Goal: Task Accomplishment & Management: Use online tool/utility

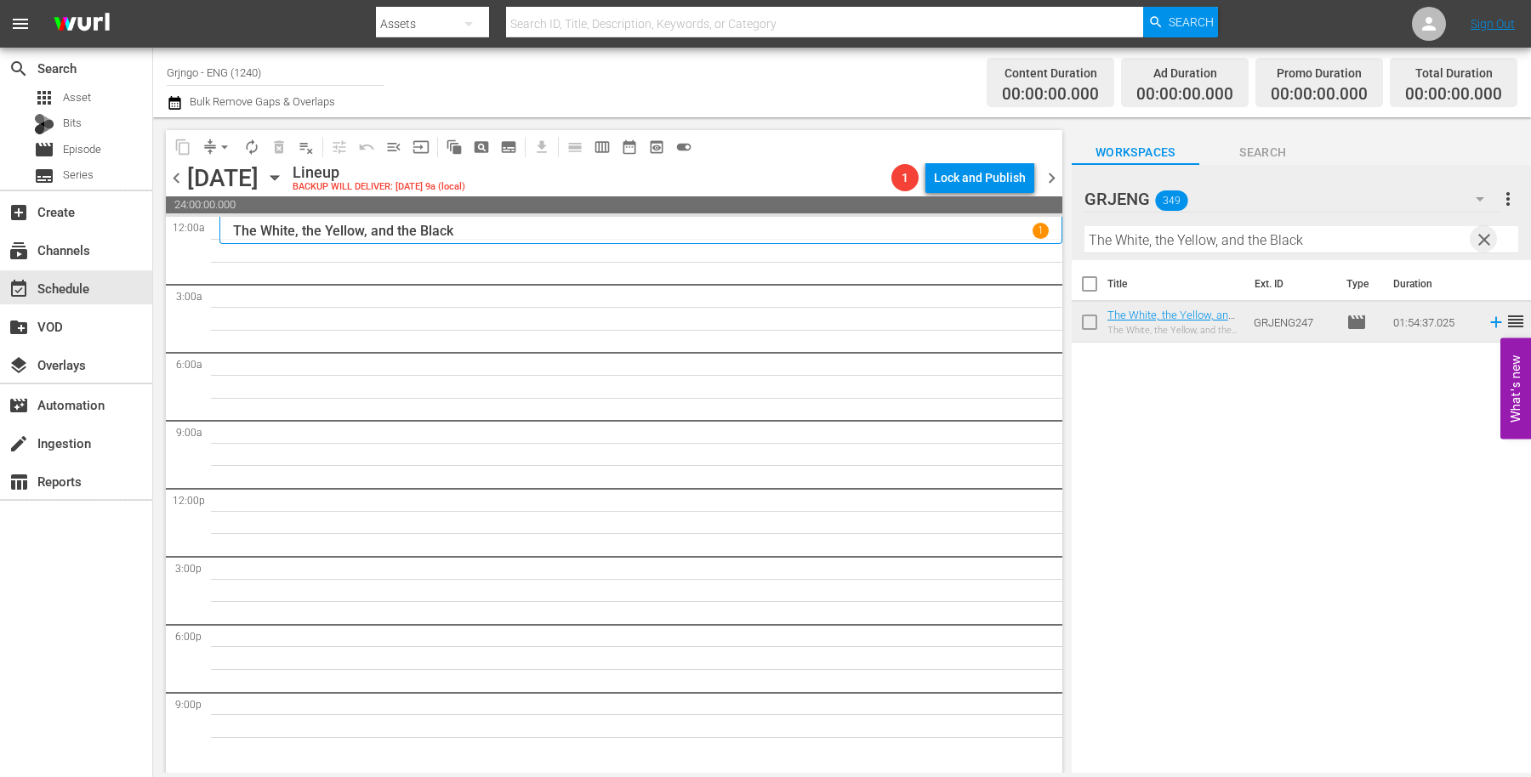
click at [1486, 239] on span "clear" at bounding box center [1484, 240] width 20 height 20
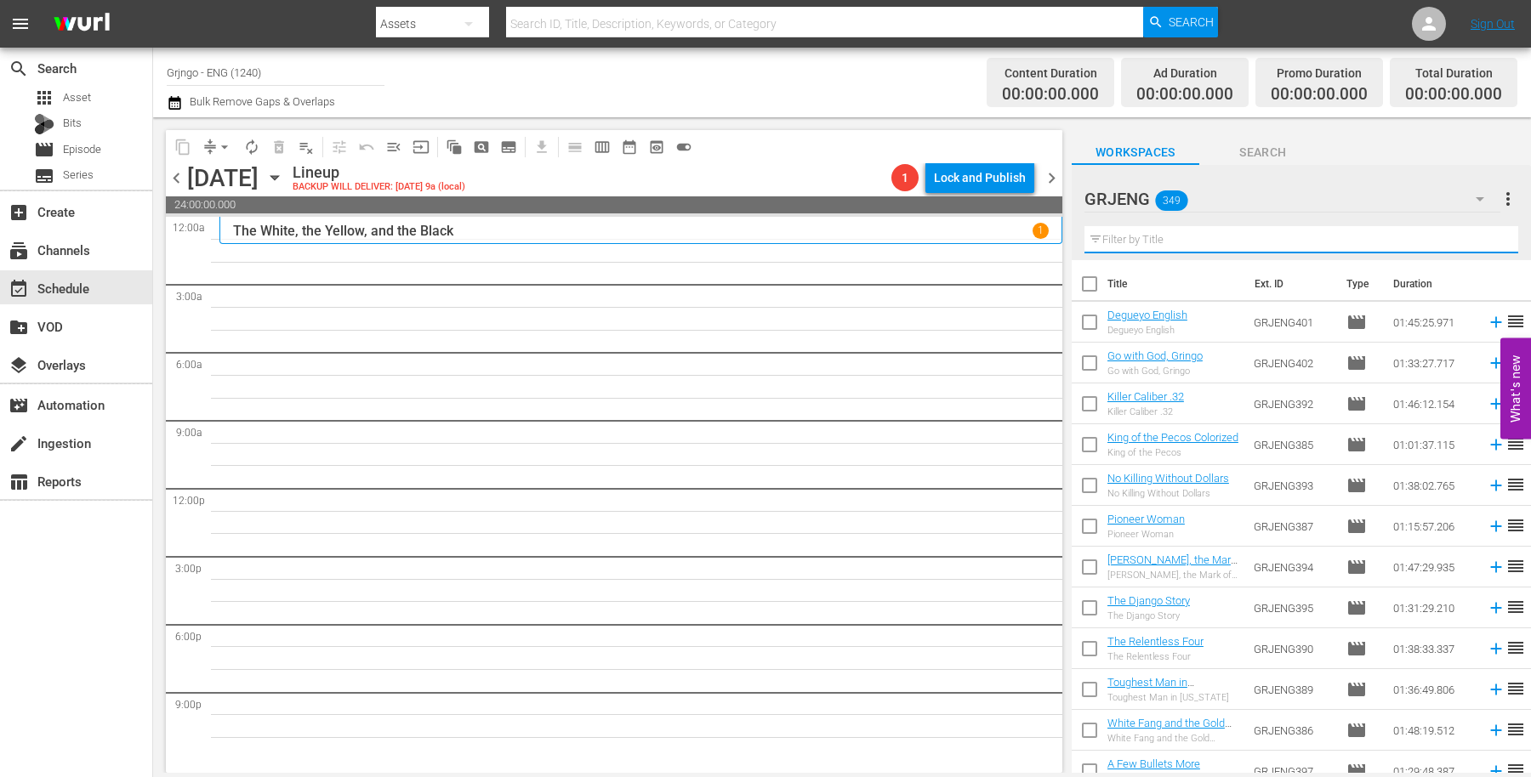
click at [1129, 239] on input "text" at bounding box center [1301, 239] width 434 height 27
paste input "Red Coat"
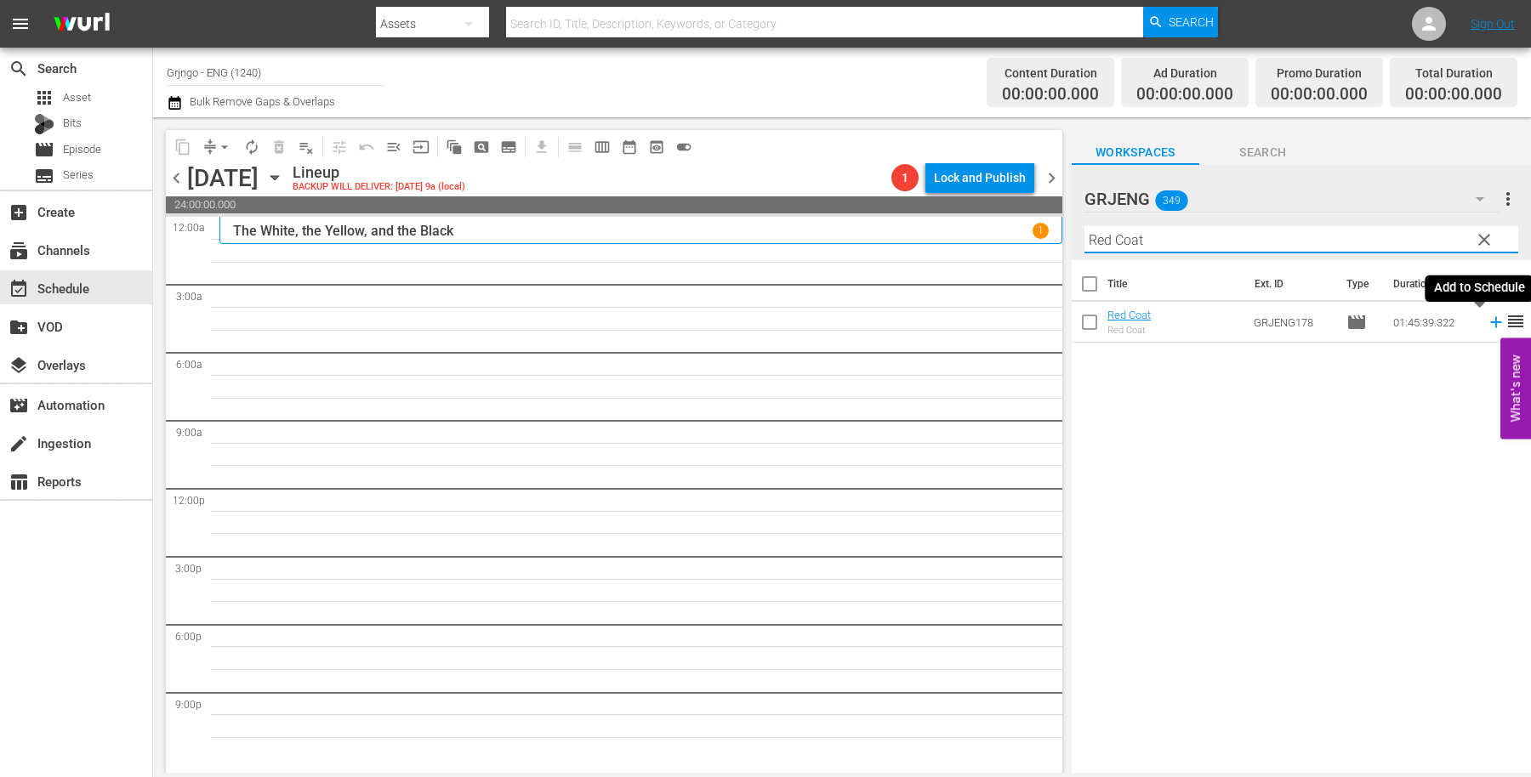
type input "Red Coat"
click at [1490, 321] on icon at bounding box center [1495, 322] width 11 height 11
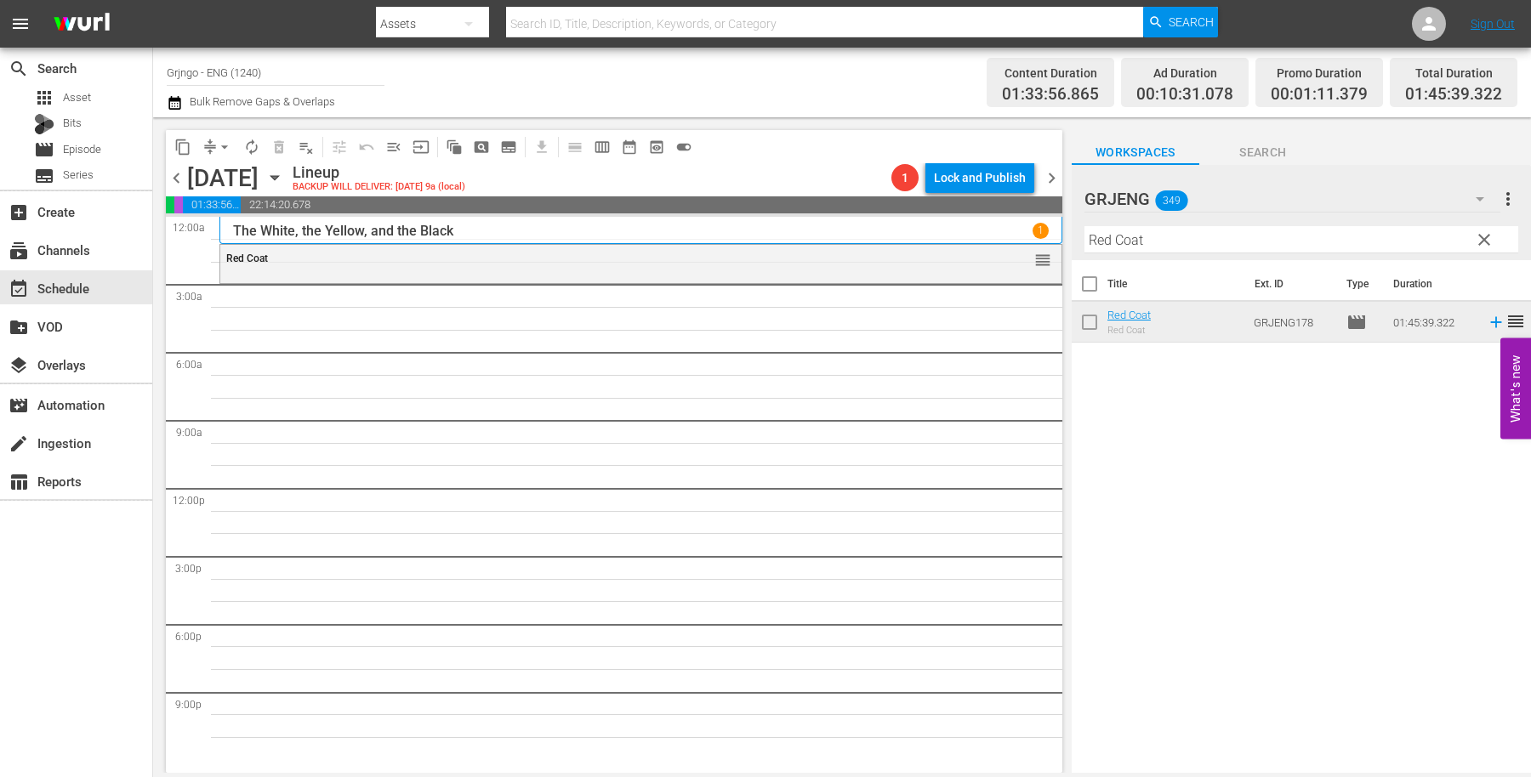
click at [1481, 237] on span "clear" at bounding box center [1484, 240] width 20 height 20
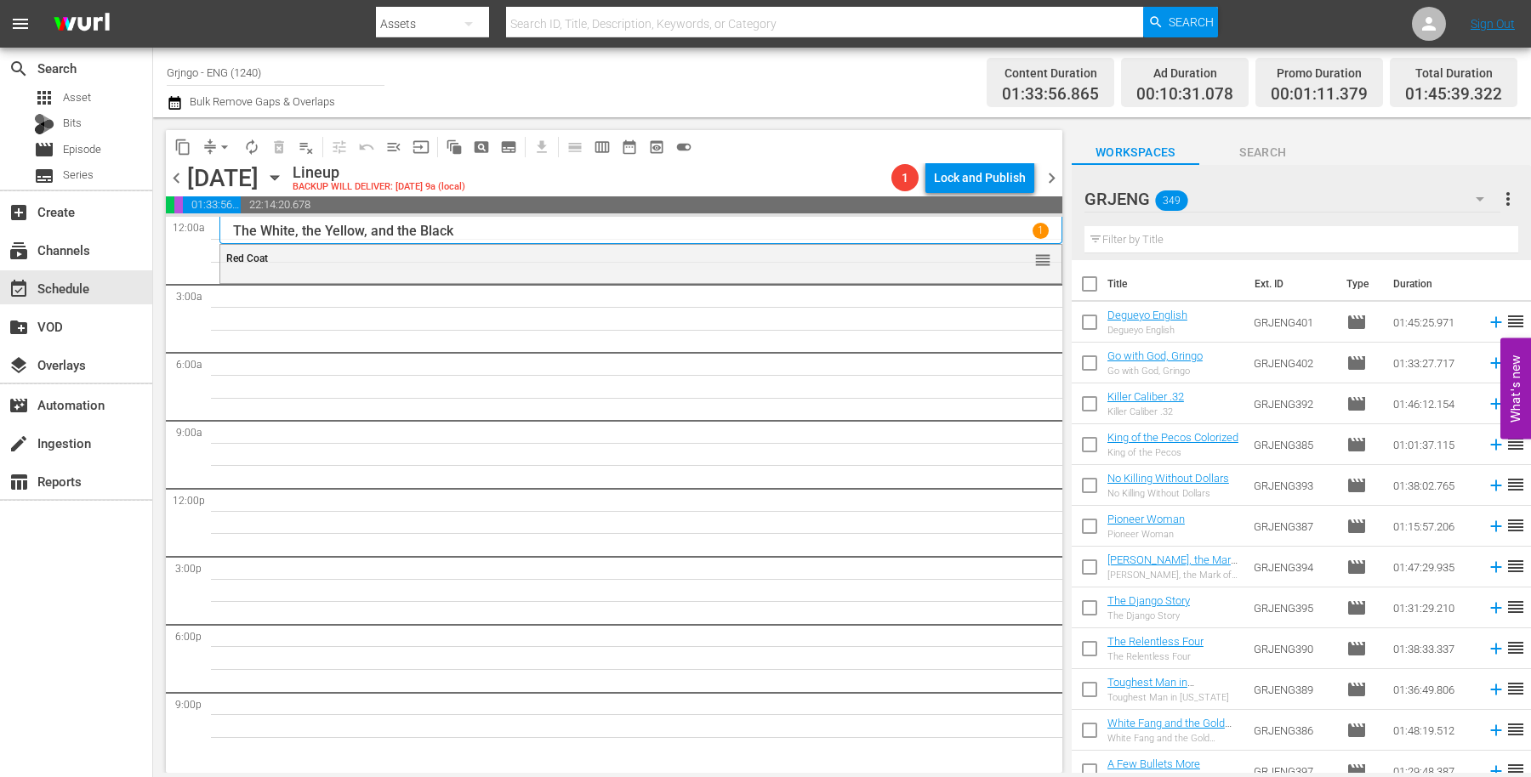
click at [1130, 232] on input "text" at bounding box center [1301, 239] width 434 height 27
paste input "Those Dirty Dogs"
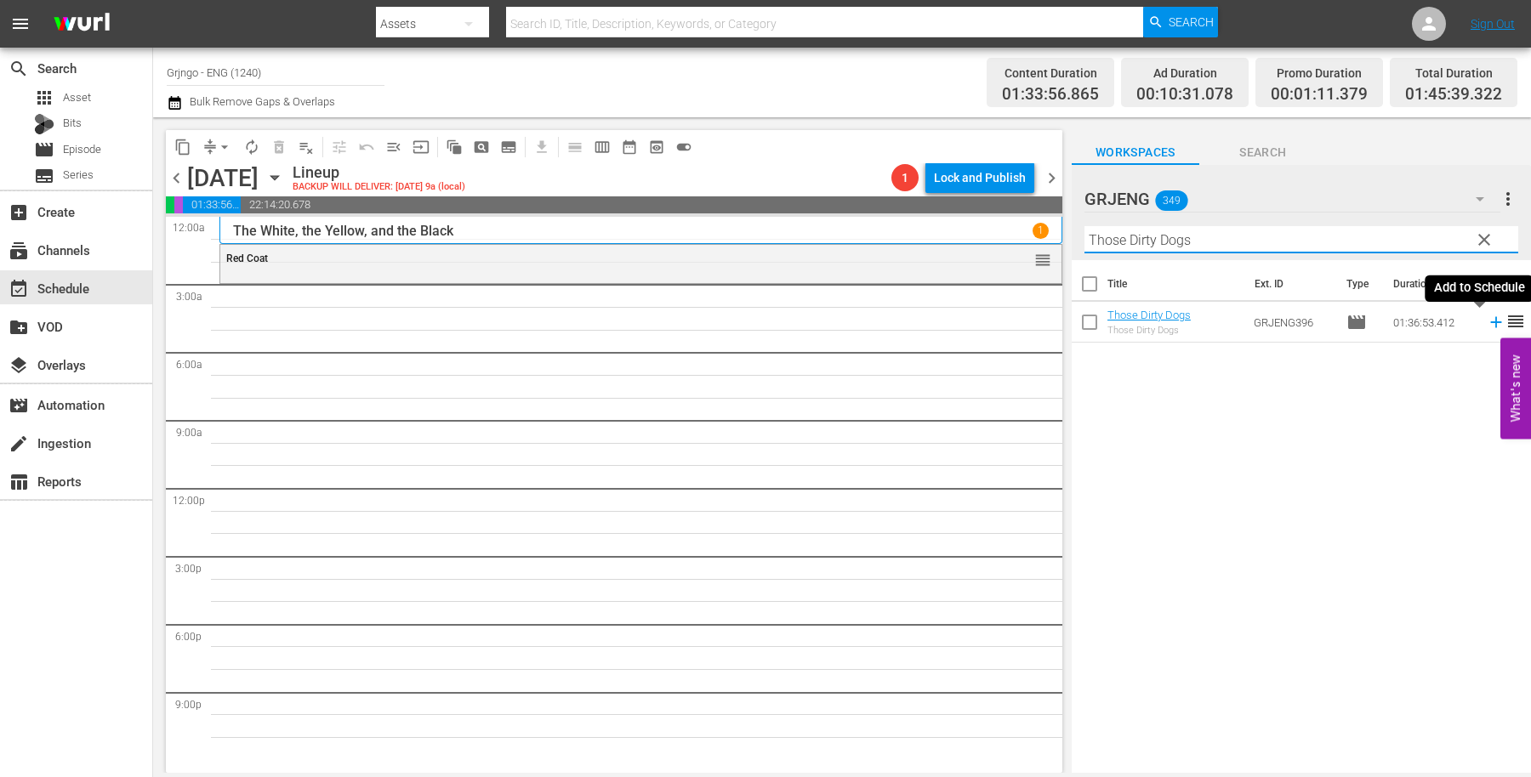
type input "Those Dirty Dogs"
click at [1486, 320] on icon at bounding box center [1495, 322] width 19 height 19
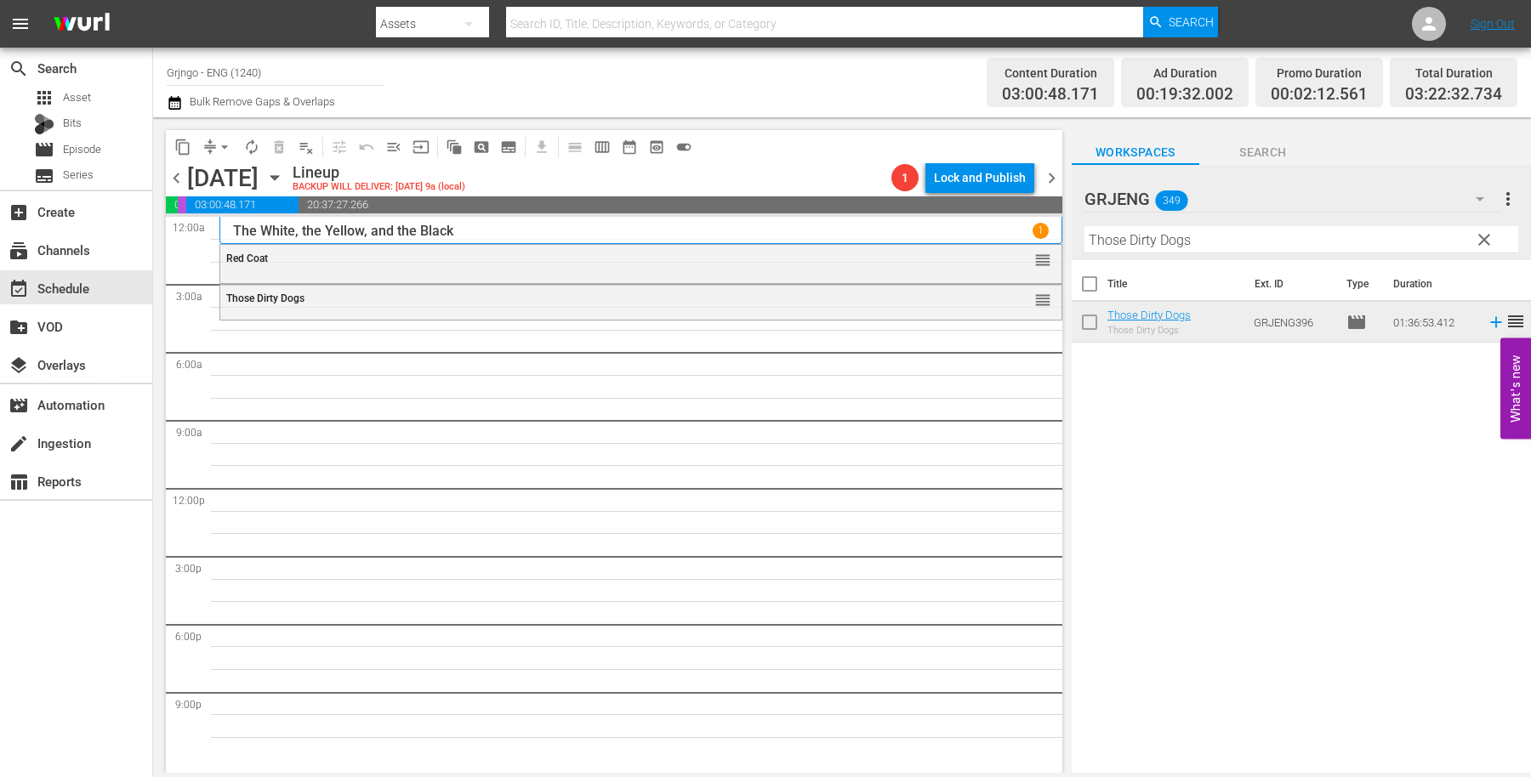
click at [1486, 233] on span "clear" at bounding box center [1484, 240] width 20 height 20
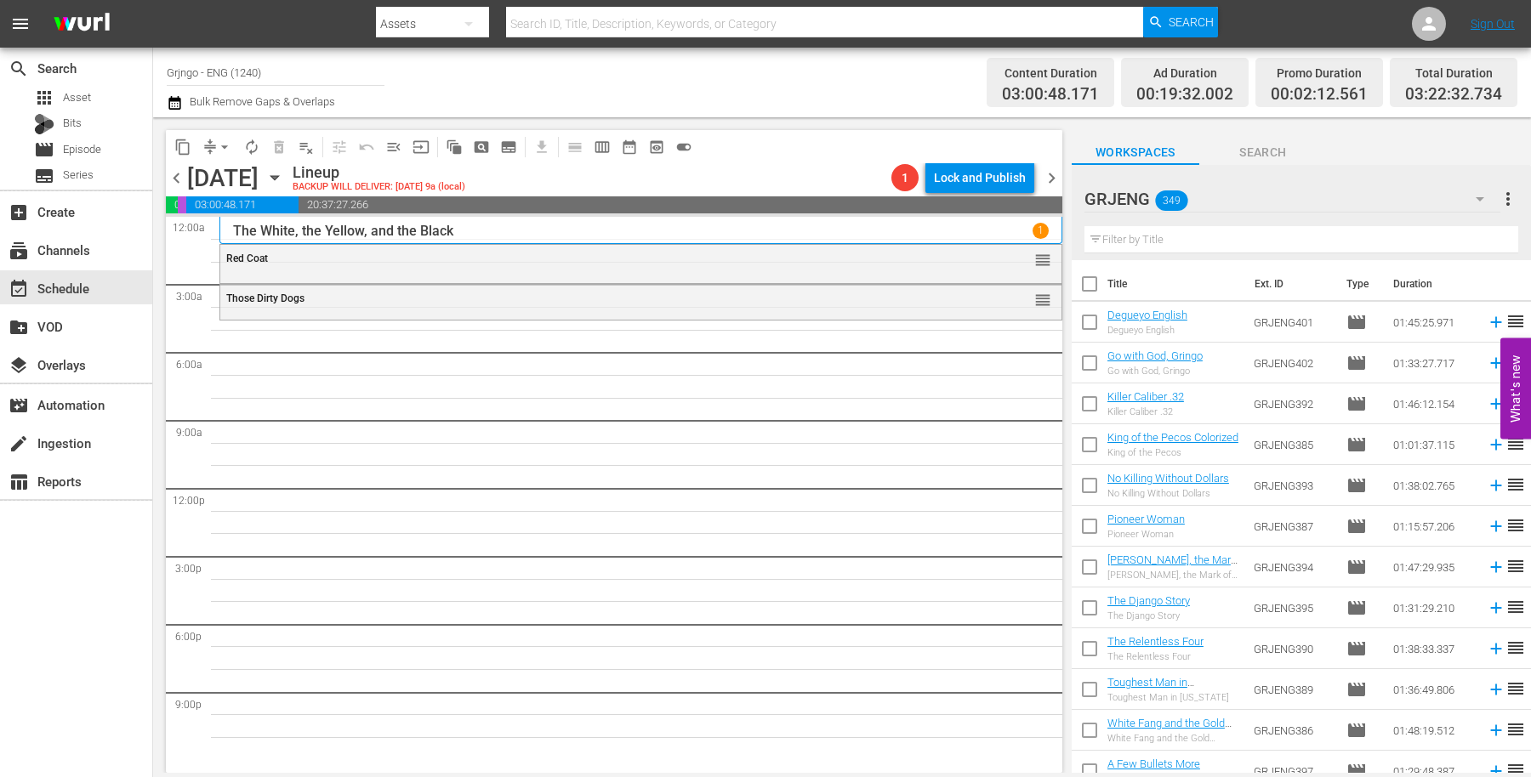
click at [1123, 236] on input "text" at bounding box center [1301, 239] width 434 height 27
paste input "The Django Story"
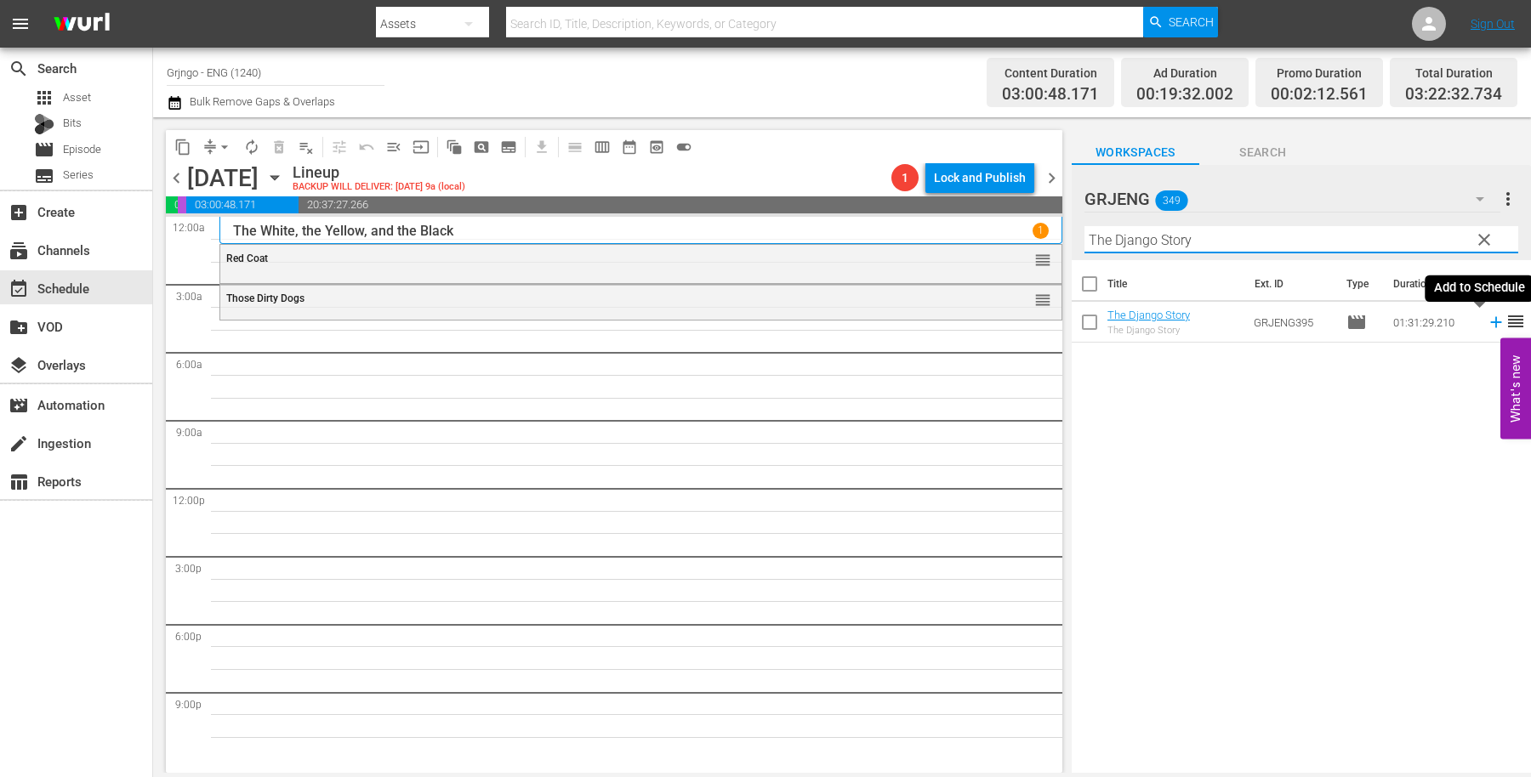
type input "The Django Story"
click at [1486, 317] on icon at bounding box center [1495, 322] width 19 height 19
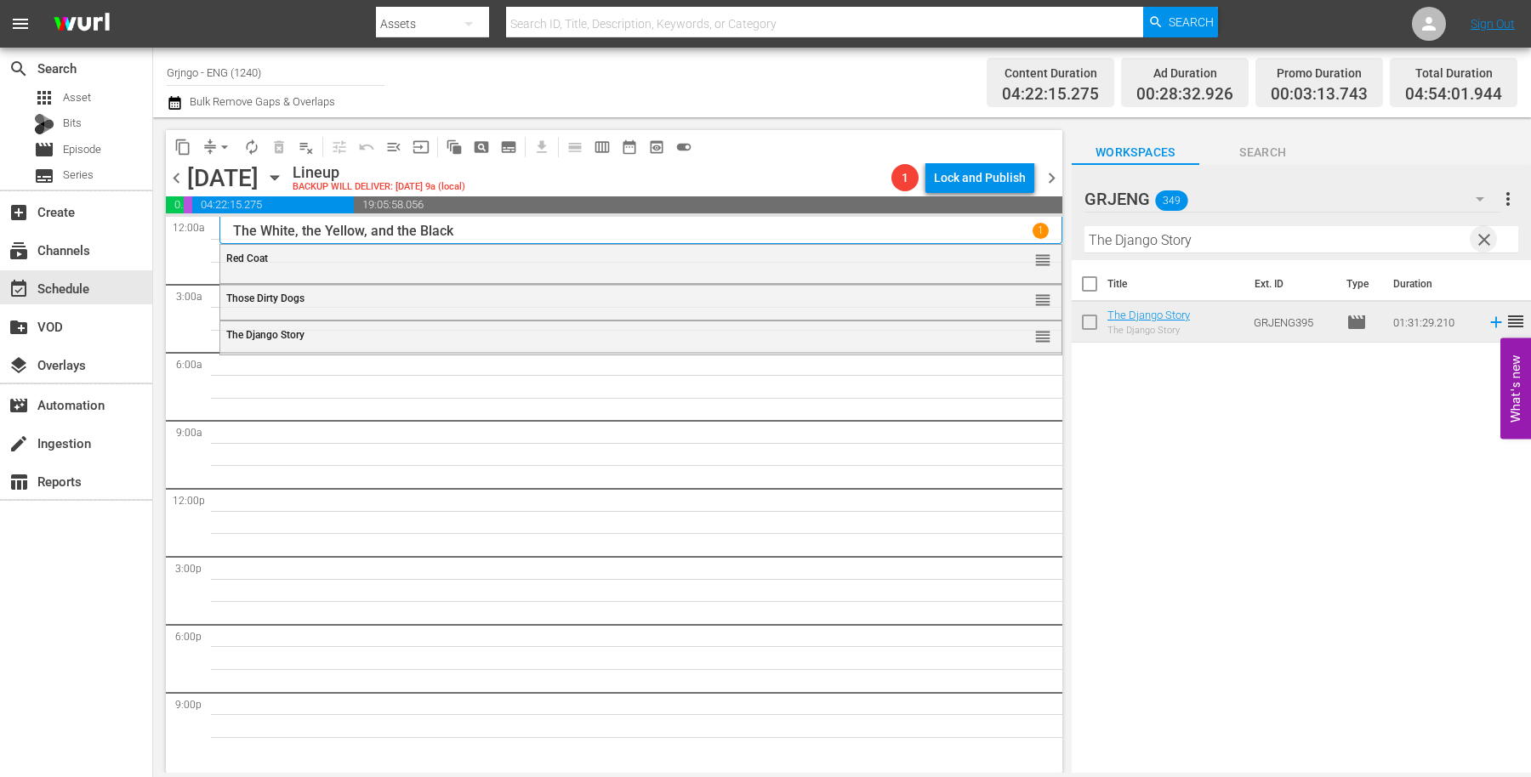
click at [1489, 233] on span "clear" at bounding box center [1484, 240] width 20 height 20
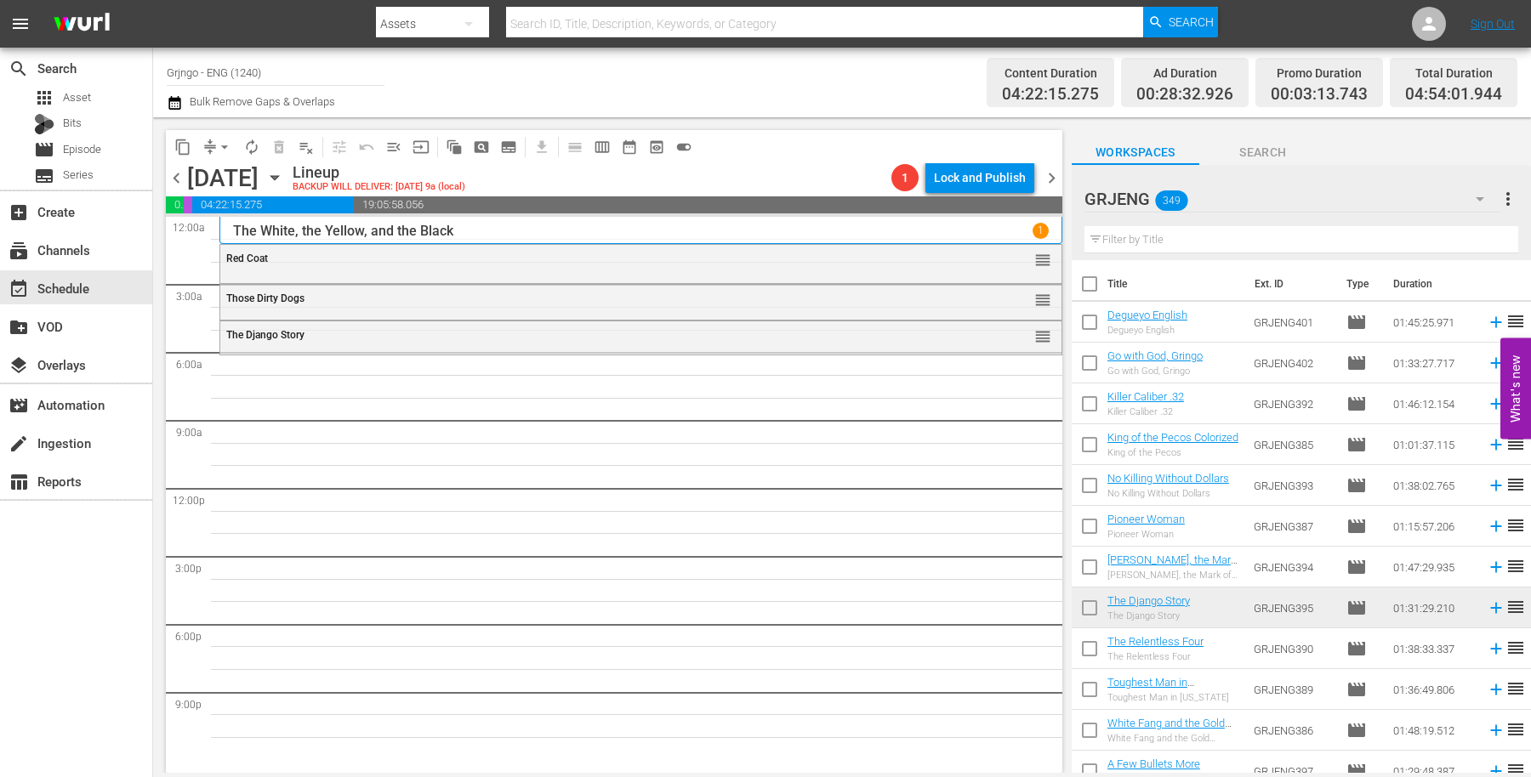
click at [1146, 242] on input "text" at bounding box center [1301, 239] width 434 height 27
paste input "Joshua The Black Rider"
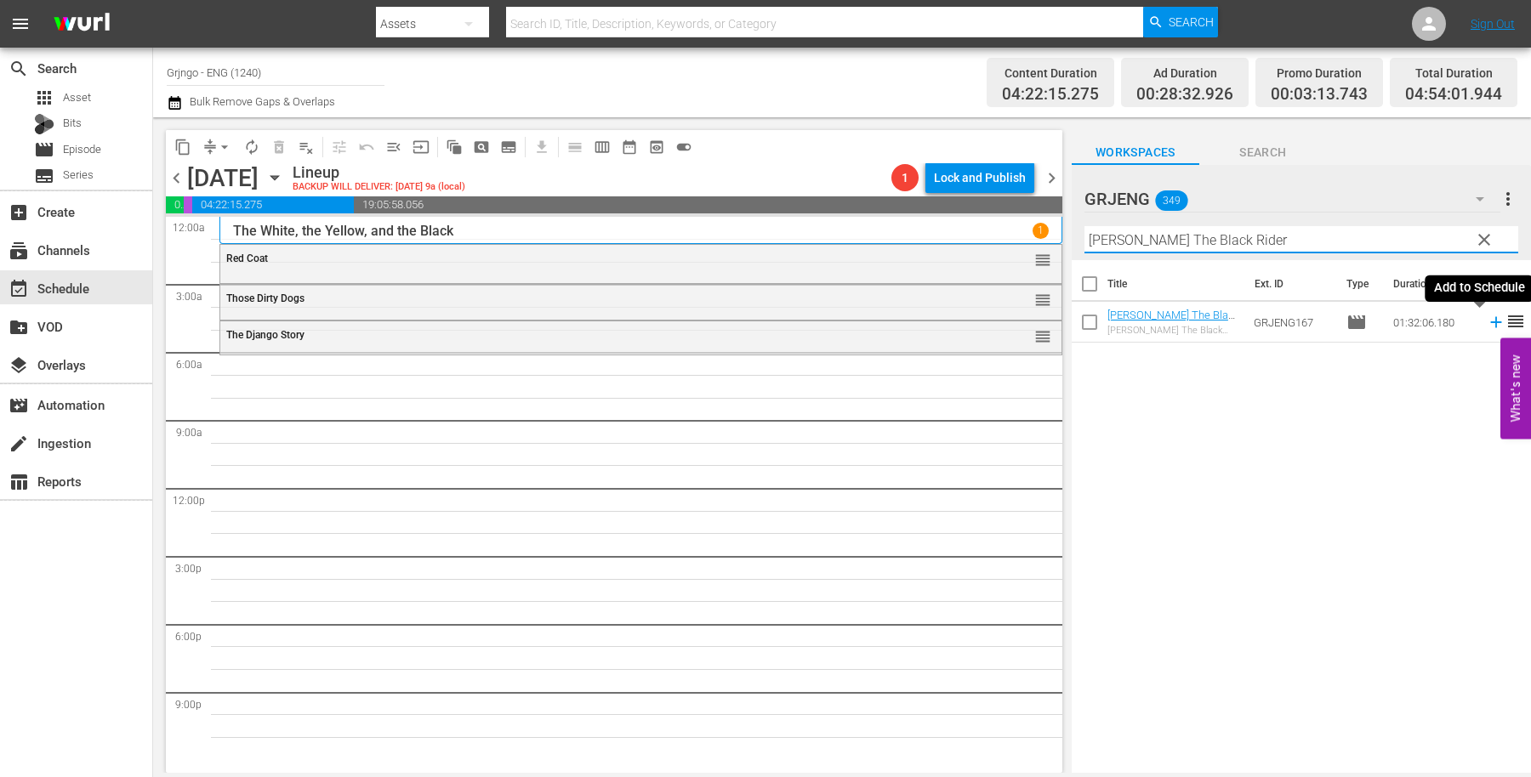
type input "Joshua The Black Rider"
click at [1490, 321] on icon at bounding box center [1495, 322] width 11 height 11
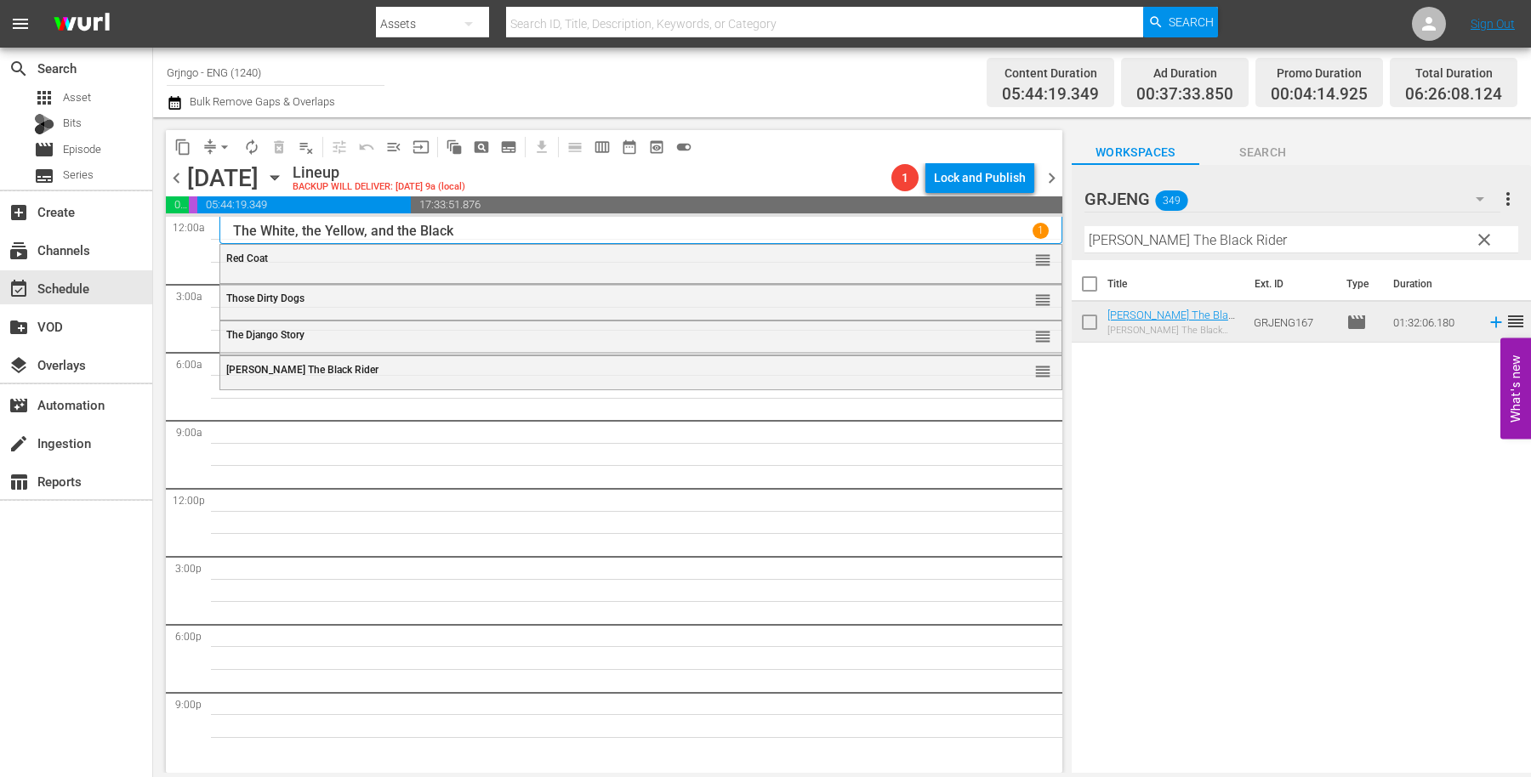
click at [1483, 238] on span "clear" at bounding box center [1484, 240] width 20 height 20
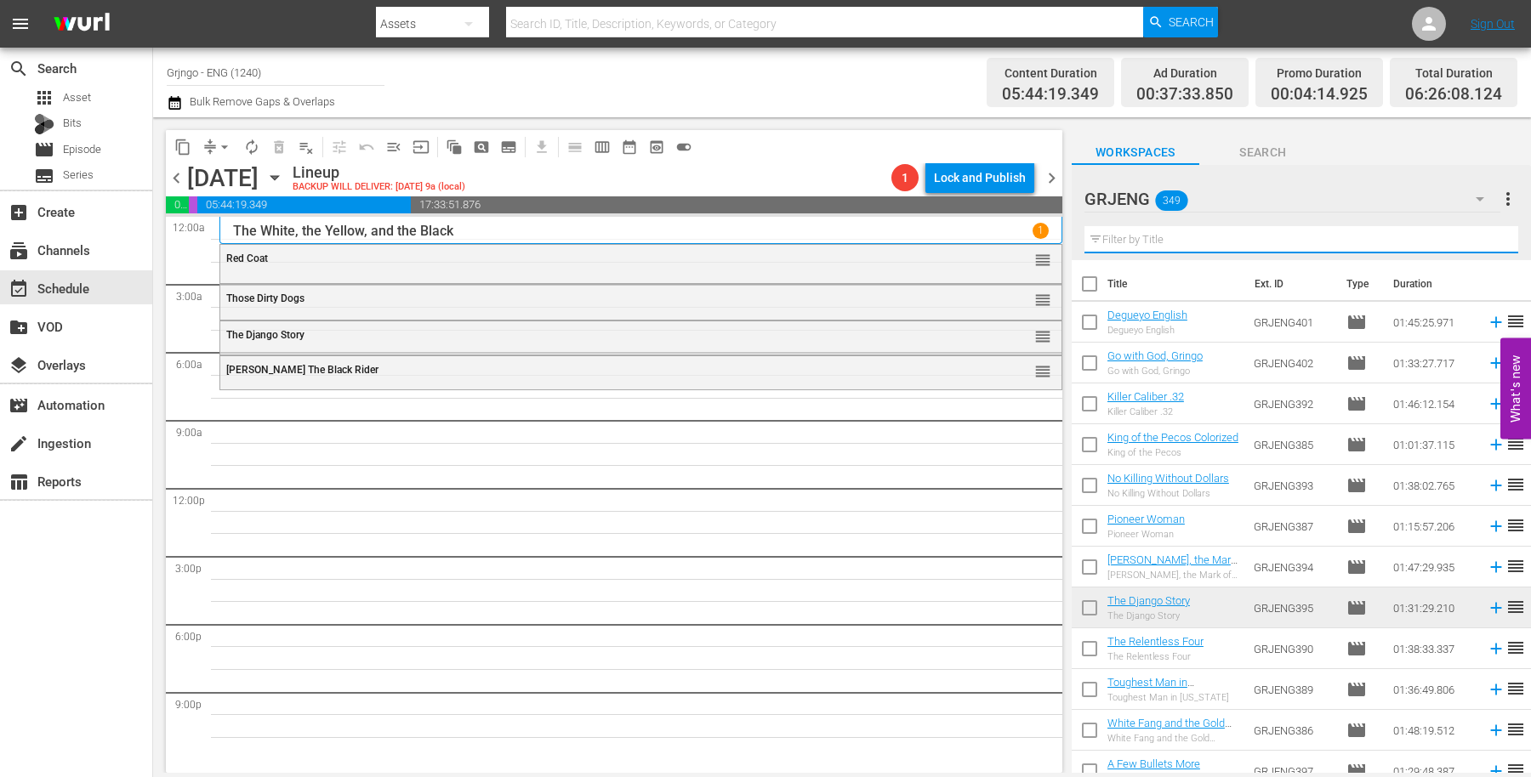
paste input "Death on High Mountain"
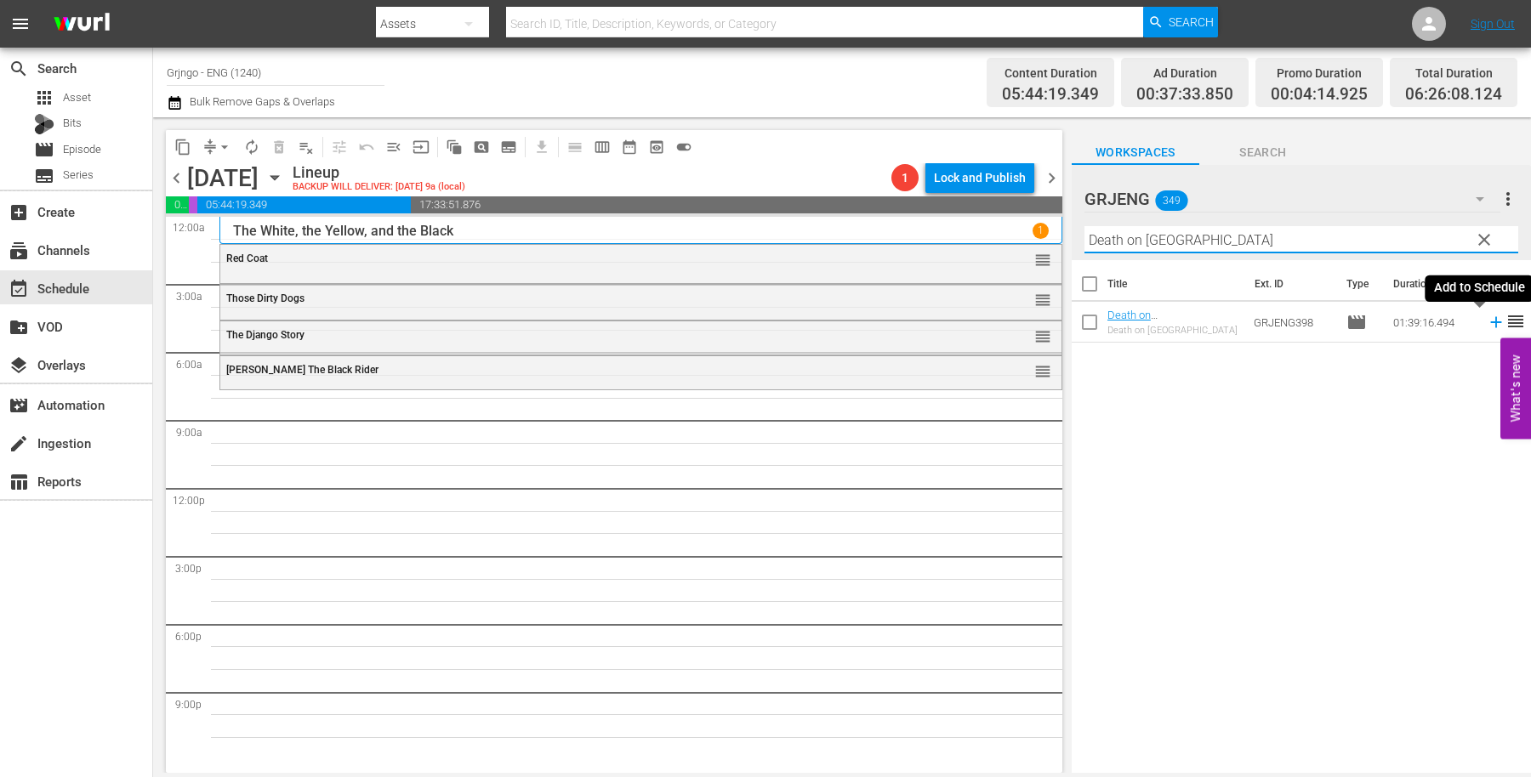
type input "Death on High Mountain"
click at [1486, 318] on icon at bounding box center [1495, 322] width 19 height 19
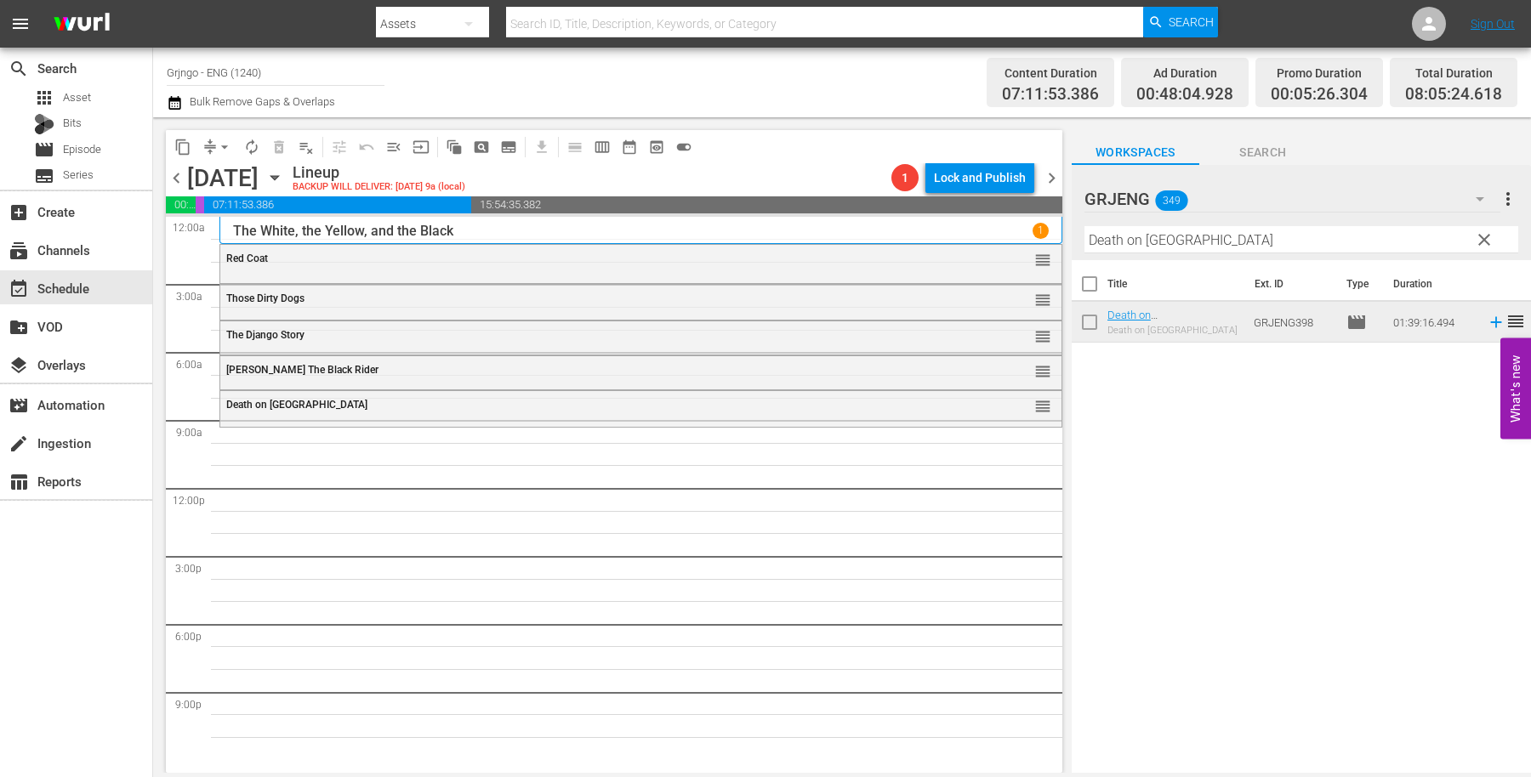
click at [1481, 238] on span "clear" at bounding box center [1484, 240] width 20 height 20
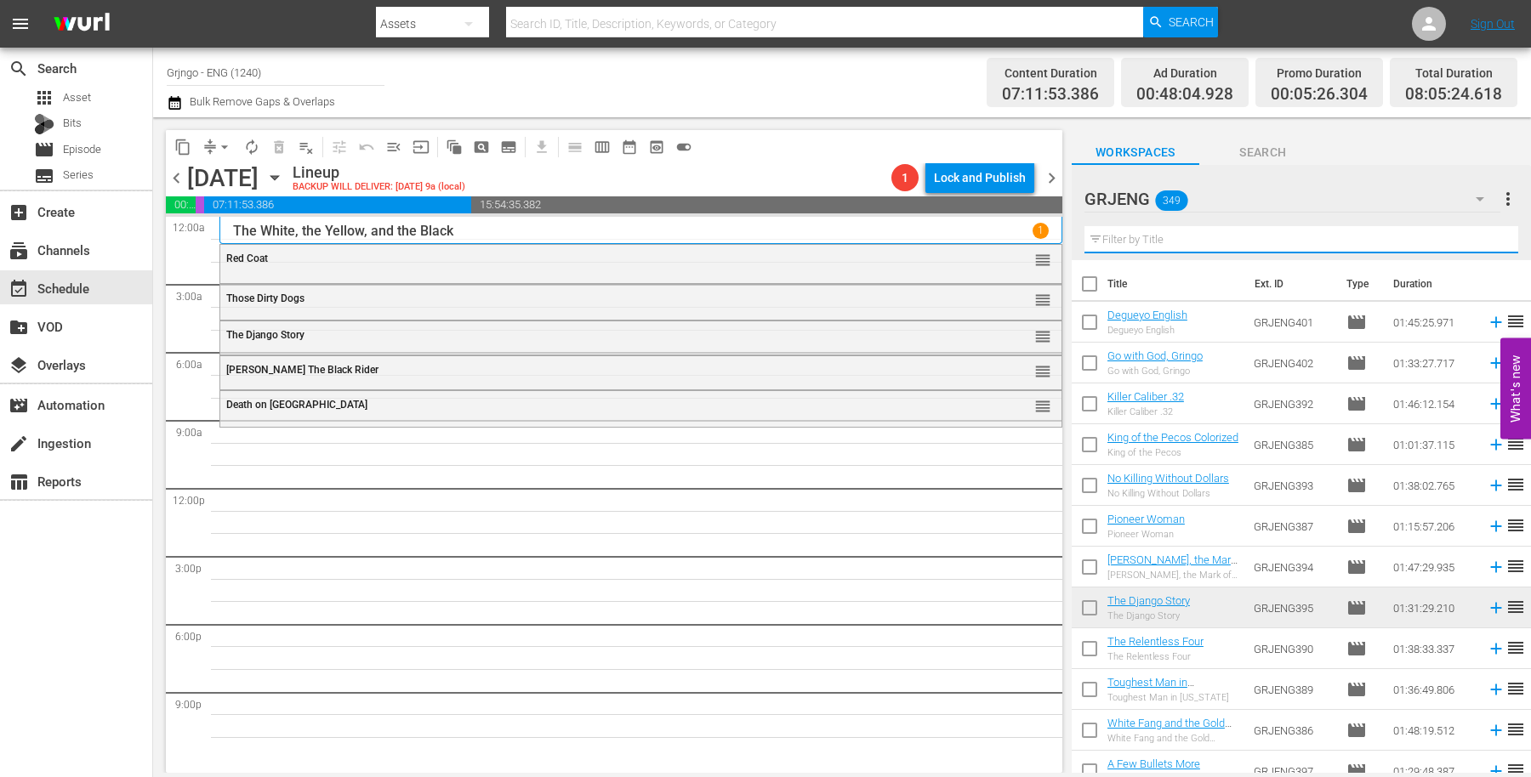
paste input "The Avenging Angel"
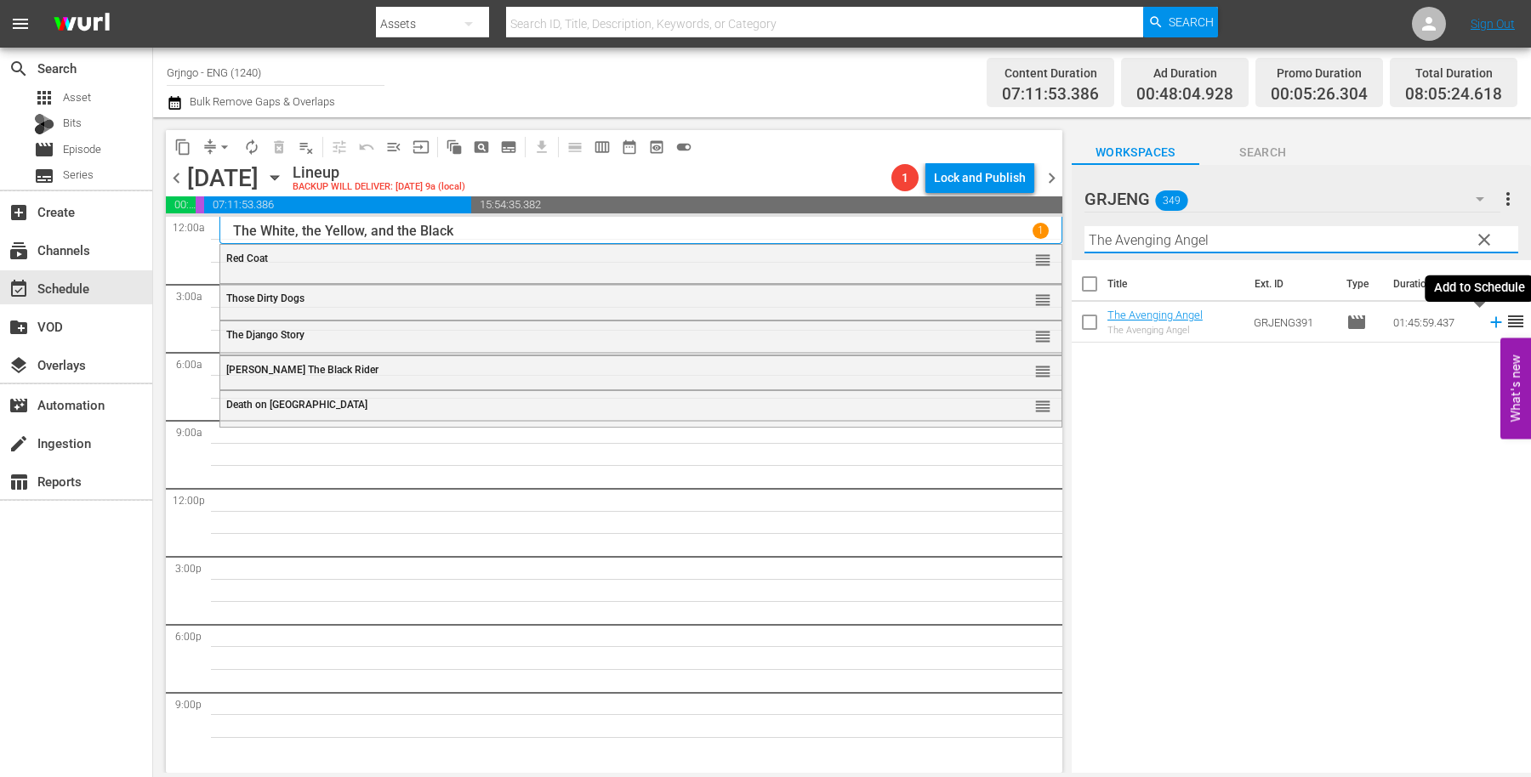
type input "The Avenging Angel"
click at [1490, 323] on icon at bounding box center [1495, 322] width 11 height 11
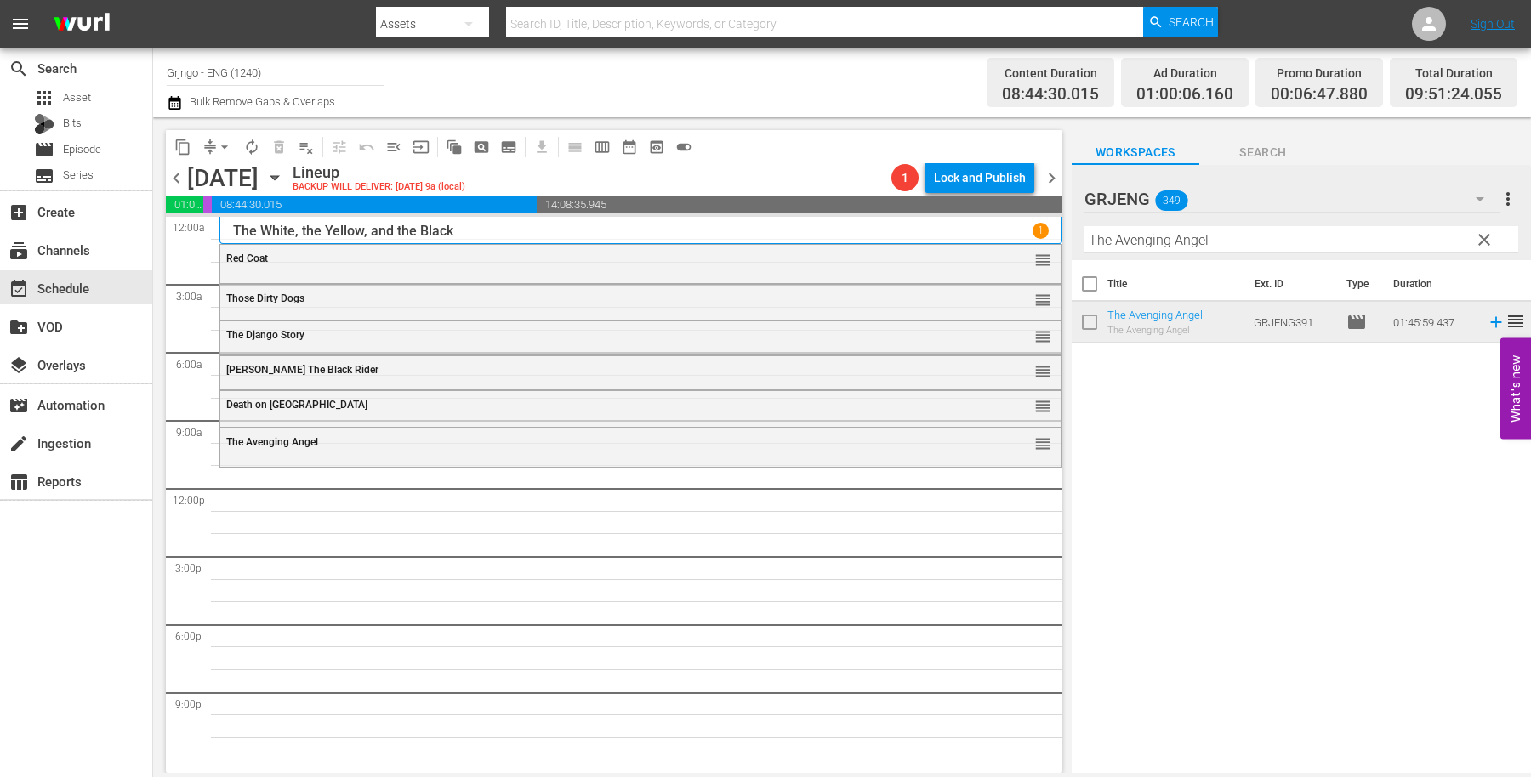
click at [1482, 236] on span "clear" at bounding box center [1484, 240] width 20 height 20
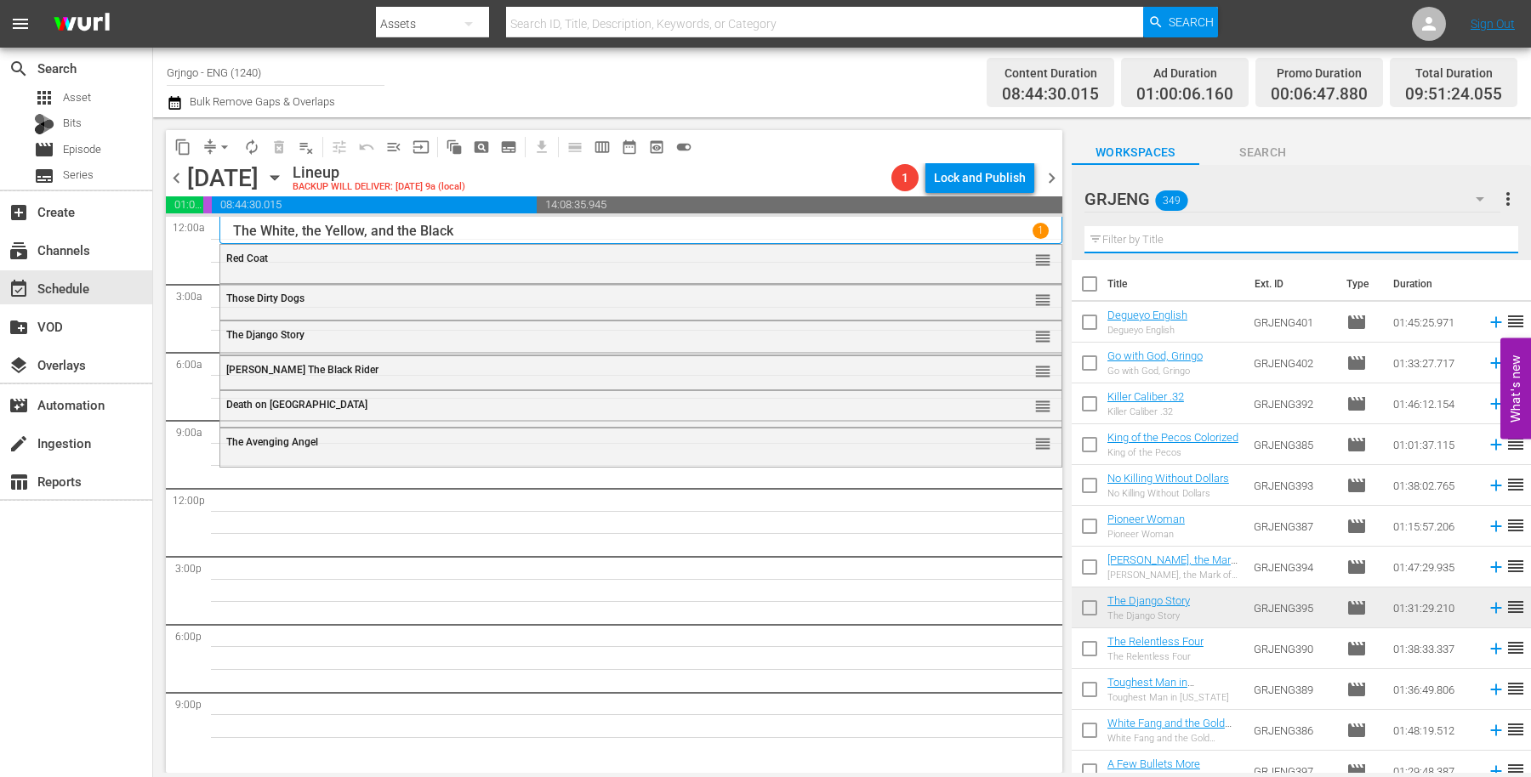
click at [1133, 238] on input "text" at bounding box center [1301, 239] width 434 height 27
paste input "A Few Bullets More"
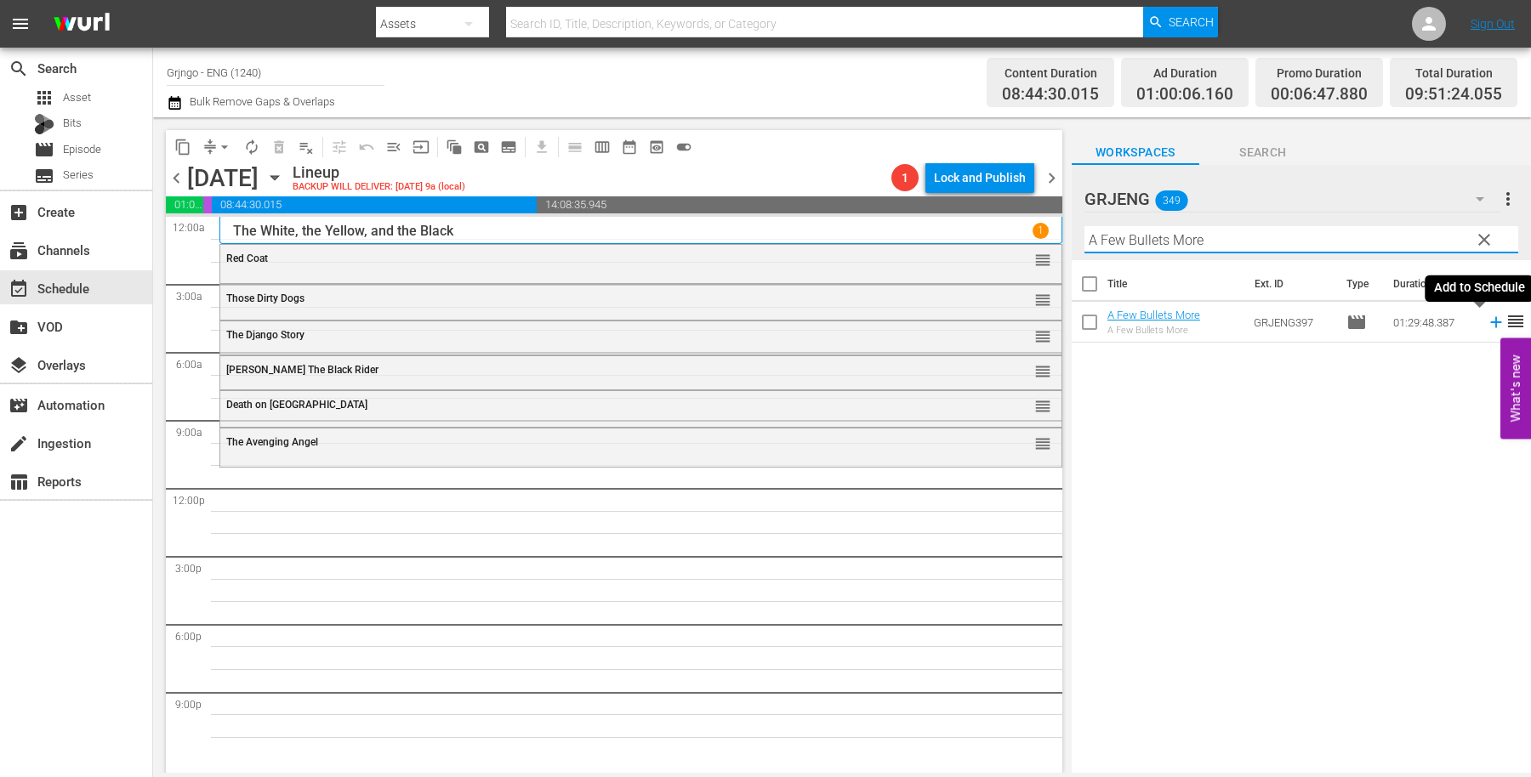
type input "A Few Bullets More"
click at [1486, 313] on icon at bounding box center [1495, 322] width 19 height 19
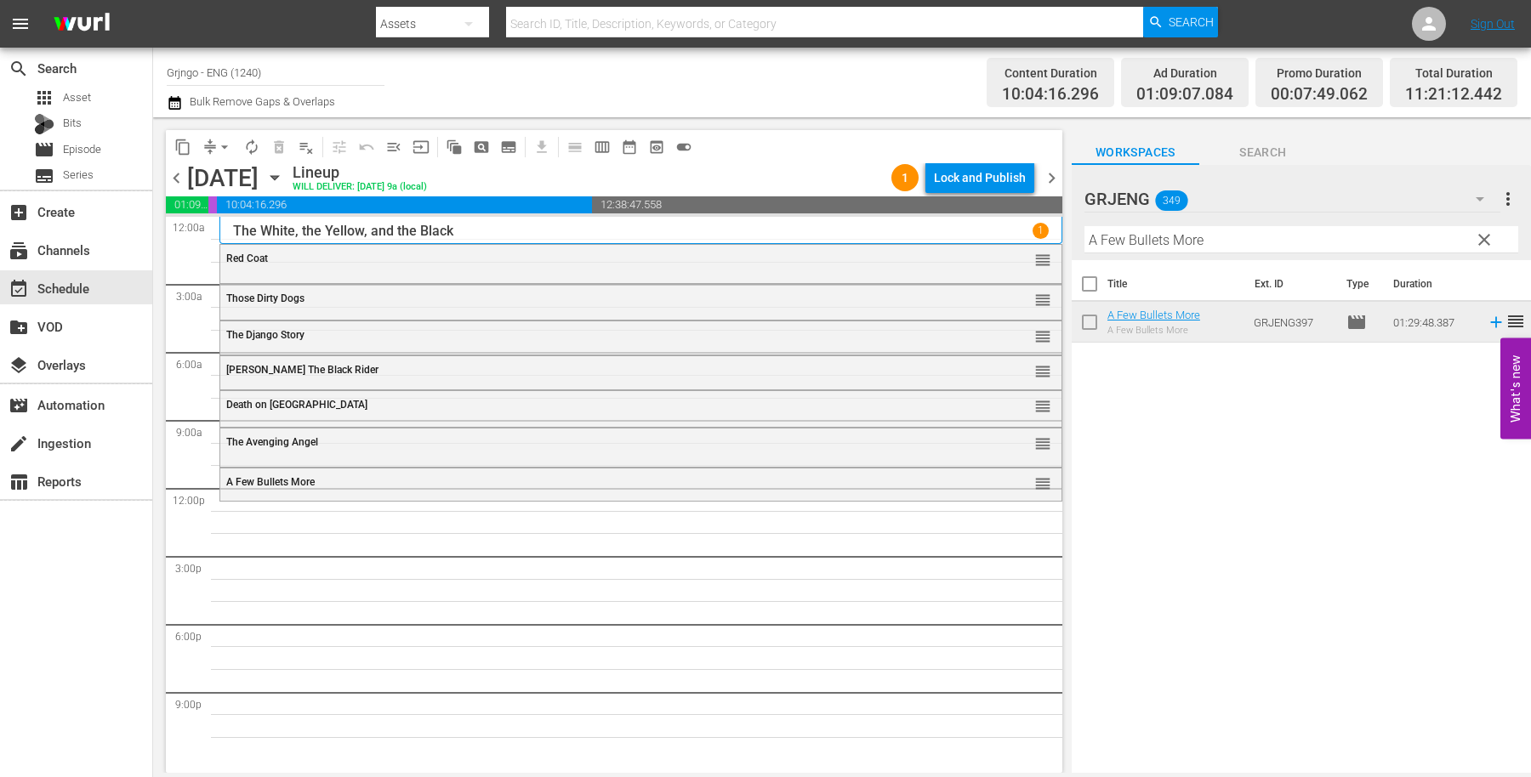
click at [1482, 235] on span "clear" at bounding box center [1484, 240] width 20 height 20
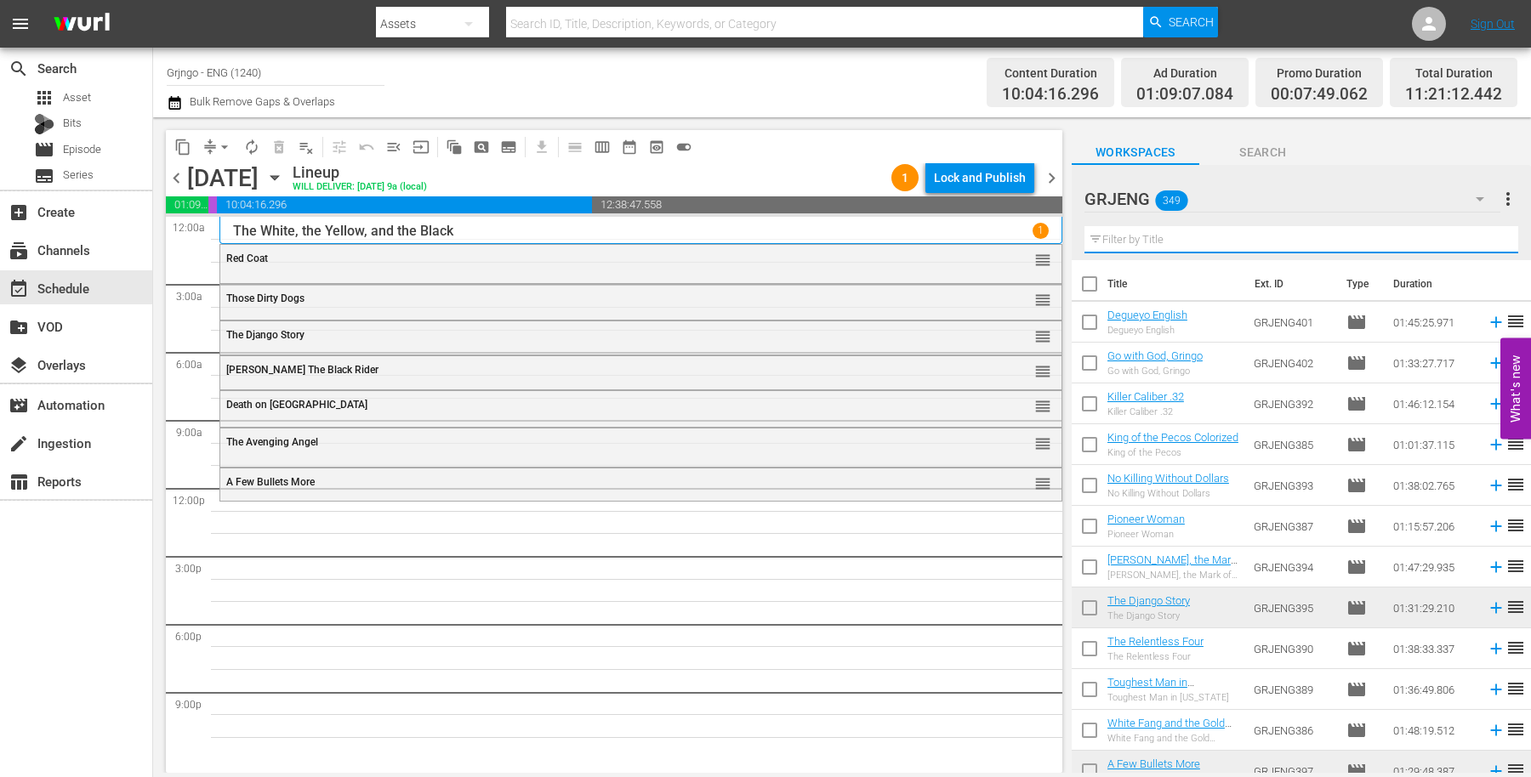
click at [1114, 234] on input "text" at bounding box center [1301, 239] width 434 height 27
paste input "Rimfire"
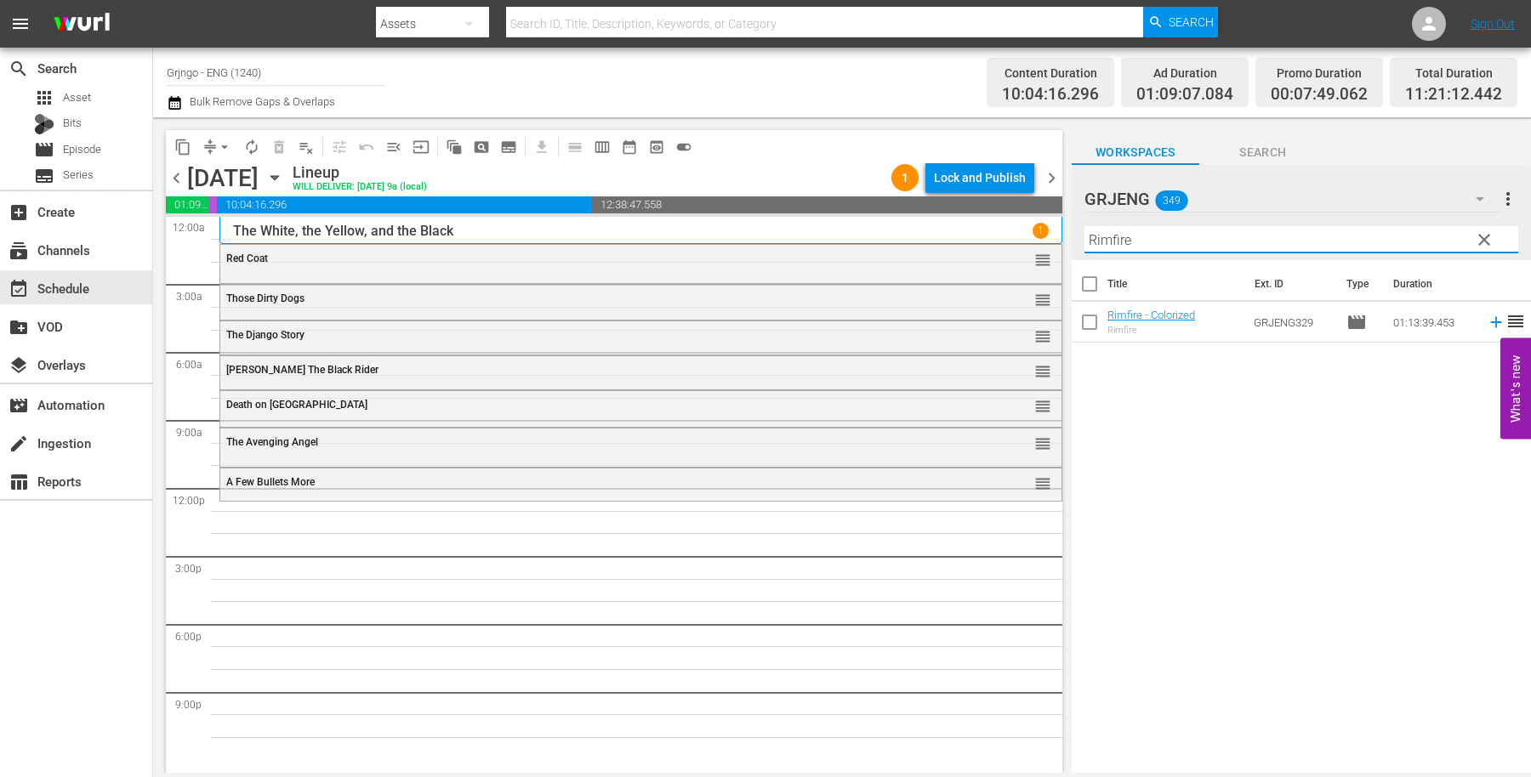
type input "Rimfire"
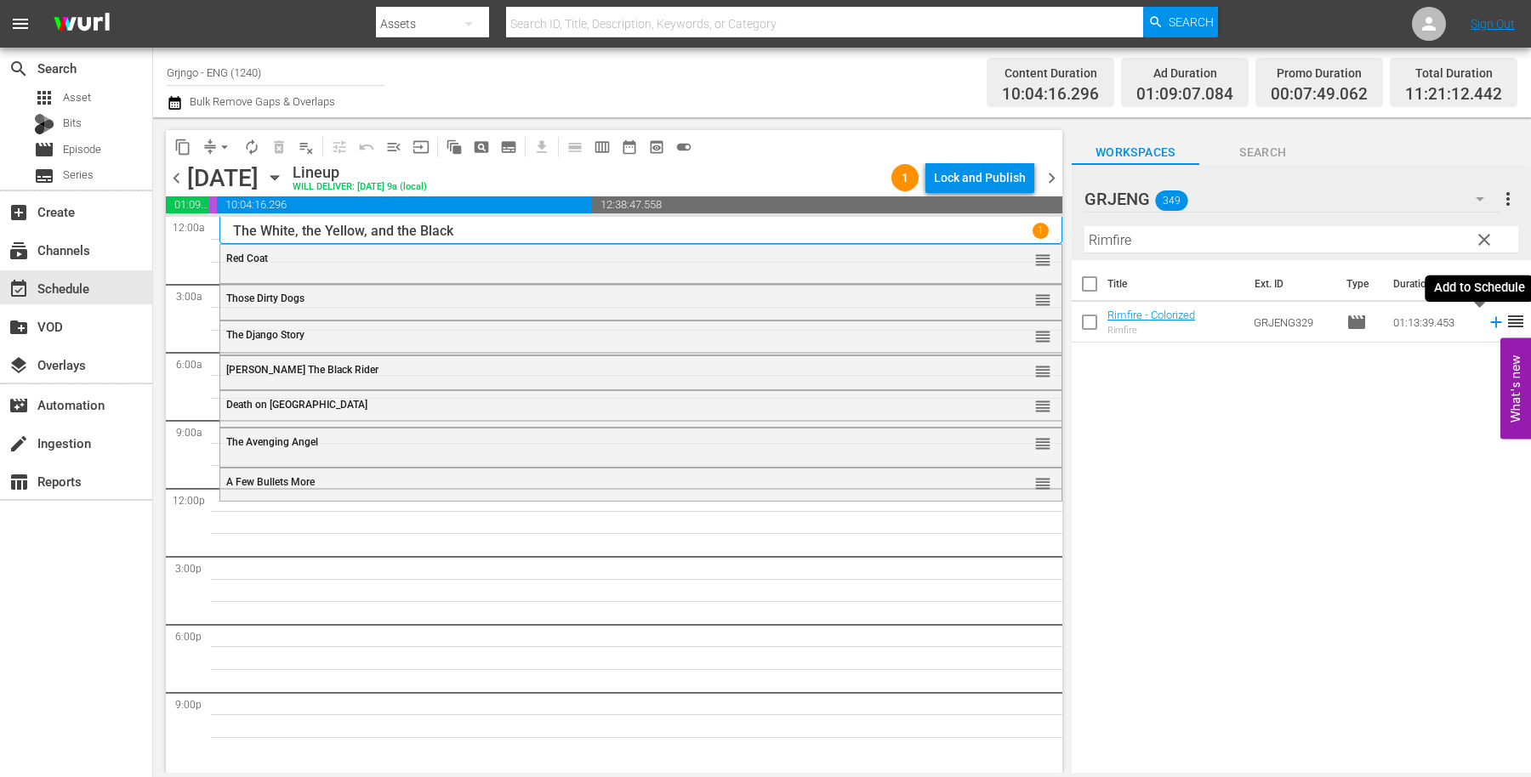
click at [1490, 317] on icon at bounding box center [1495, 322] width 11 height 11
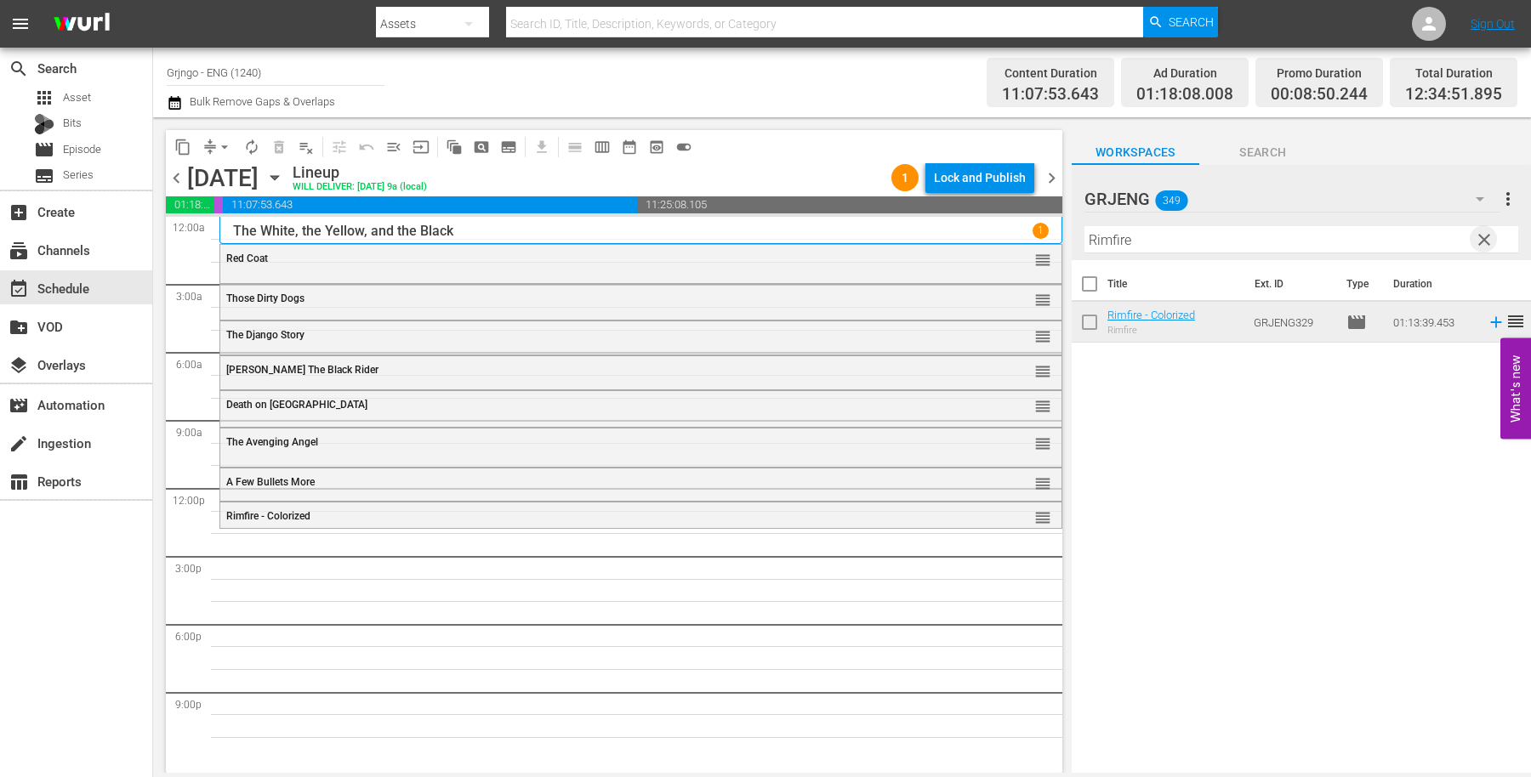
drag, startPoint x: 1485, startPoint y: 230, endPoint x: 1135, endPoint y: 238, distance: 349.6
click at [1486, 230] on span "clear" at bounding box center [1484, 240] width 20 height 20
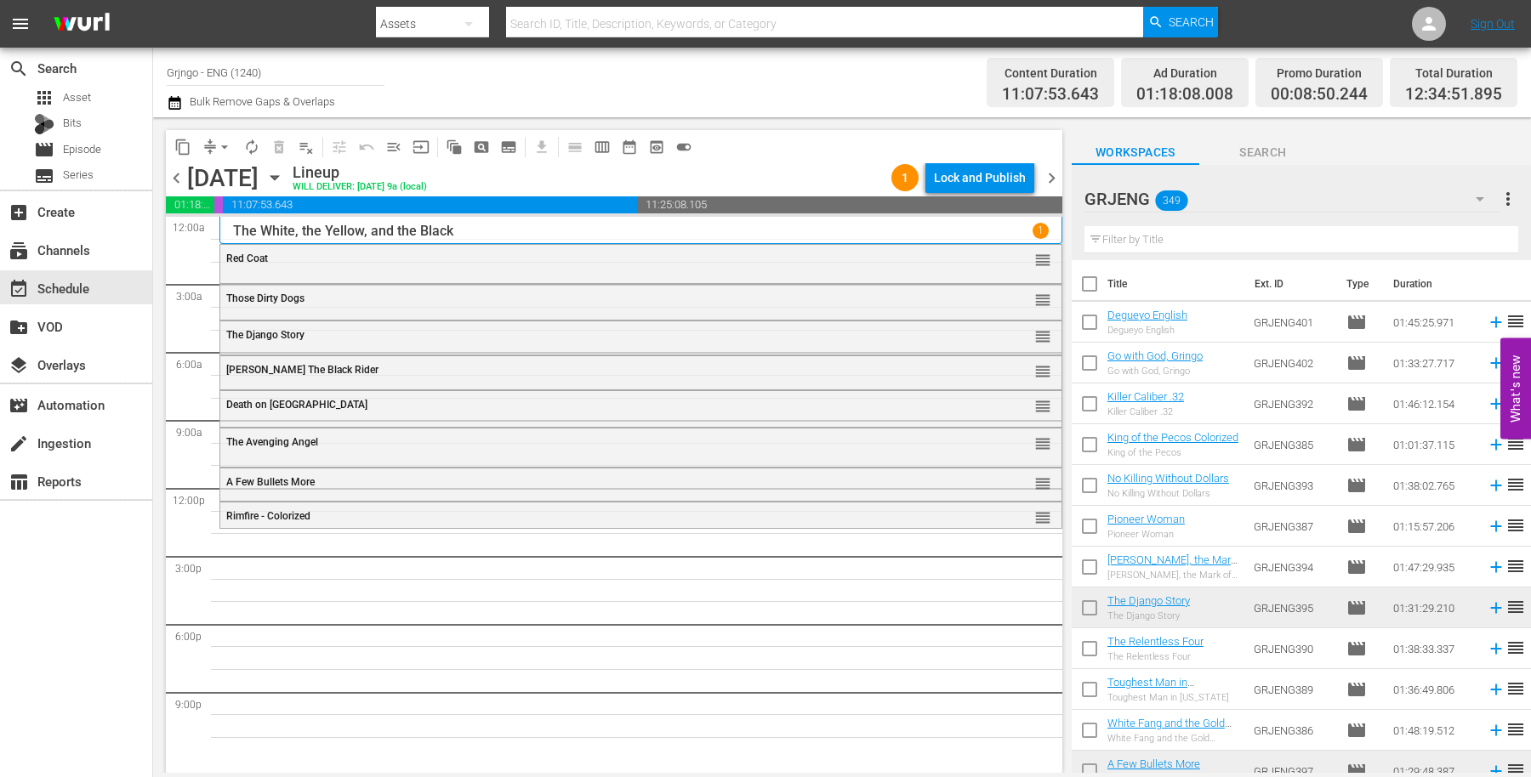
click at [1140, 238] on input "text" at bounding box center [1301, 239] width 434 height 27
paste input "The Great Jesse James Raid"
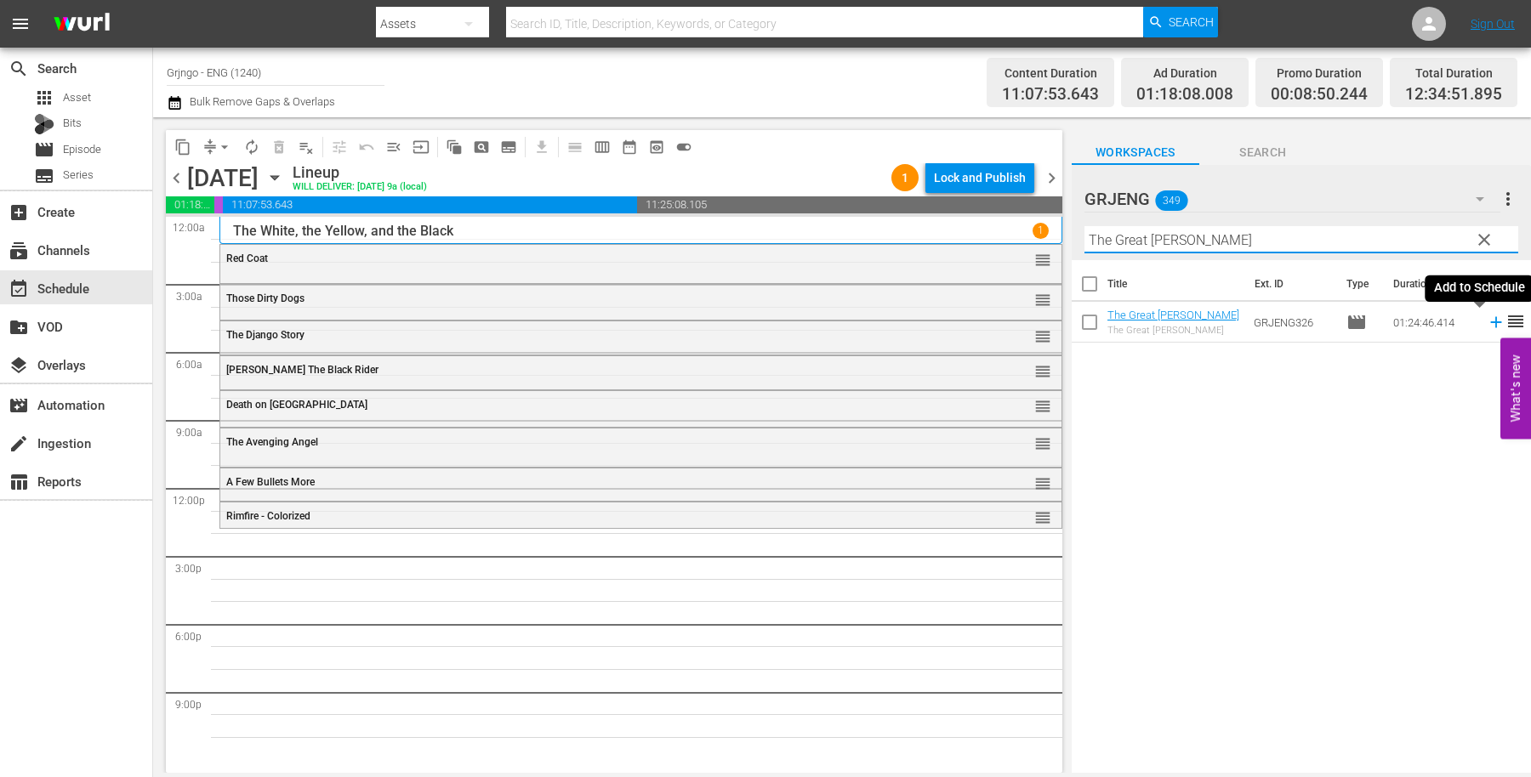
type input "The Great Jesse James Raid"
click at [1486, 320] on icon at bounding box center [1495, 322] width 19 height 19
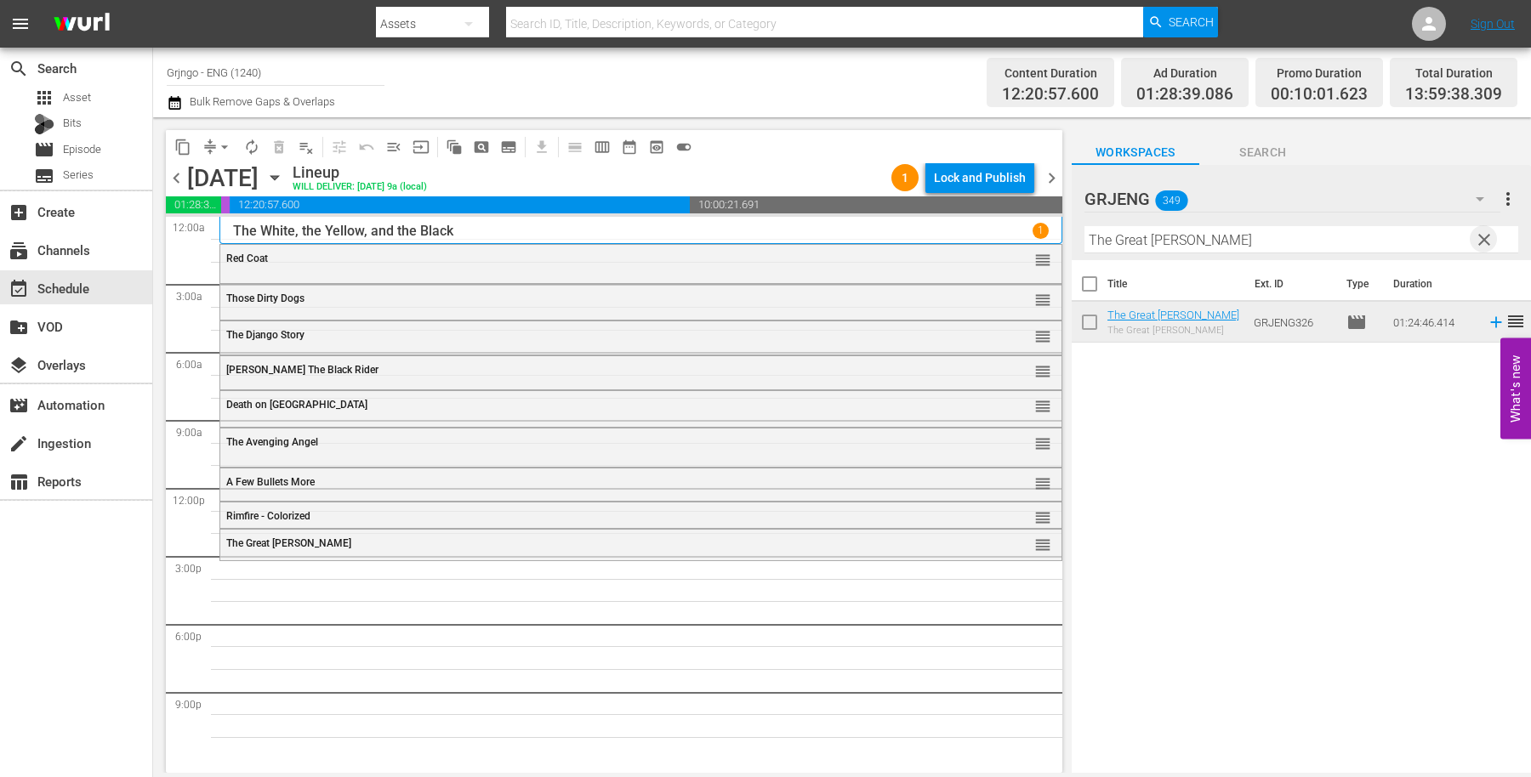
click at [1486, 230] on span "clear" at bounding box center [1484, 240] width 20 height 20
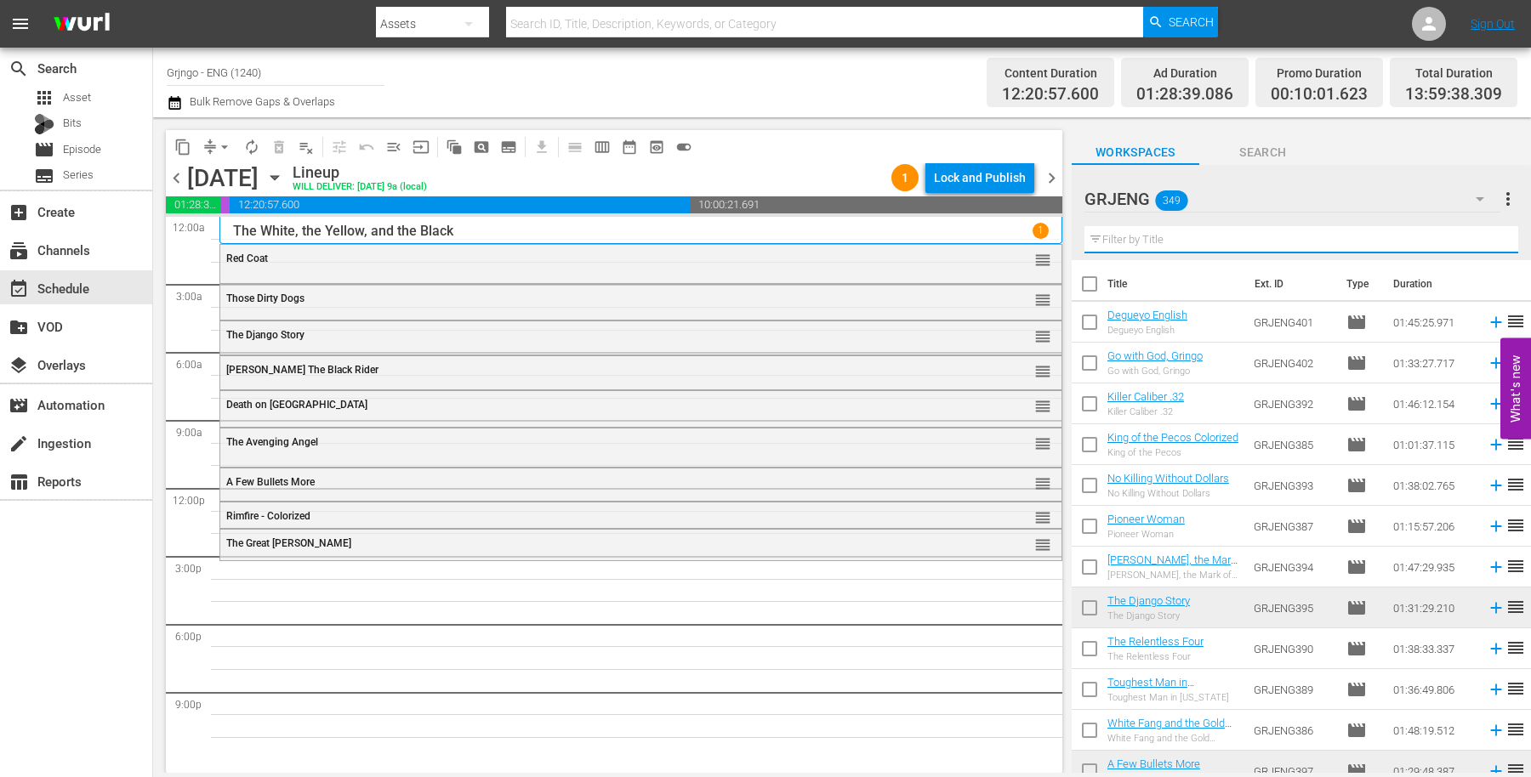
click at [1115, 238] on input "text" at bounding box center [1301, 239] width 434 height 27
paste input "Pray to God and Dig Your Grave"
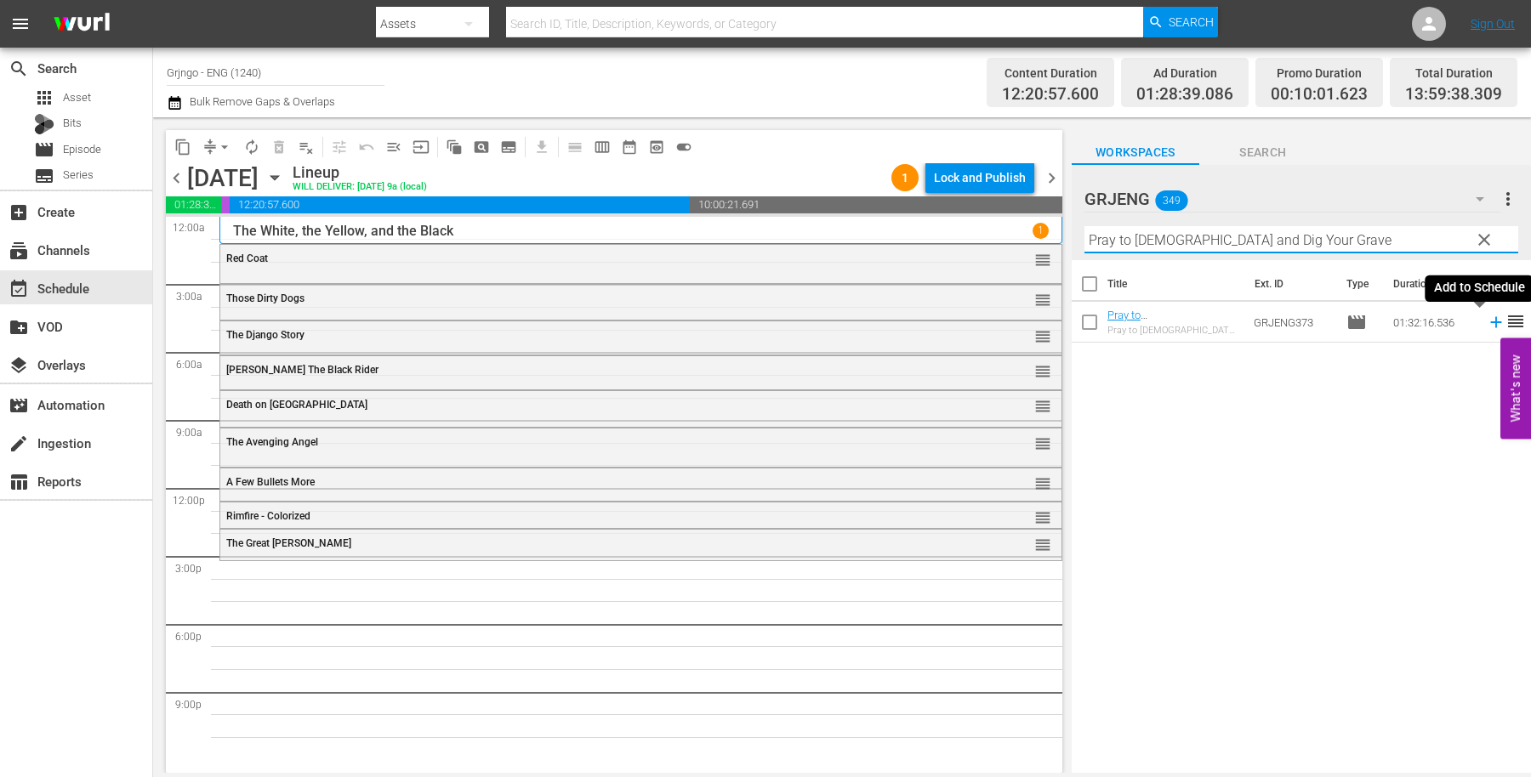
type input "Pray to God and Dig Your Grave"
click at [1490, 321] on icon at bounding box center [1495, 322] width 11 height 11
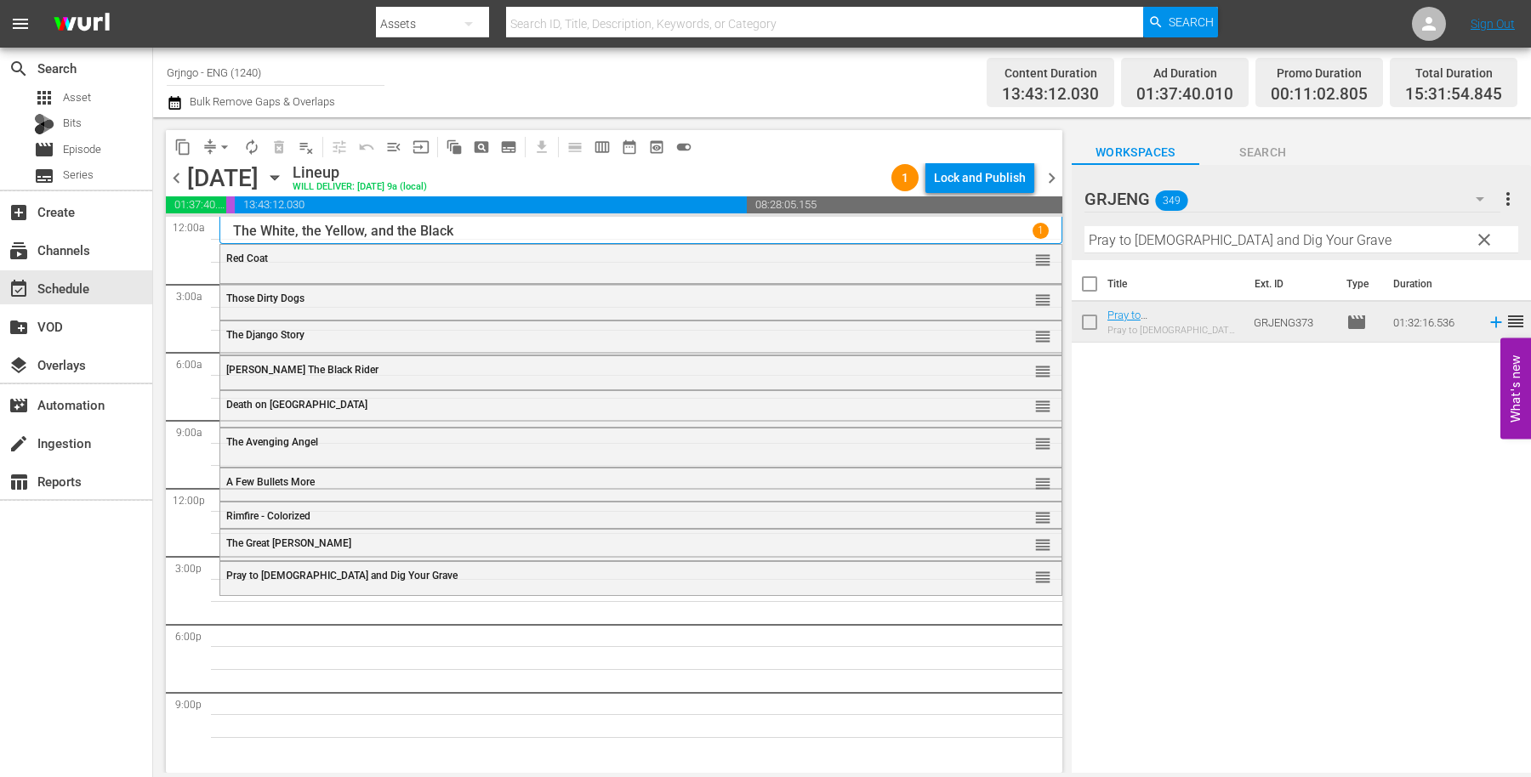
click at [1482, 233] on span "clear" at bounding box center [1484, 240] width 20 height 20
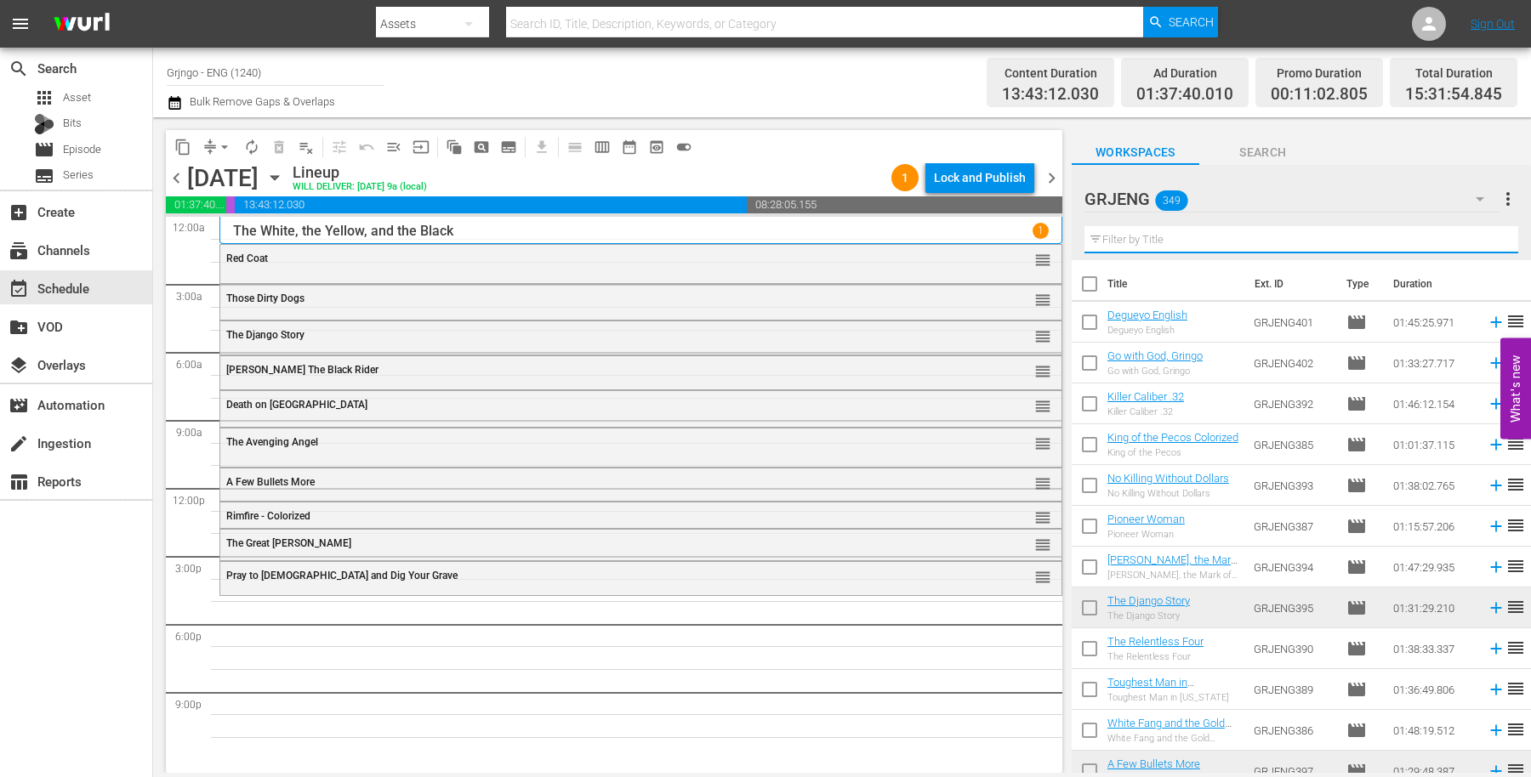
click at [1138, 242] on input "text" at bounding box center [1301, 239] width 434 height 27
paste input "Six Bounty Killers for a Massacre"
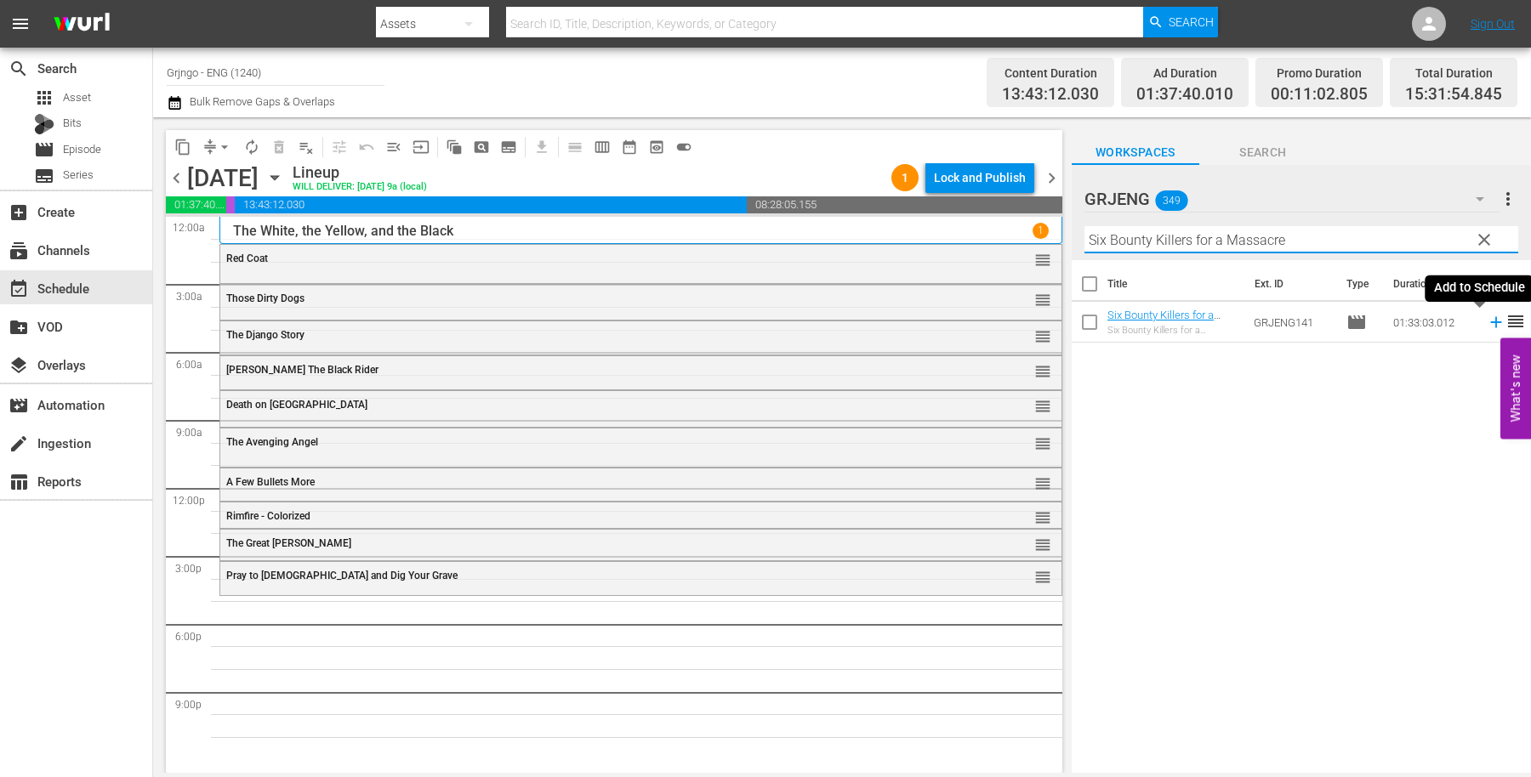
type input "Six Bounty Killers for a Massacre"
click at [1486, 320] on icon at bounding box center [1495, 322] width 19 height 19
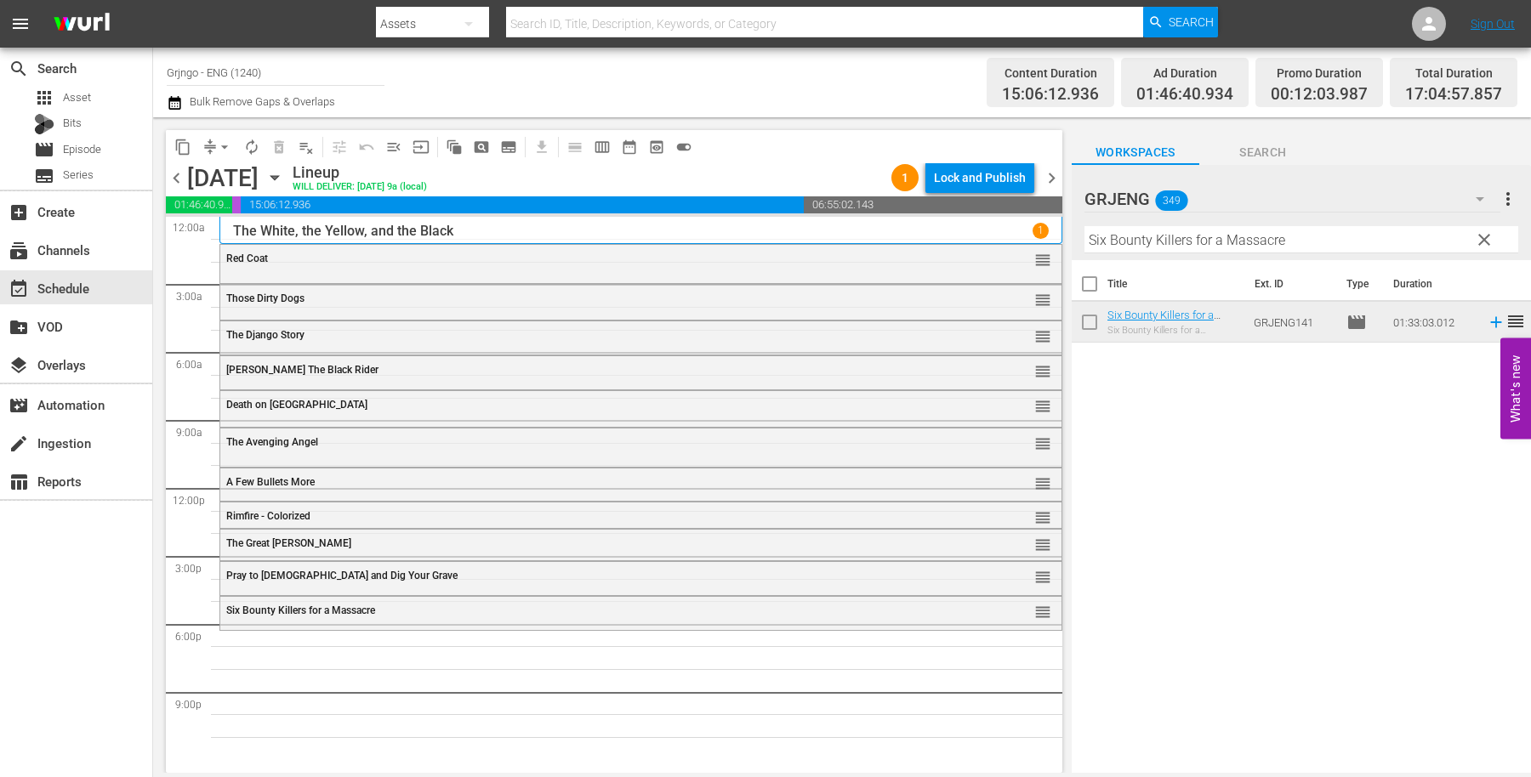
click at [1485, 232] on span "clear" at bounding box center [1484, 240] width 20 height 20
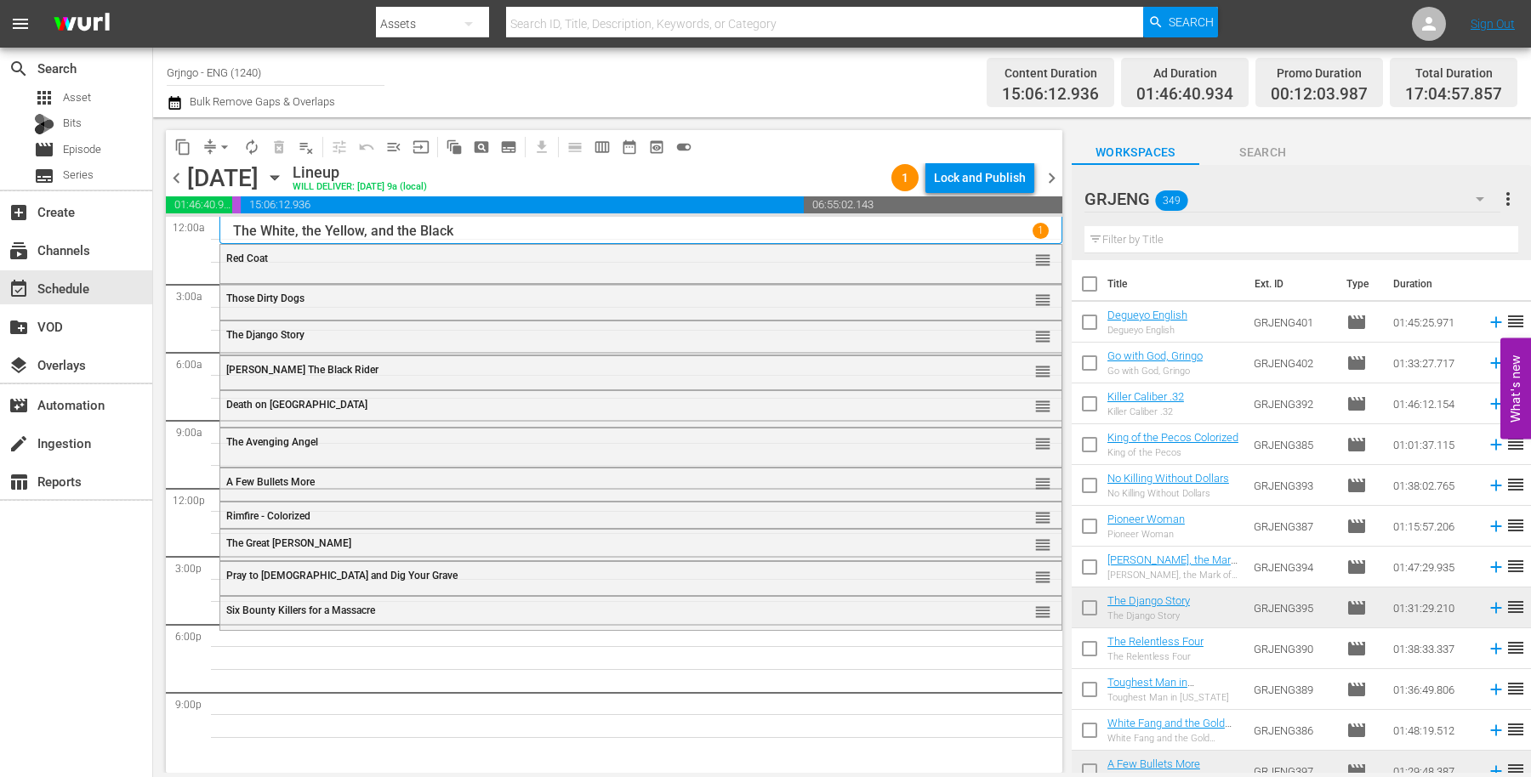
click at [1100, 232] on input "text" at bounding box center [1301, 239] width 434 height 27
paste input "Degueyo"
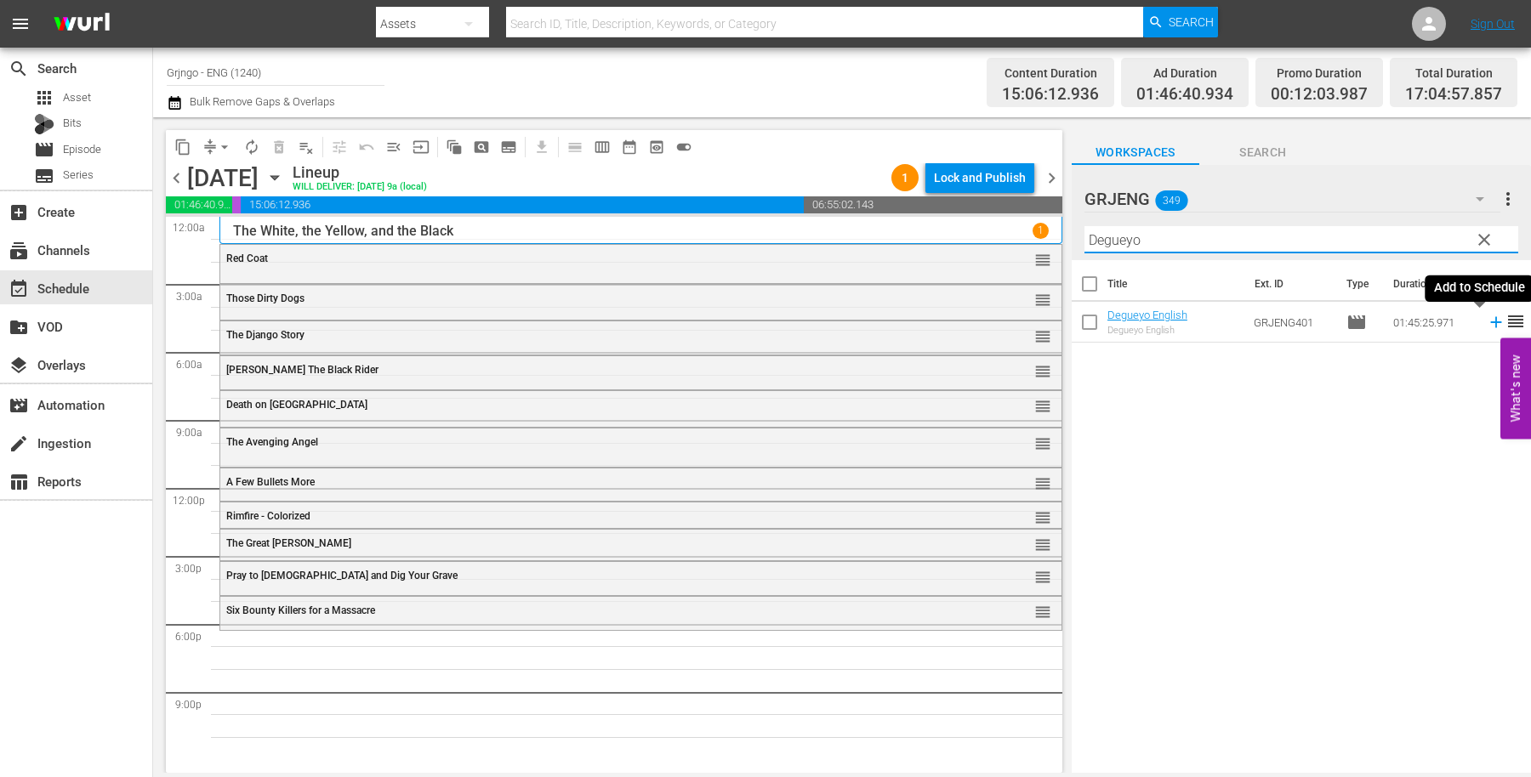
type input "Degueyo"
click at [1486, 320] on icon at bounding box center [1495, 322] width 19 height 19
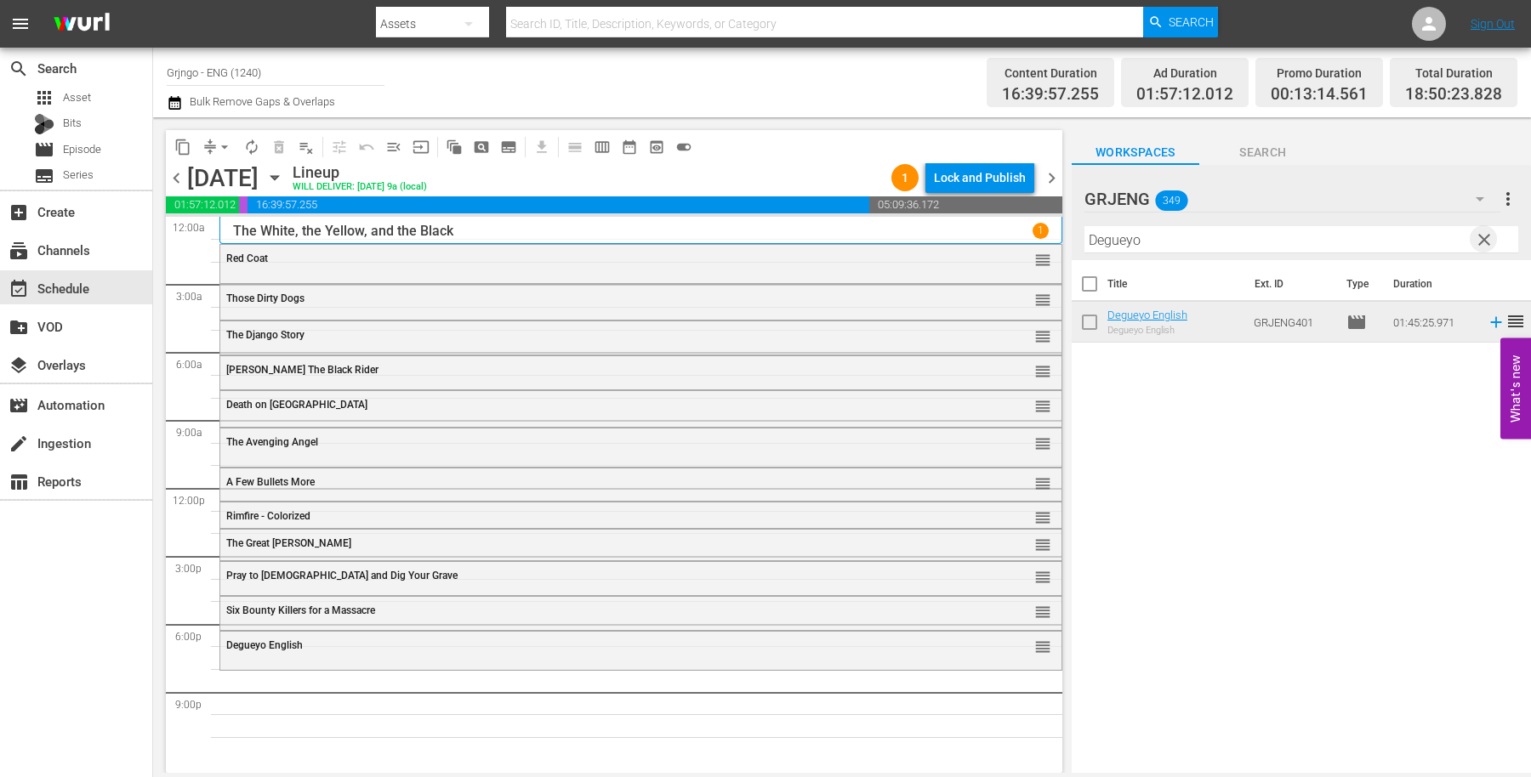
click at [1483, 235] on span "clear" at bounding box center [1484, 240] width 20 height 20
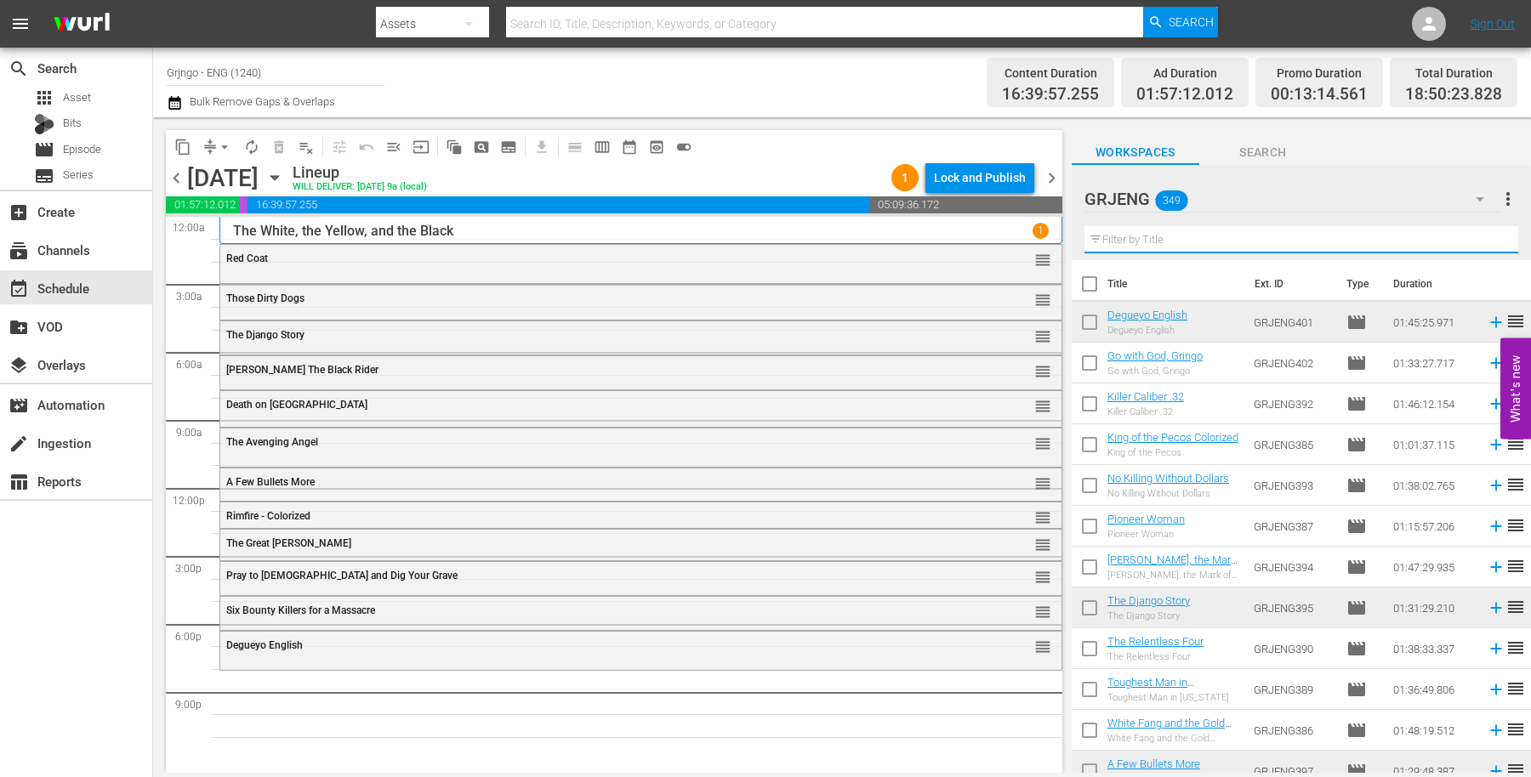
click at [1125, 235] on input "text" at bounding box center [1301, 239] width 434 height 27
paste input "Ride Out for Revenge"
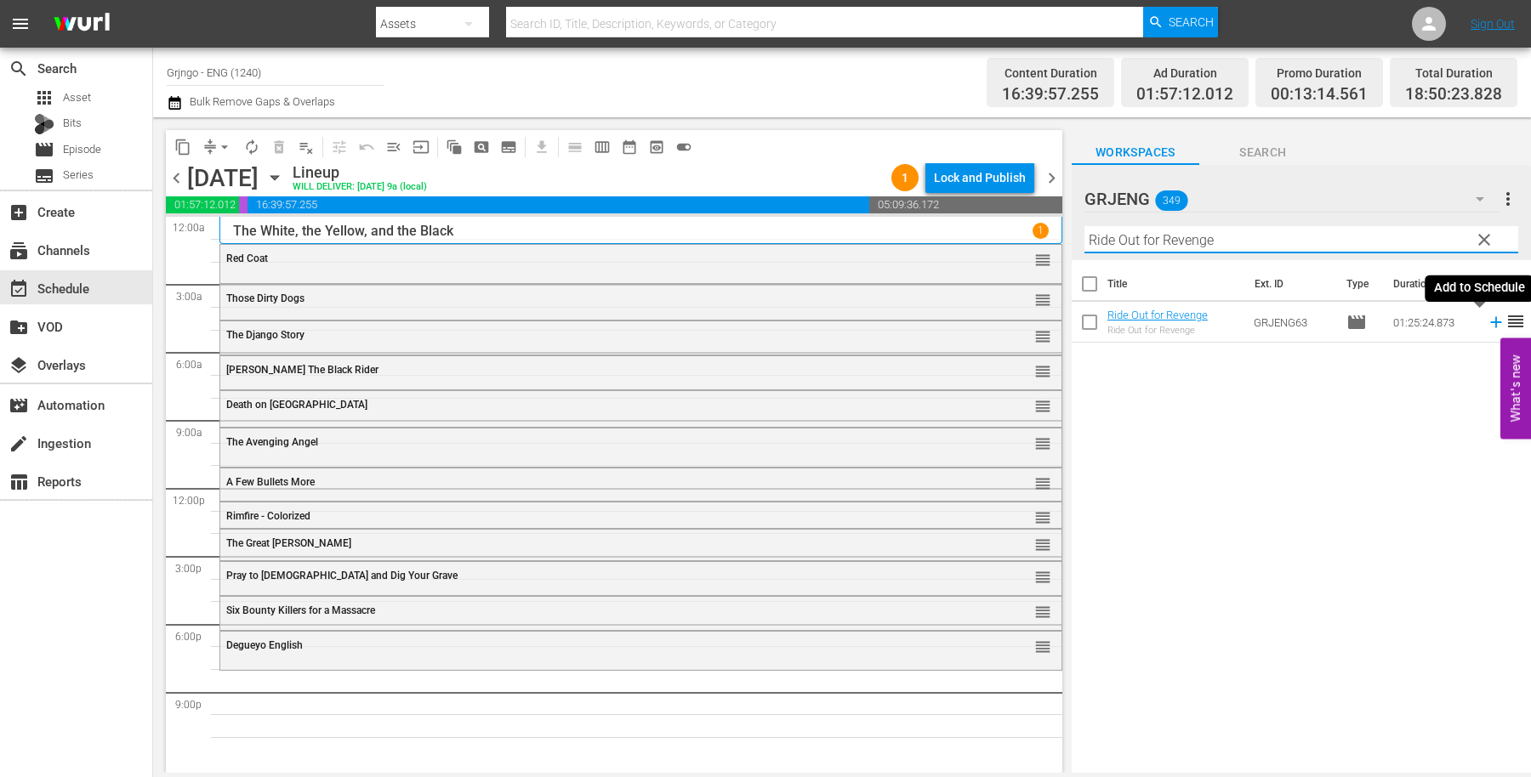
type input "Ride Out for Revenge"
click at [1486, 321] on icon at bounding box center [1495, 322] width 19 height 19
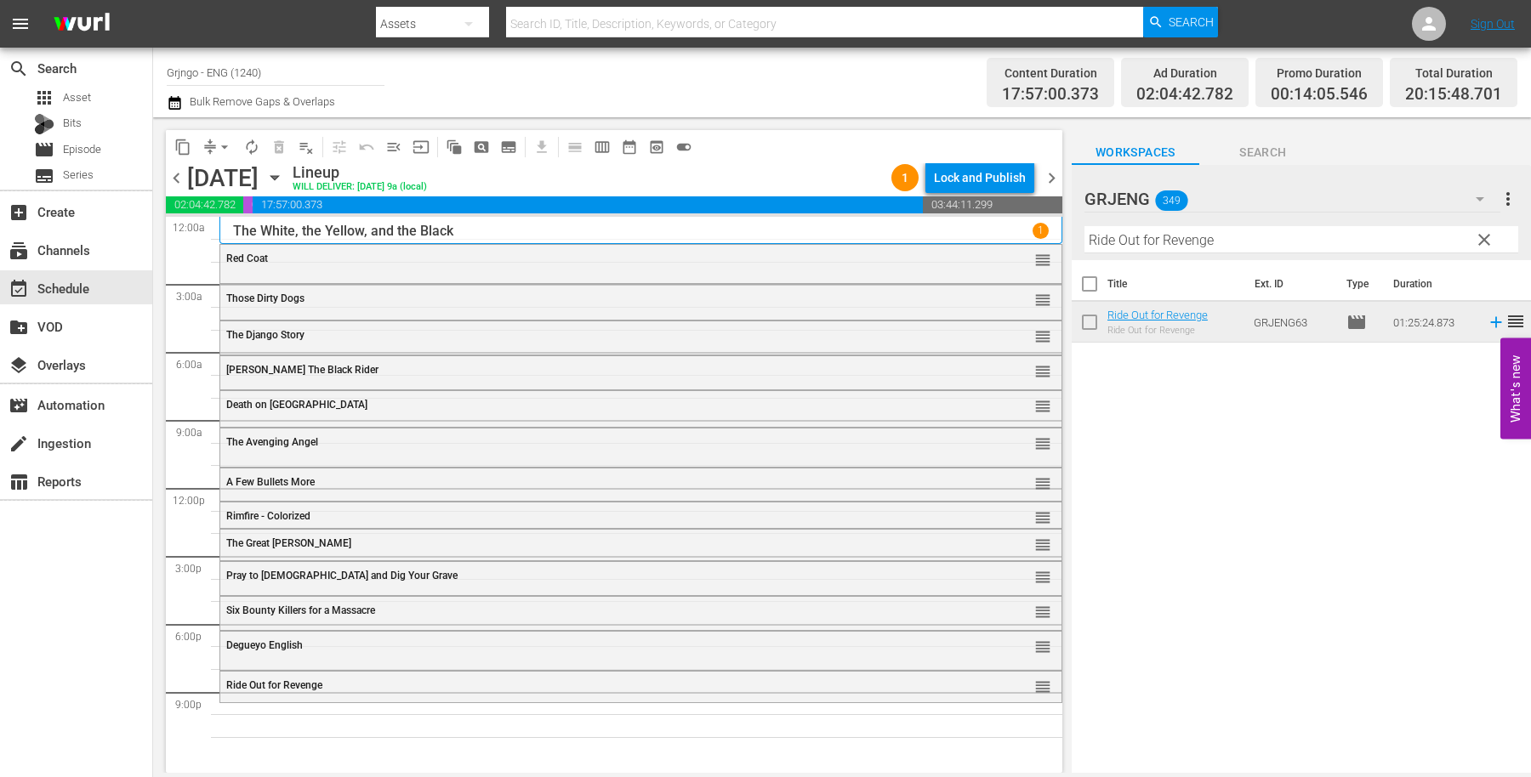
click at [1483, 235] on span "clear" at bounding box center [1484, 240] width 20 height 20
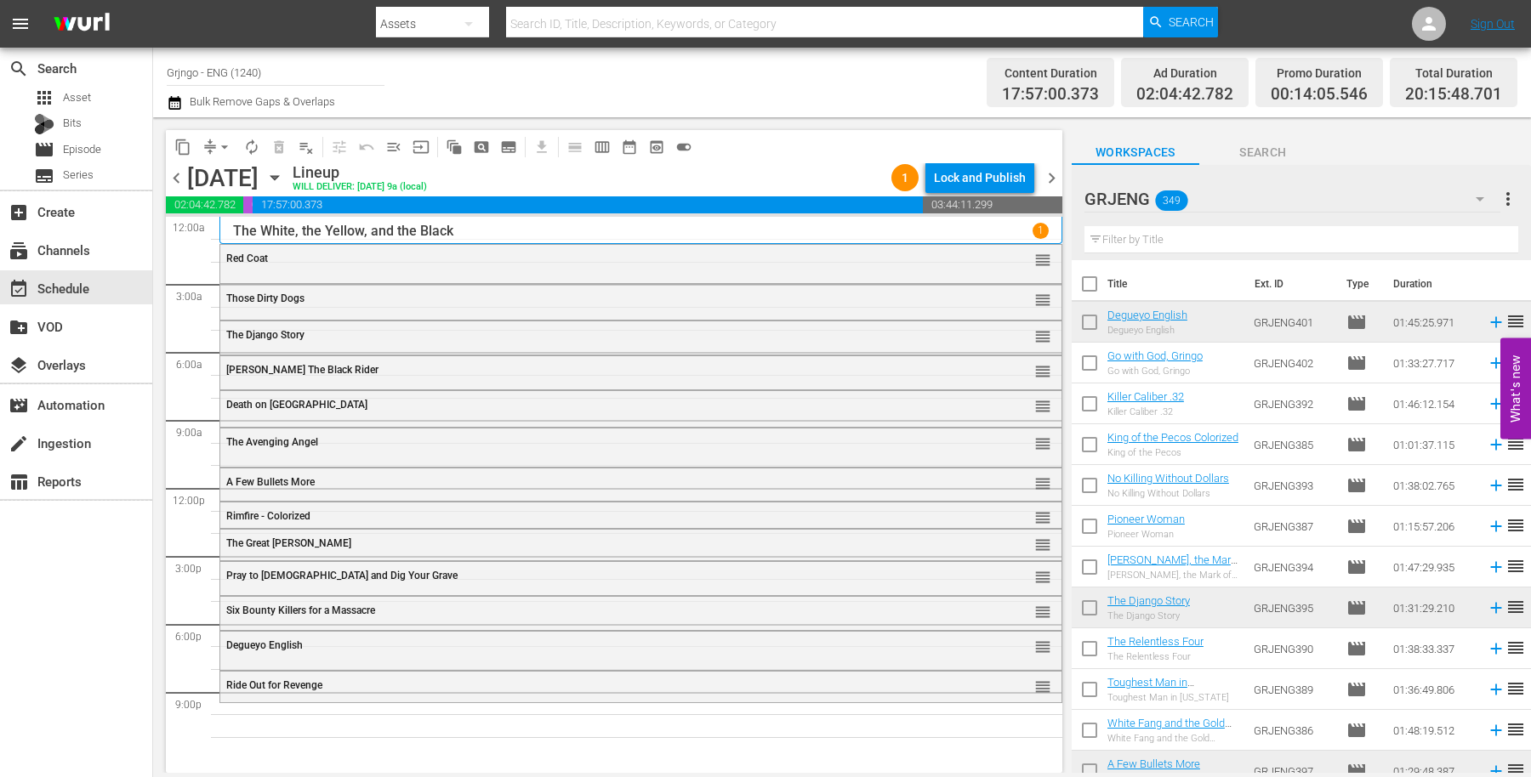
click at [1142, 236] on input "text" at bounding box center [1301, 239] width 434 height 27
paste input "Mackenzie's Raiders EP29-32 Colorized"
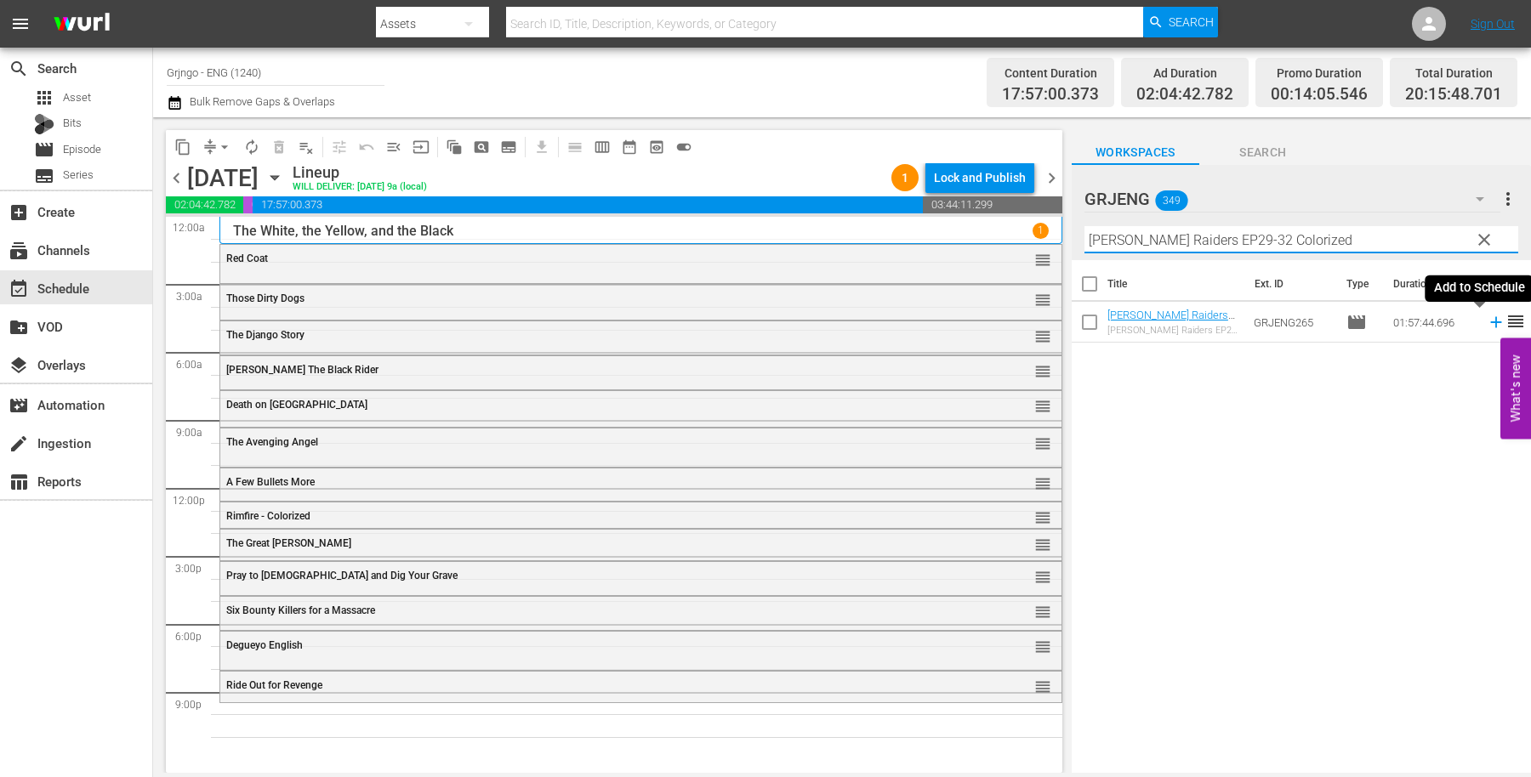
type input "Mackenzie's Raiders EP29-32 Colorized"
click at [1486, 319] on icon at bounding box center [1495, 322] width 19 height 19
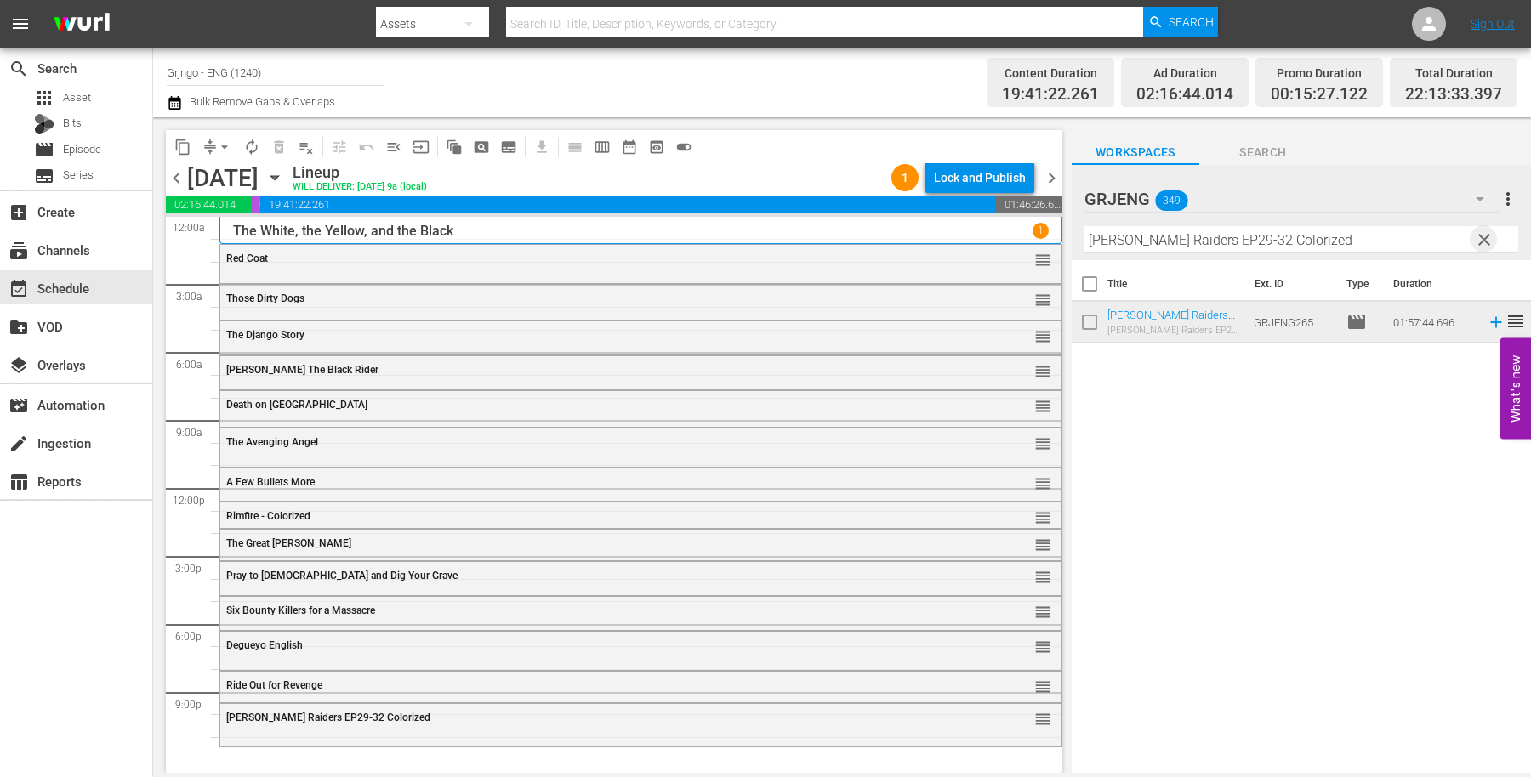
click at [1485, 240] on span "clear" at bounding box center [1484, 240] width 20 height 20
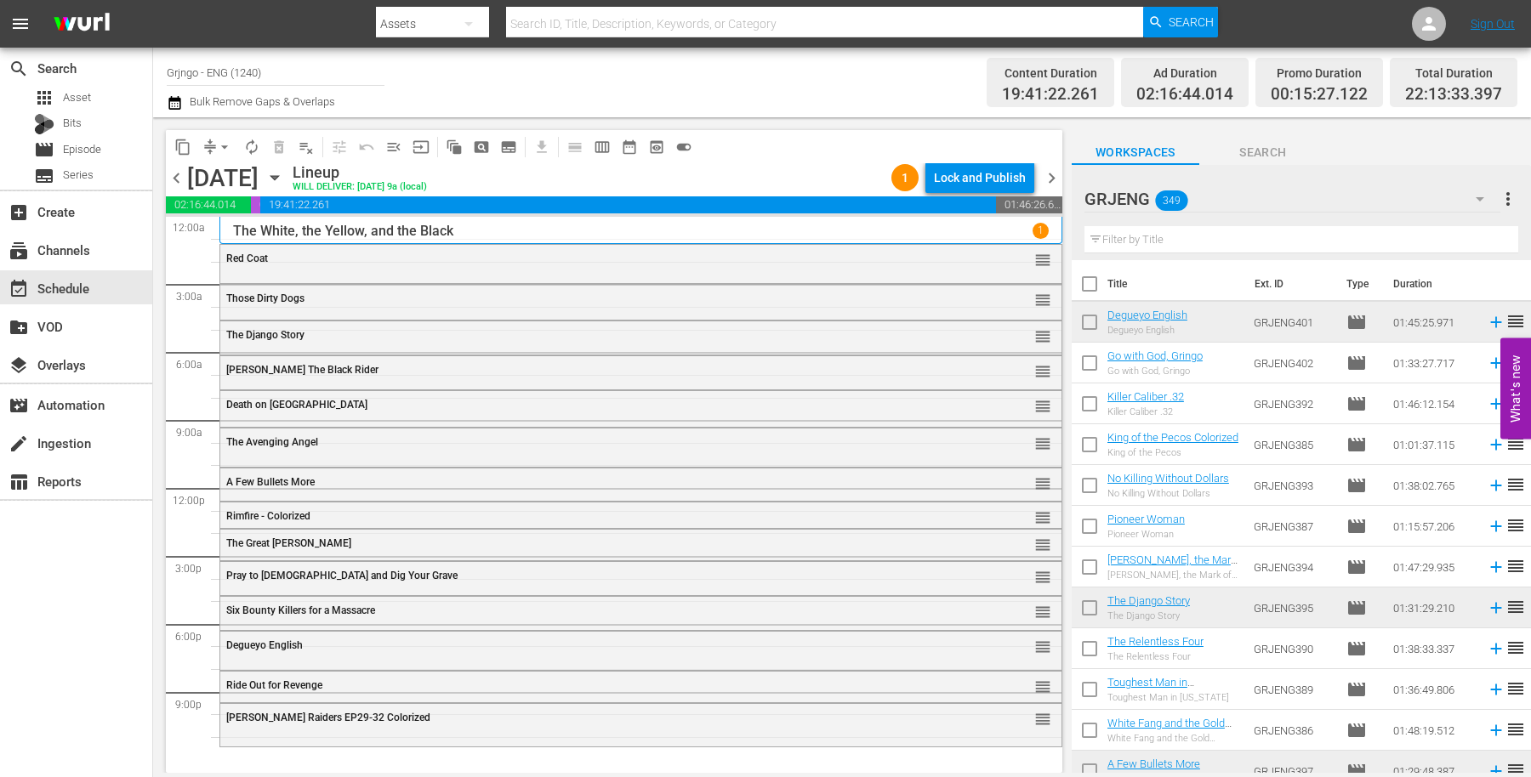
click at [1135, 242] on input "text" at bounding box center [1301, 239] width 434 height 27
paste input "The Black Bounty Hunter"
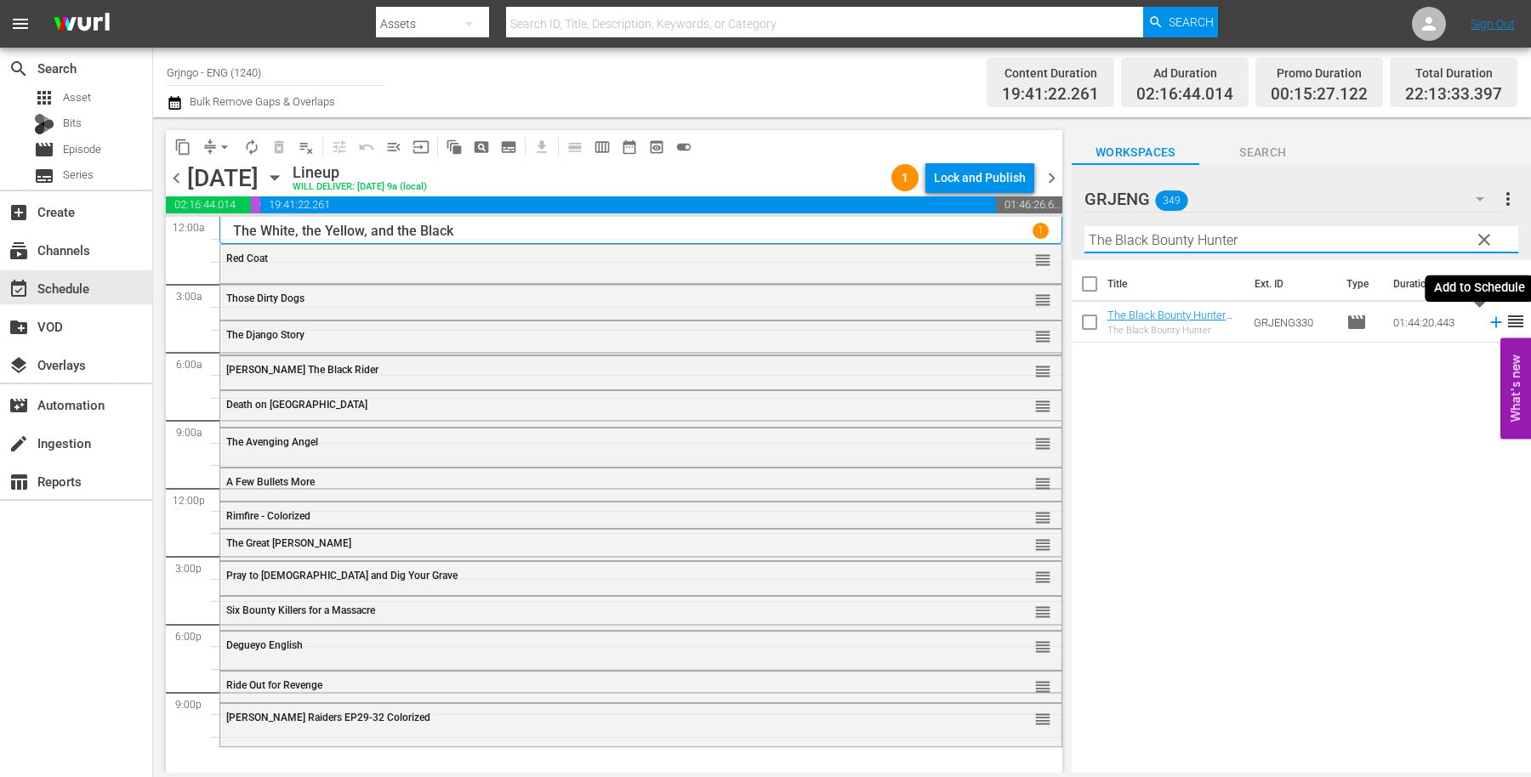
type input "The Black Bounty Hunter"
click at [1486, 320] on icon at bounding box center [1495, 322] width 19 height 19
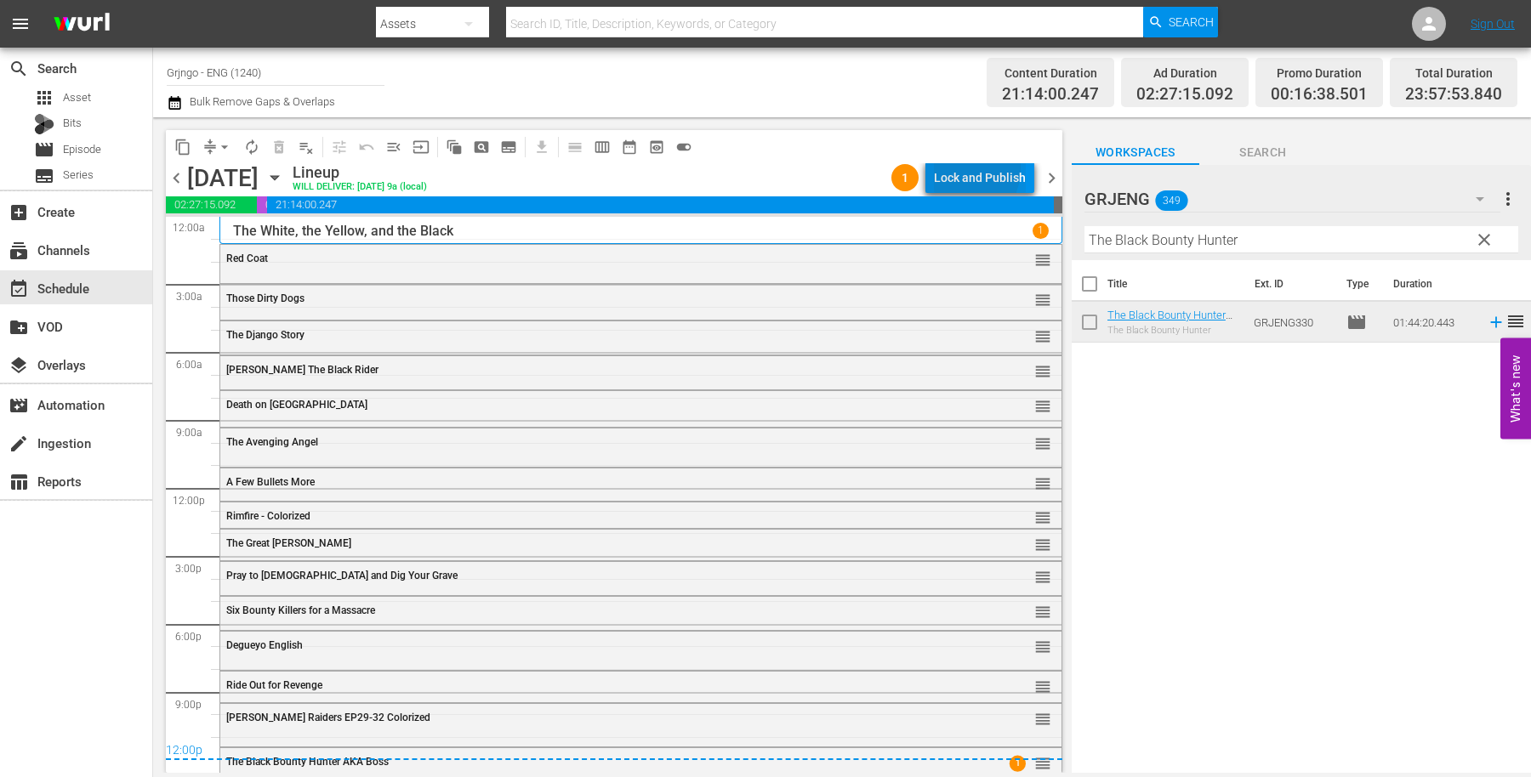
click at [962, 168] on div "Lock and Publish" at bounding box center [980, 177] width 92 height 31
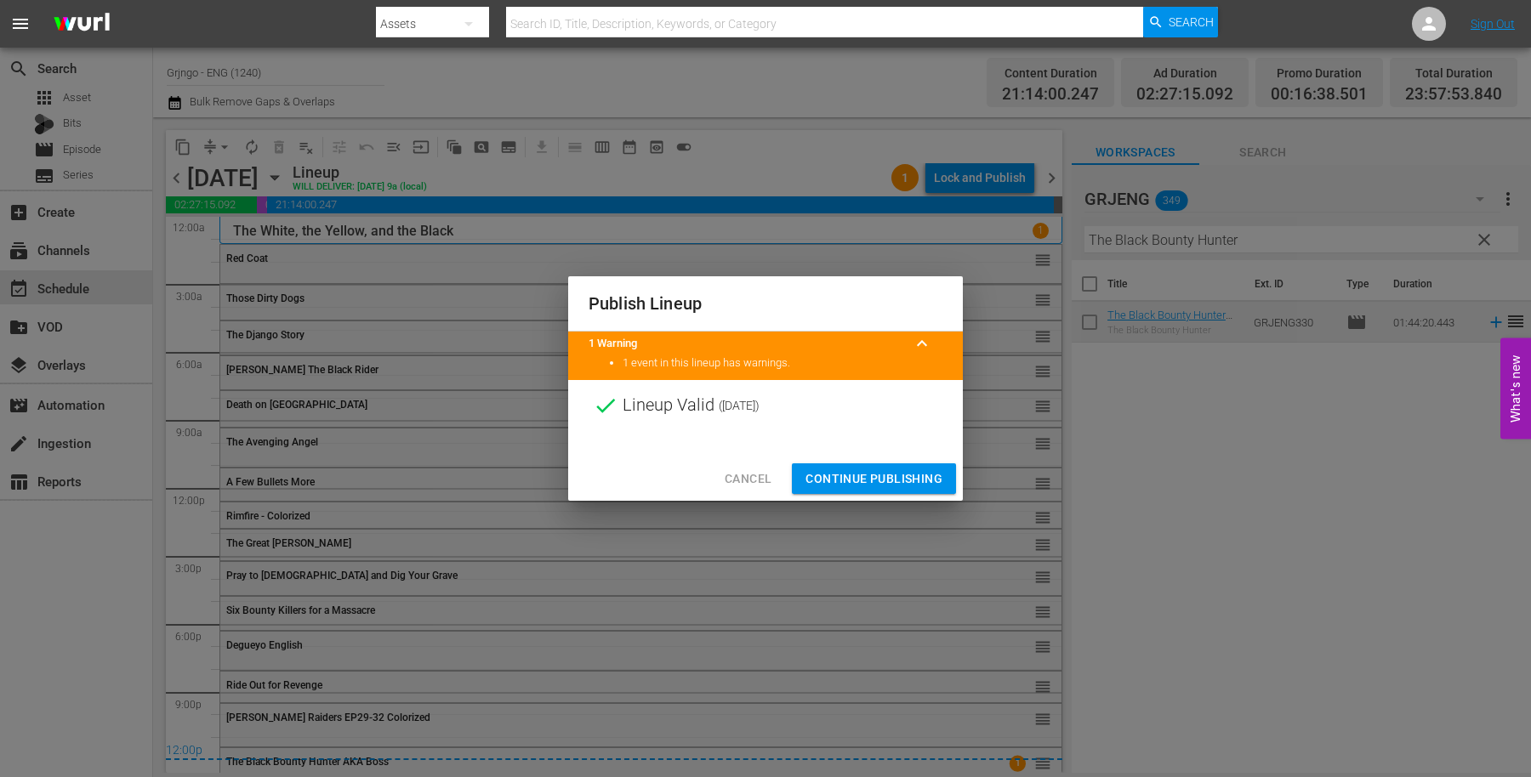
click at [878, 470] on span "Continue Publishing" at bounding box center [873, 479] width 137 height 21
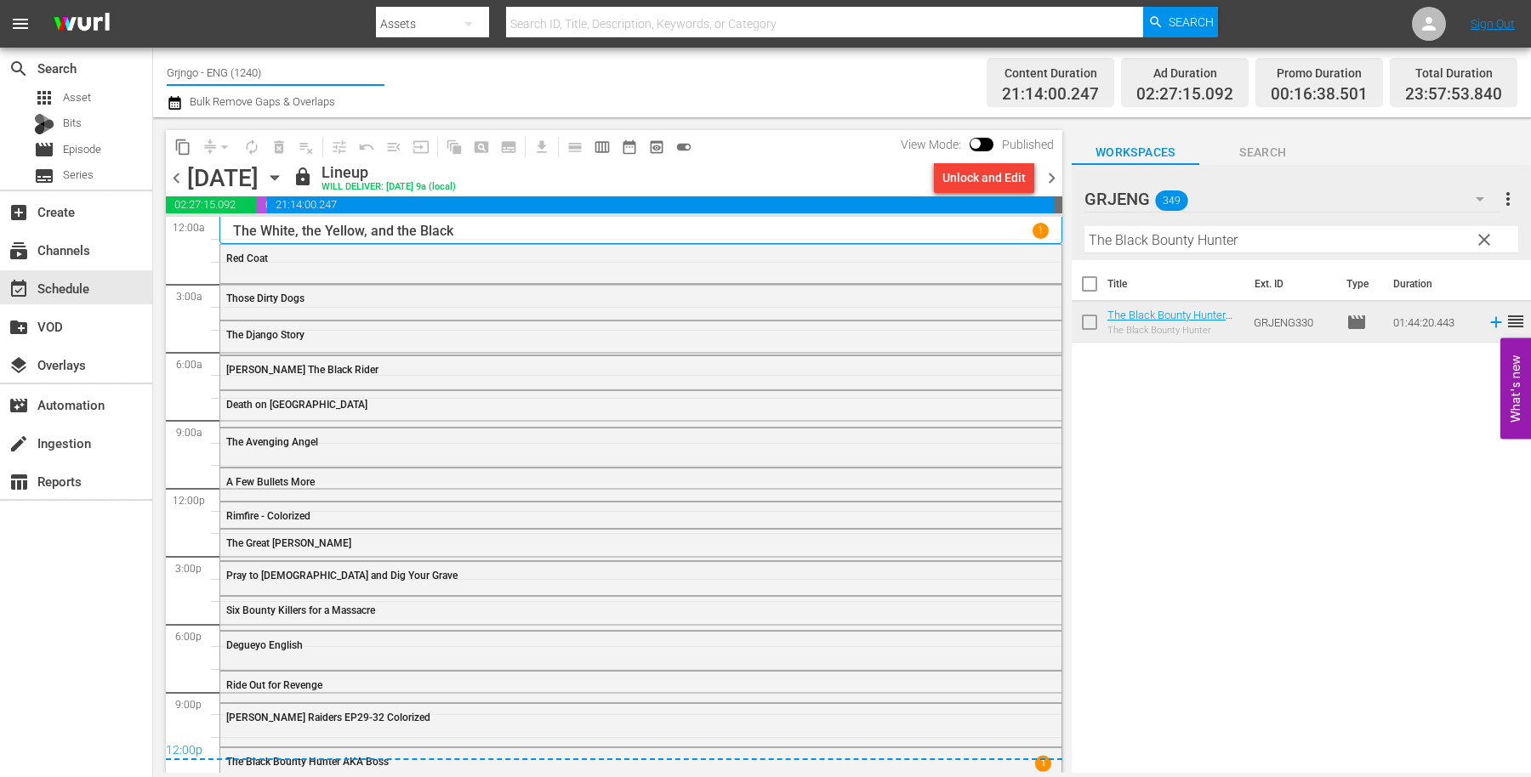
drag, startPoint x: 289, startPoint y: 71, endPoint x: 154, endPoint y: 84, distance: 135.9
click at [154, 84] on div "Channel Title Grjngo - ENG (1240) Bulk Remove Gaps & Overlaps Content Duration …" at bounding box center [842, 83] width 1378 height 70
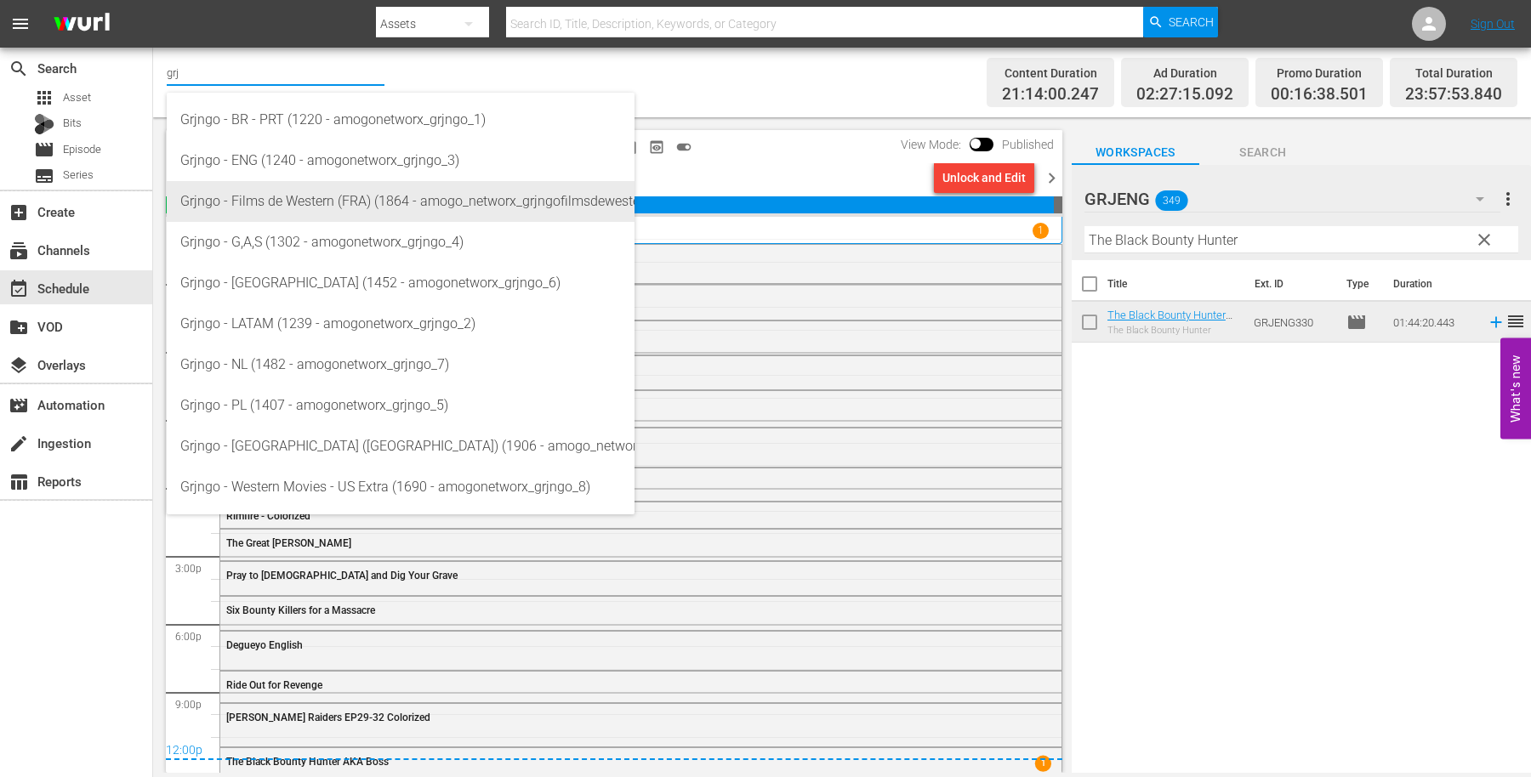
click at [309, 212] on div "Grjngo - Films de Western (FRA) (1864 - amogo_networx_grjngofilmsdewestern_1)" at bounding box center [400, 201] width 441 height 41
type input "Grjngo - Films de Western (FRA) (1864 - amogo_networx_grjngofilmsdewestern_1)"
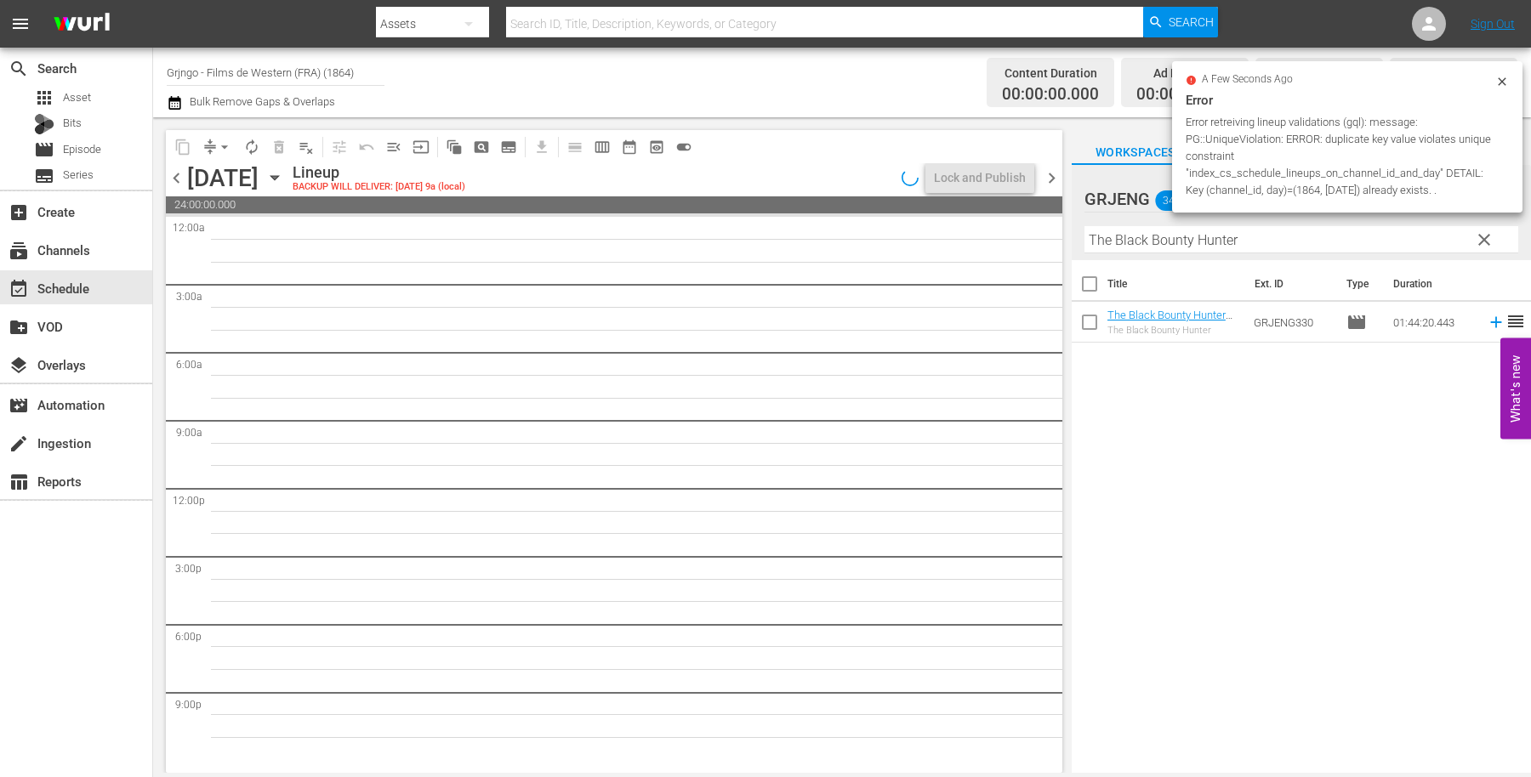
click at [1485, 239] on span "clear" at bounding box center [1484, 240] width 20 height 20
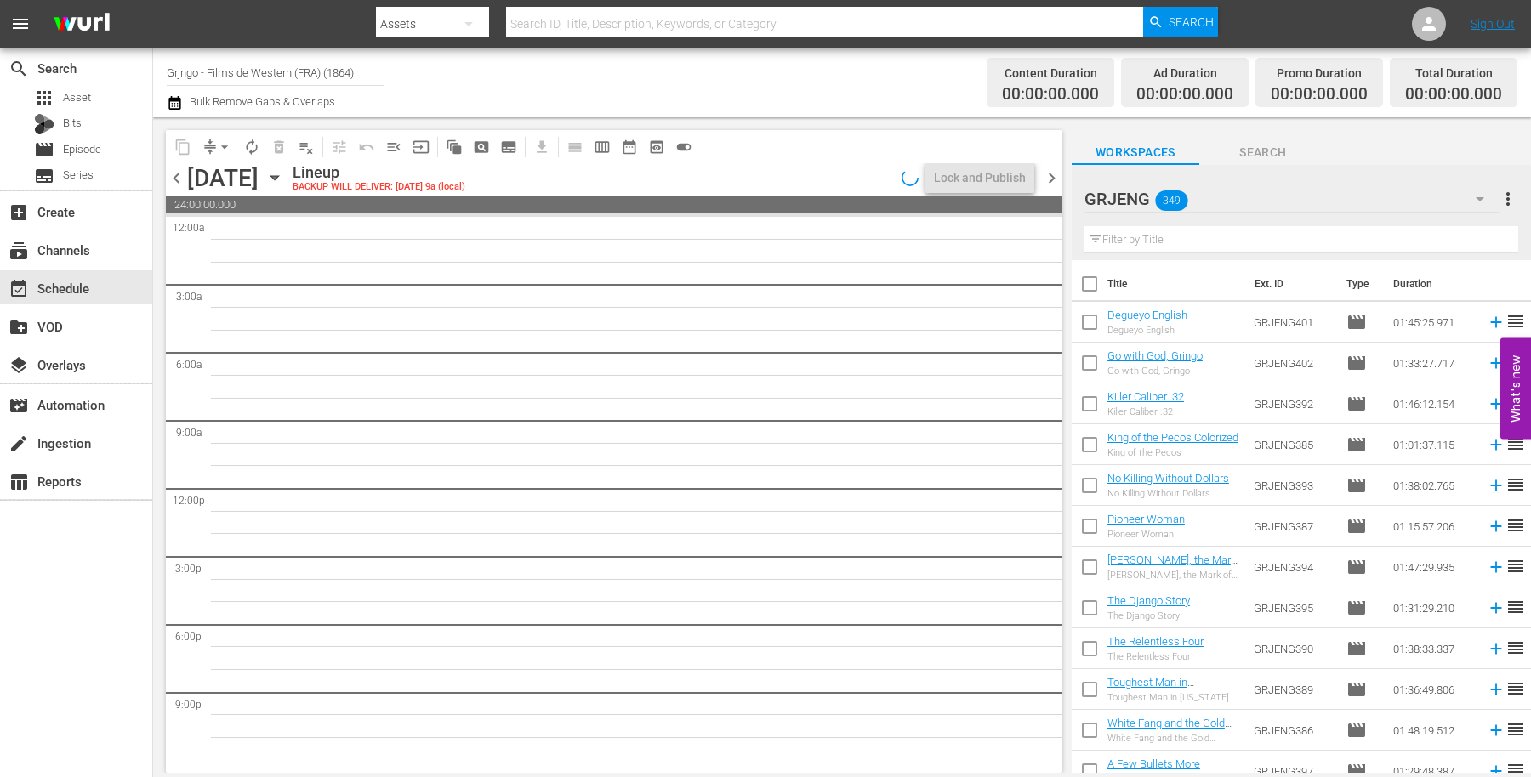
click at [278, 176] on icon "button" at bounding box center [274, 178] width 8 height 4
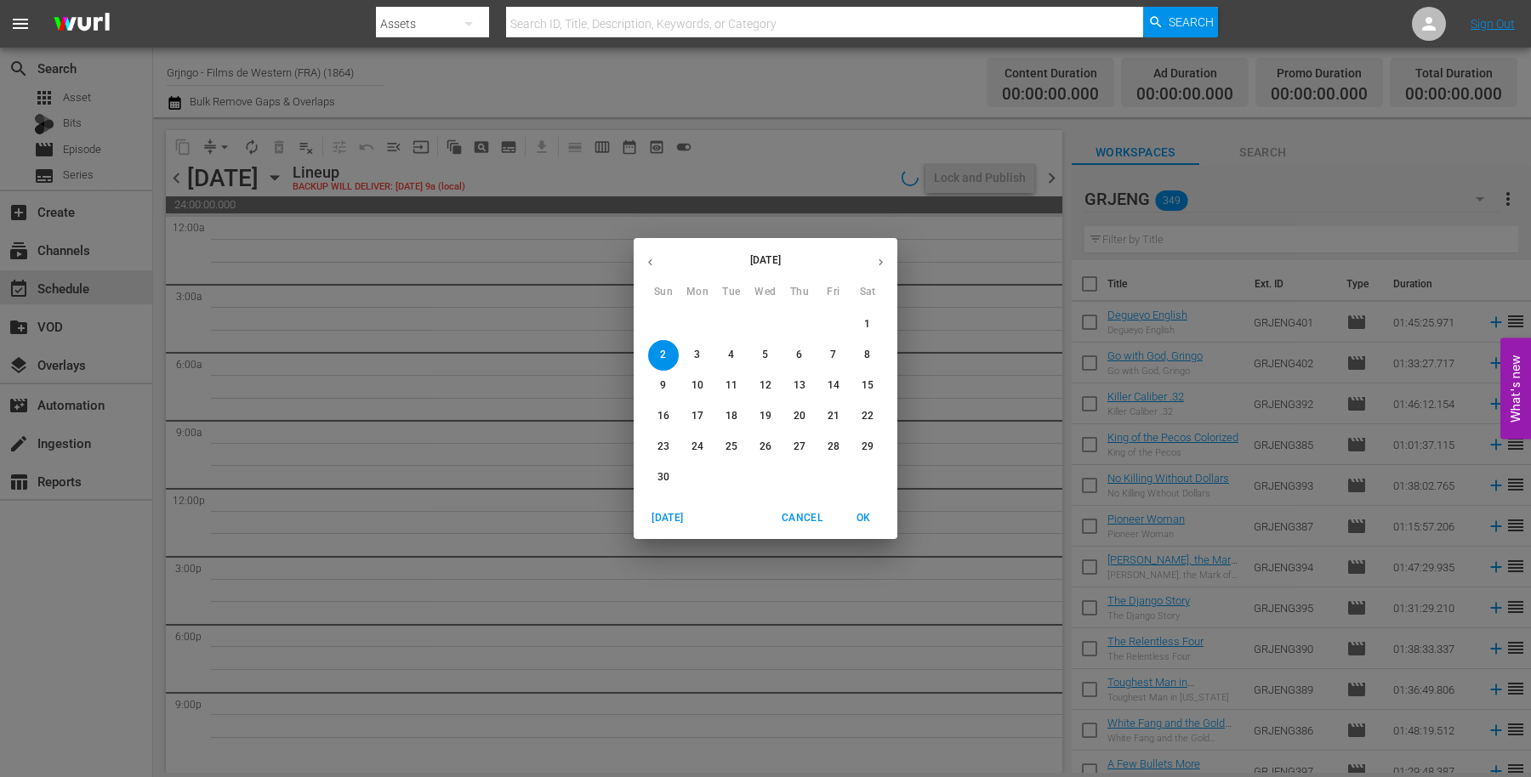
click at [651, 253] on button "button" at bounding box center [650, 262] width 33 height 33
click at [694, 443] on p "27" at bounding box center [697, 447] width 12 height 14
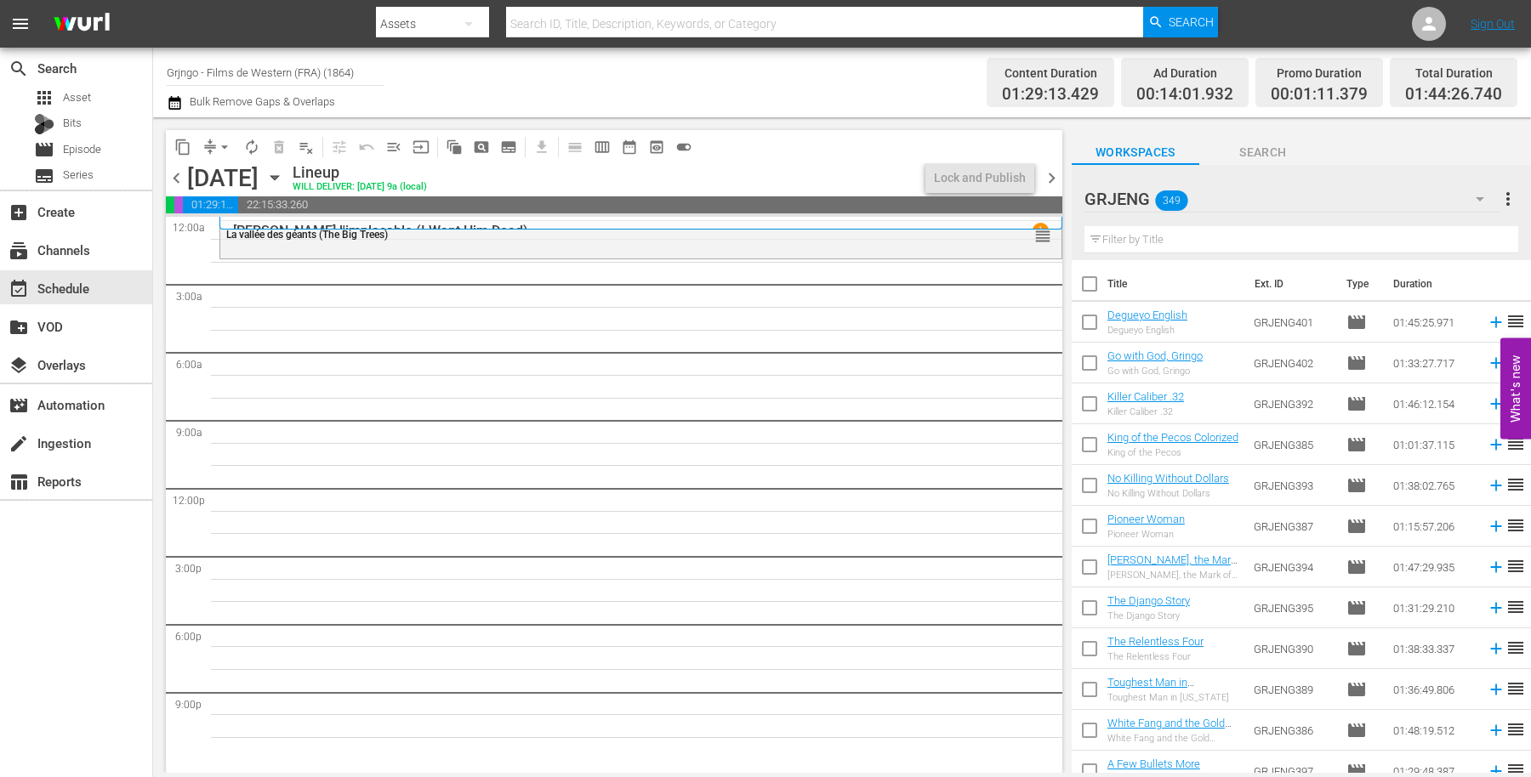
click at [1476, 200] on icon "button" at bounding box center [1479, 199] width 20 height 20
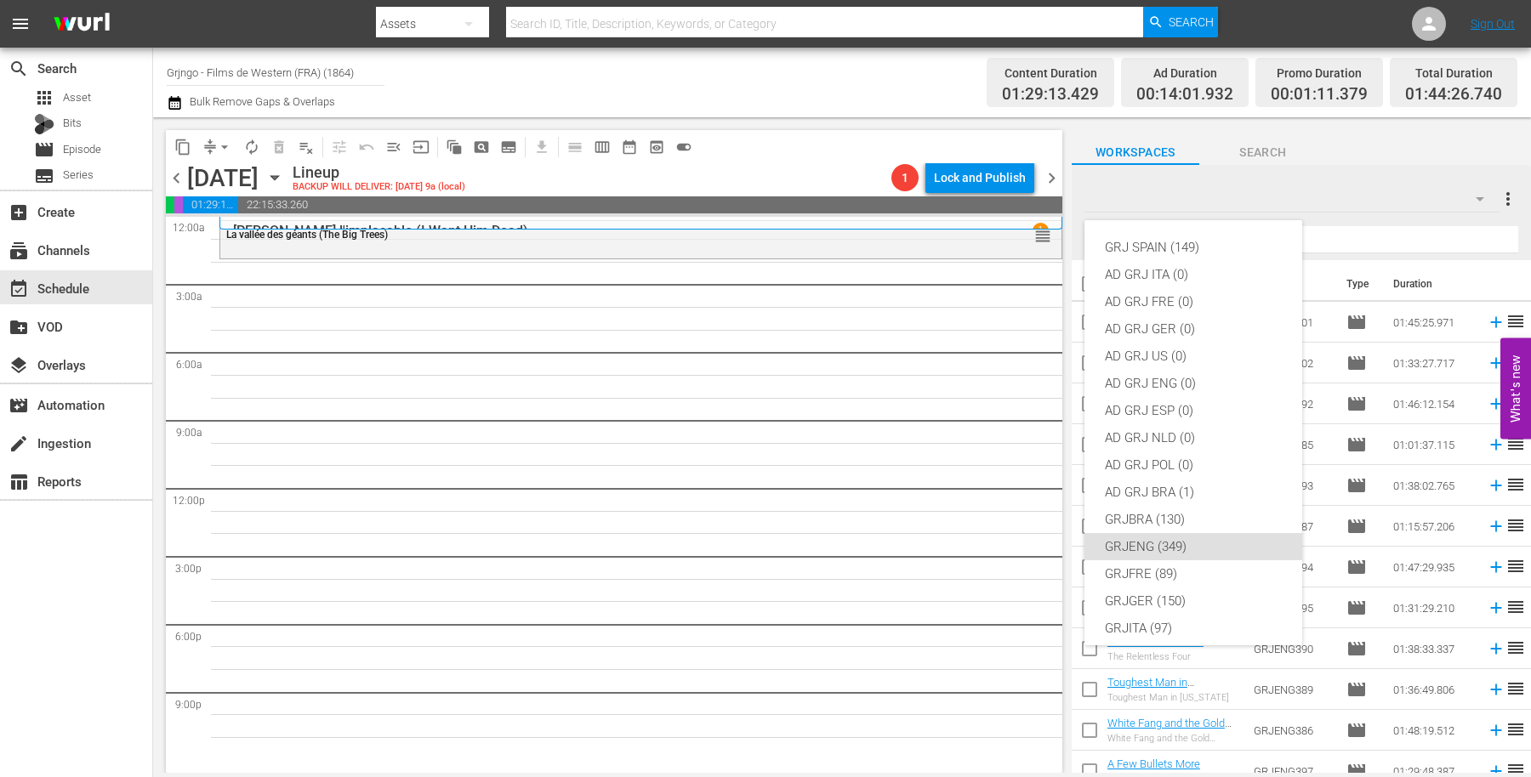
scroll to position [145, 0]
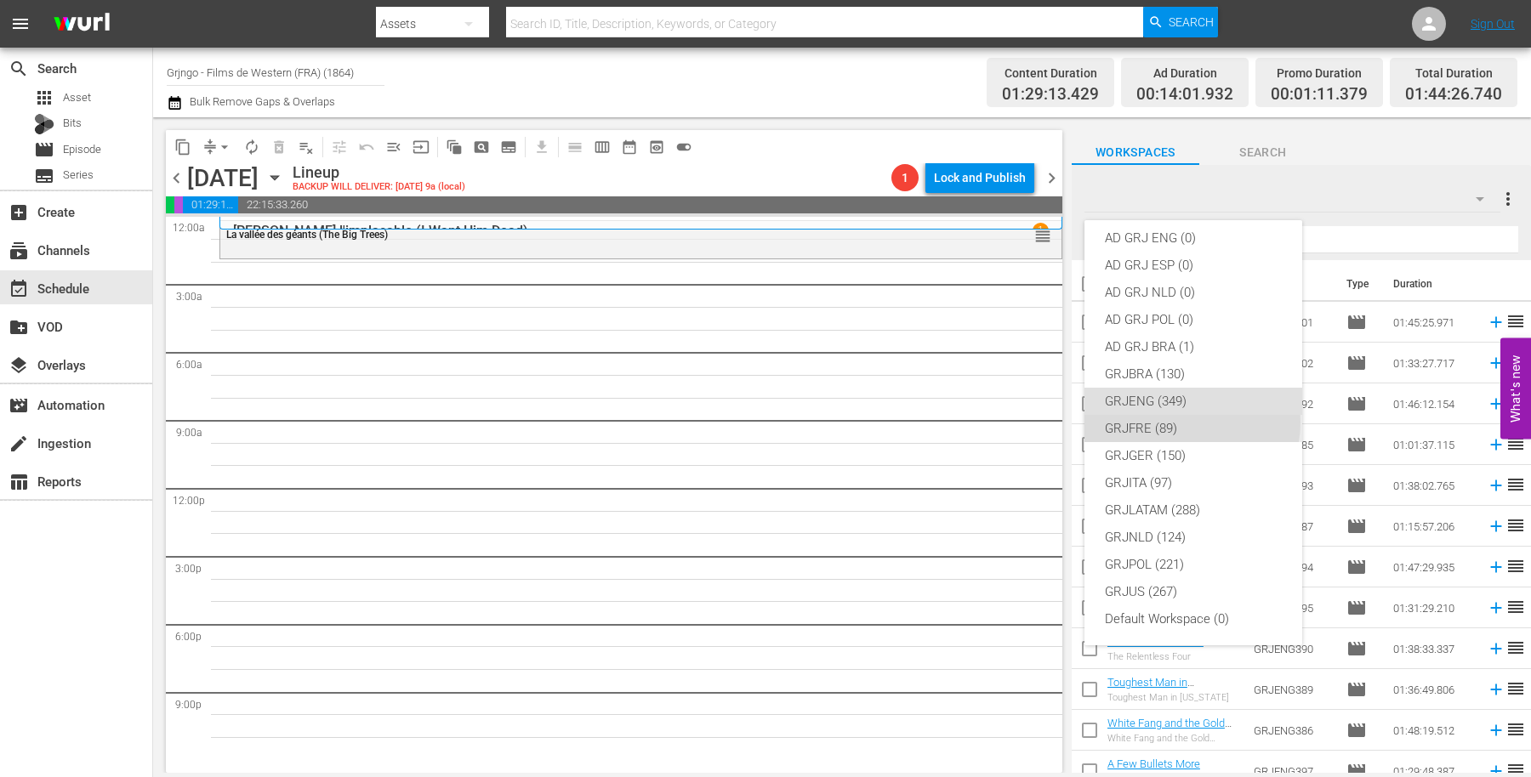
click at [1191, 422] on div "GRJFRE (89)" at bounding box center [1193, 428] width 177 height 27
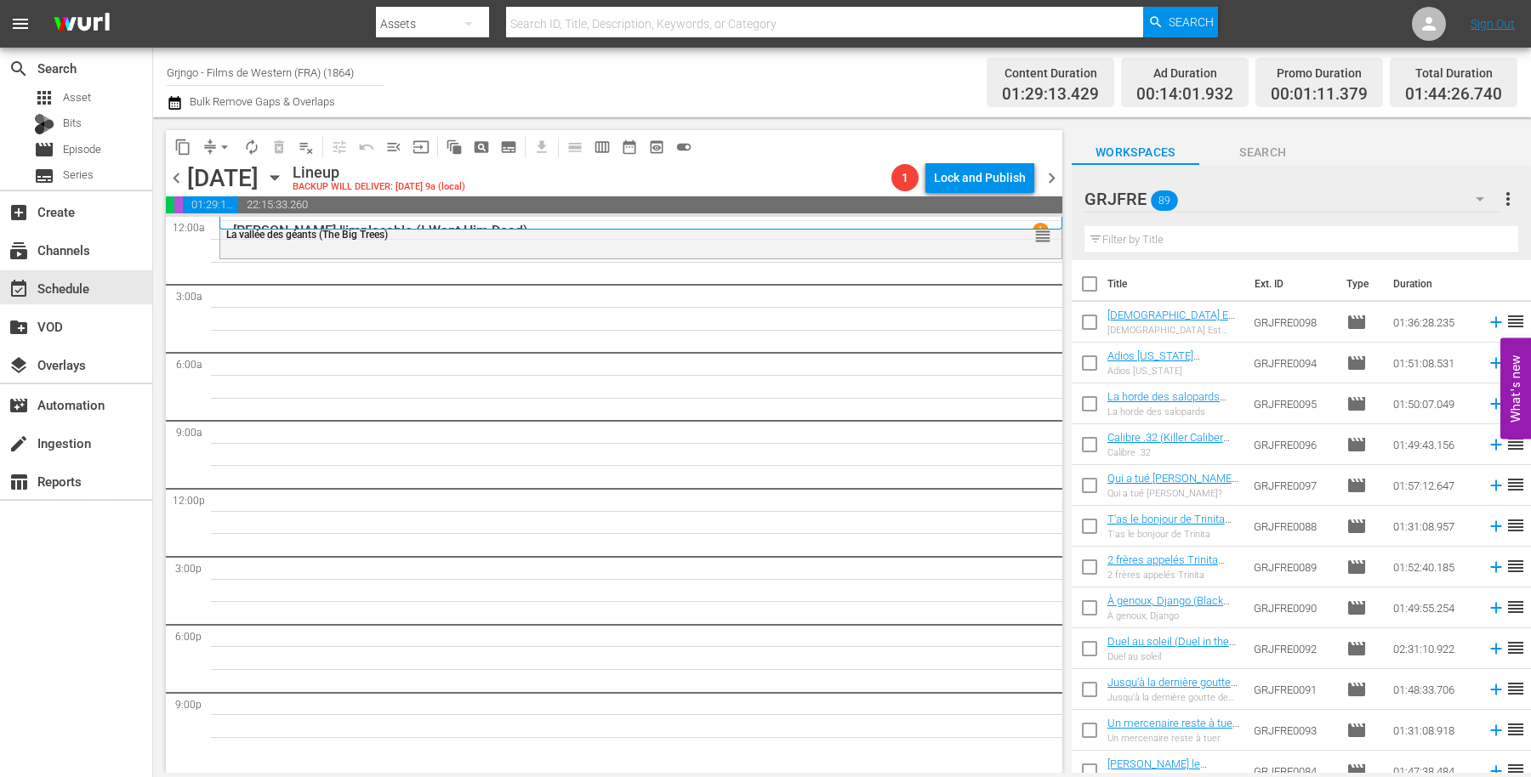
click at [1174, 227] on input "text" at bounding box center [1301, 239] width 434 height 27
paste input "Compilation Bonanza - Épisodes 47,48,49"
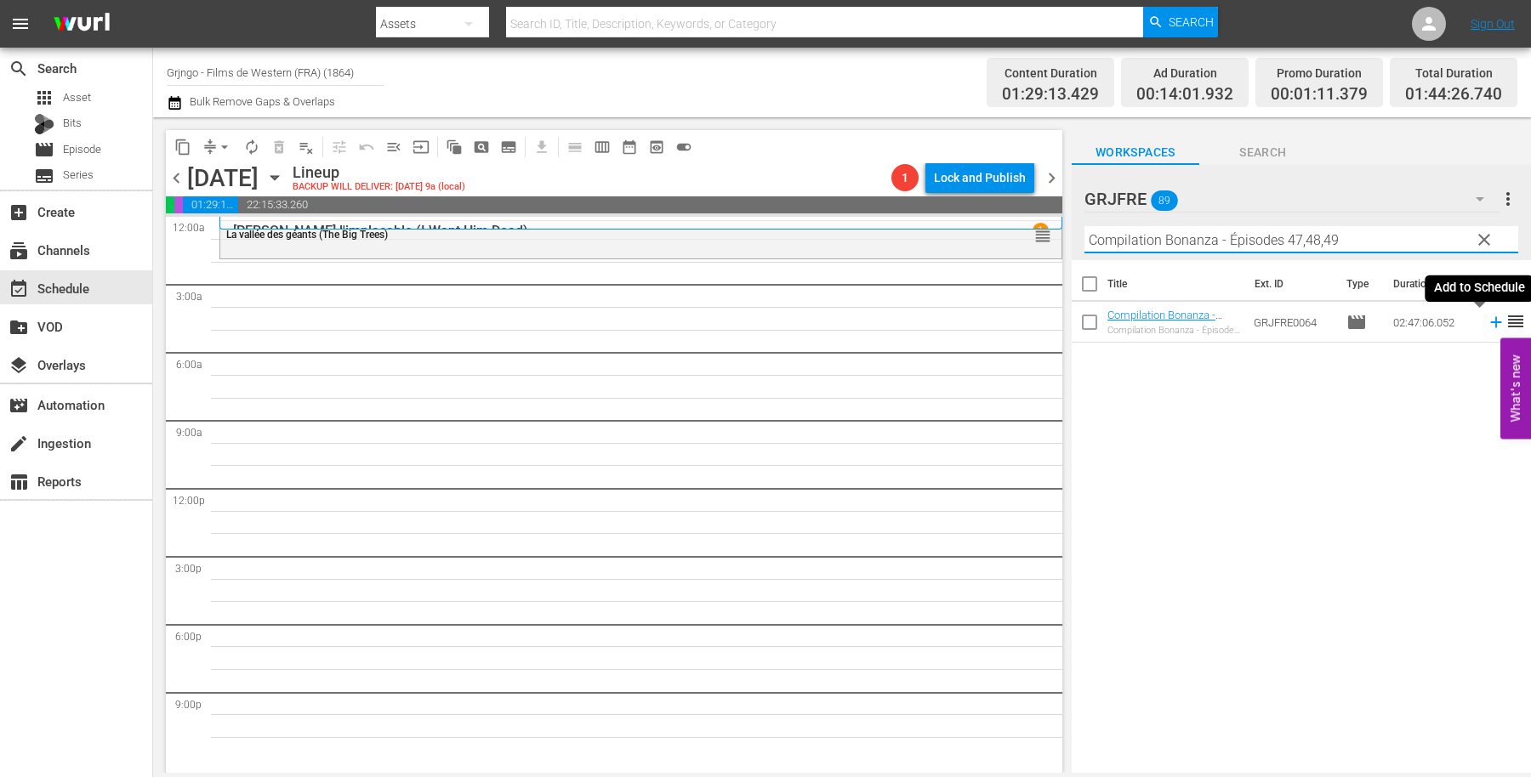
type input "Compilation Bonanza - Épisodes 47,48,49"
click at [1490, 321] on icon at bounding box center [1495, 322] width 11 height 11
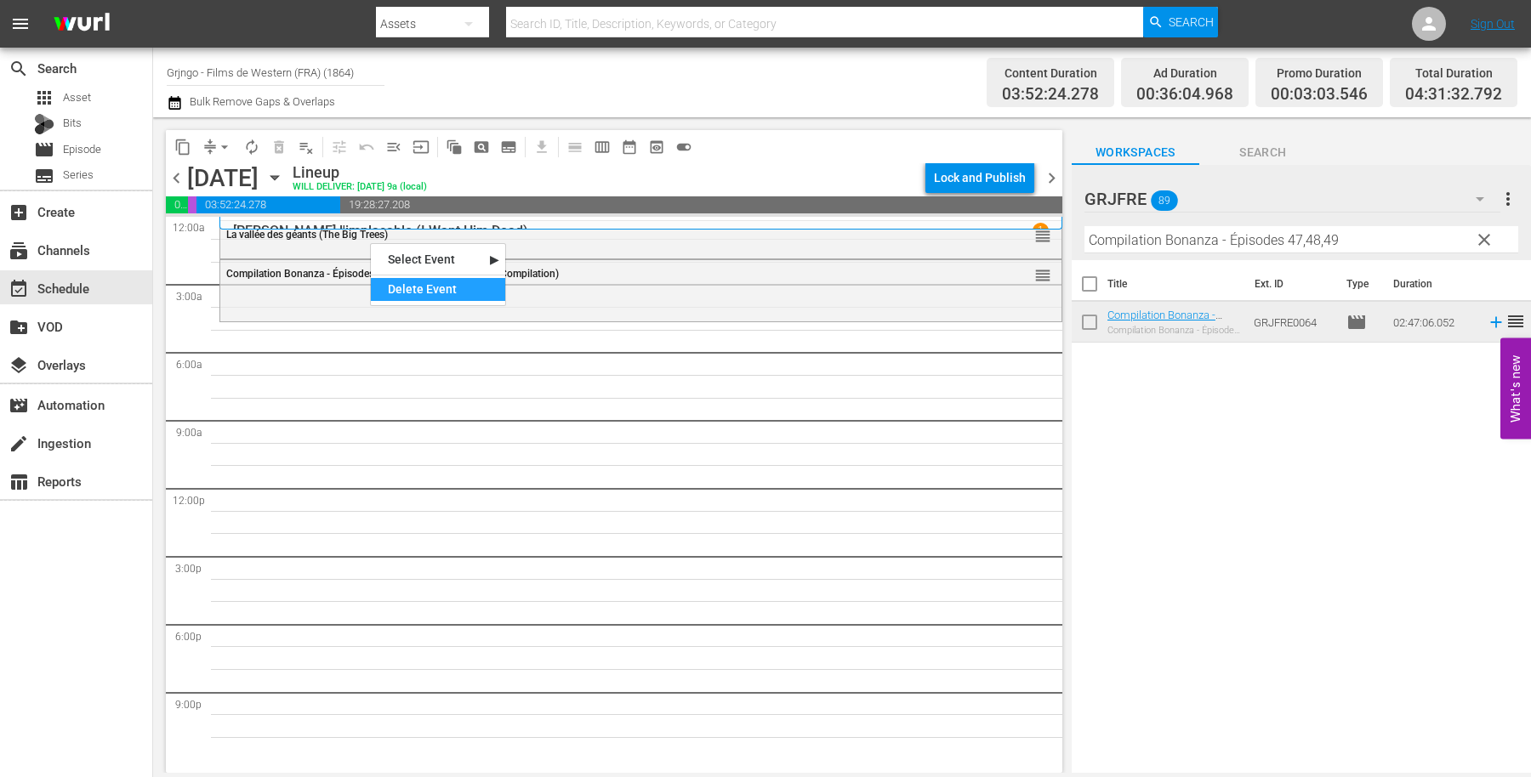
click at [422, 287] on div "Delete Event" at bounding box center [438, 289] width 134 height 23
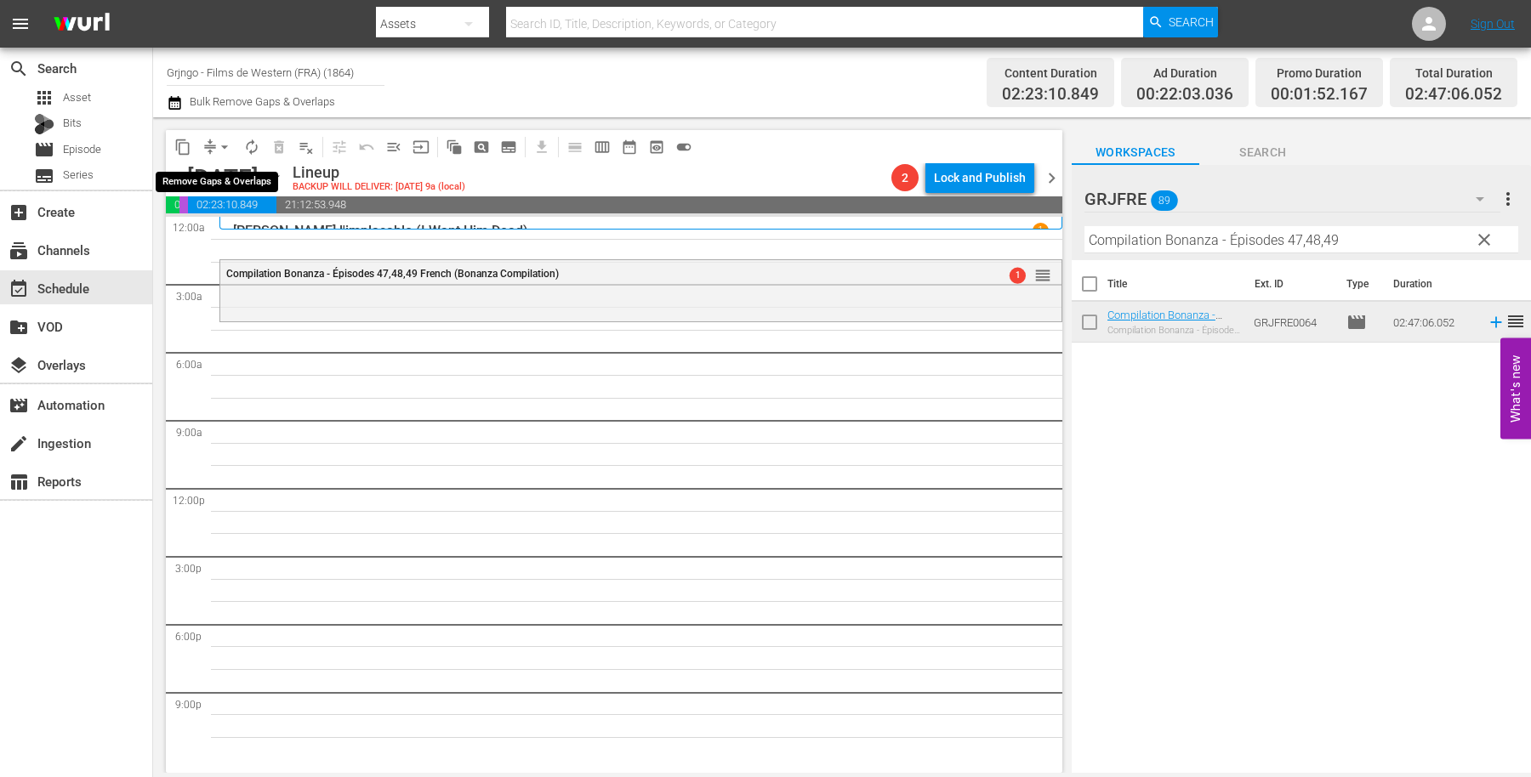
click at [225, 145] on span "arrow_drop_down" at bounding box center [224, 147] width 17 height 17
click at [241, 237] on li "Align to End of Previous Day" at bounding box center [225, 237] width 179 height 28
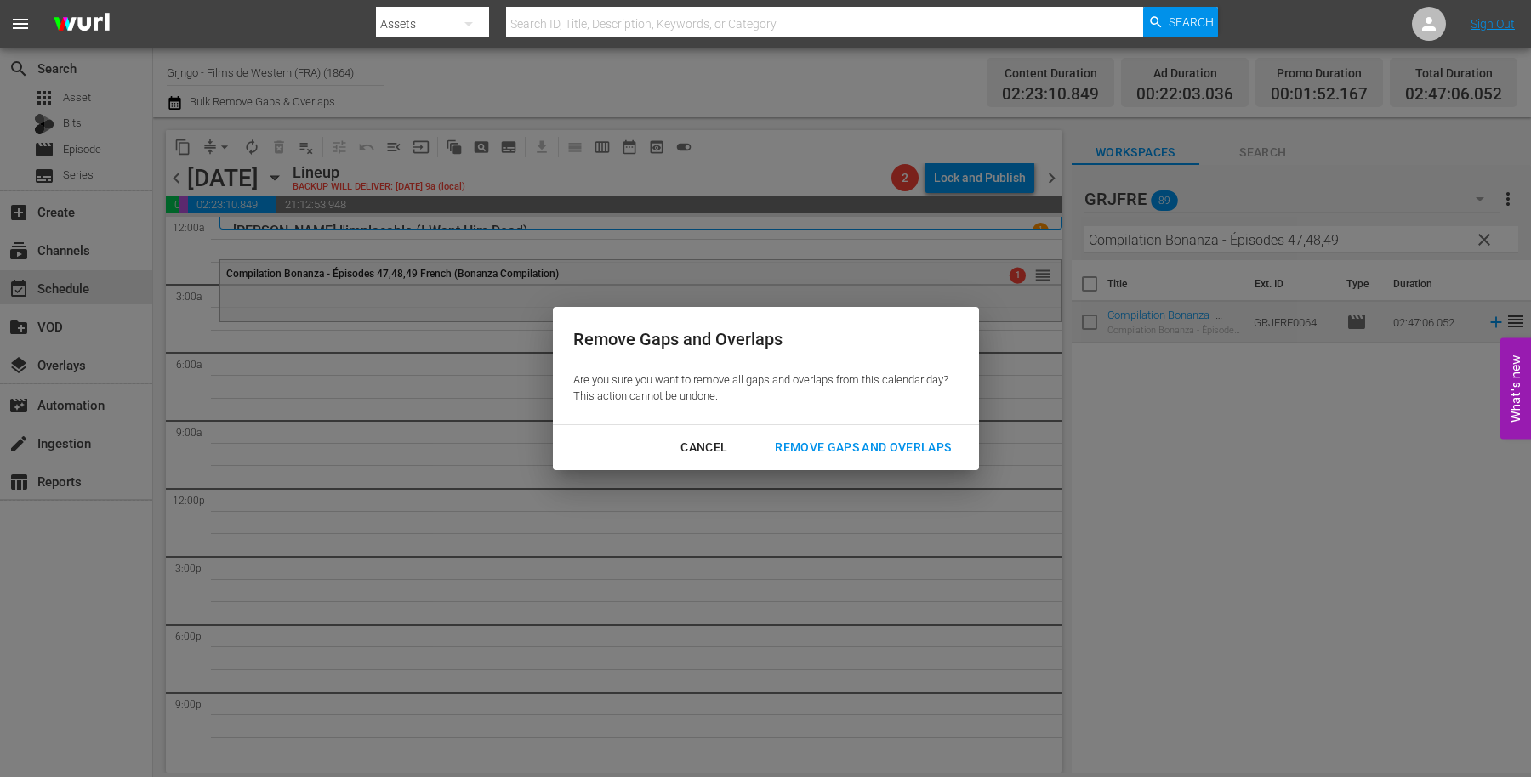
click at [874, 441] on div "Remove Gaps and Overlaps" at bounding box center [862, 447] width 203 height 21
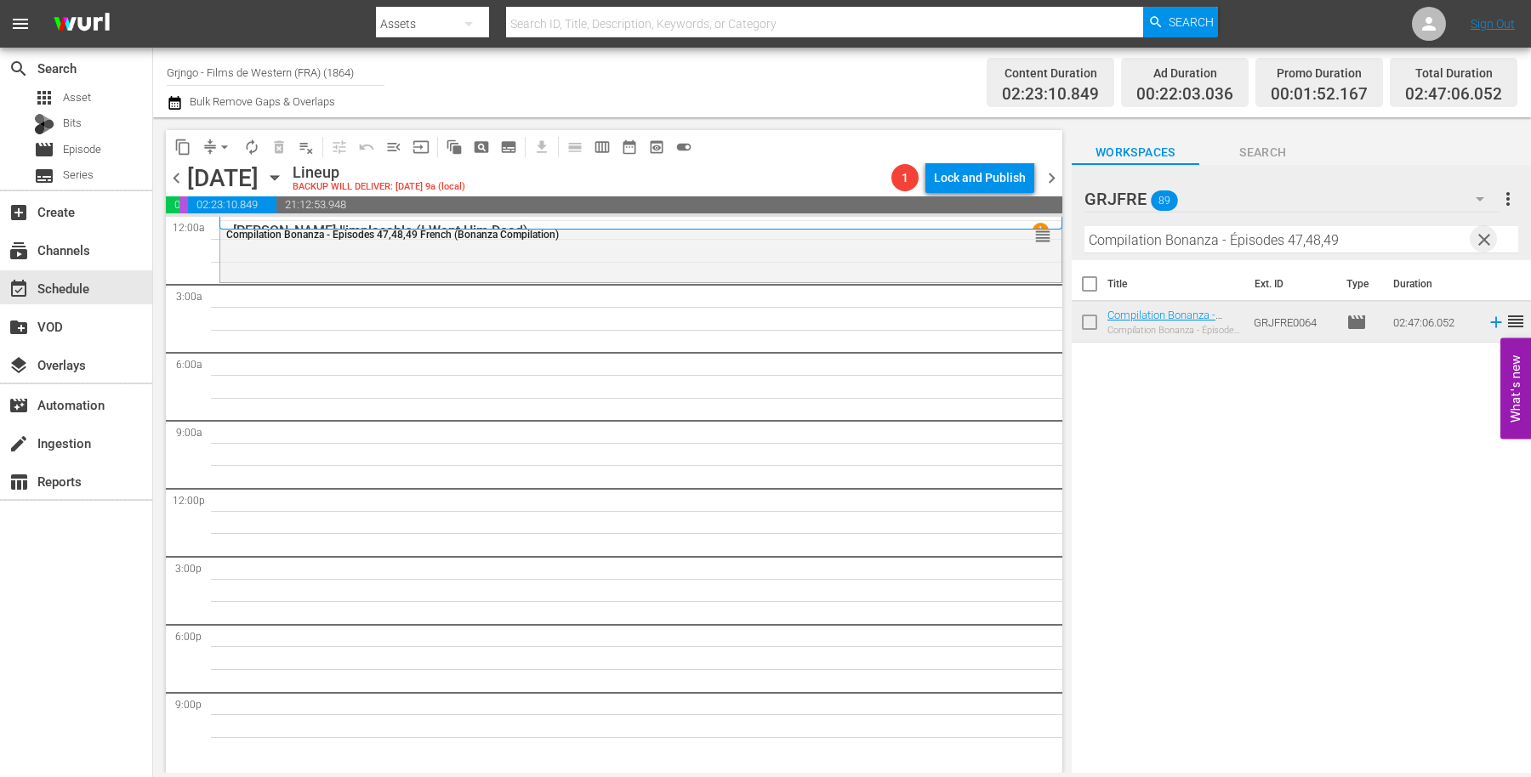
click at [1487, 239] on span "clear" at bounding box center [1484, 240] width 20 height 20
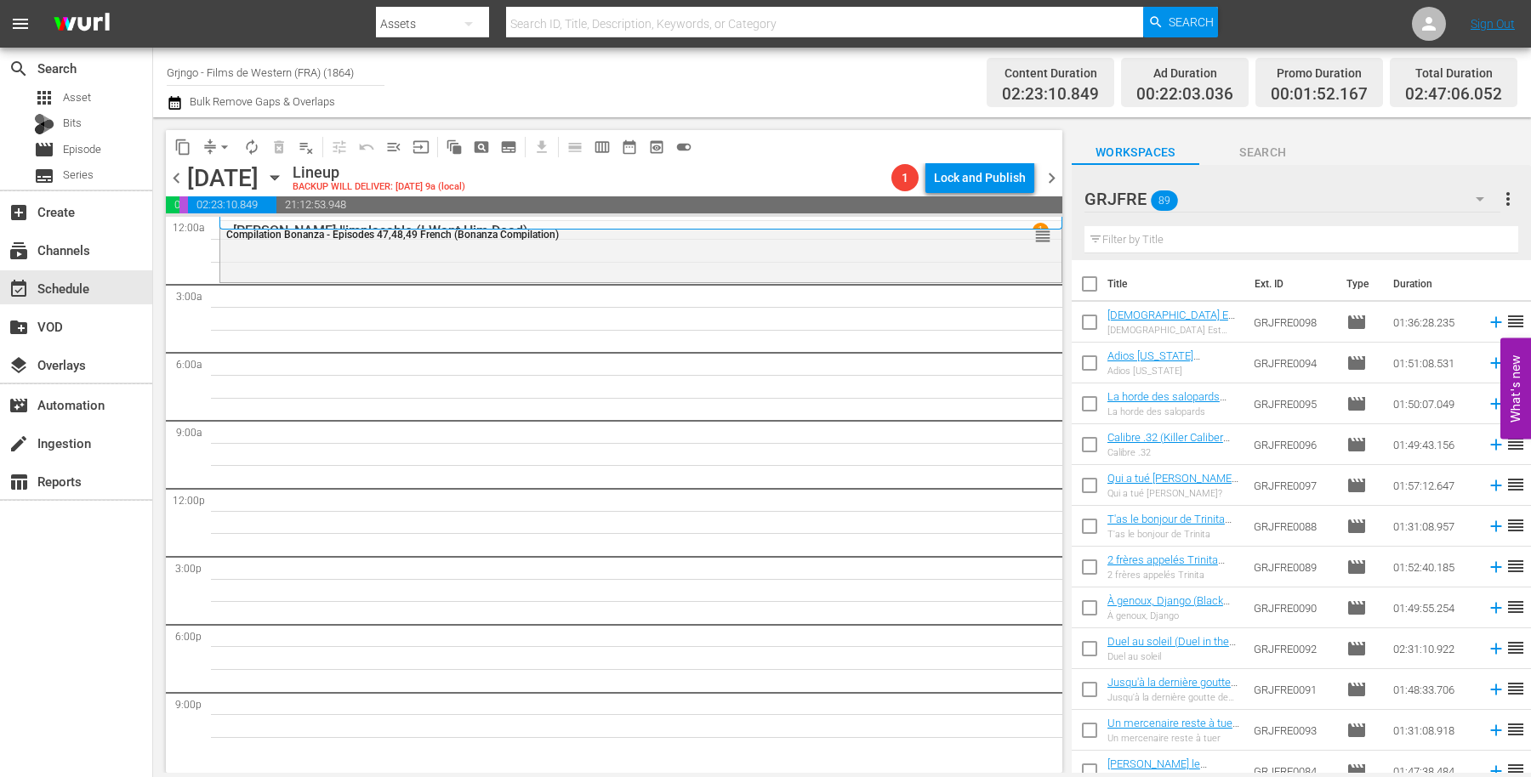
click at [1161, 241] on input "text" at bounding box center [1301, 239] width 434 height 27
paste input "Comanche"
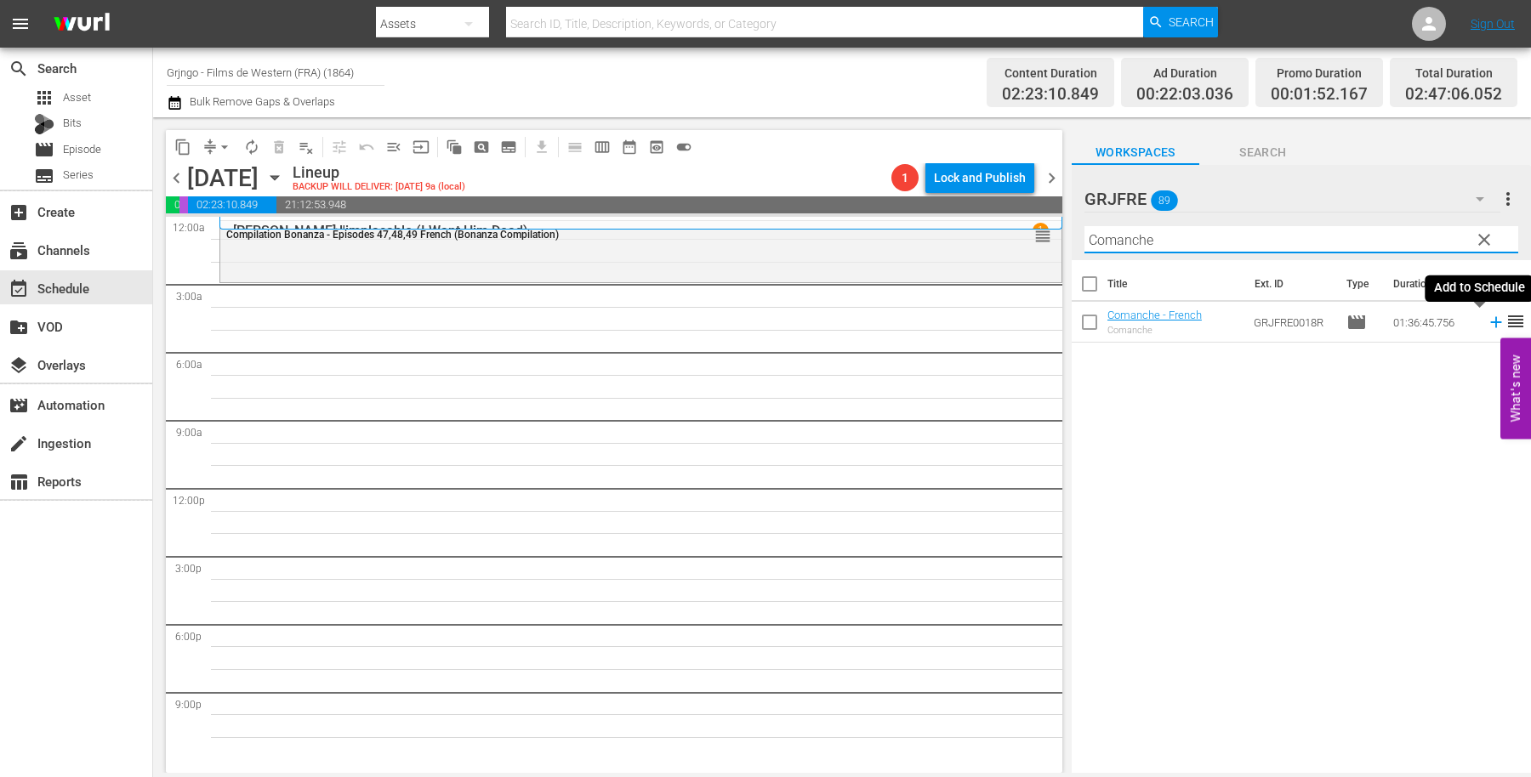
type input "Comanche"
click at [1486, 317] on icon at bounding box center [1495, 322] width 19 height 19
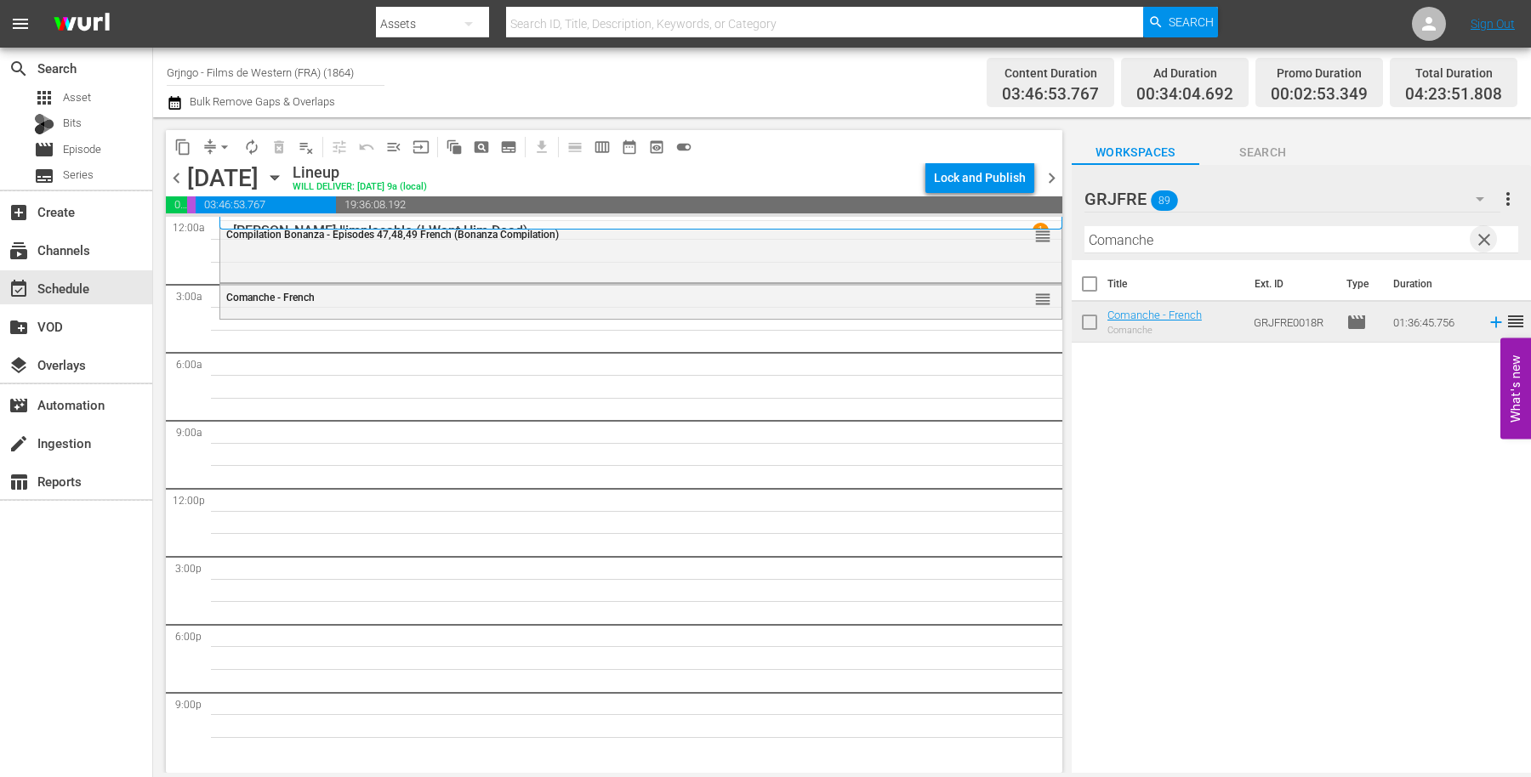
click at [1481, 240] on span "clear" at bounding box center [1484, 240] width 20 height 20
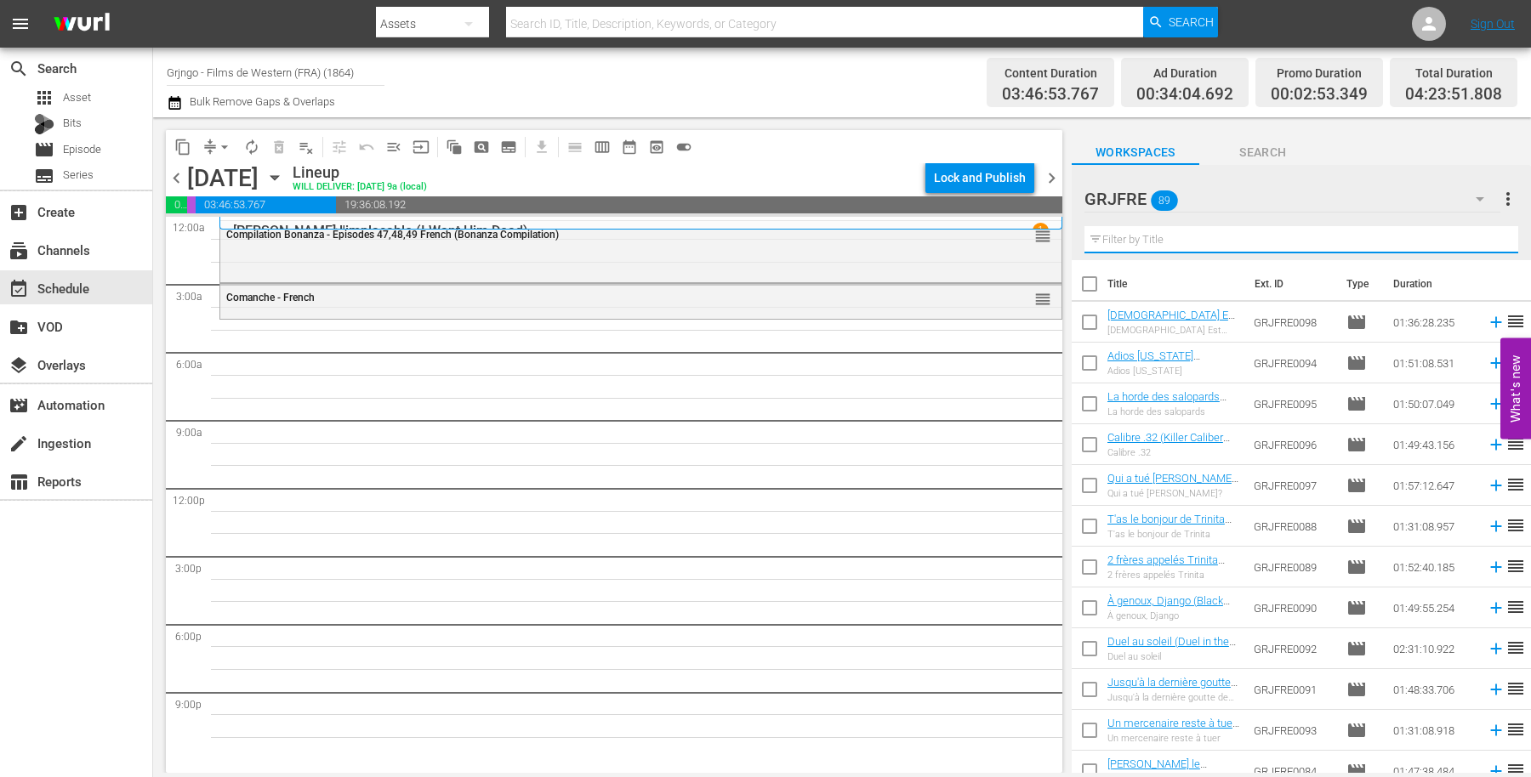
click at [1133, 241] on input "text" at bounding box center [1301, 239] width 434 height 27
paste input "L'indien blanc (Pawnee)"
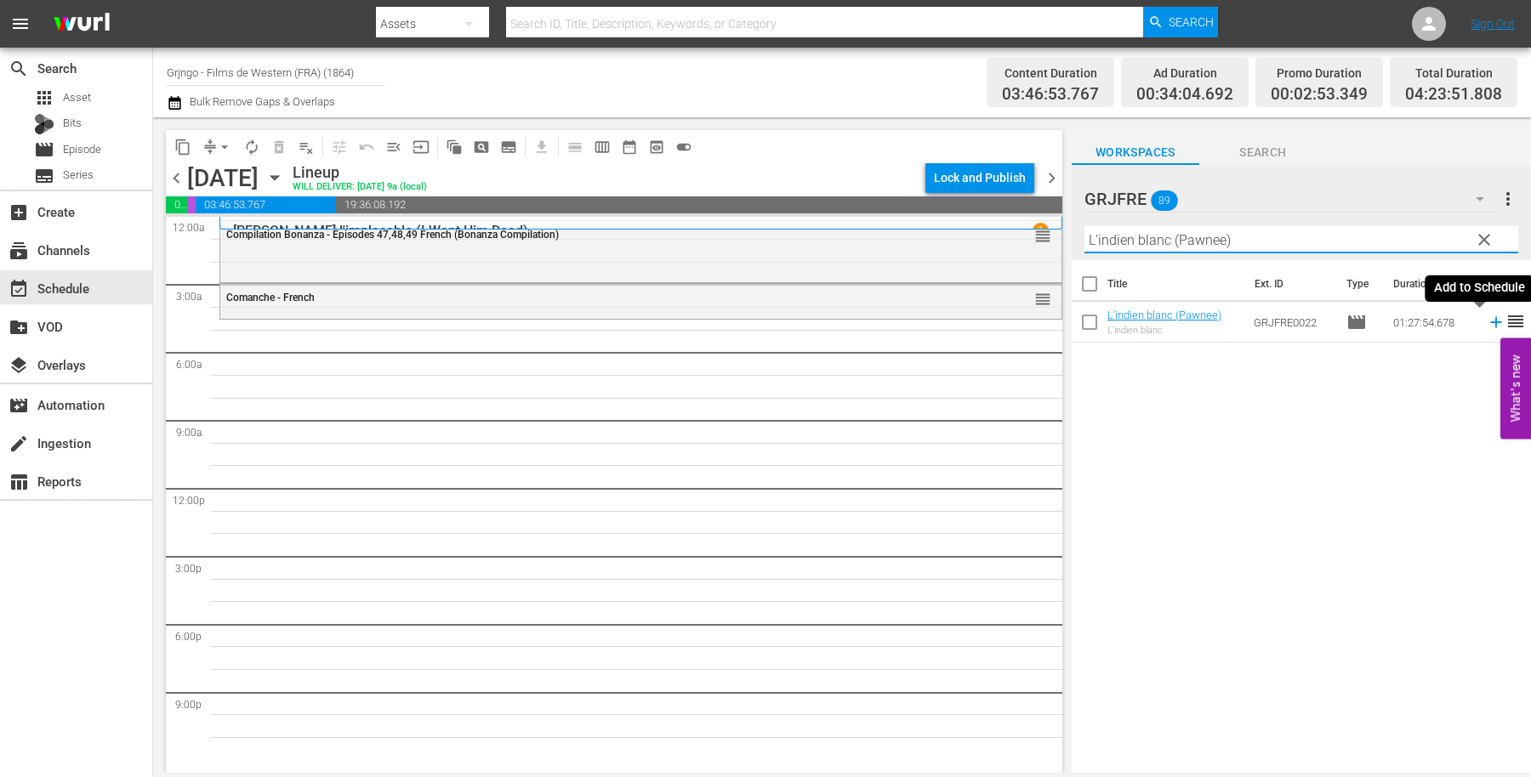
type input "L'indien blanc (Pawnee)"
click at [1490, 320] on icon at bounding box center [1495, 322] width 11 height 11
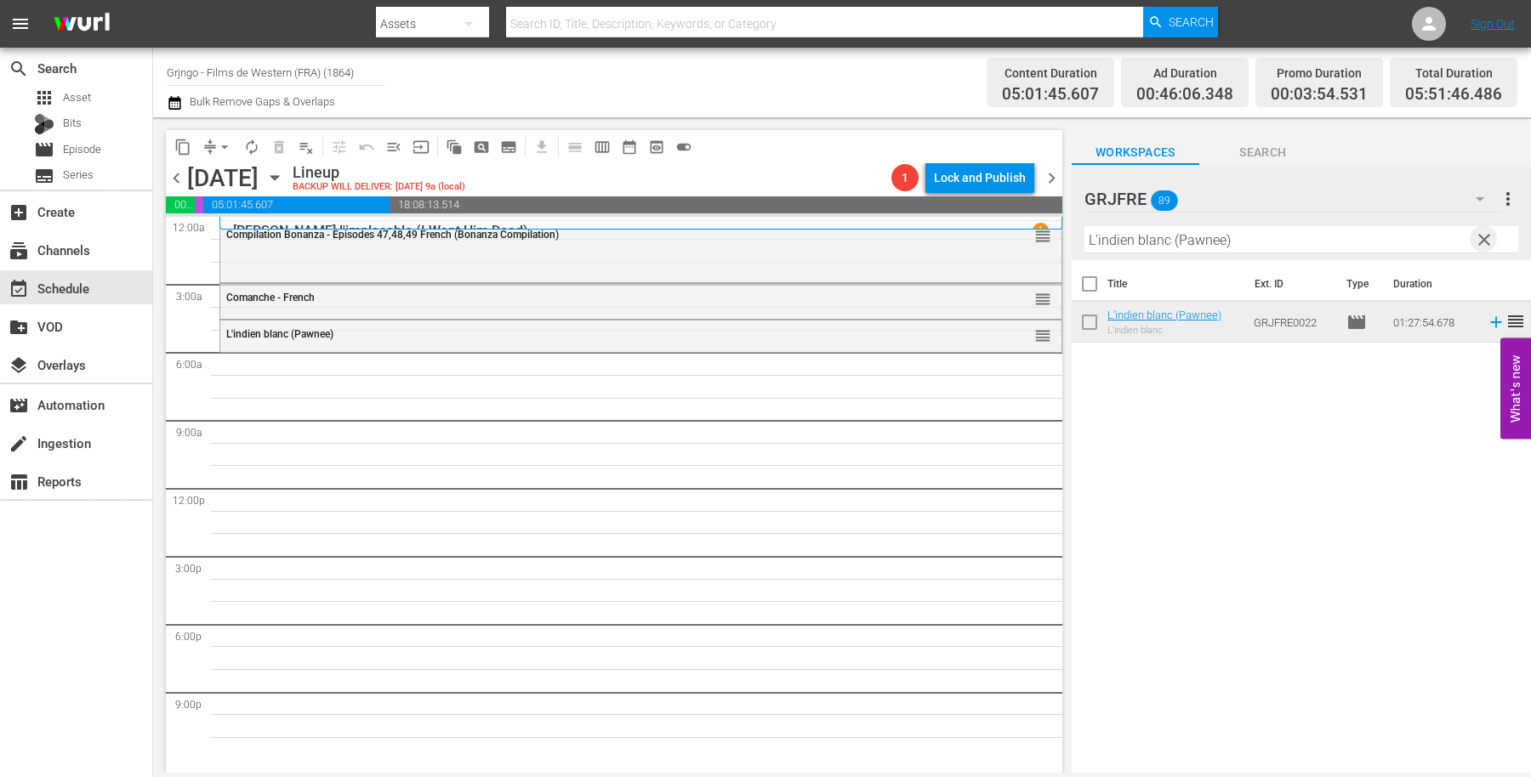
click at [1487, 233] on span "clear" at bounding box center [1484, 240] width 20 height 20
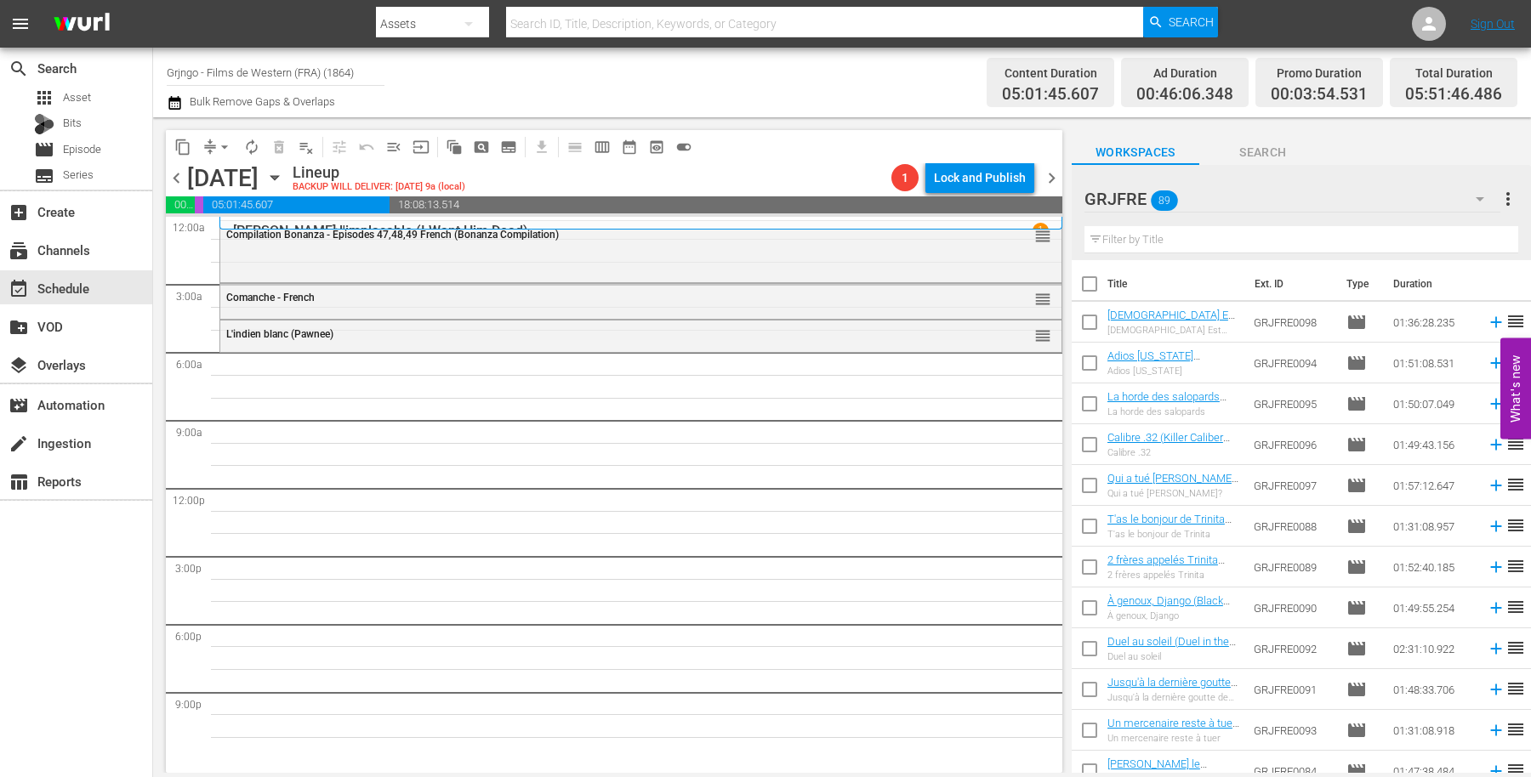
click at [1134, 245] on input "text" at bounding box center [1301, 239] width 434 height 27
paste input "The Painted Desert"
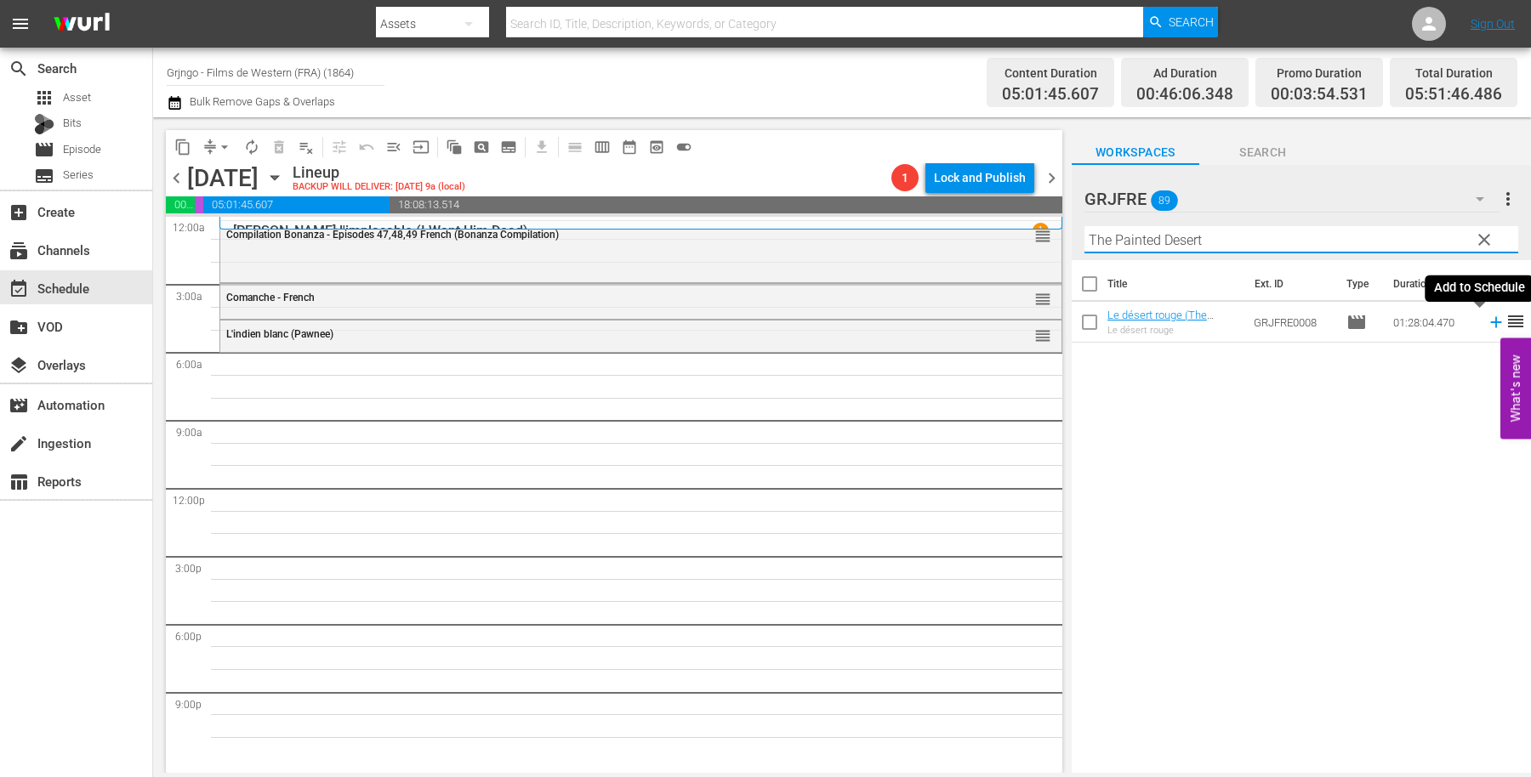
type input "The Painted Desert"
click at [1486, 319] on icon at bounding box center [1495, 322] width 19 height 19
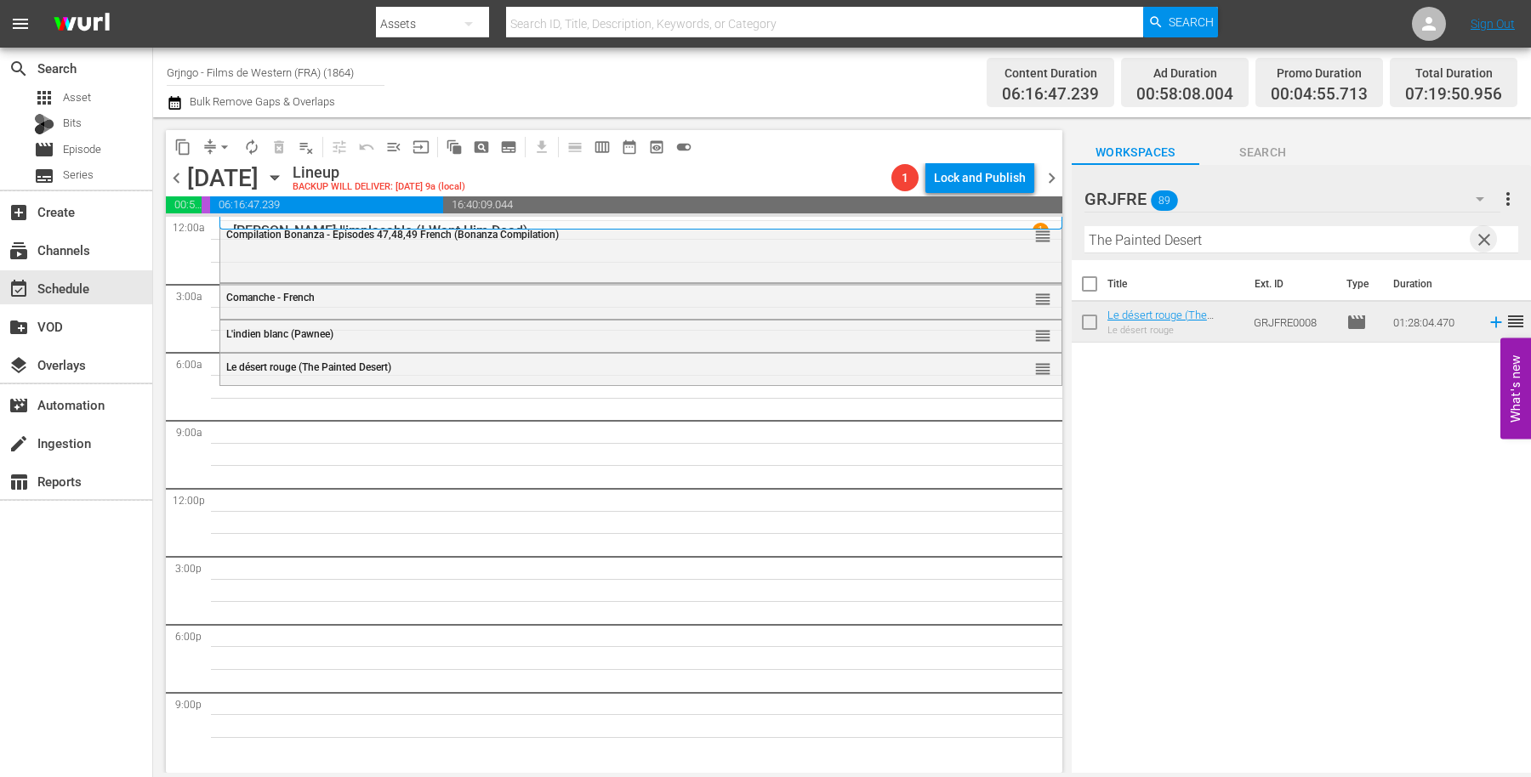
click at [1476, 237] on span "clear" at bounding box center [1484, 240] width 20 height 20
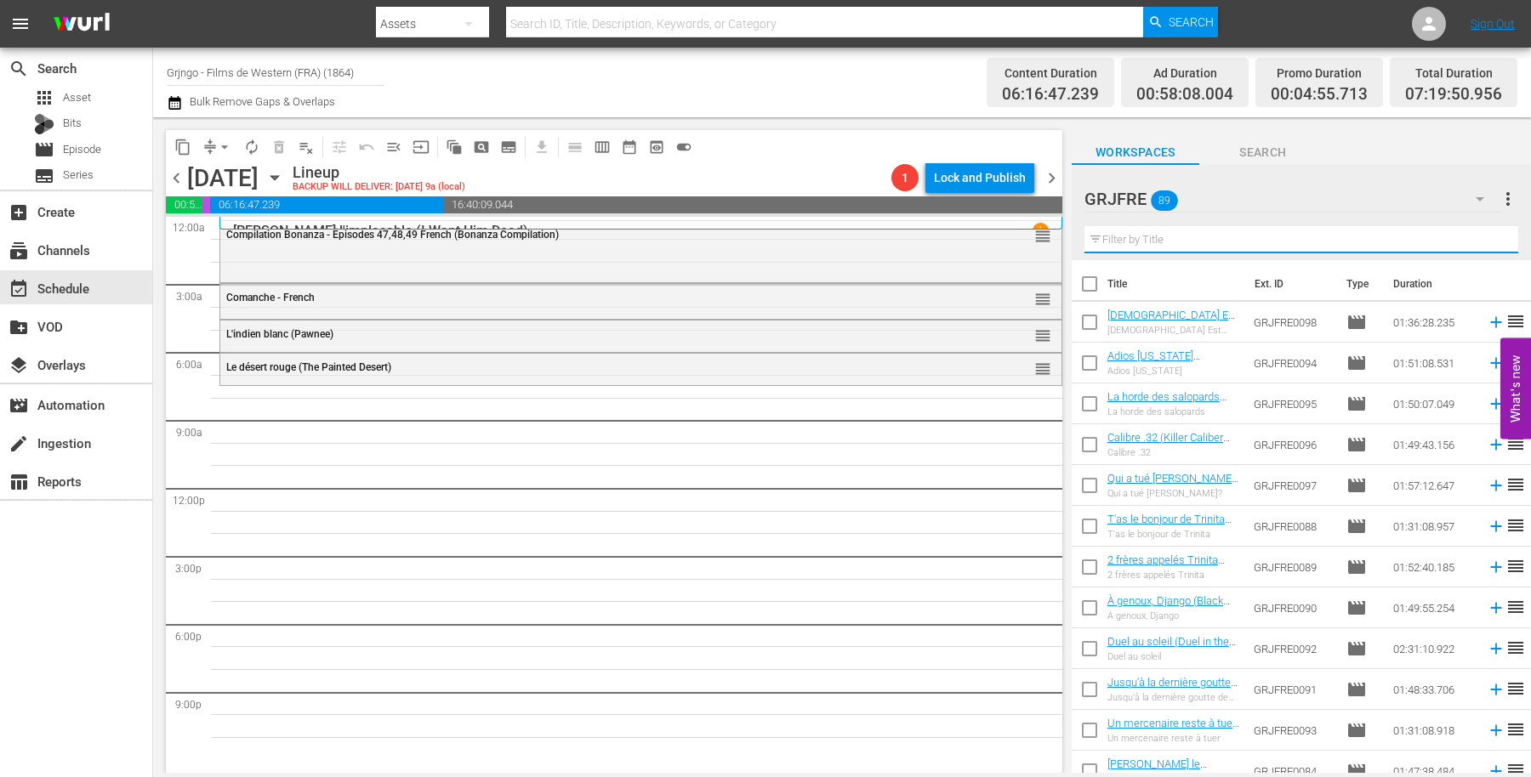
click at [1214, 241] on input "text" at bounding box center [1301, 239] width 434 height 27
paste input "Adios California (California)"
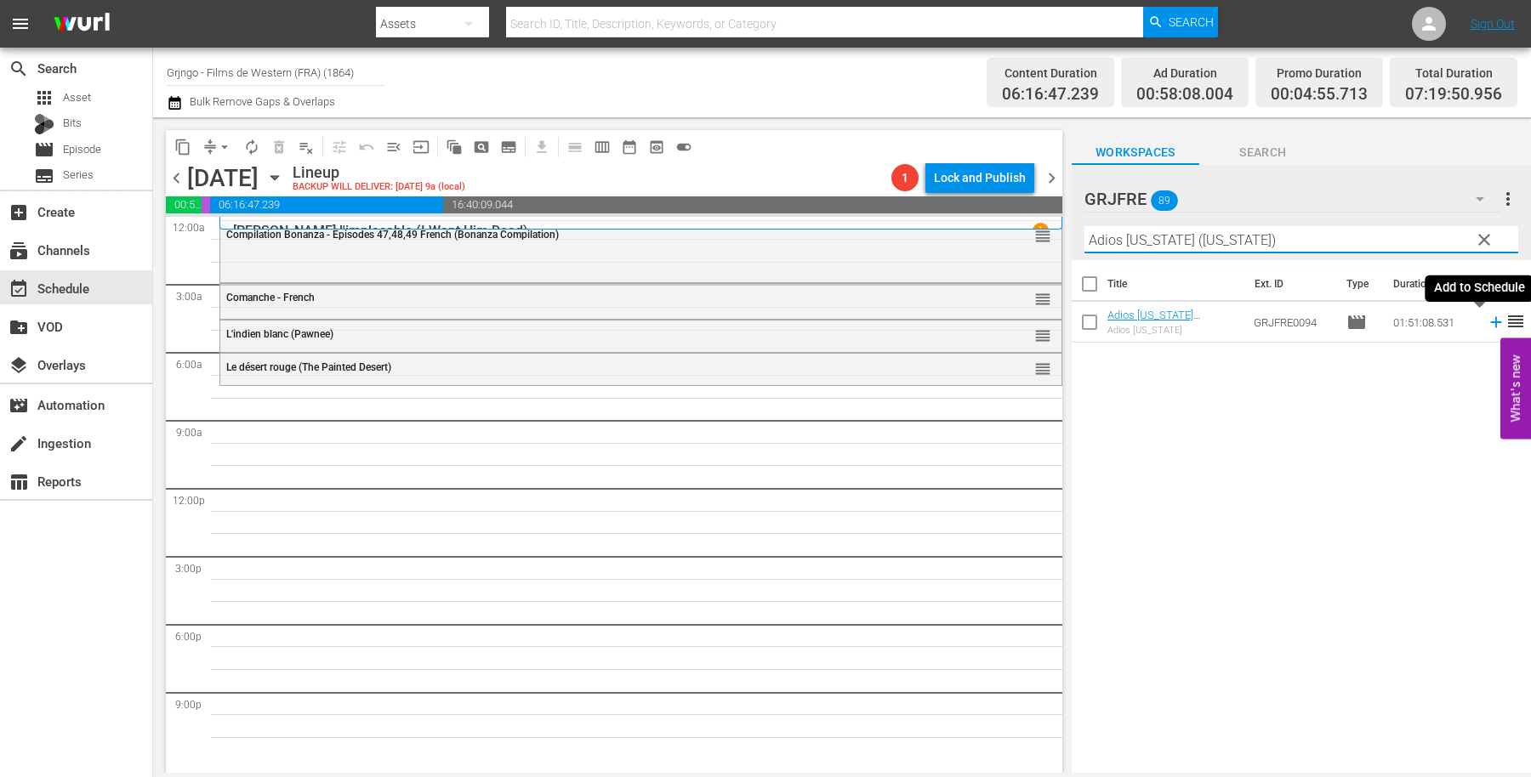
type input "Adios California (California)"
click at [1490, 319] on icon at bounding box center [1495, 322] width 11 height 11
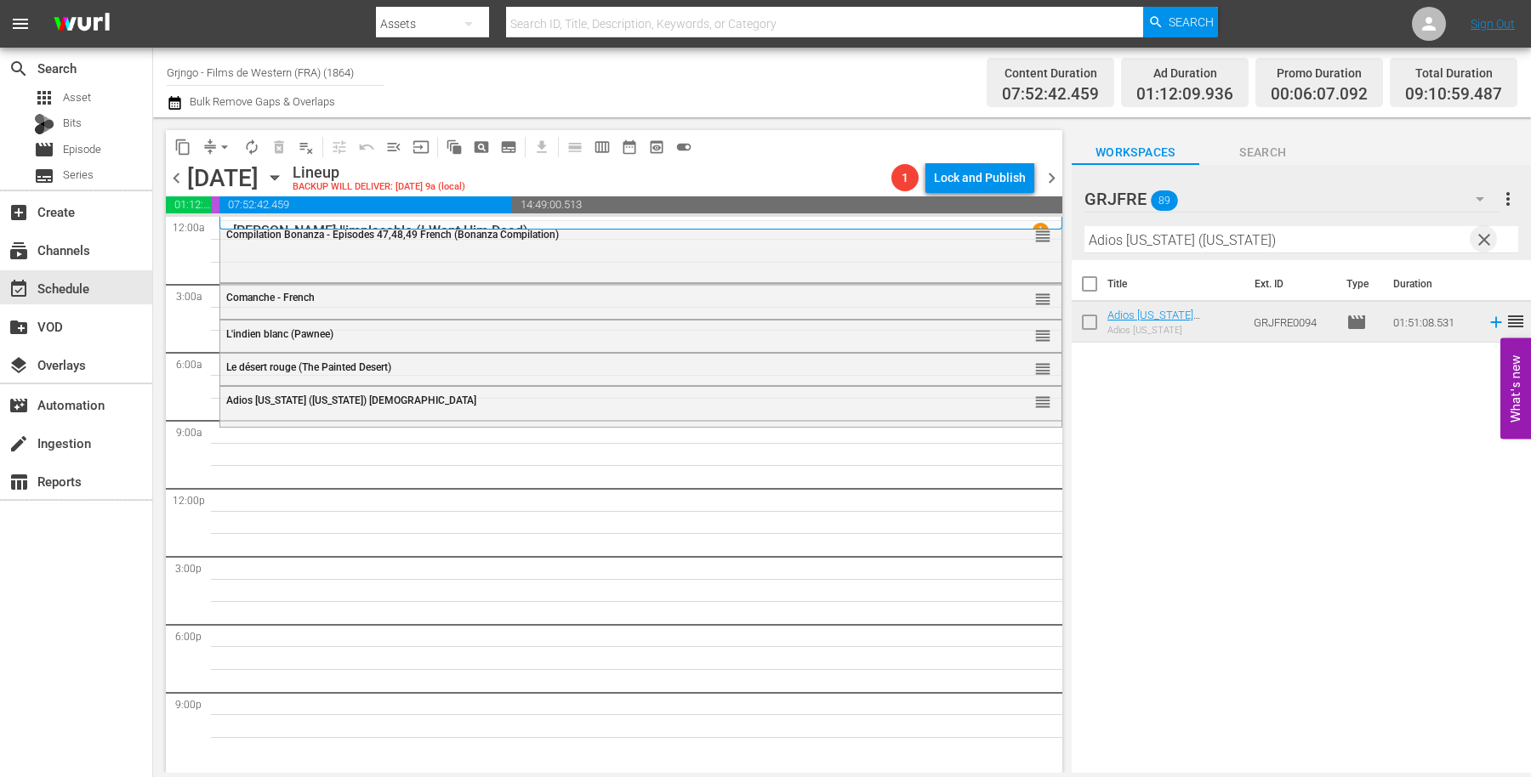
click at [1488, 234] on span "clear" at bounding box center [1484, 240] width 20 height 20
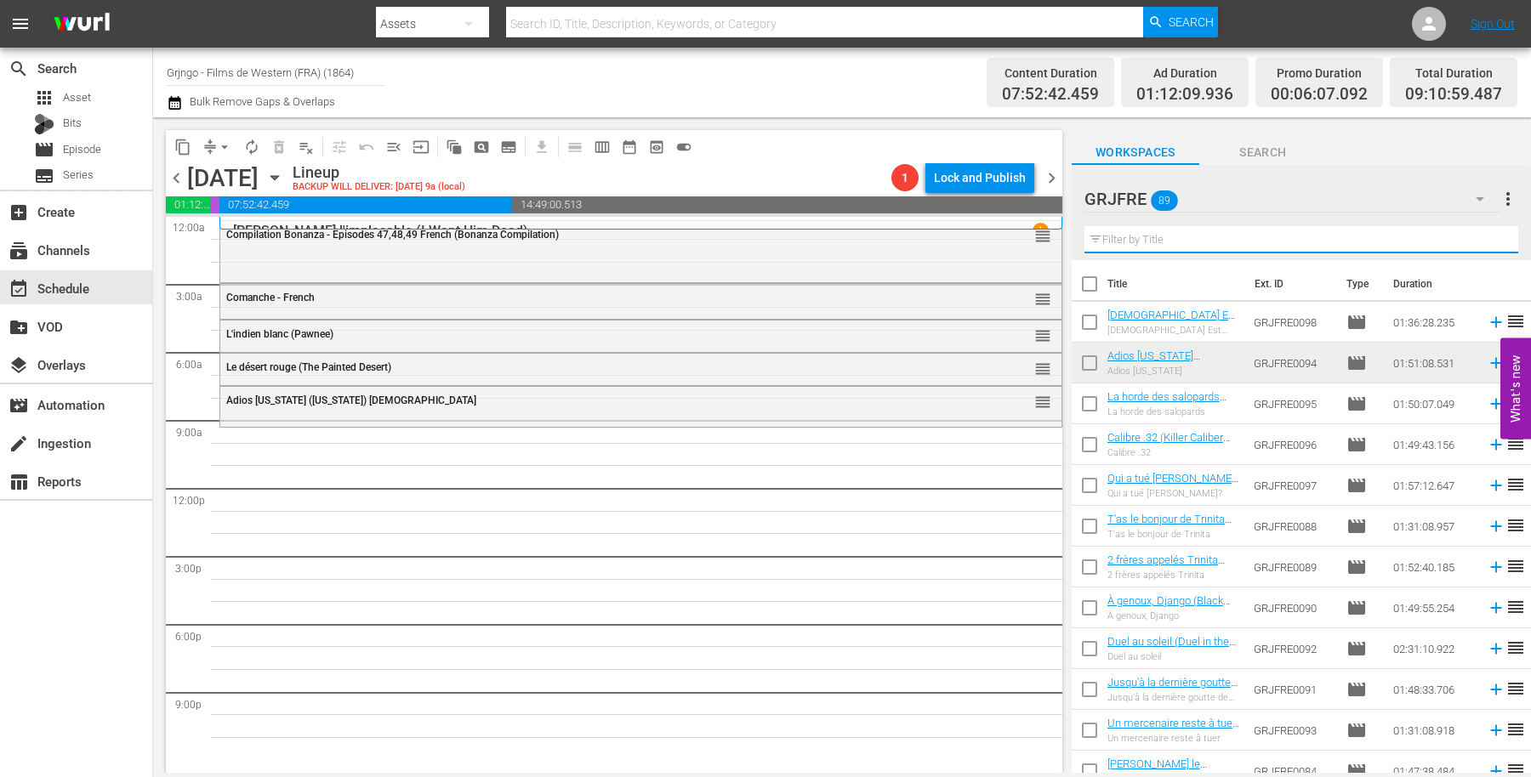
click at [1144, 232] on input "text" at bounding box center [1301, 239] width 434 height 27
paste input "War of the Wildcats"
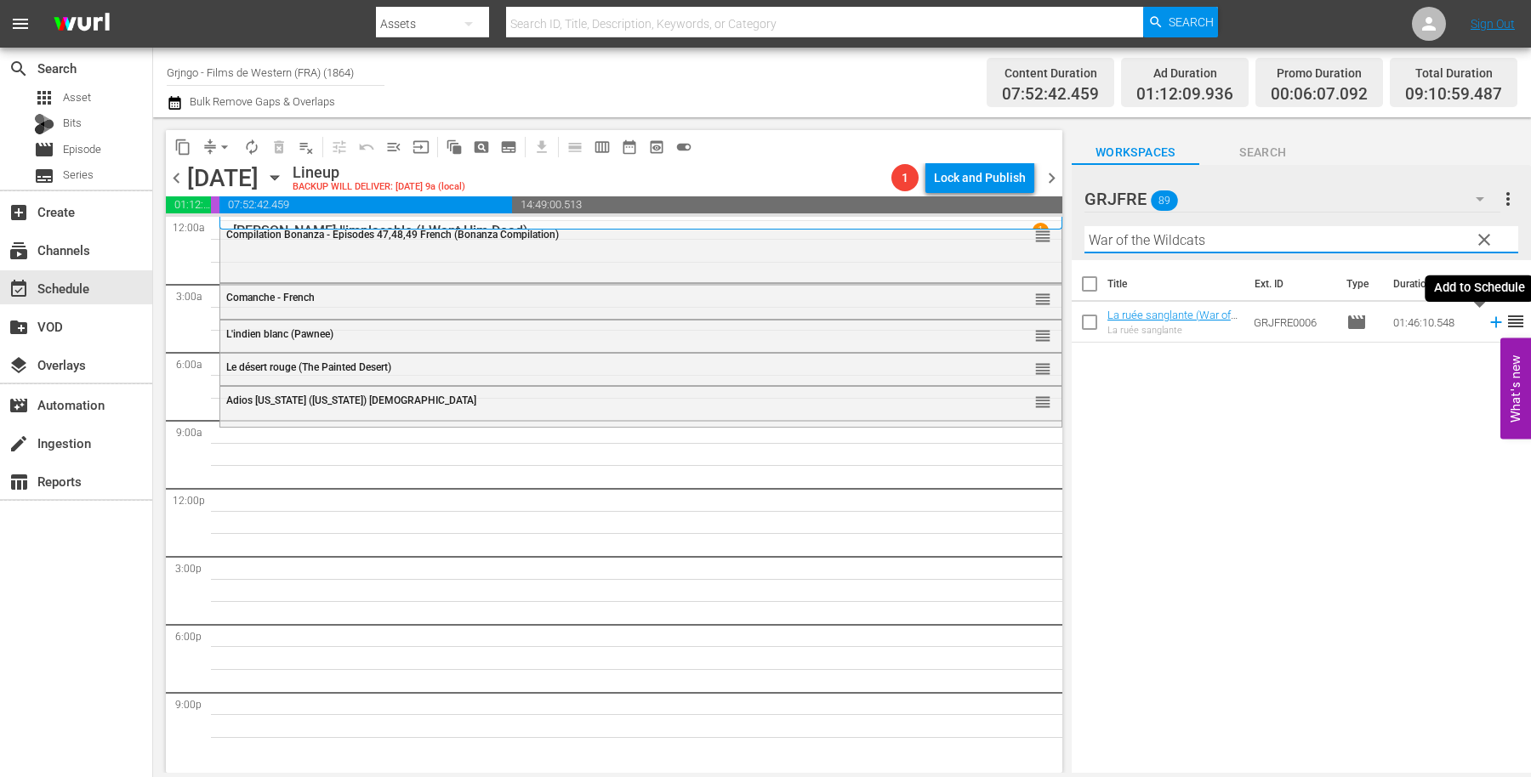
type input "War of the Wildcats"
click at [1486, 321] on icon at bounding box center [1495, 322] width 19 height 19
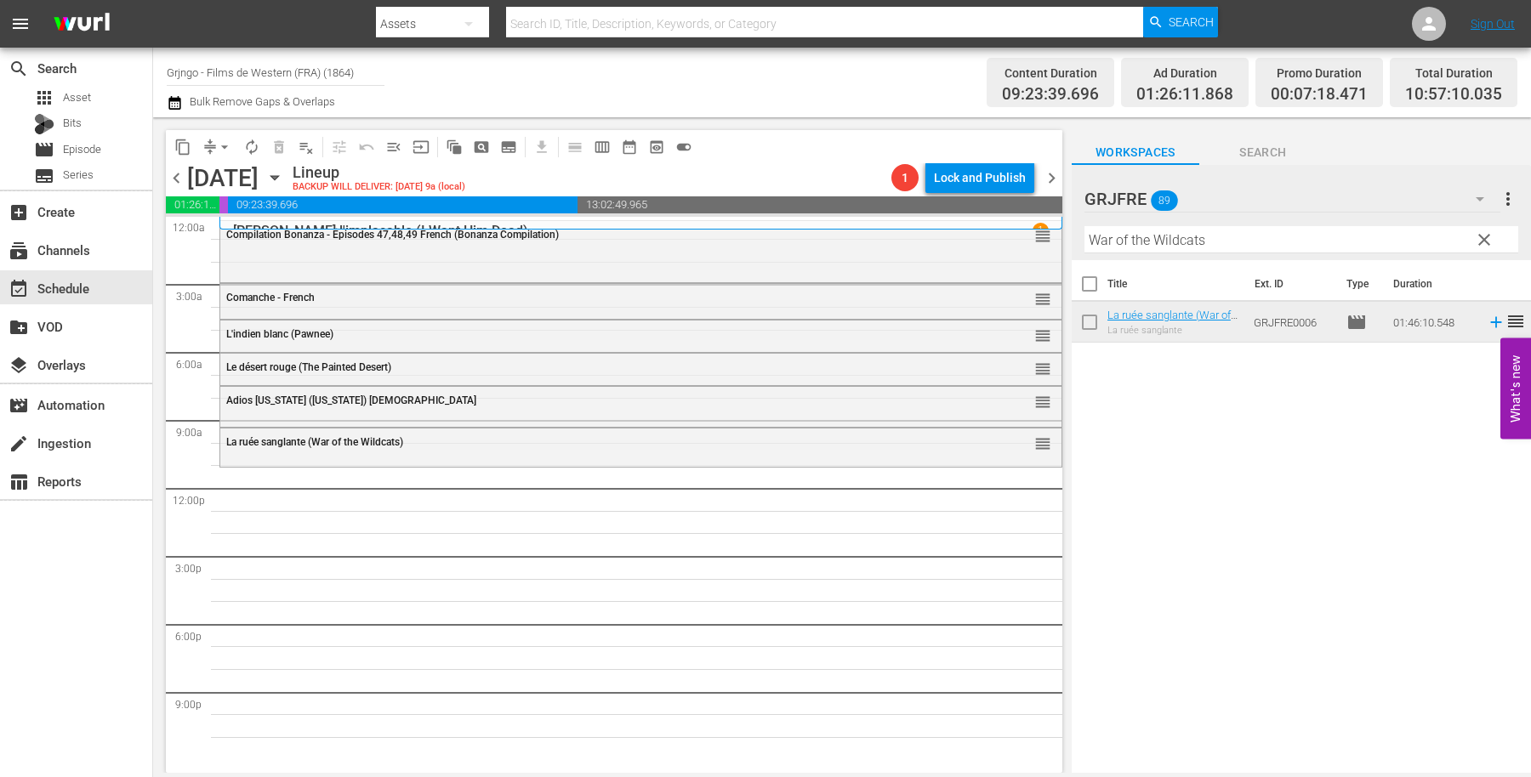
click at [1482, 235] on span "clear" at bounding box center [1484, 240] width 20 height 20
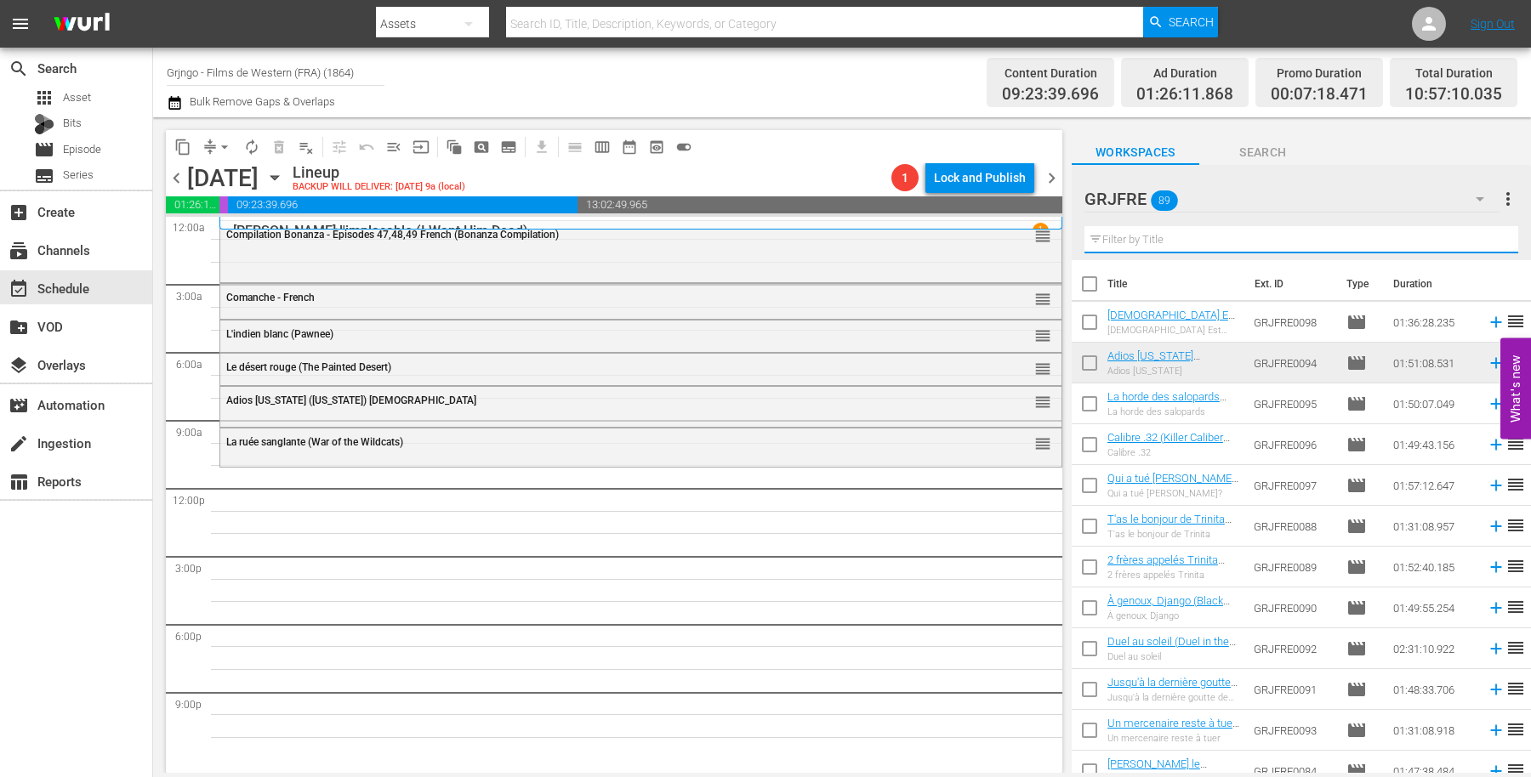
click at [1102, 238] on input "text" at bounding box center [1301, 239] width 434 height 27
paste input "Calibre .32 (Killer Caliber .32)"
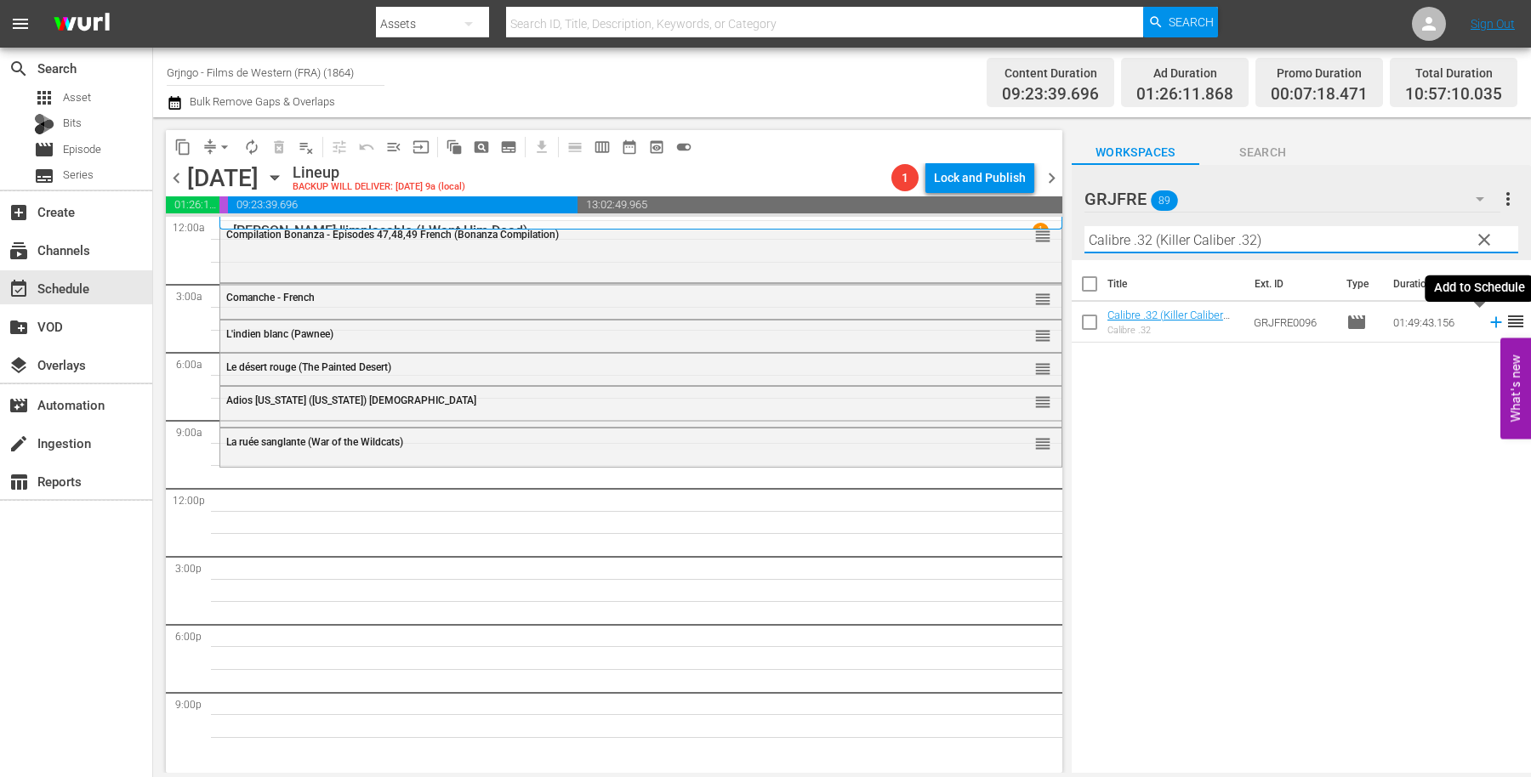
type input "Calibre .32 (Killer Caliber .32)"
click at [1490, 322] on icon at bounding box center [1495, 322] width 11 height 11
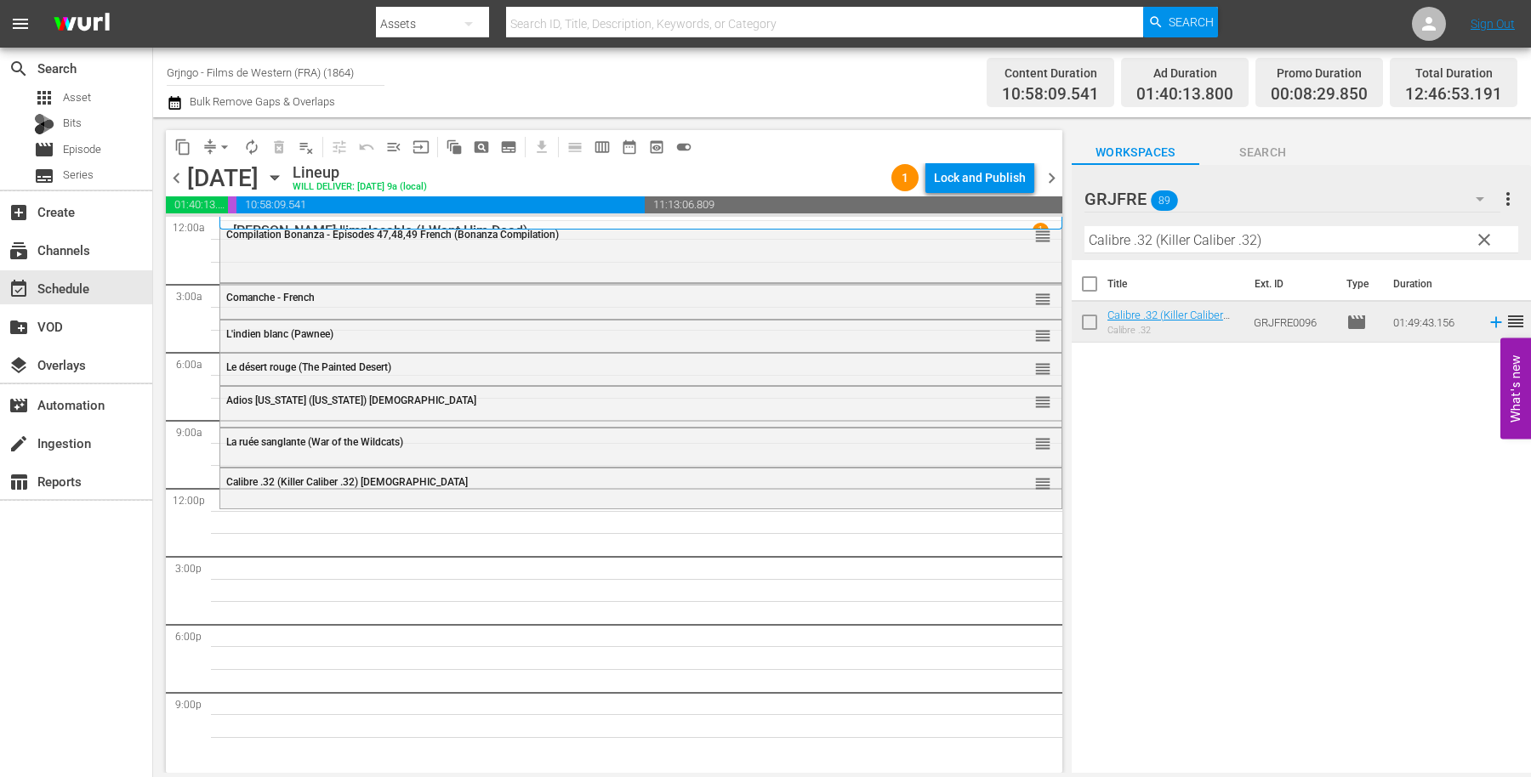
click at [1482, 234] on span "clear" at bounding box center [1484, 240] width 20 height 20
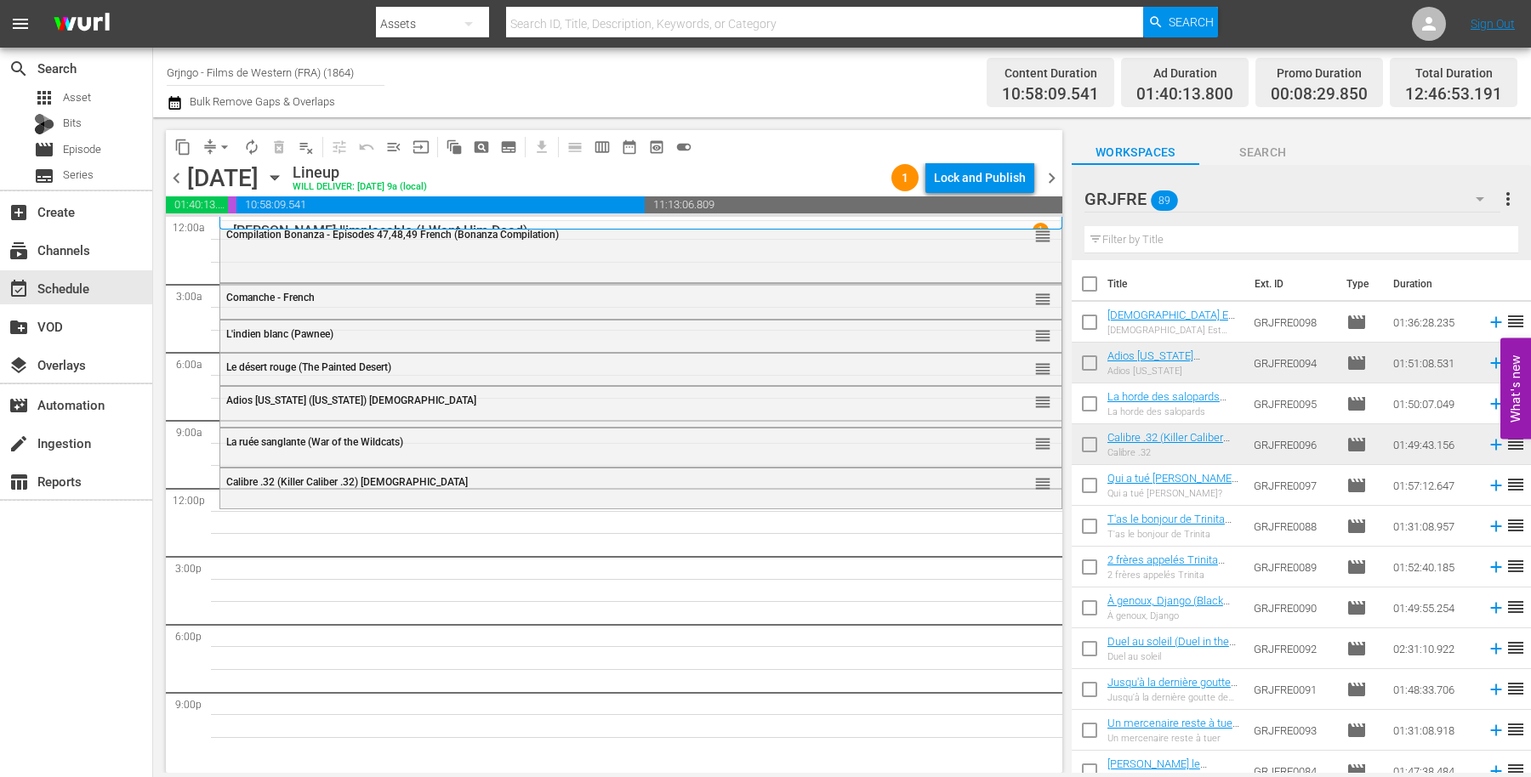
click at [1118, 235] on input "text" at bounding box center [1301, 239] width 434 height 27
paste input "The General"
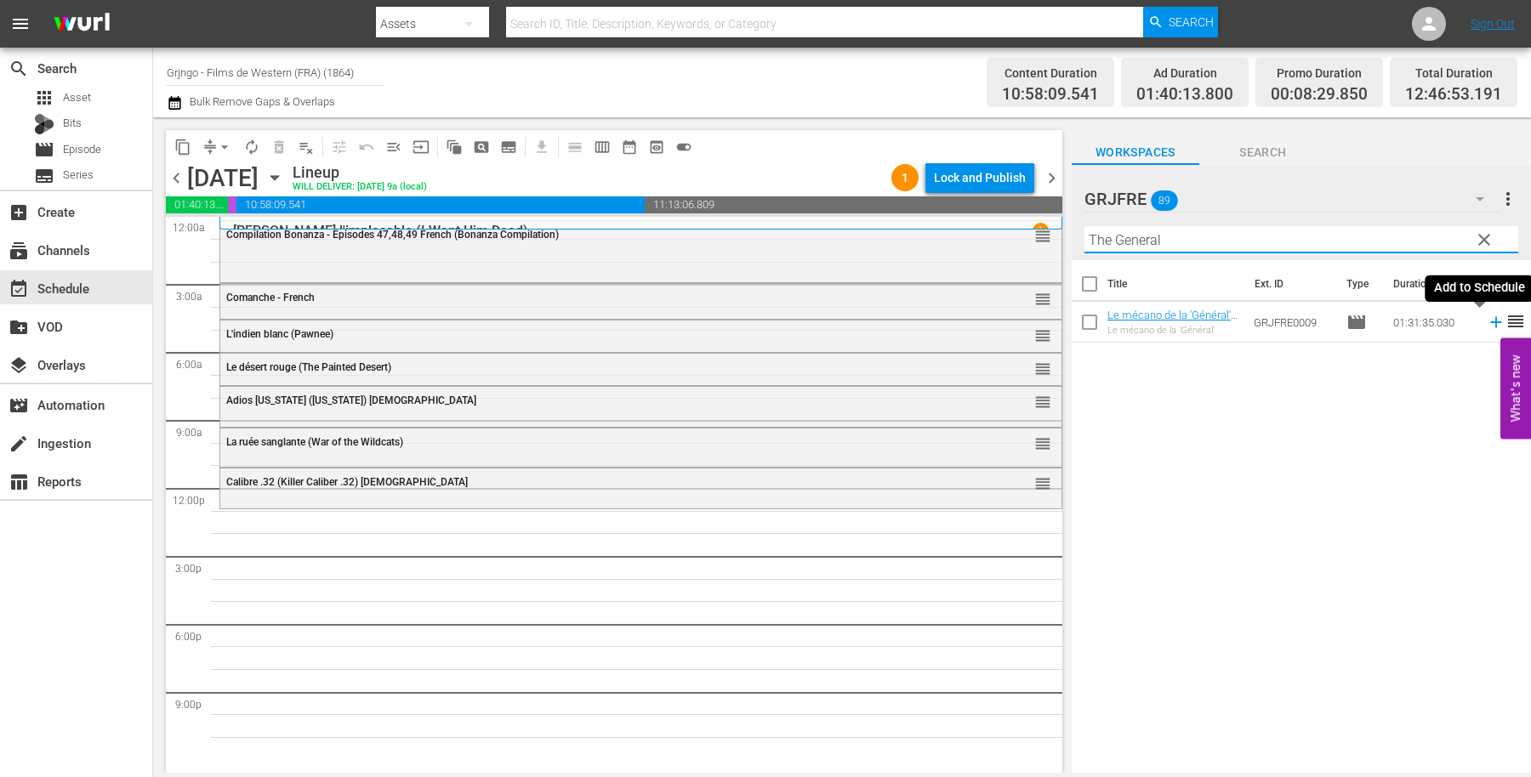
type input "The General"
click at [1490, 319] on icon at bounding box center [1495, 322] width 11 height 11
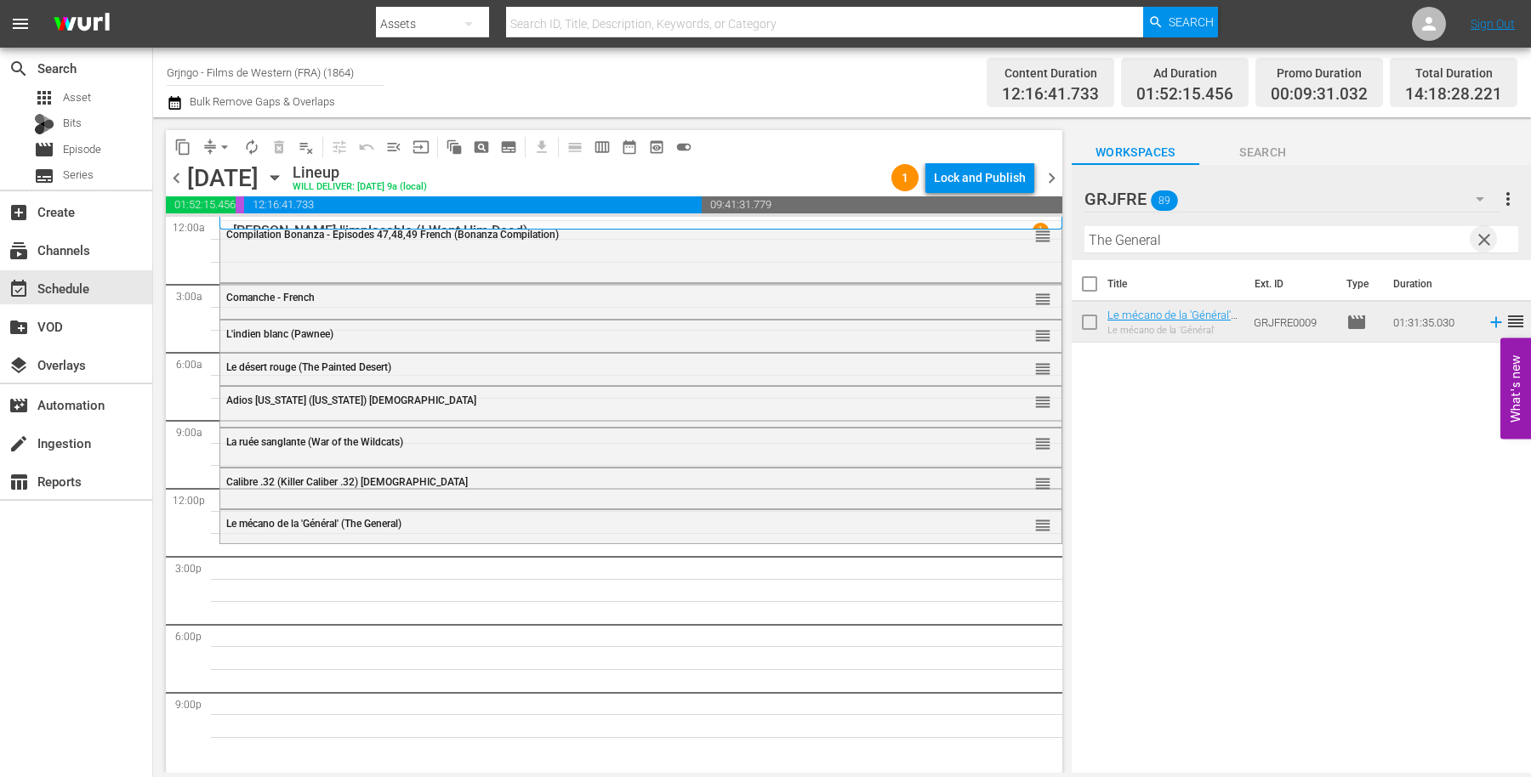
click at [1478, 230] on span "clear" at bounding box center [1484, 240] width 20 height 20
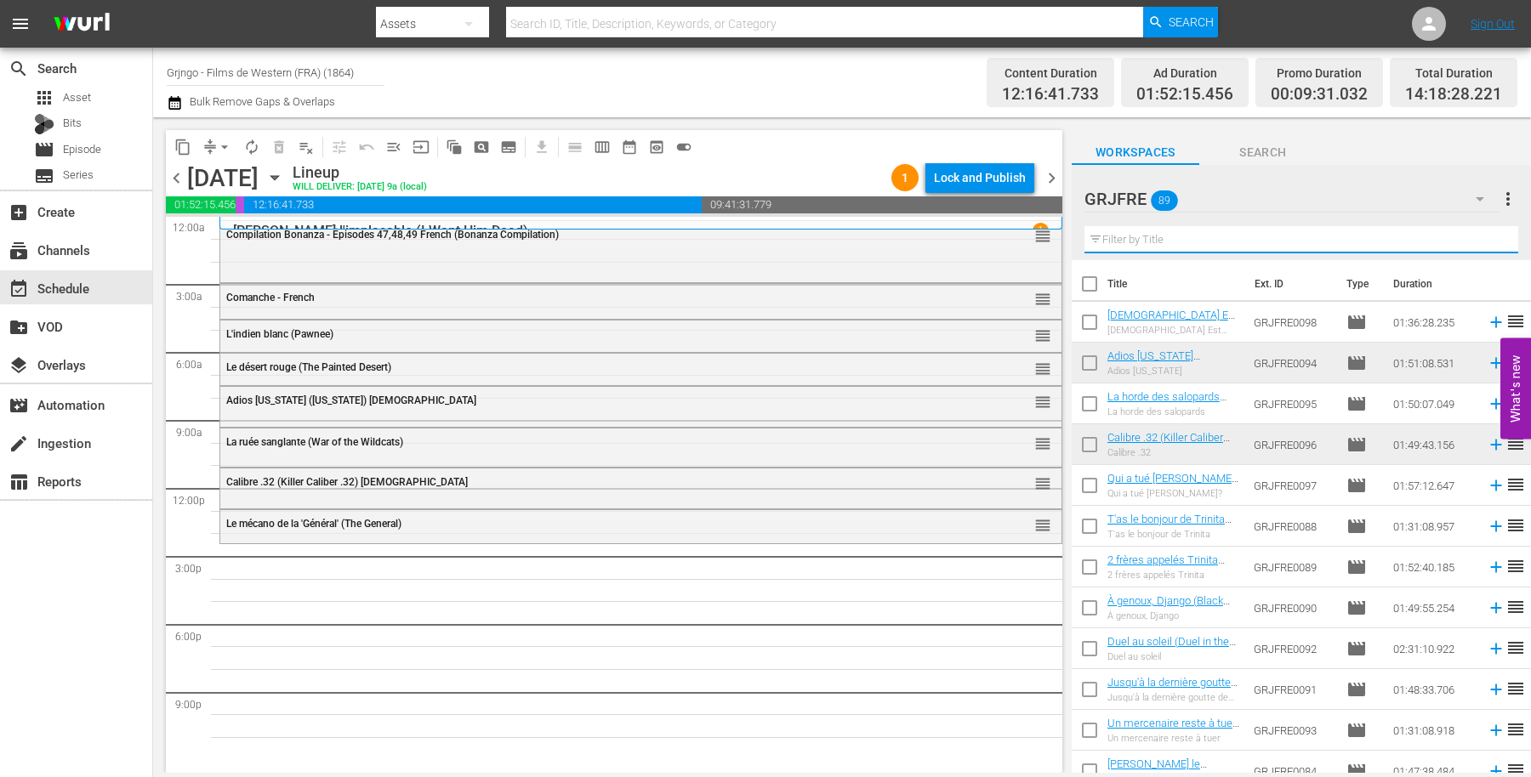
click at [1135, 239] on input "text" at bounding box center [1301, 239] width 434 height 27
paste input "Day of Anger"
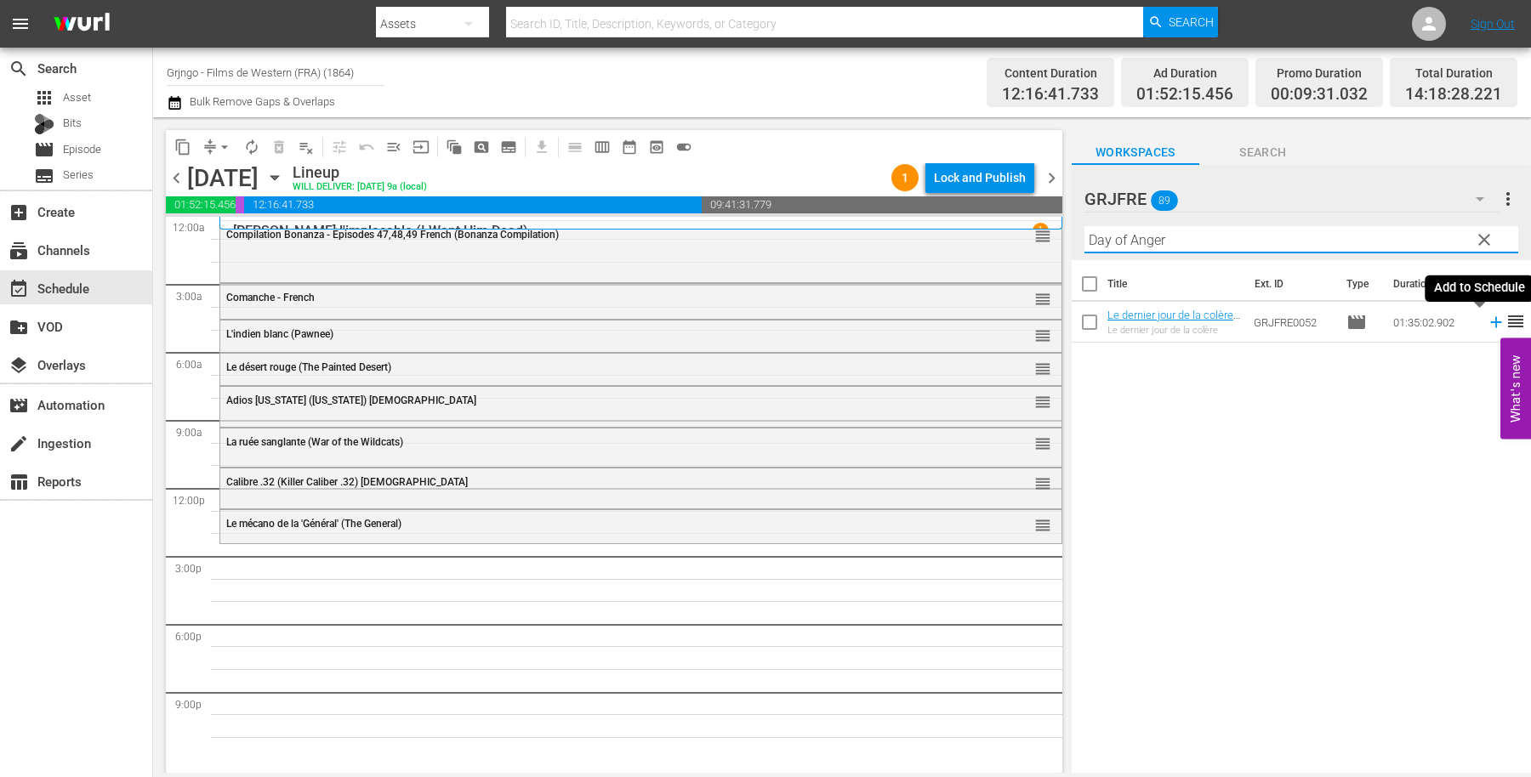
type input "Day of Anger"
click at [1490, 321] on icon at bounding box center [1495, 322] width 11 height 11
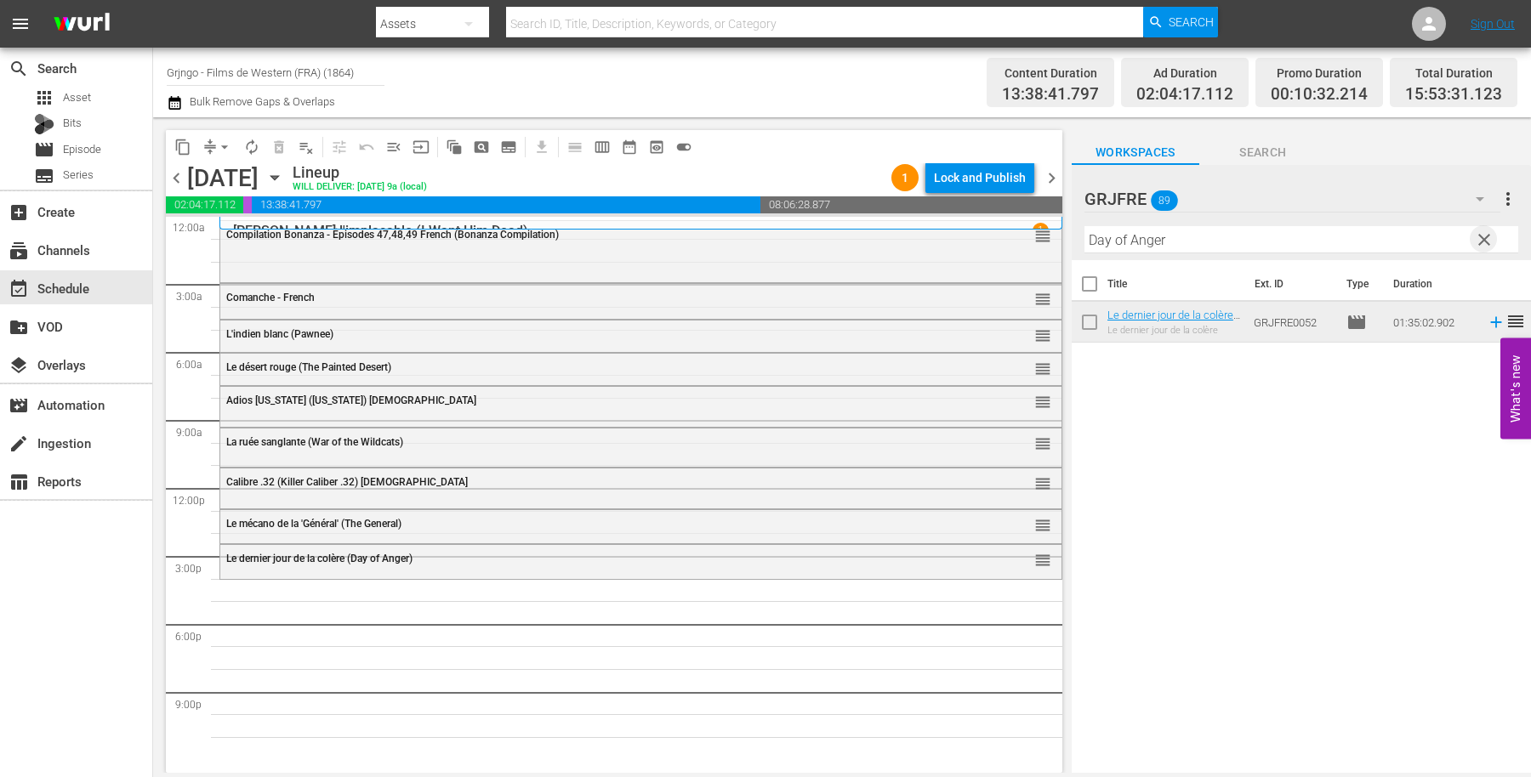
click at [1483, 231] on span "clear" at bounding box center [1484, 240] width 20 height 20
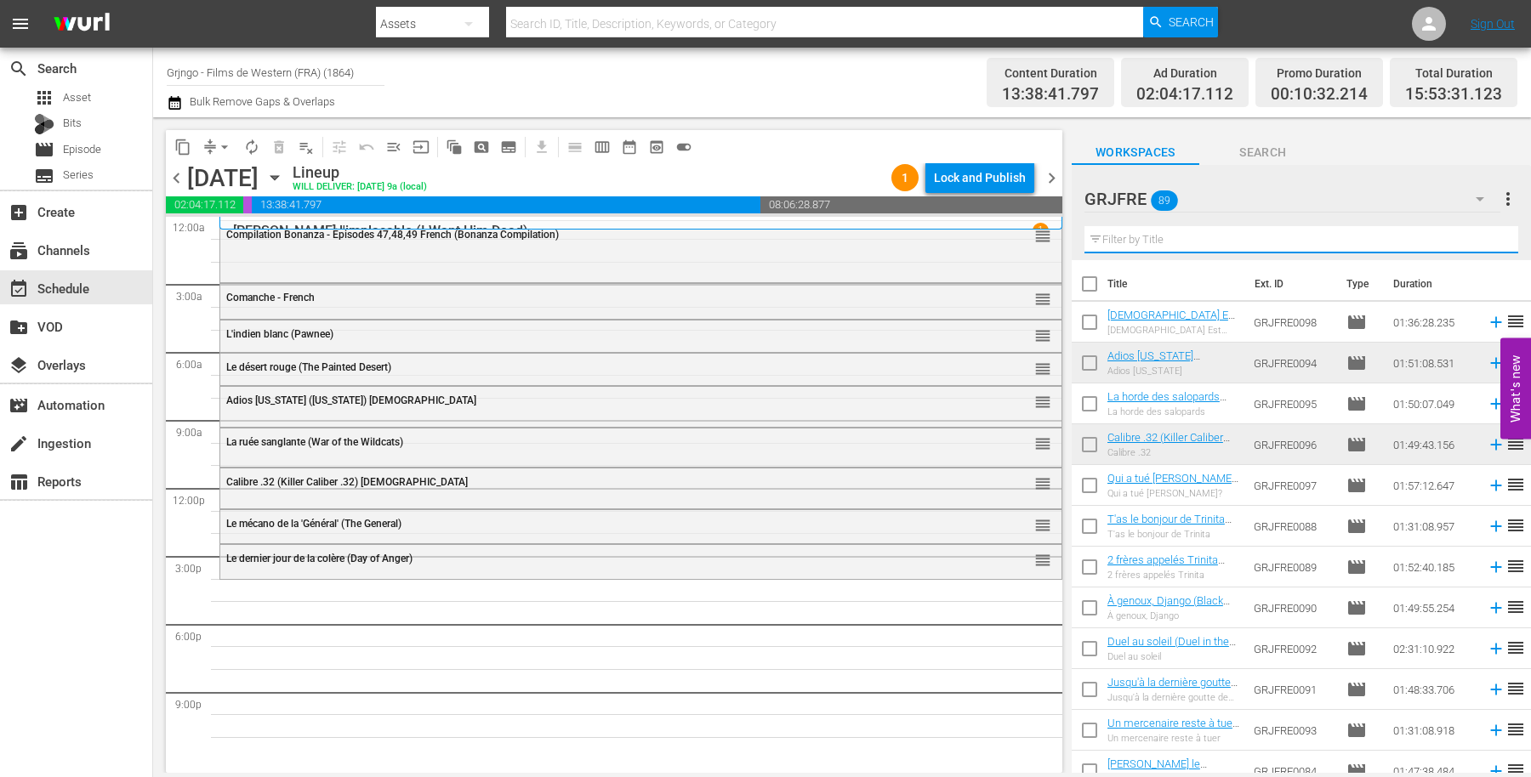
click at [1156, 242] on input "text" at bounding box center [1301, 239] width 434 height 27
paste input "Santa Fe Trail"
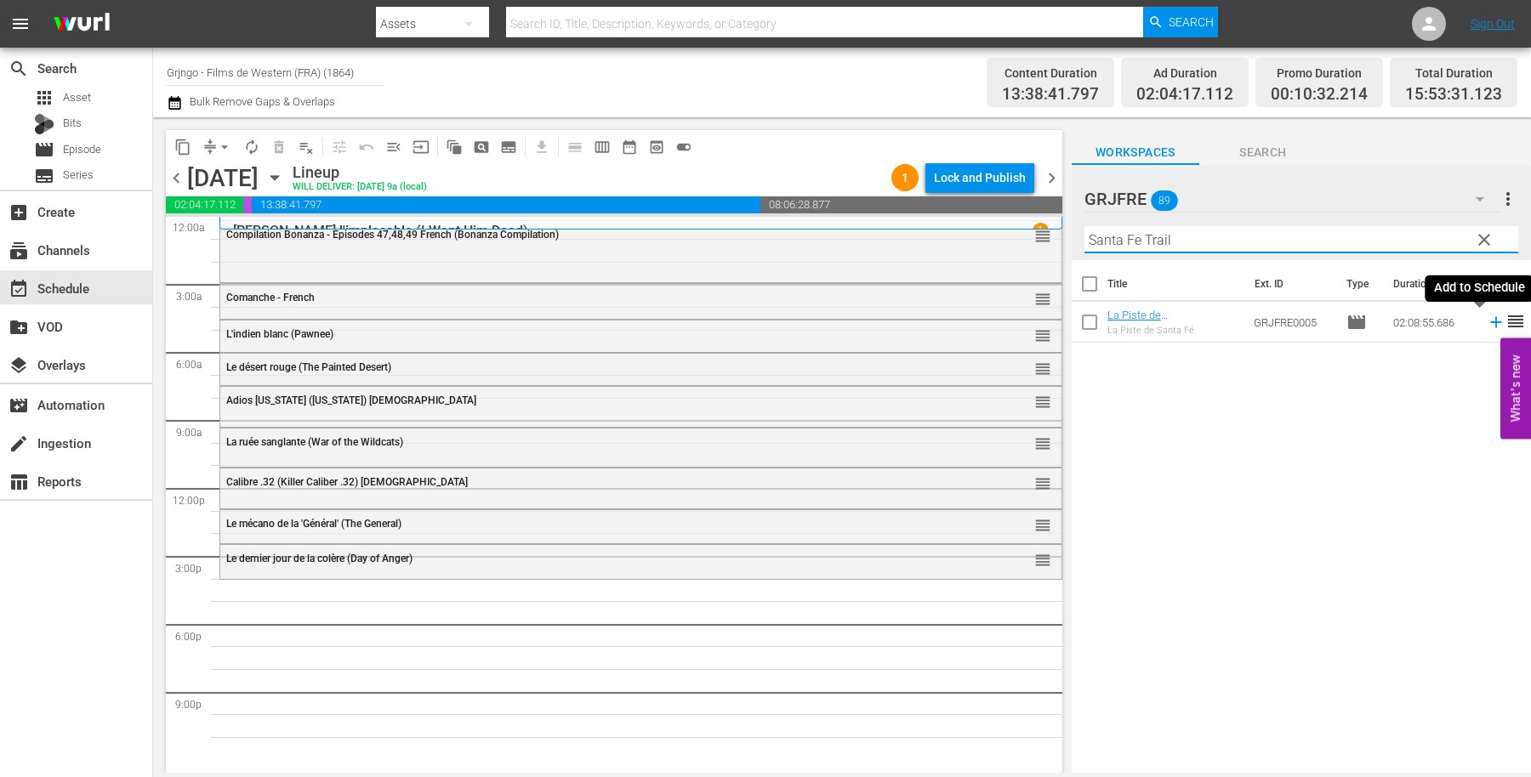
type input "Santa Fe Trail"
click at [1486, 320] on icon at bounding box center [1495, 322] width 19 height 19
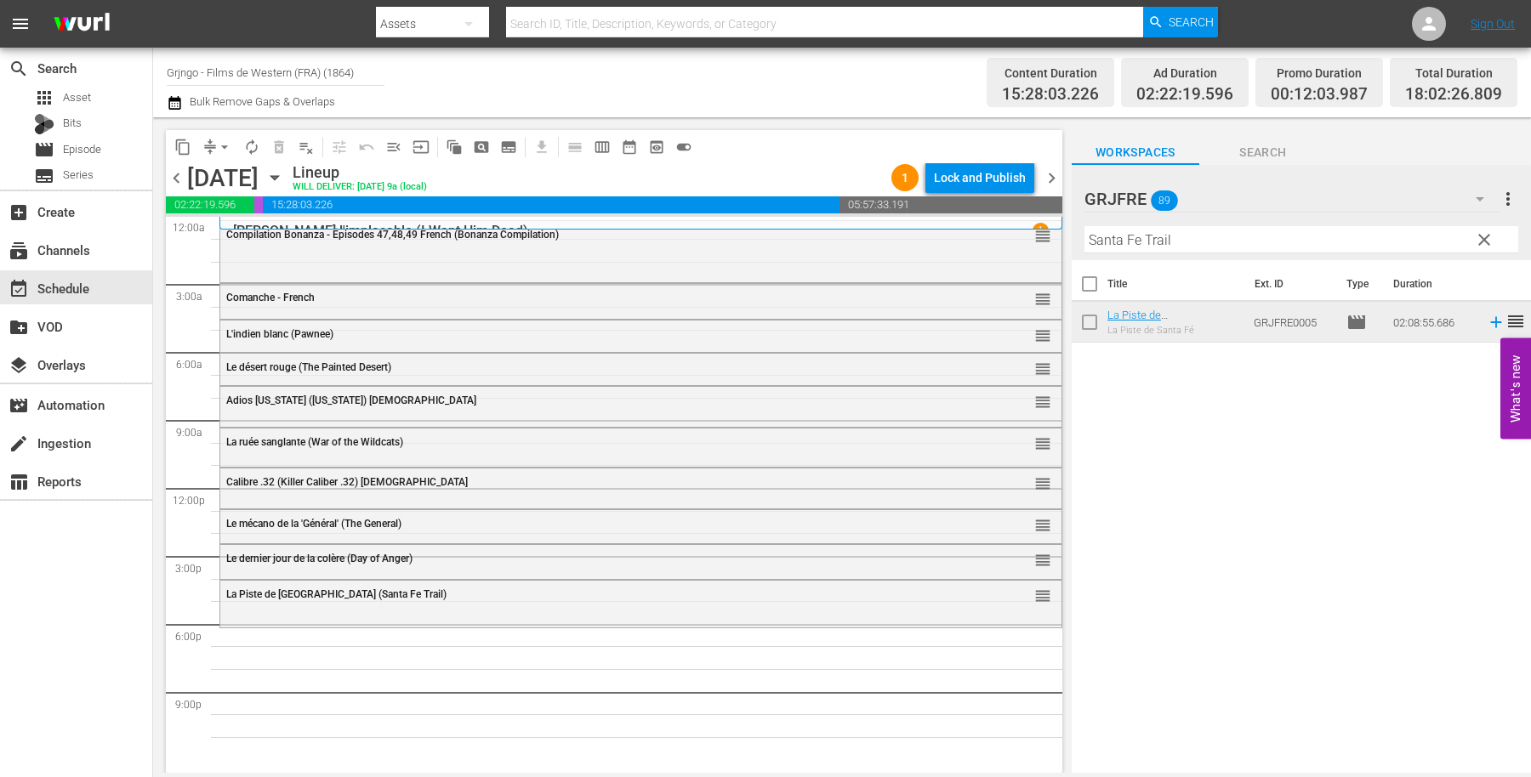
click at [1485, 235] on span "clear" at bounding box center [1484, 240] width 20 height 20
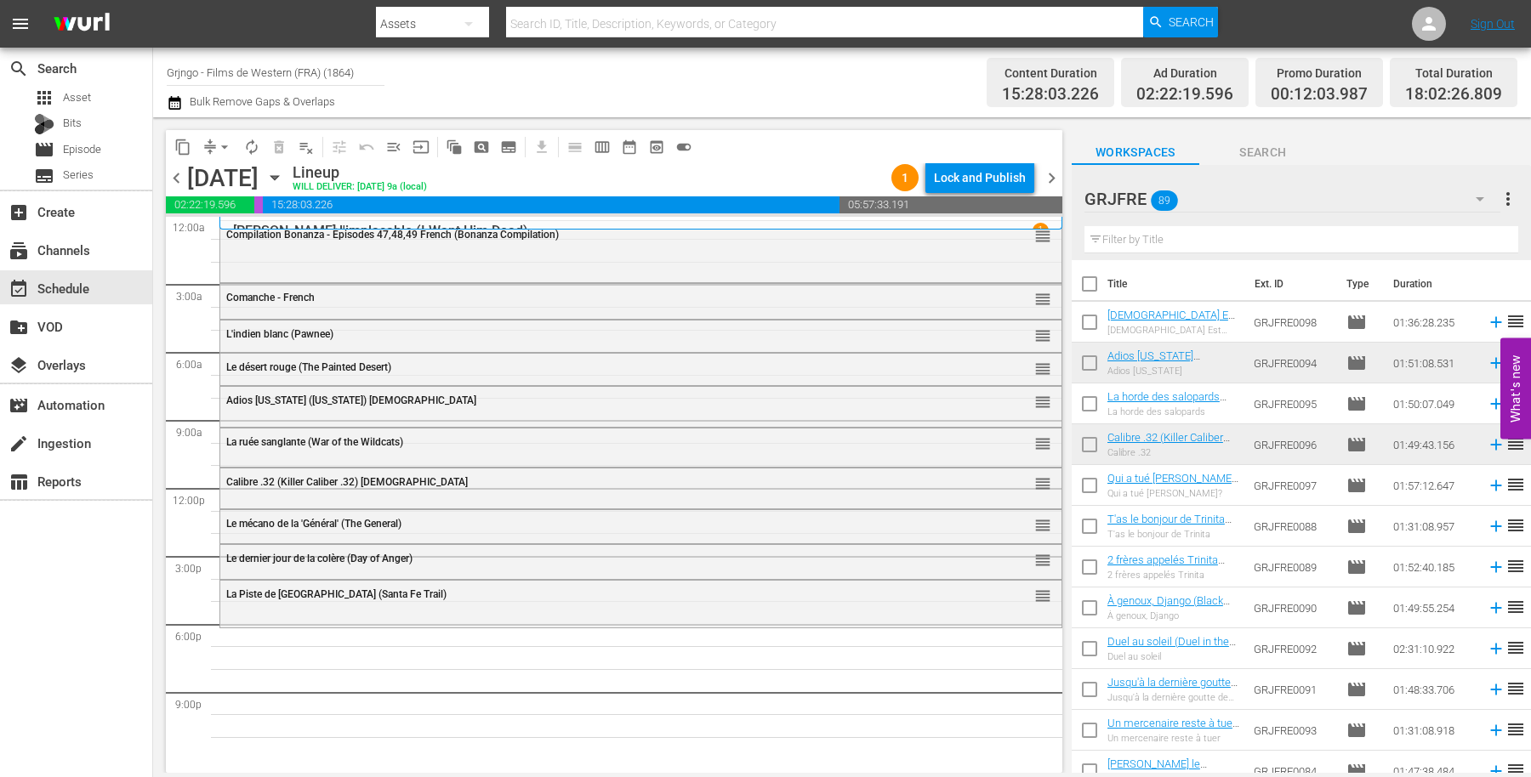
click at [1106, 235] on input "text" at bounding box center [1301, 239] width 434 height 27
paste input "La vallée des géants (The Big Trees)"
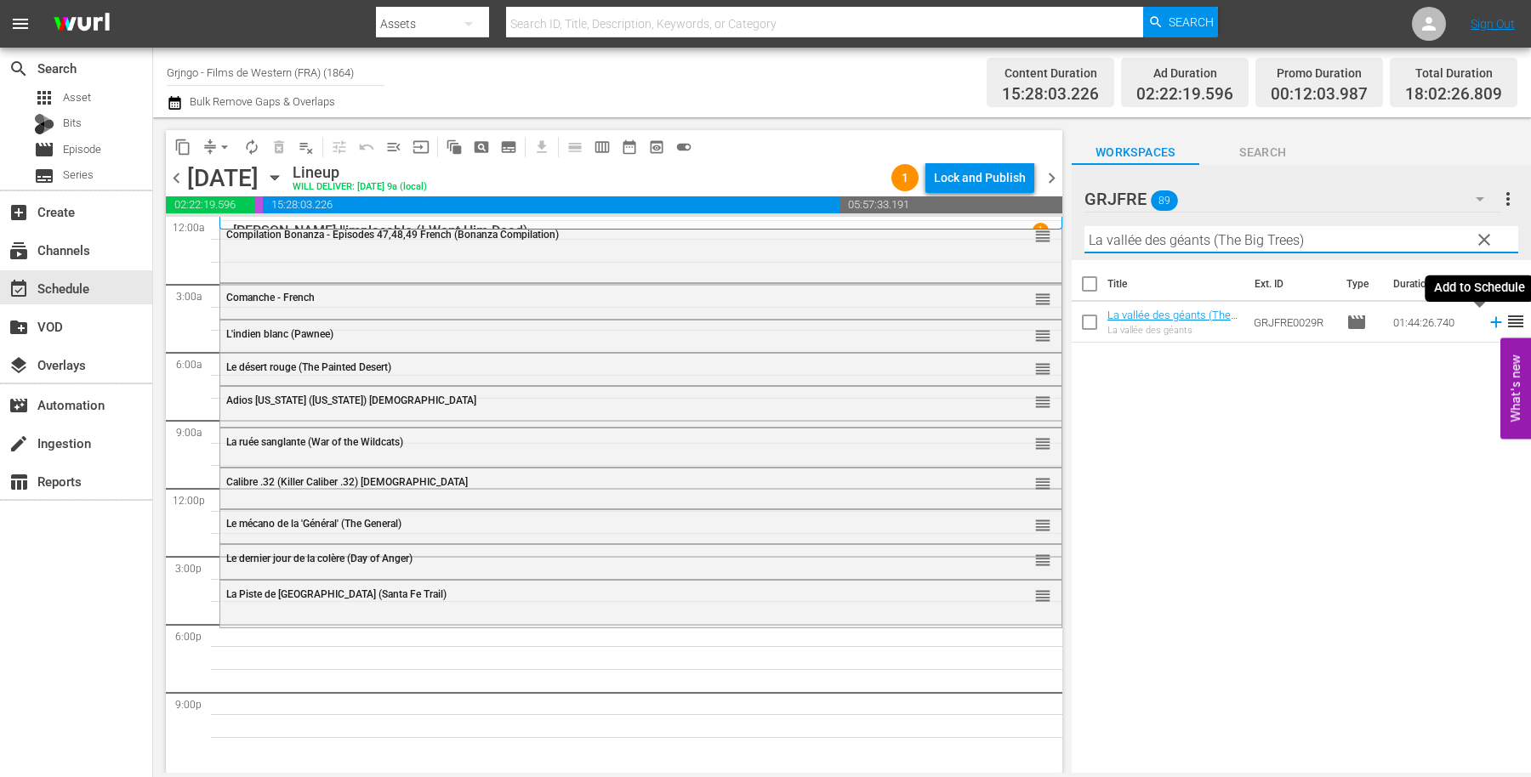
type input "La vallée des géants (The Big Trees)"
click at [1486, 320] on icon at bounding box center [1495, 322] width 19 height 19
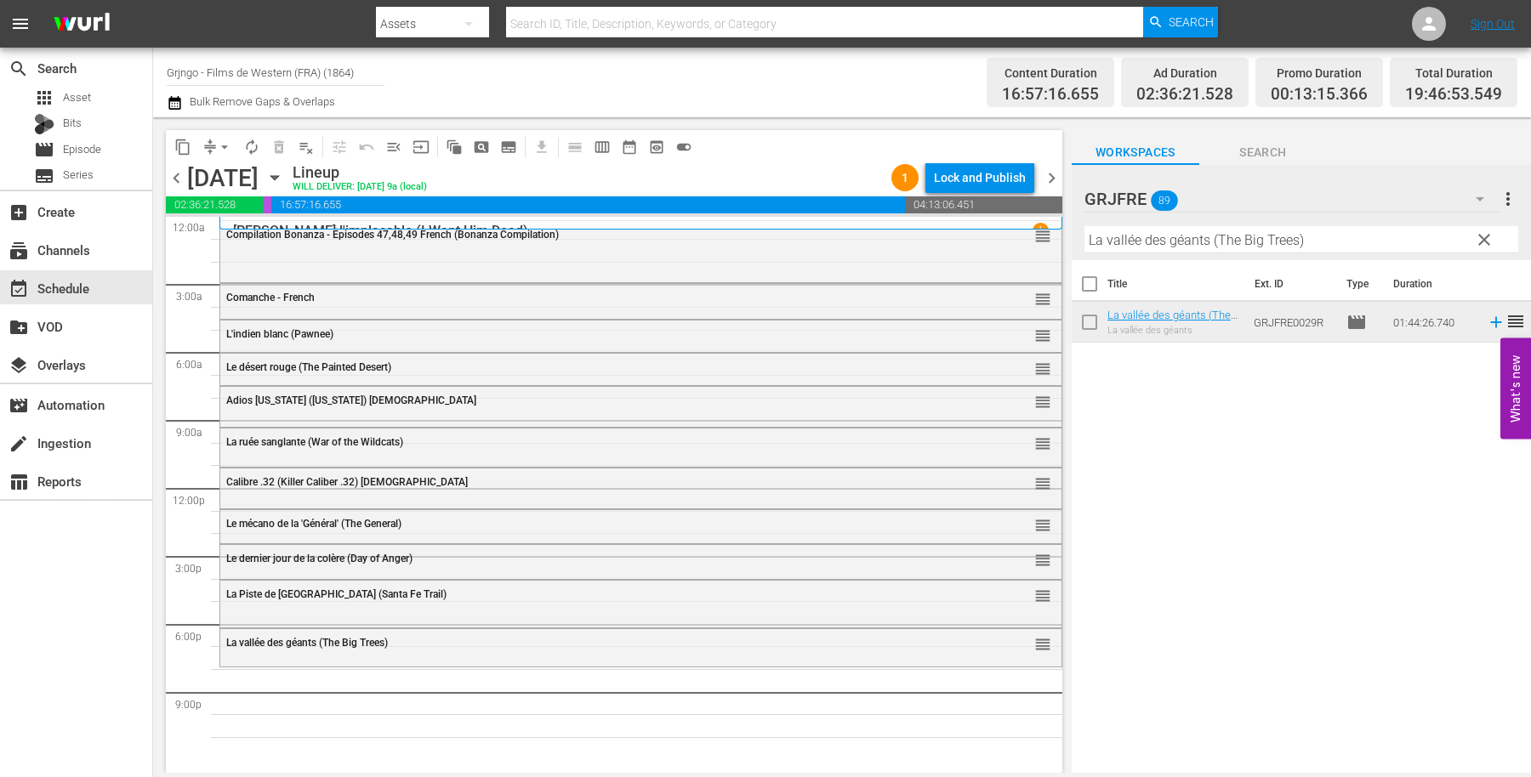
click at [1480, 238] on span "clear" at bounding box center [1484, 240] width 20 height 20
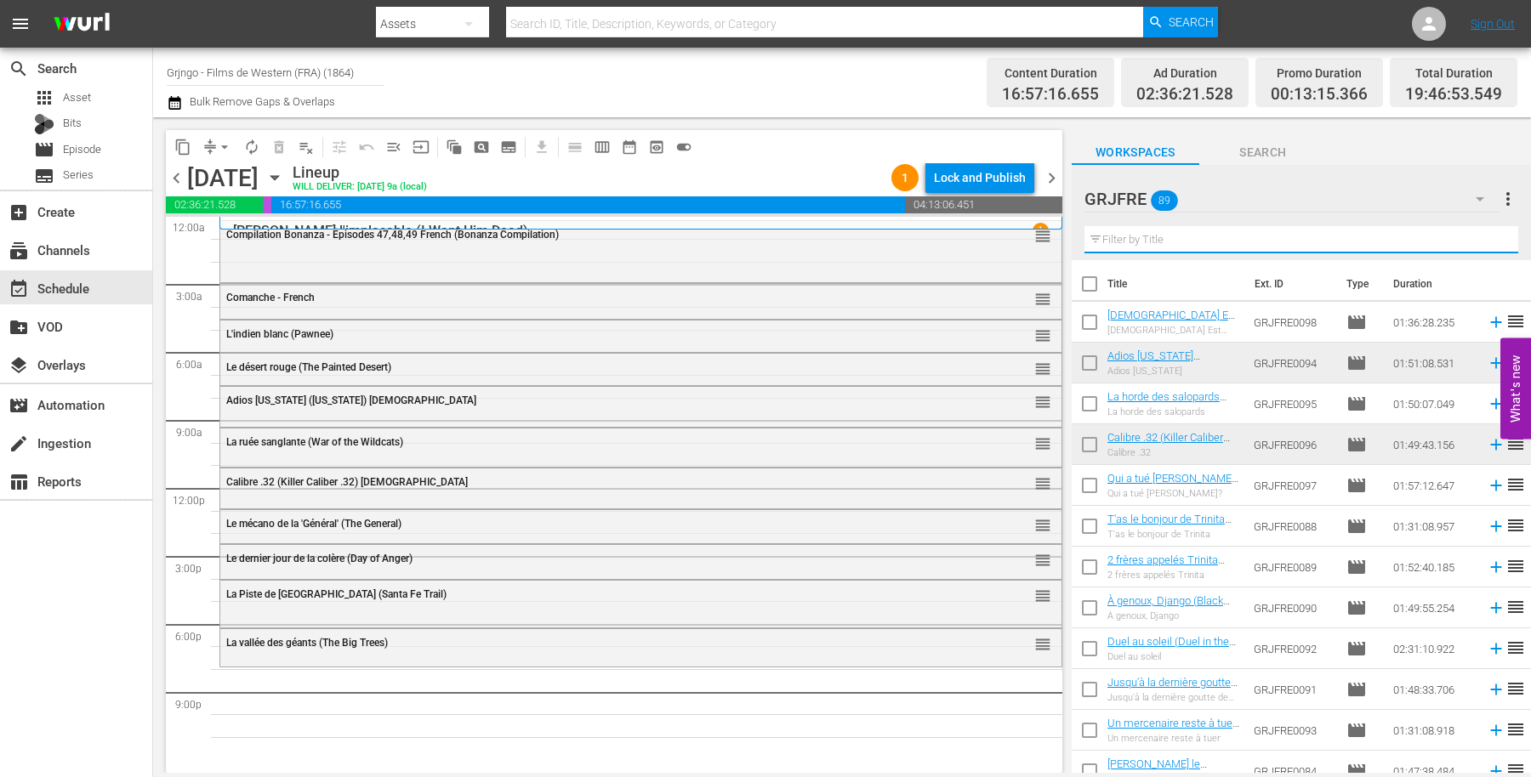
click at [1151, 246] on input "text" at bounding box center [1301, 239] width 434 height 27
paste input "Heads or Tails"
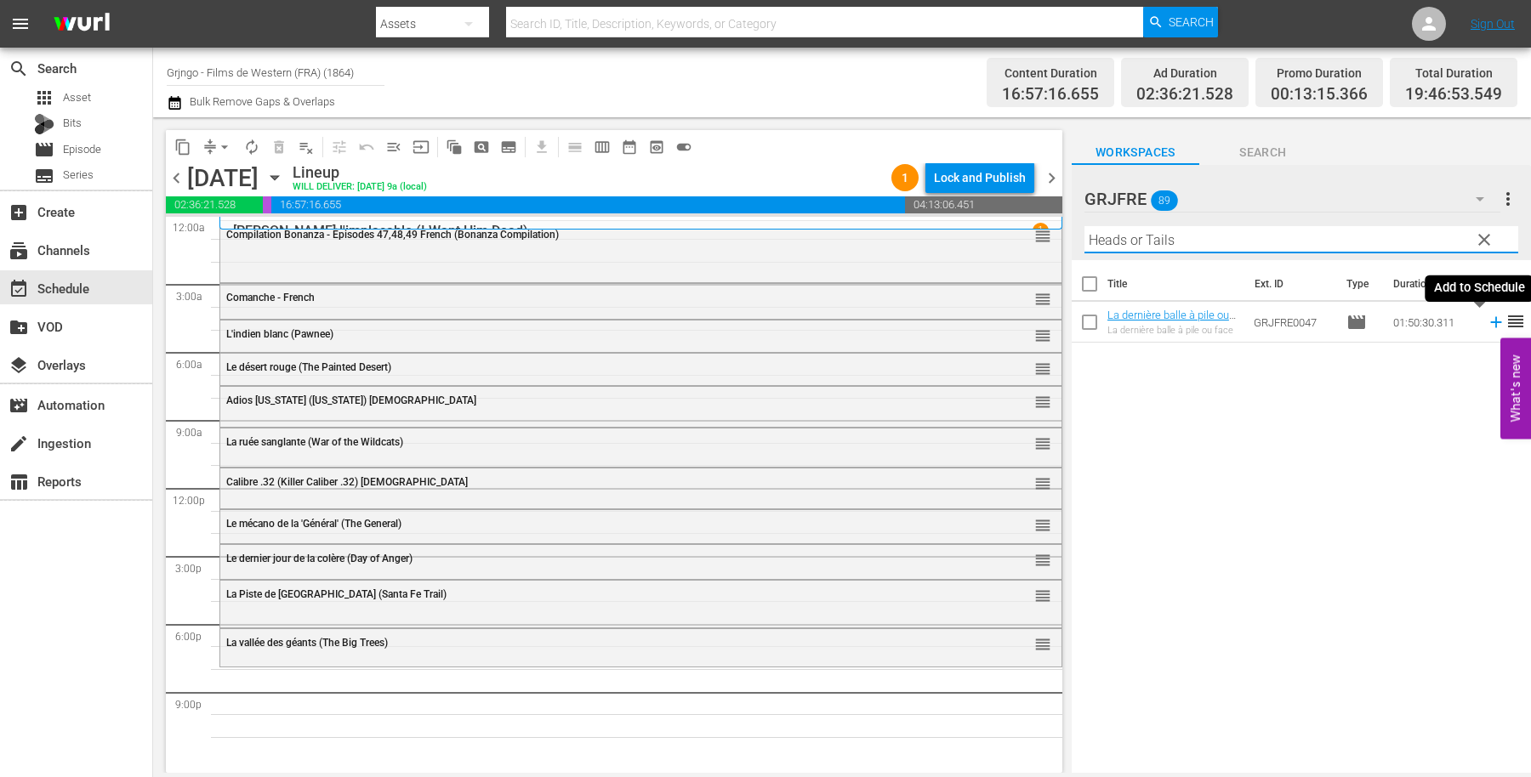
type input "Heads or Tails"
click at [1490, 321] on icon at bounding box center [1495, 322] width 11 height 11
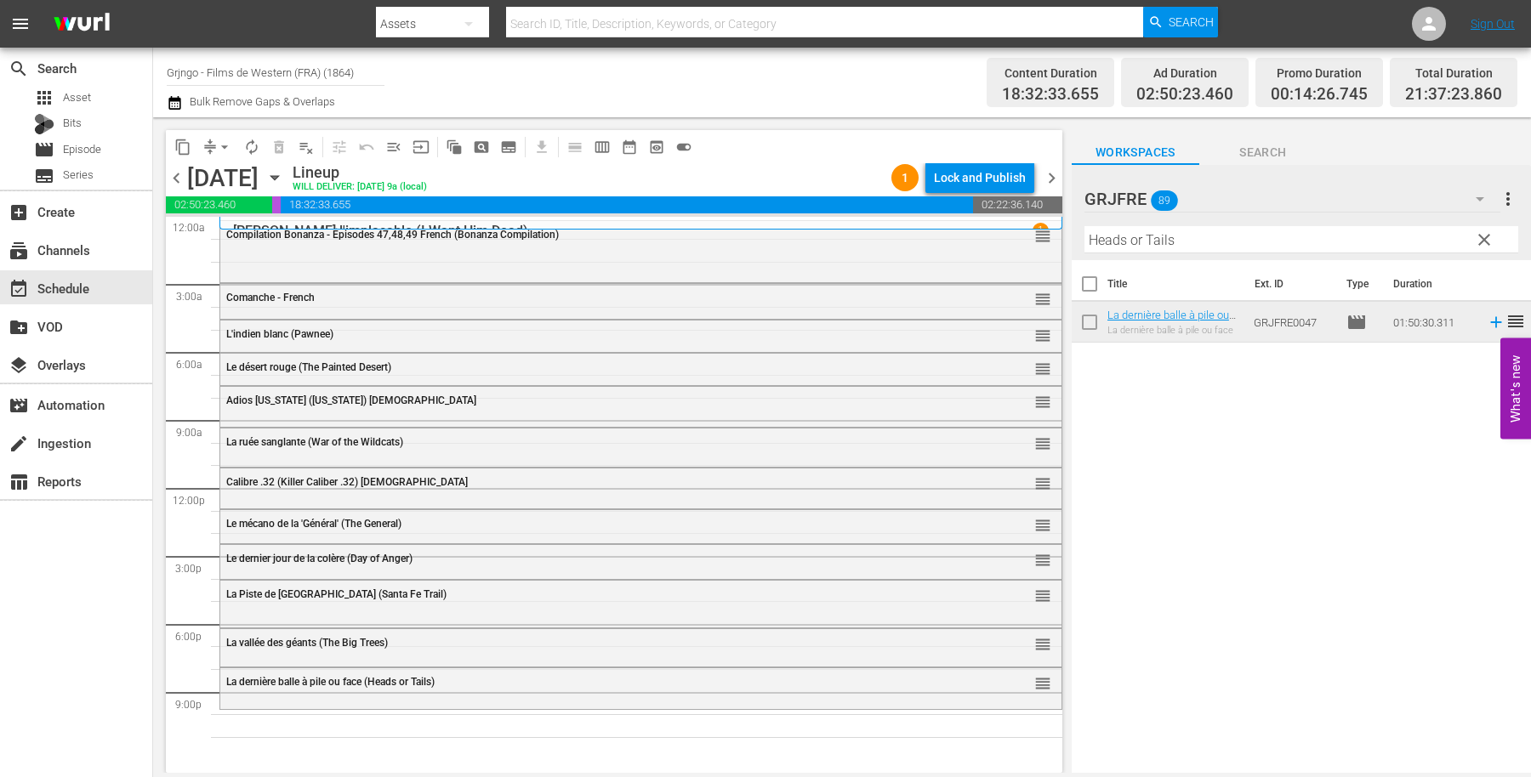
click at [1480, 236] on span "clear" at bounding box center [1484, 240] width 20 height 20
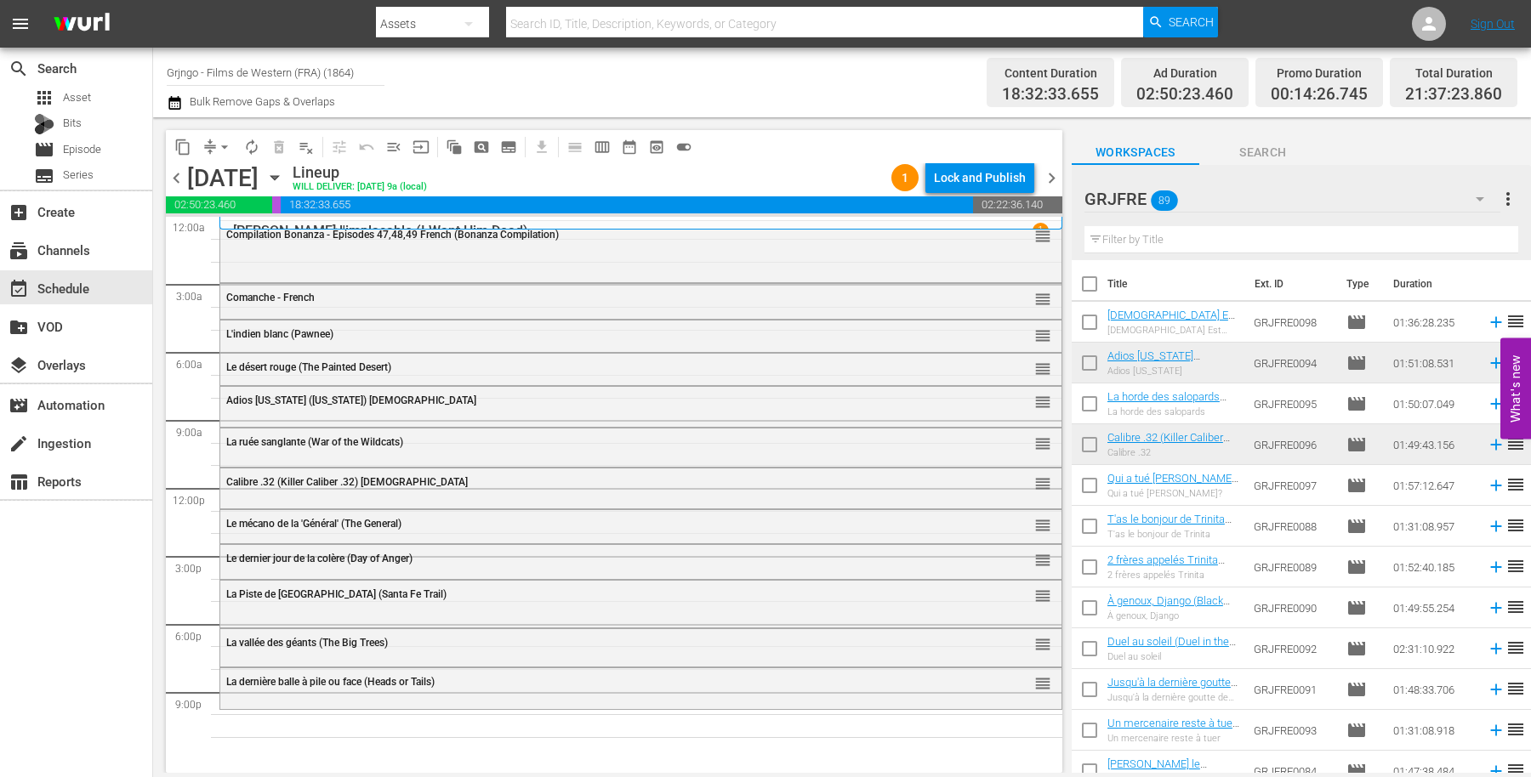
click at [1118, 236] on input "text" at bounding box center [1301, 239] width 434 height 27
paste input "[US_STATE] (The Deadly Companions)"
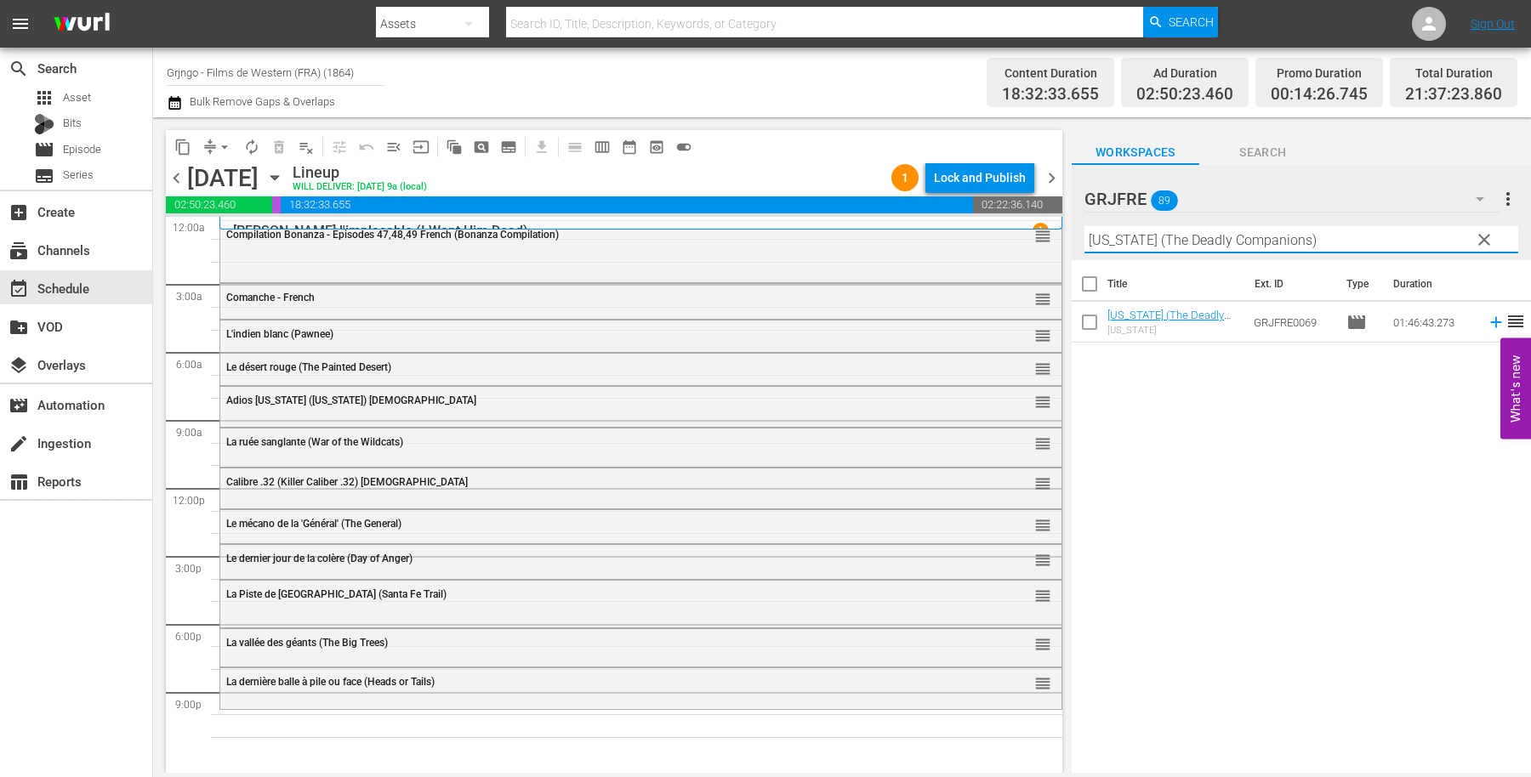
type input "[US_STATE] (The Deadly Companions)"
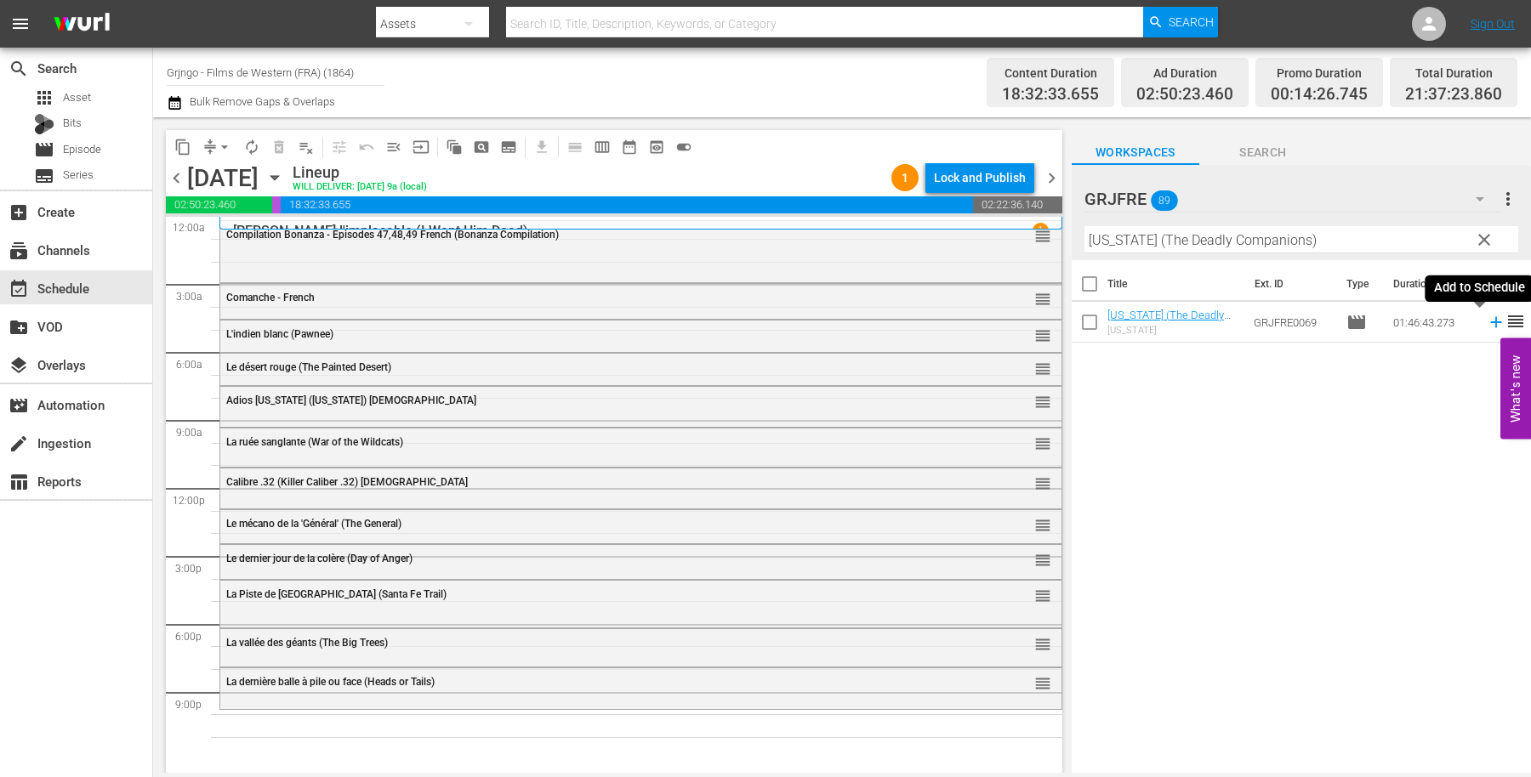
click at [1486, 321] on icon at bounding box center [1495, 322] width 19 height 19
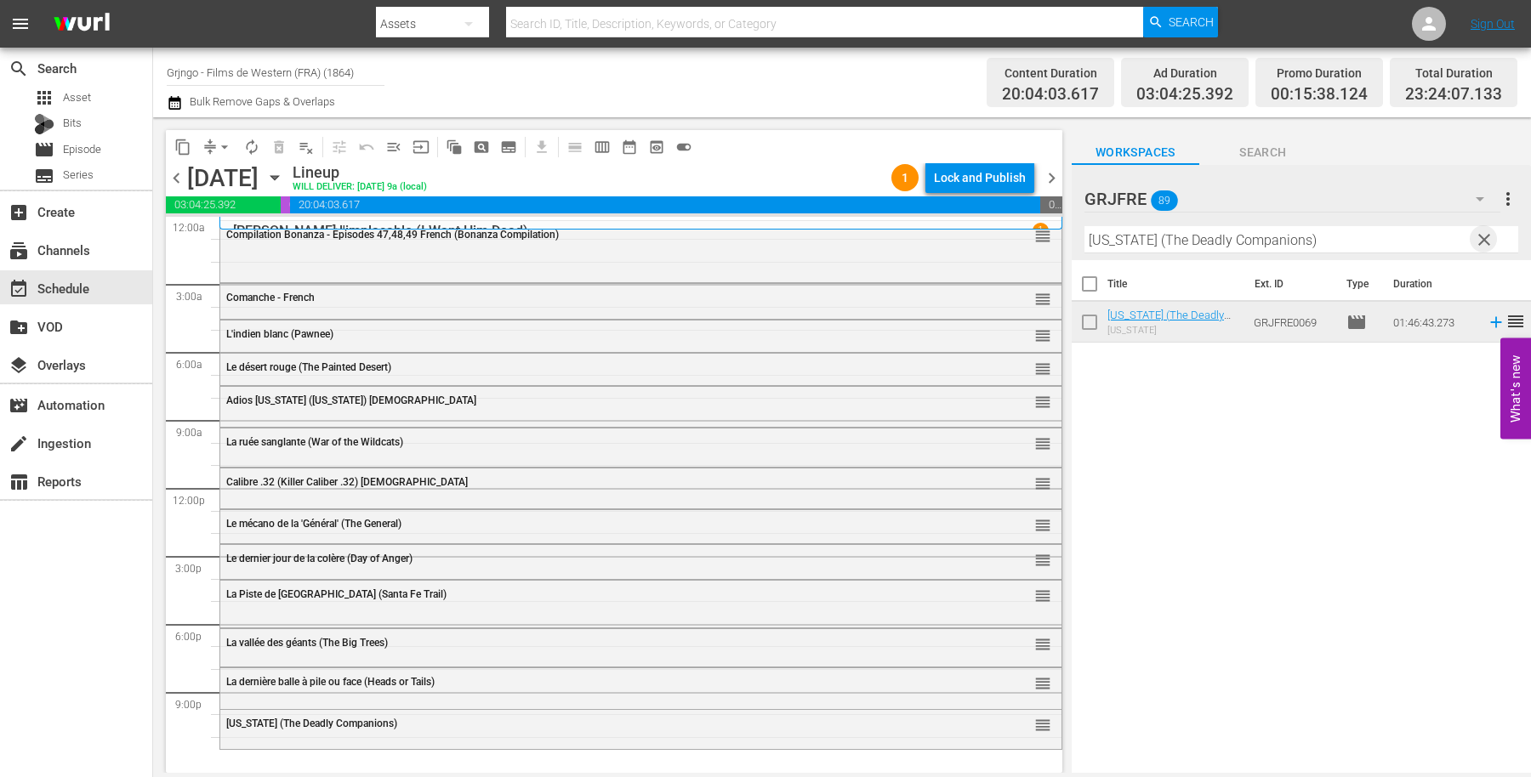
click at [1486, 238] on span "clear" at bounding box center [1484, 240] width 20 height 20
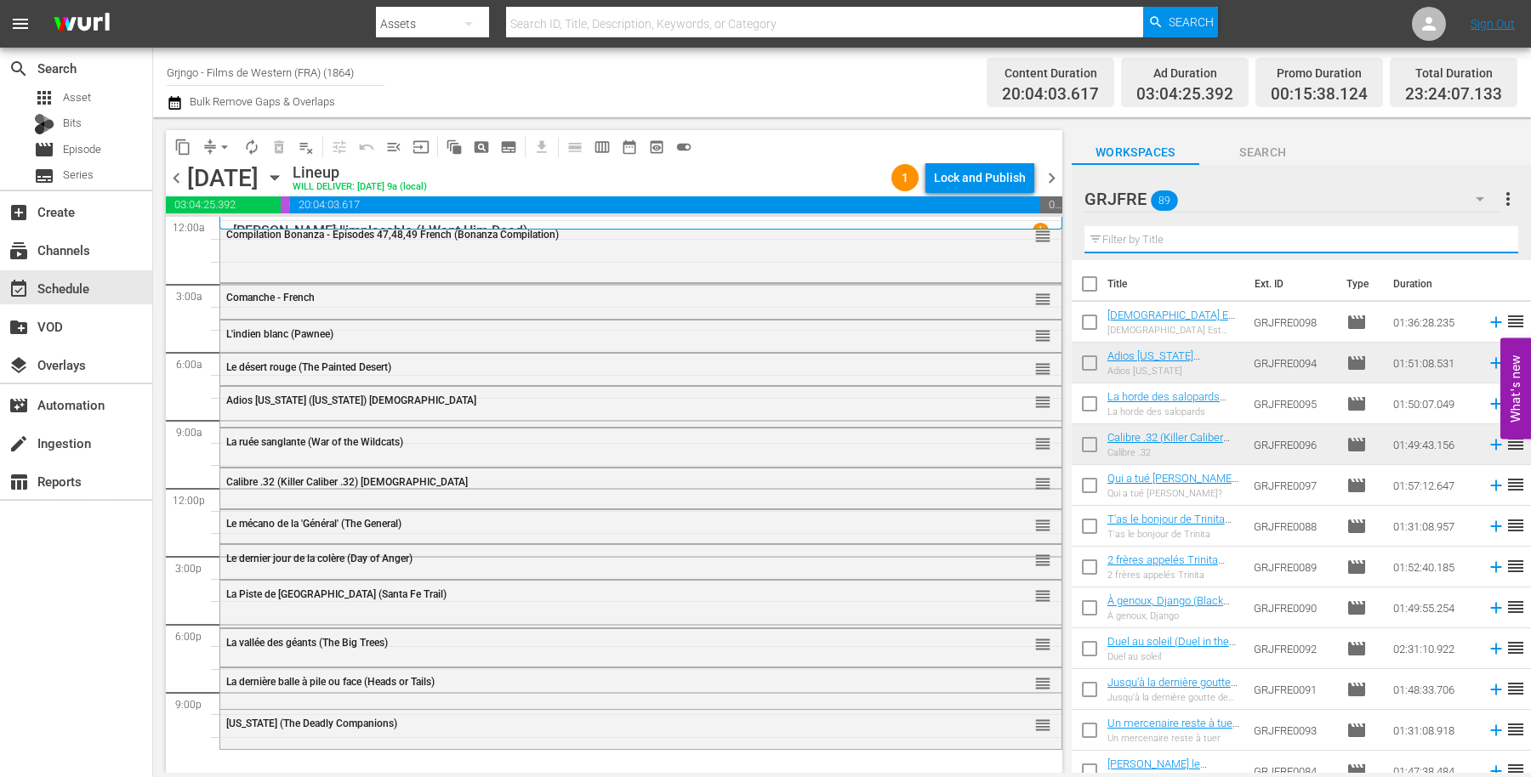
paste input "Pursued"
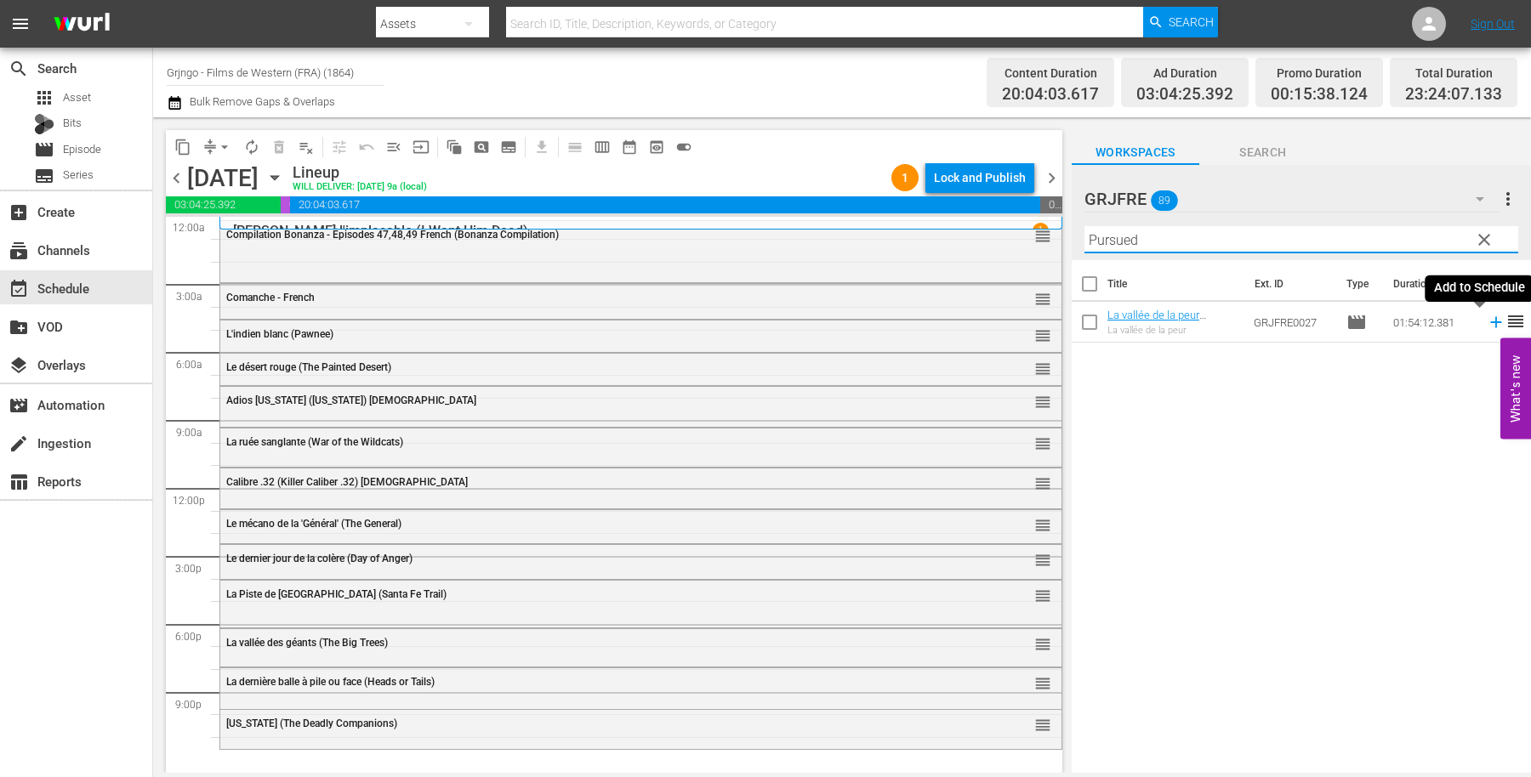
type input "Pursued"
click at [1486, 317] on icon at bounding box center [1495, 322] width 19 height 19
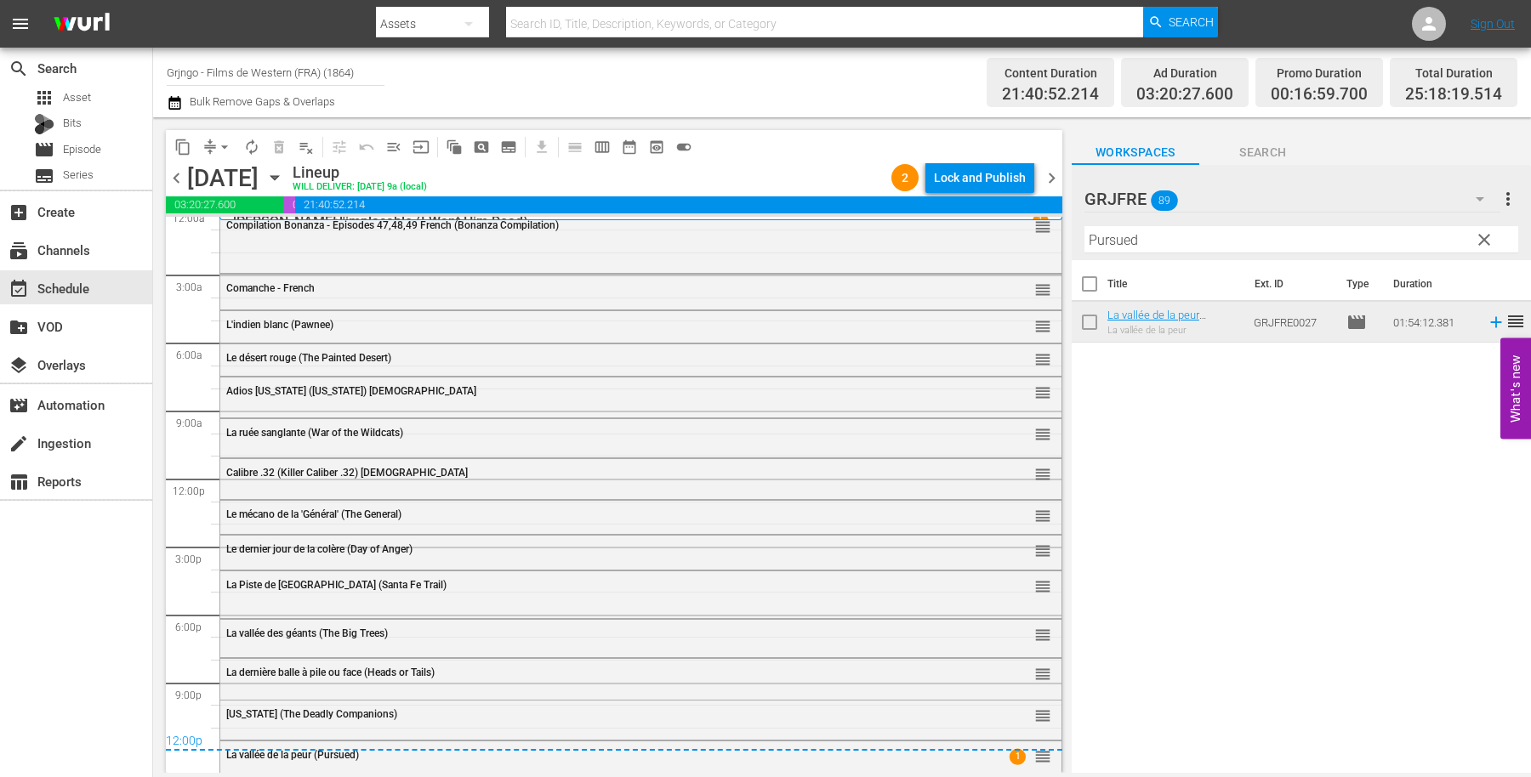
scroll to position [20, 0]
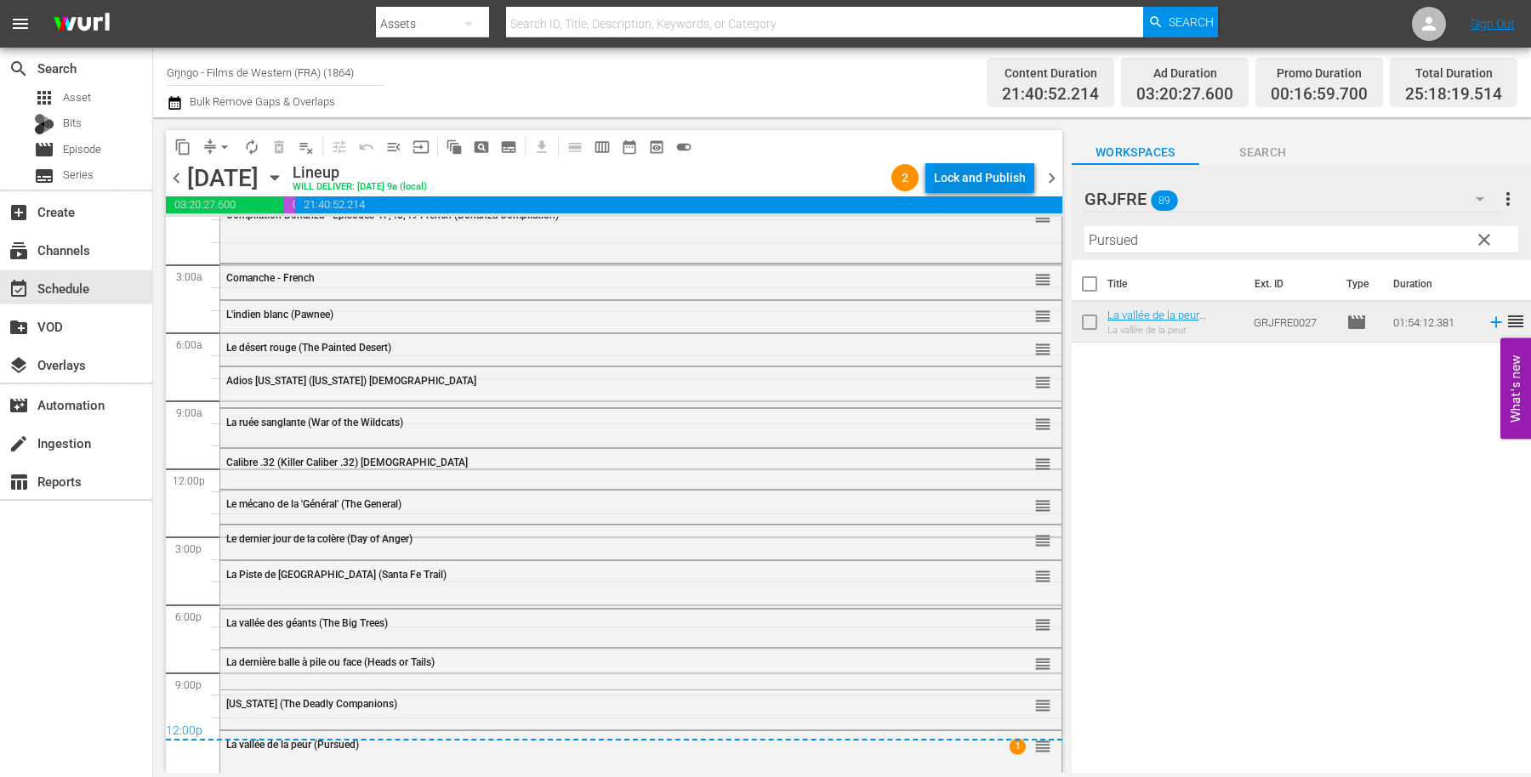
click at [942, 181] on div "Lock and Publish" at bounding box center [980, 177] width 92 height 31
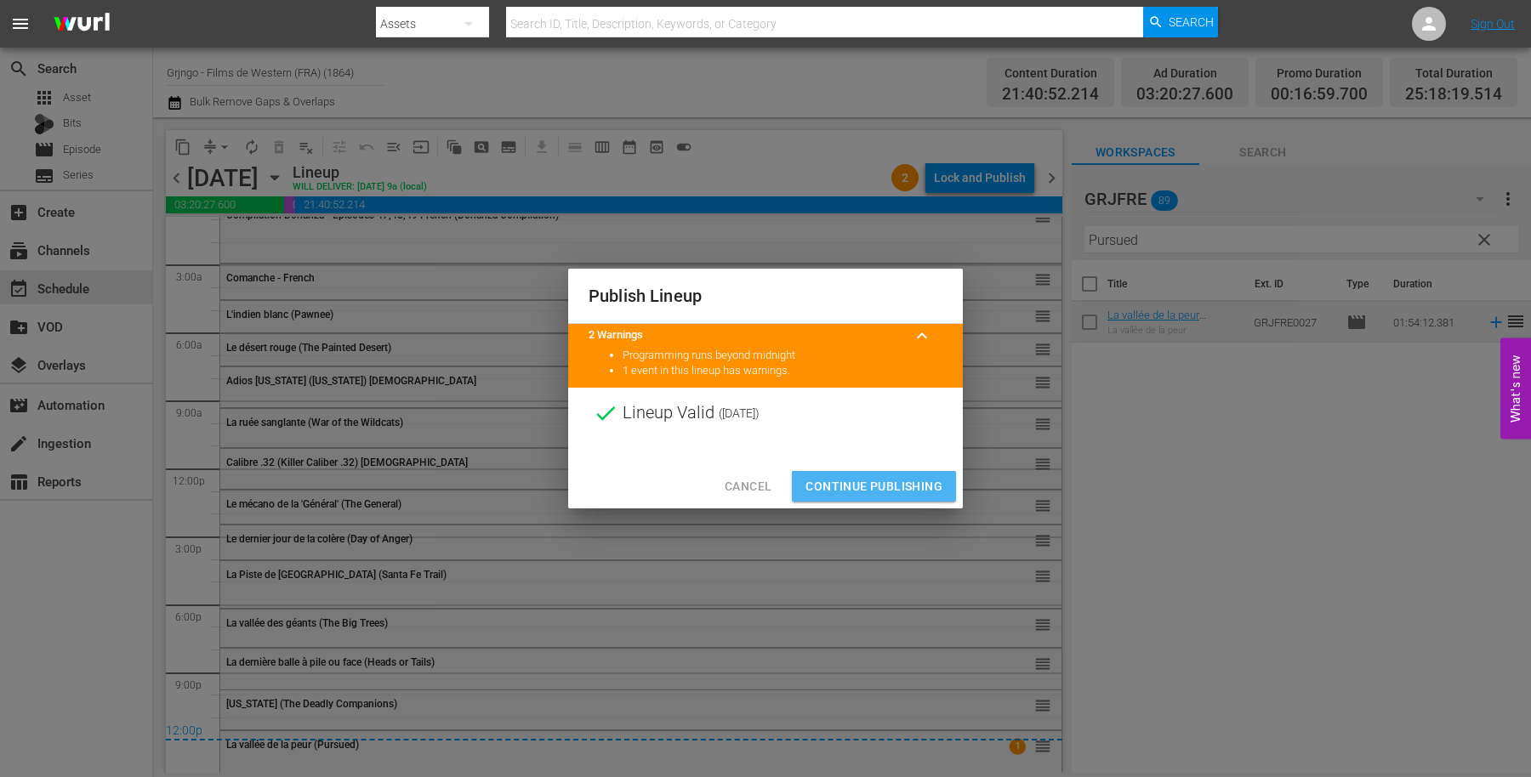
click at [917, 481] on span "Continue Publishing" at bounding box center [873, 486] width 137 height 21
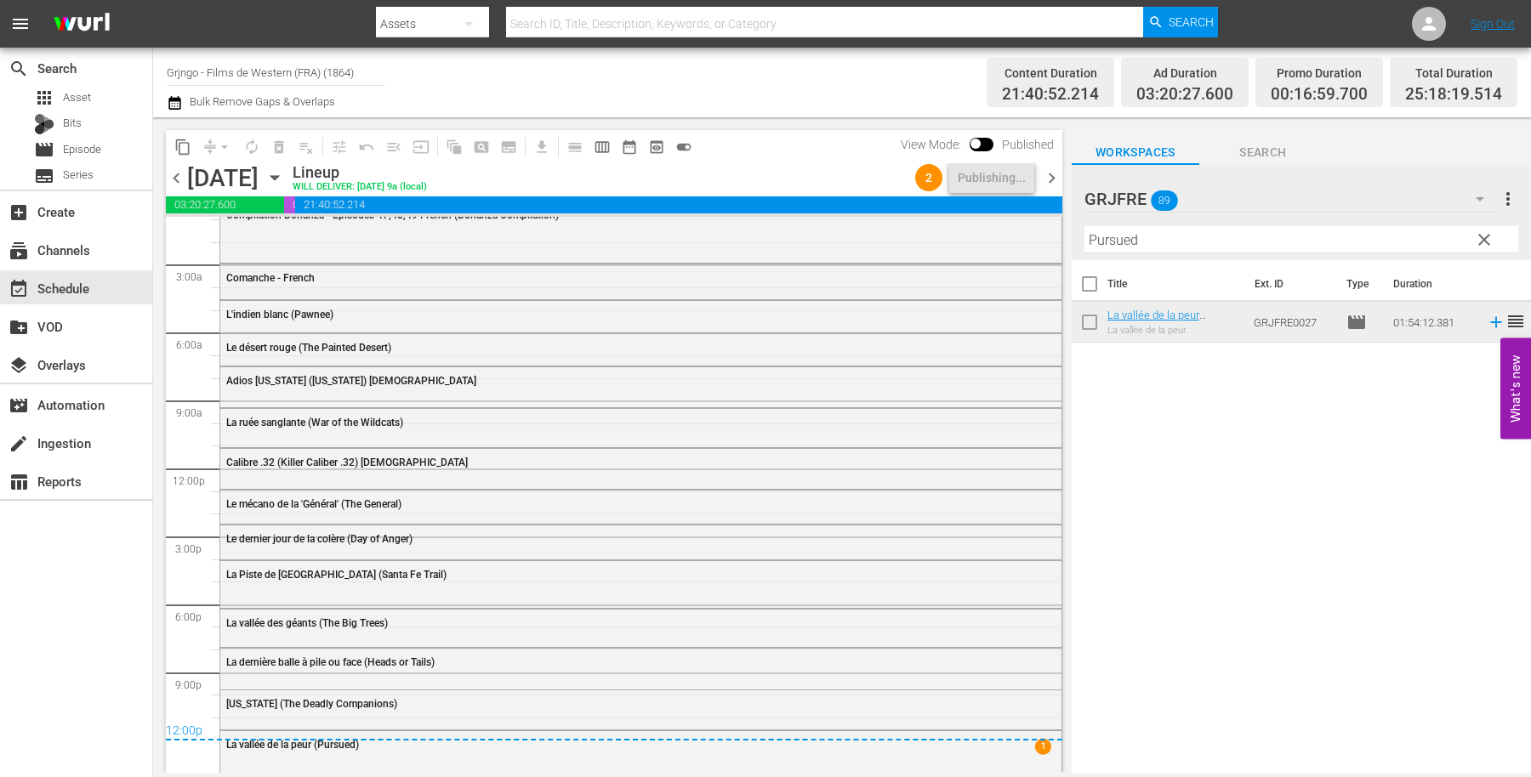
click at [1481, 233] on span "clear" at bounding box center [1484, 240] width 20 height 20
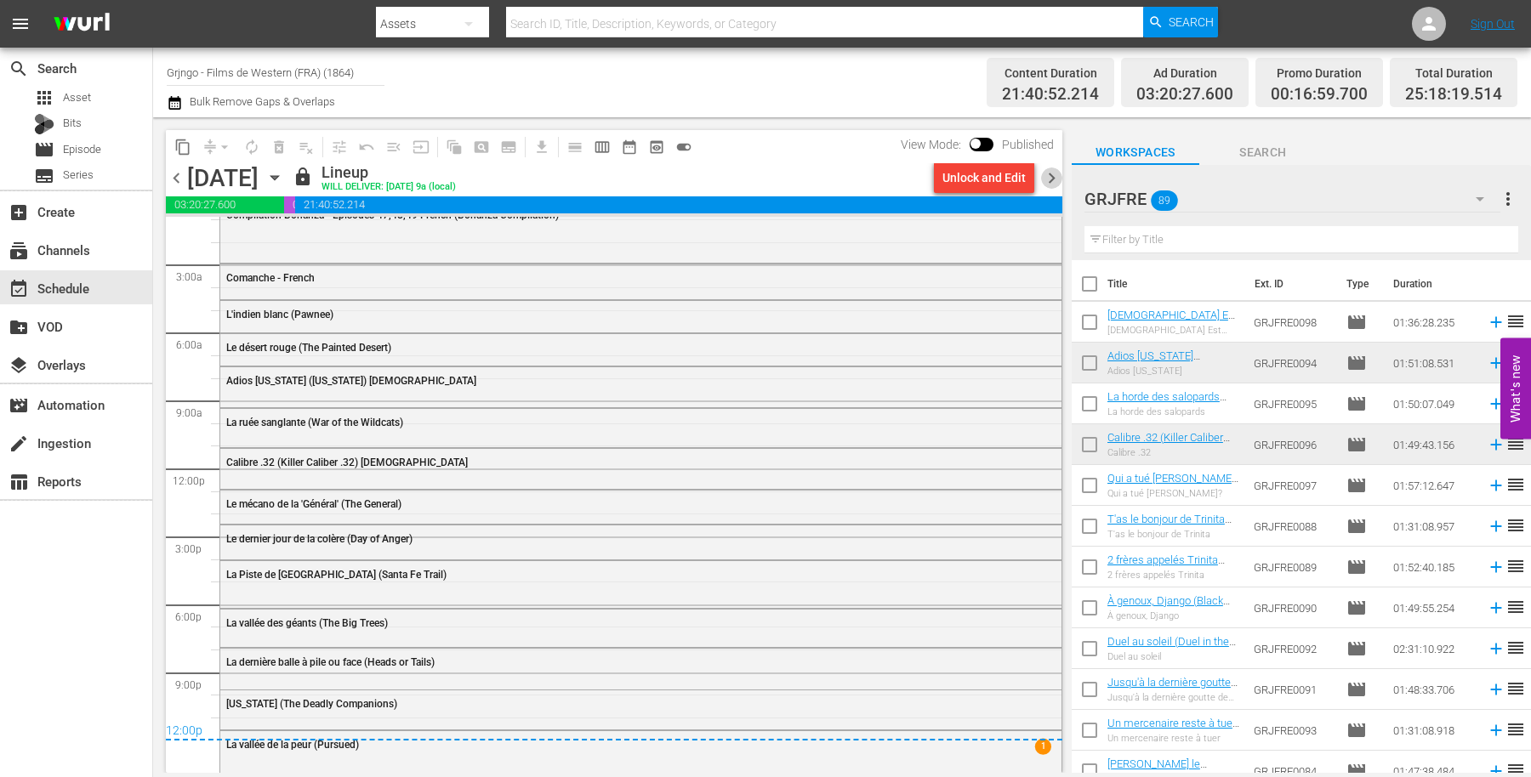
click at [1051, 176] on span "chevron_right" at bounding box center [1051, 178] width 21 height 21
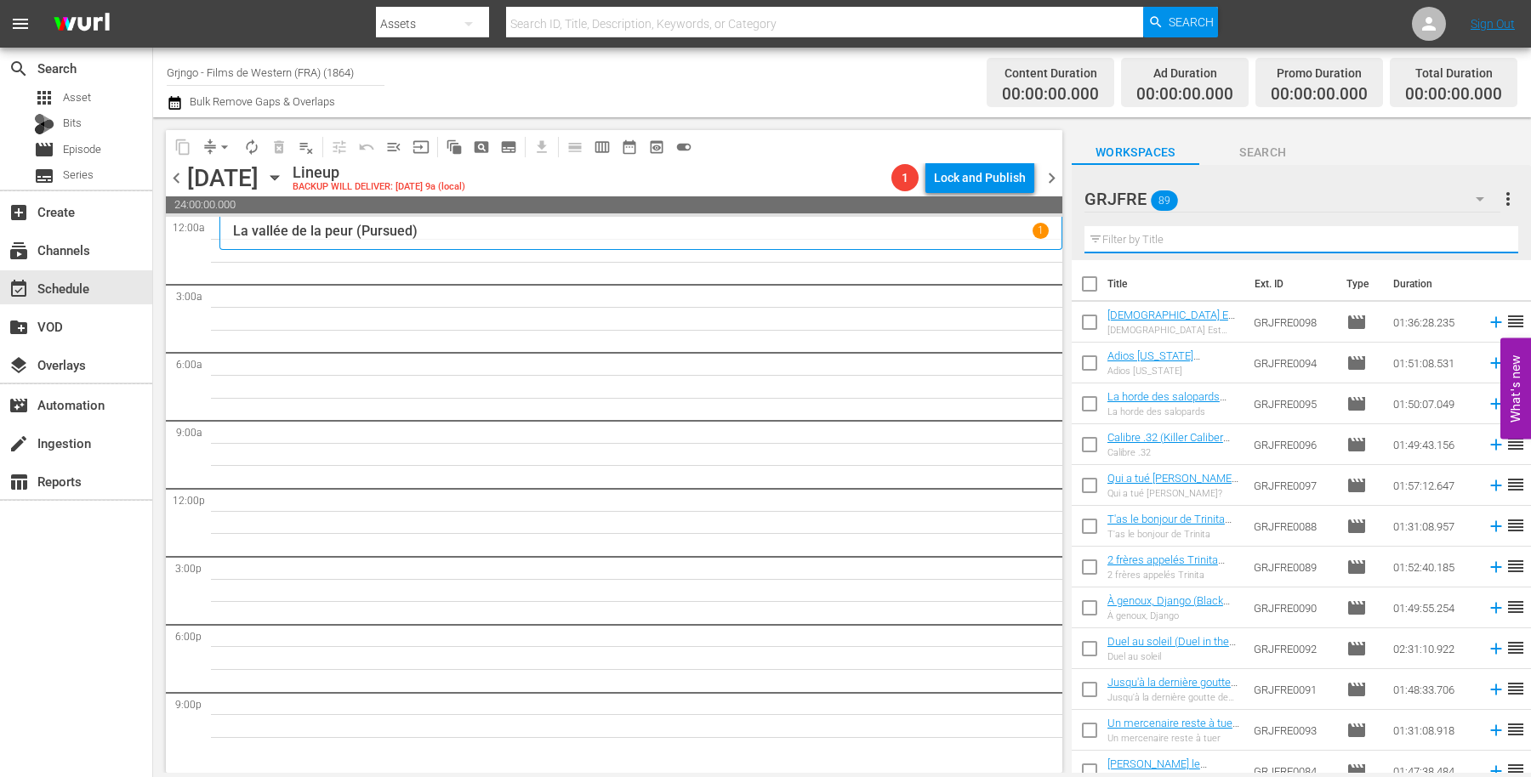
click at [1253, 240] on input "text" at bounding box center [1301, 239] width 434 height 27
paste input "McLintock!"
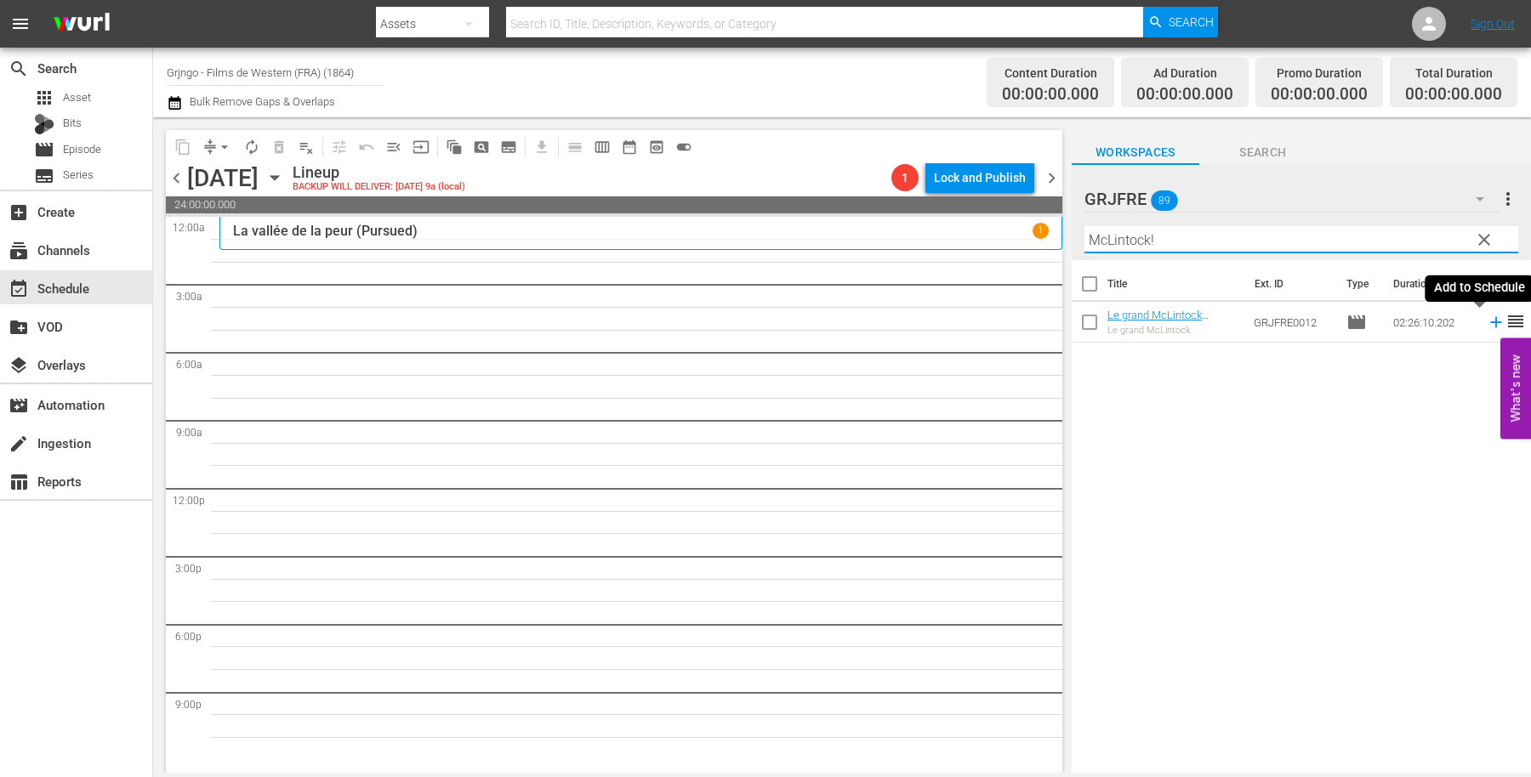
type input "McLintock!"
click at [1490, 319] on icon at bounding box center [1495, 322] width 11 height 11
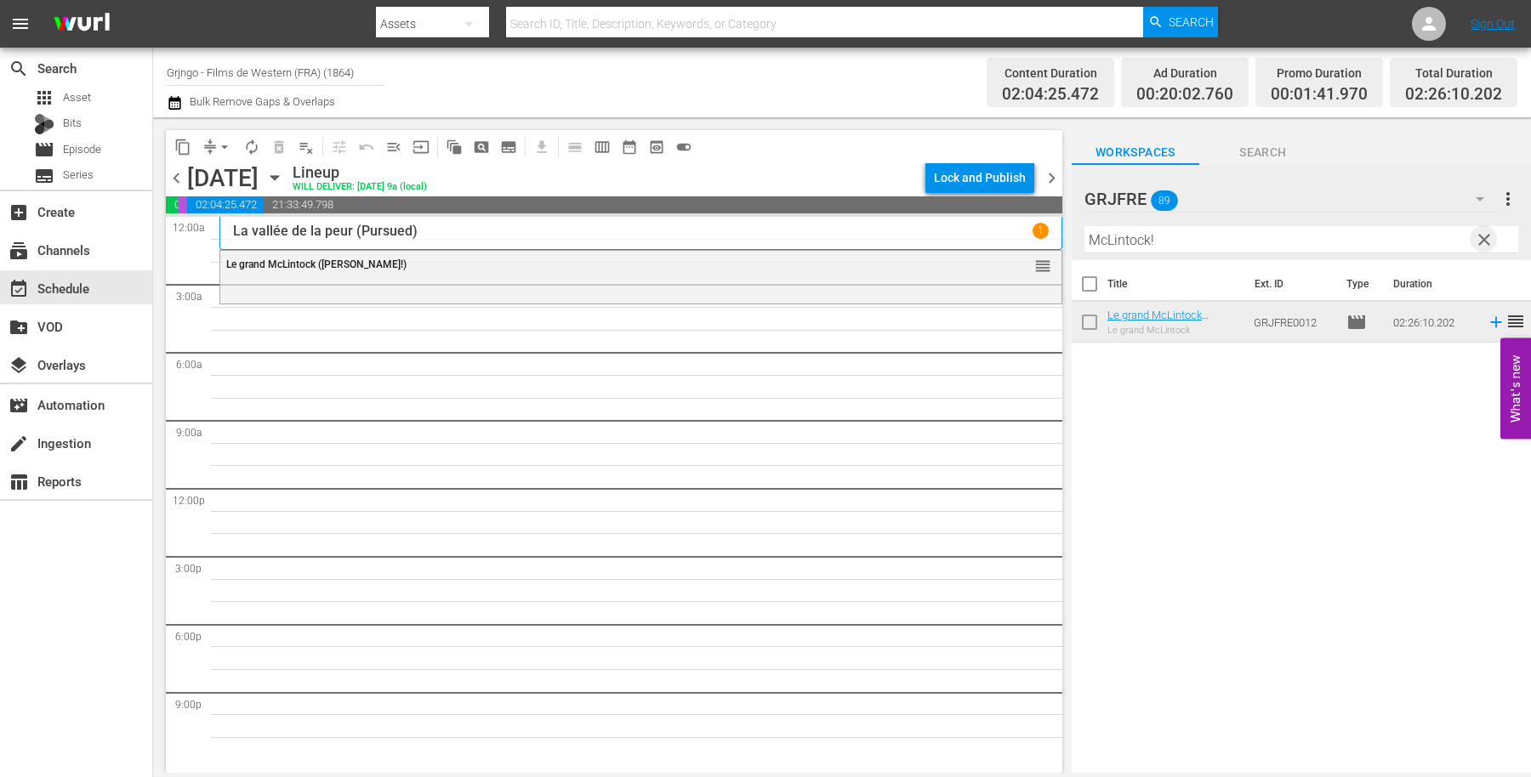
click at [1484, 237] on span "clear" at bounding box center [1484, 240] width 20 height 20
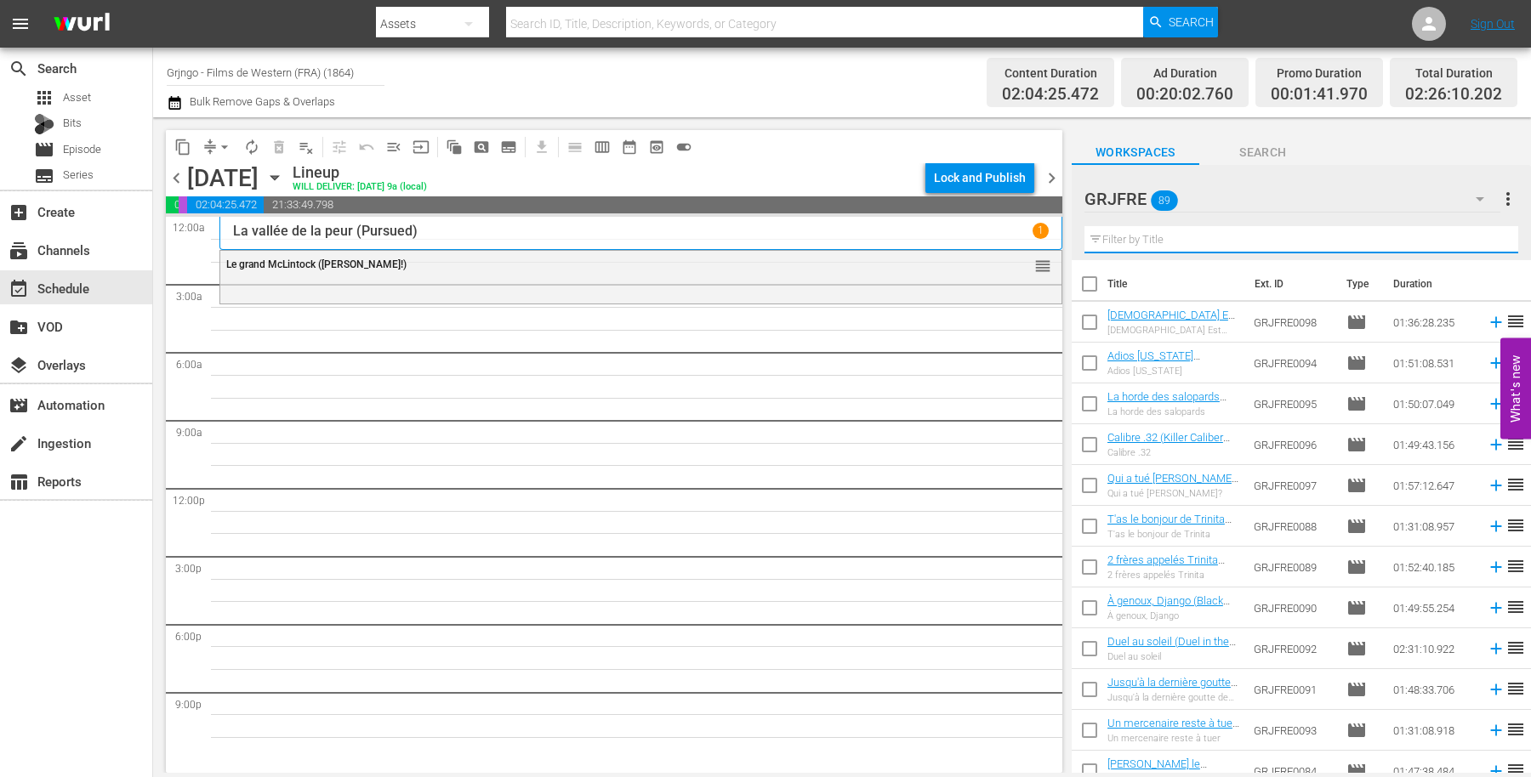
paste input "Femme de feu (Ramrod)"
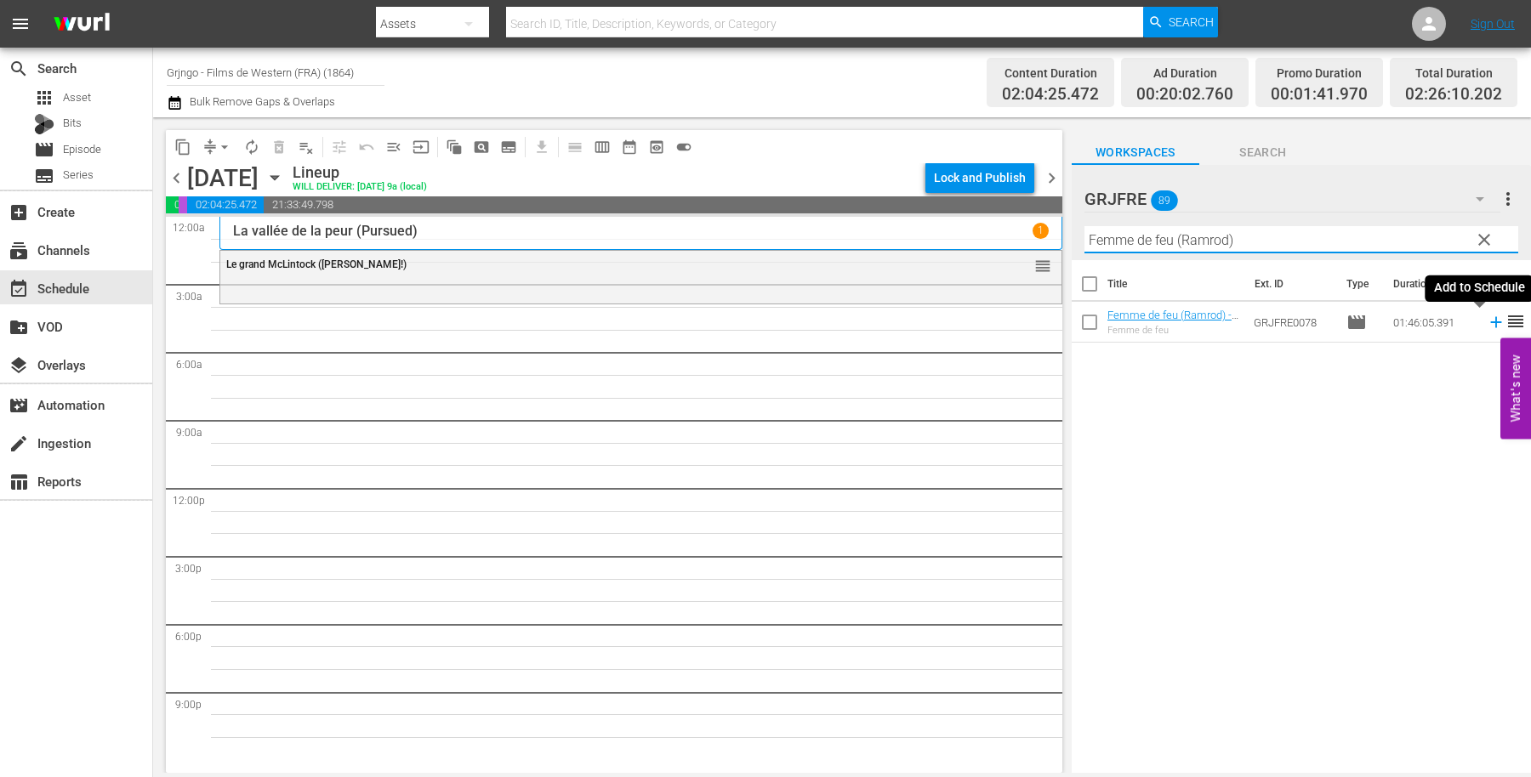
type input "Femme de feu (Ramrod)"
click at [1486, 321] on icon at bounding box center [1495, 322] width 19 height 19
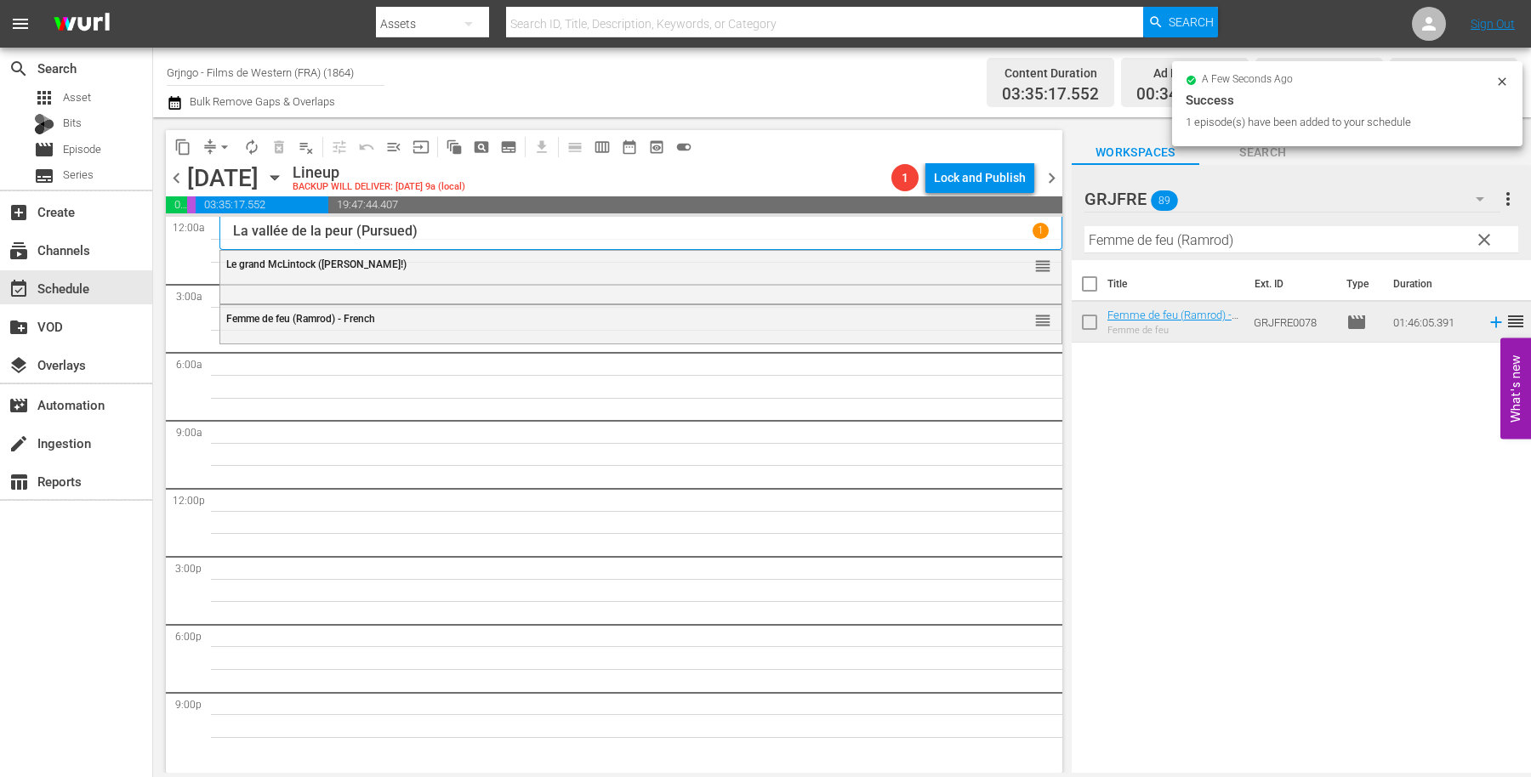
click at [1476, 239] on span "clear" at bounding box center [1484, 240] width 20 height 20
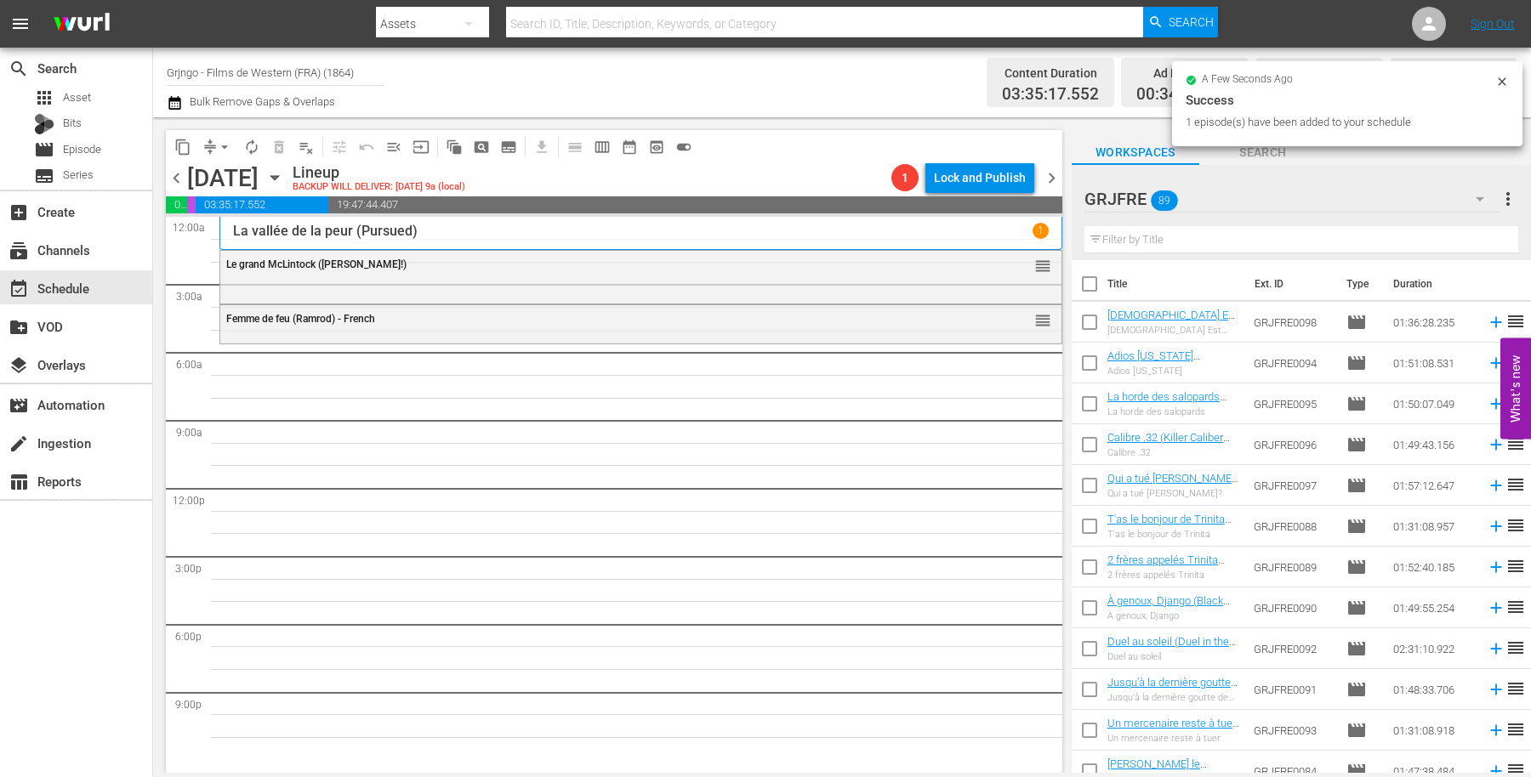
click at [1165, 235] on input "text" at bounding box center [1301, 239] width 434 height 27
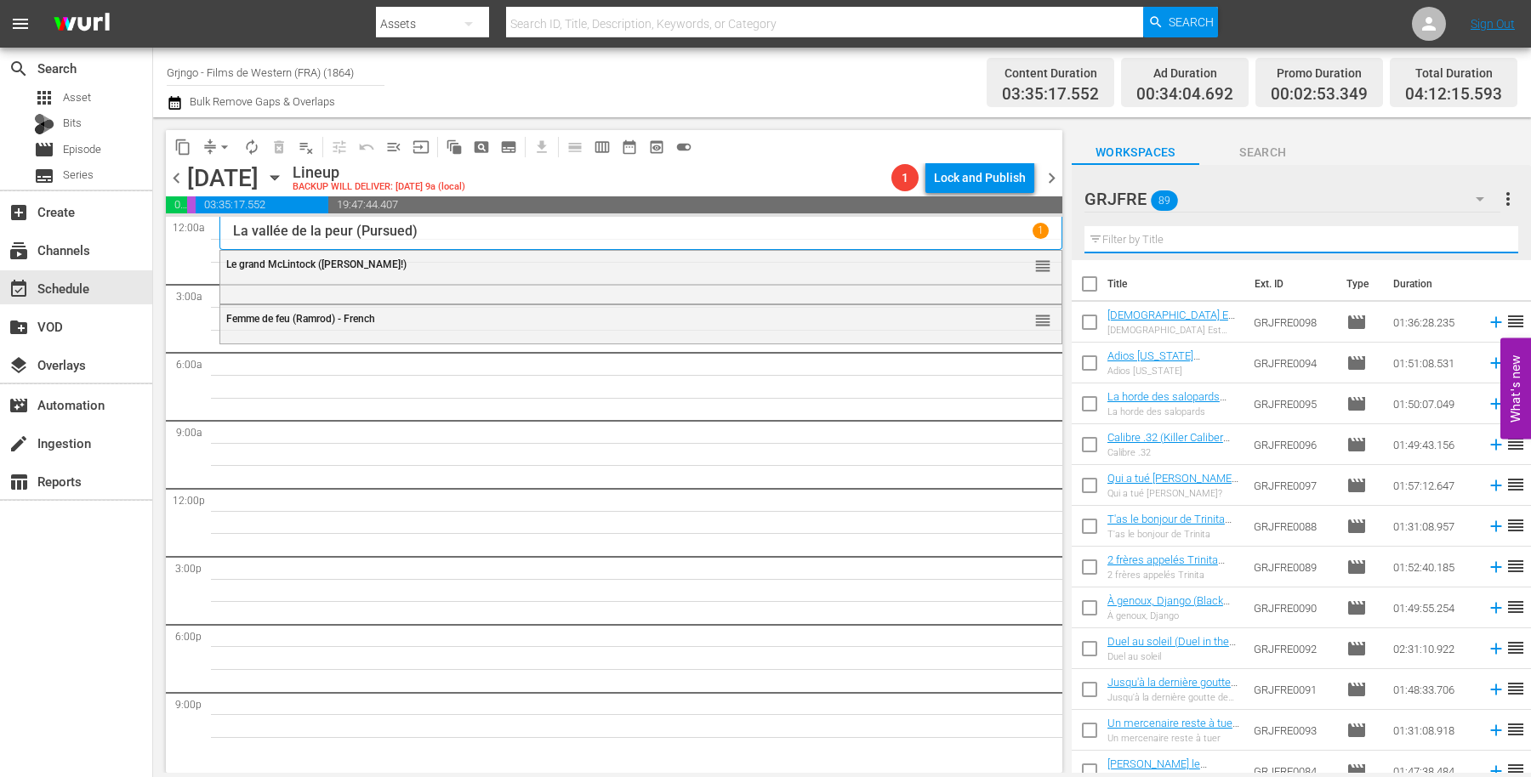
paste input "Gentleman Killer"
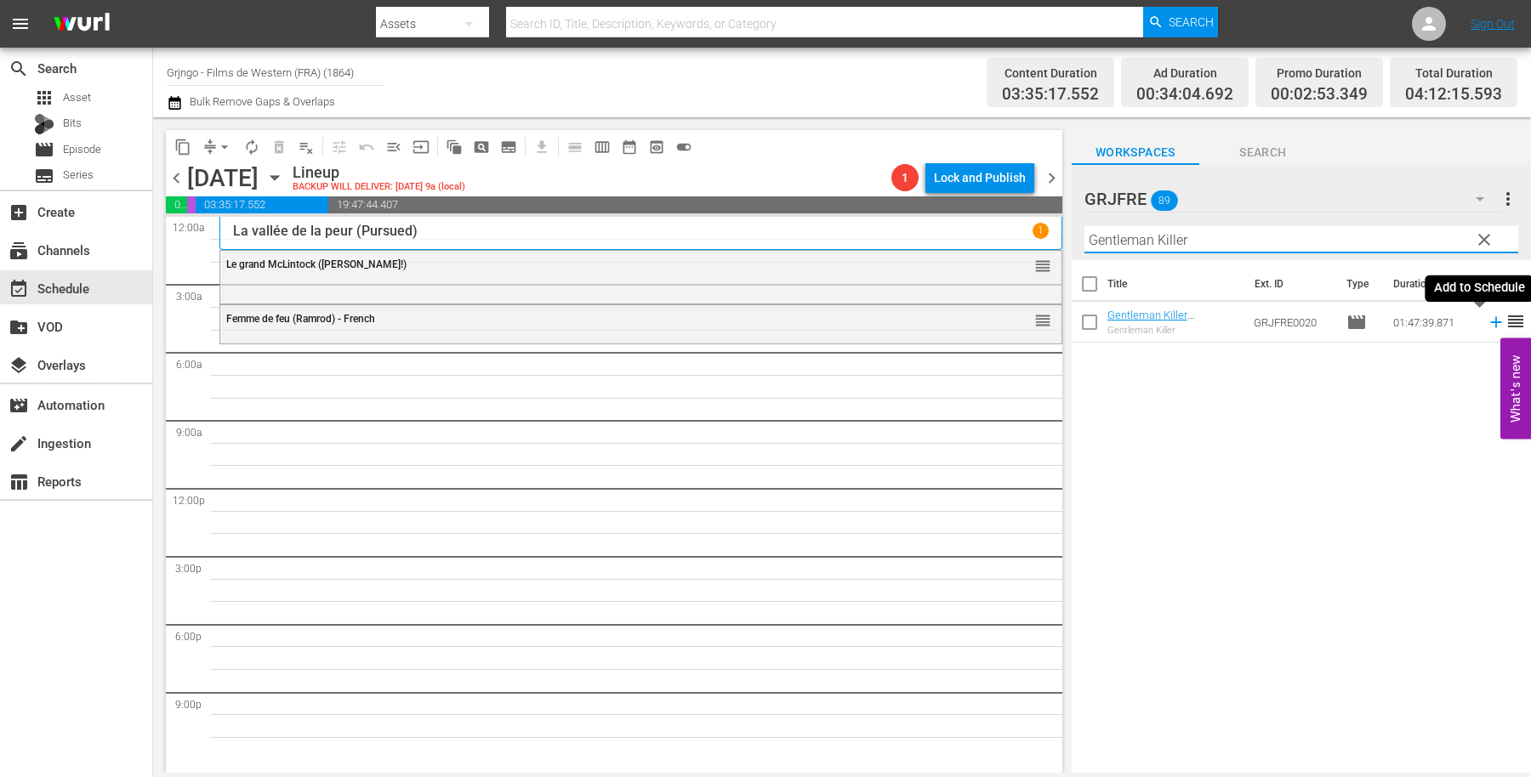
type input "Gentleman Killer"
click at [1486, 320] on icon at bounding box center [1495, 322] width 19 height 19
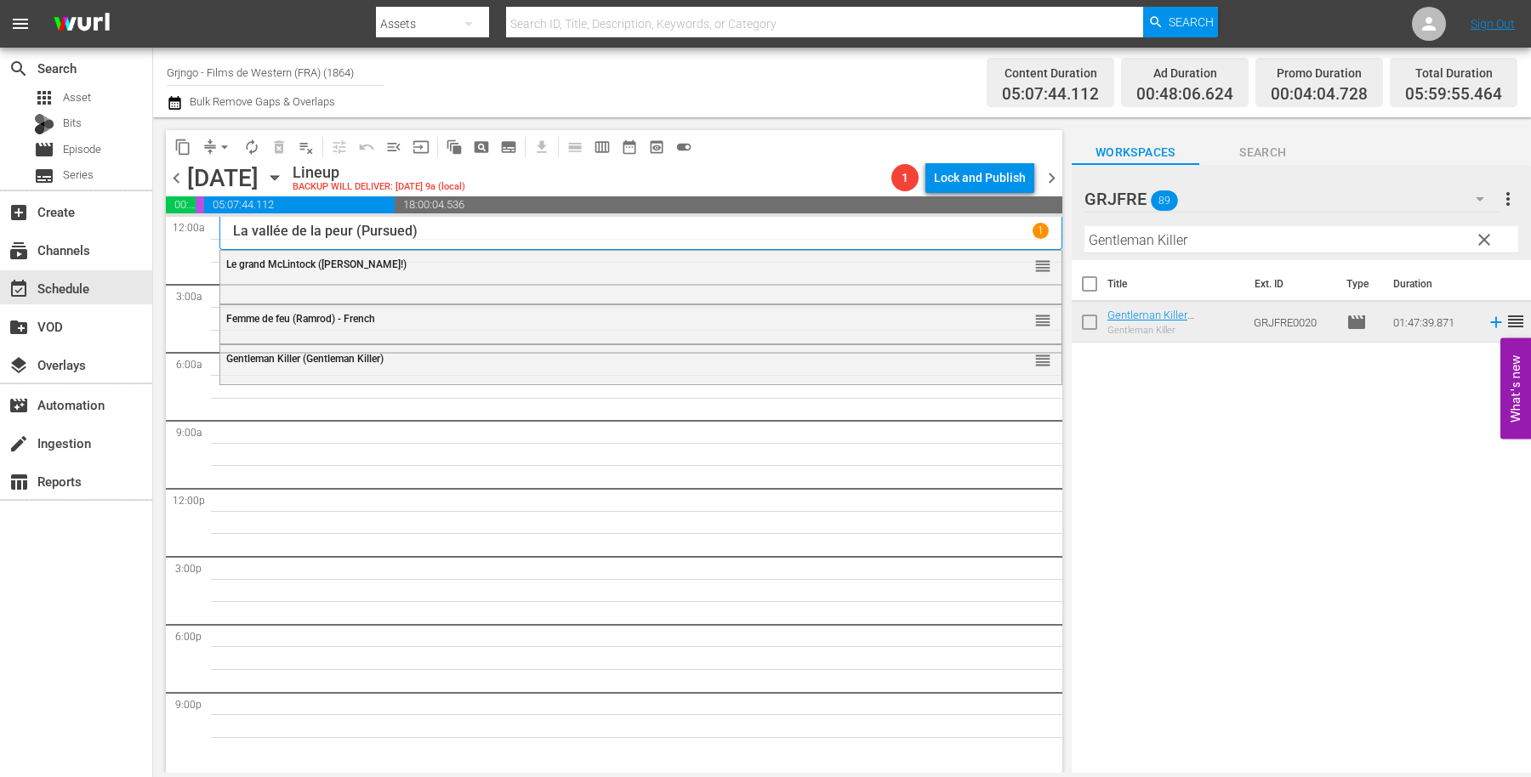
click at [1481, 239] on span "clear" at bounding box center [1484, 240] width 20 height 20
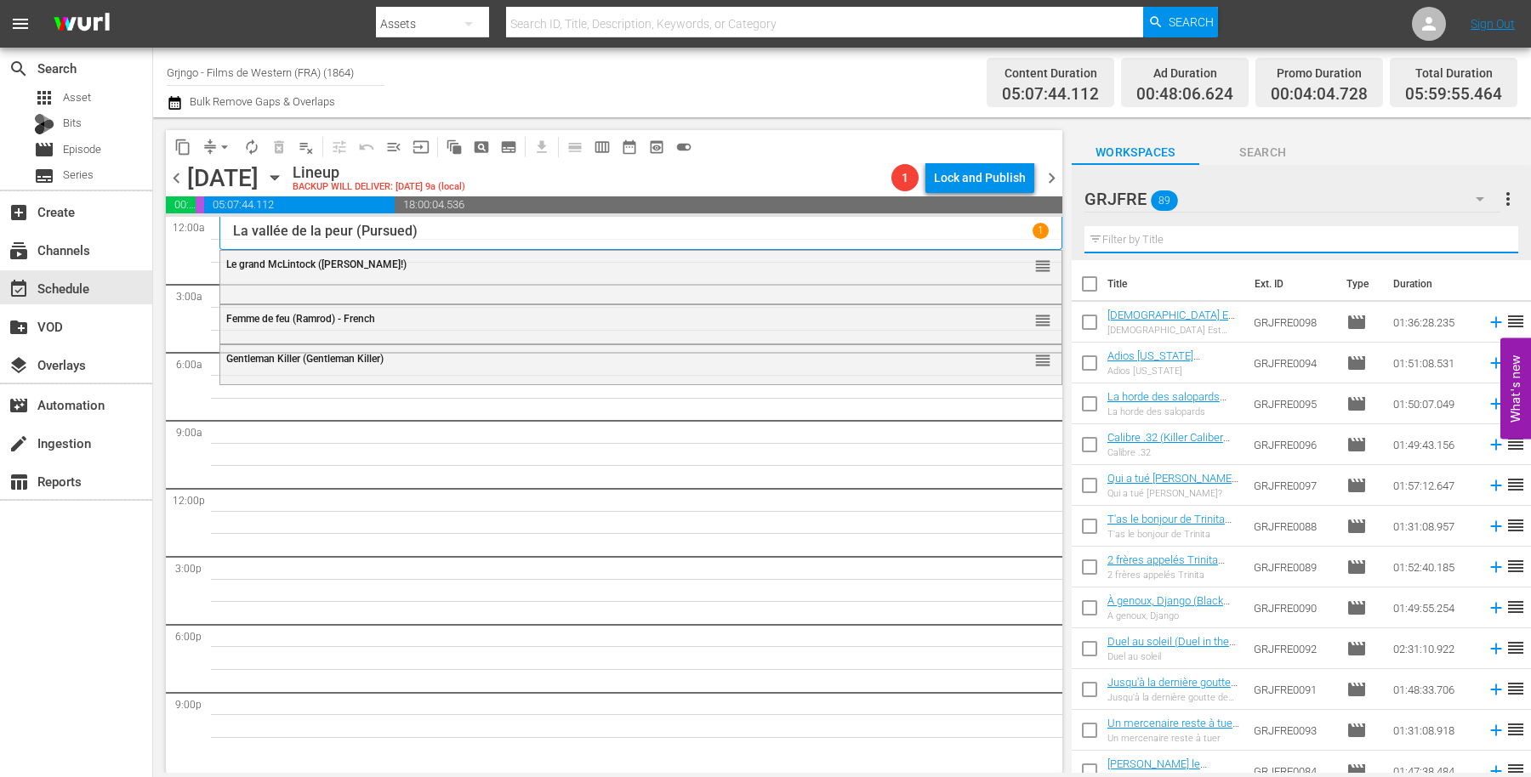
paste input "Femmes hors-la-loi (Outlaw Women)"
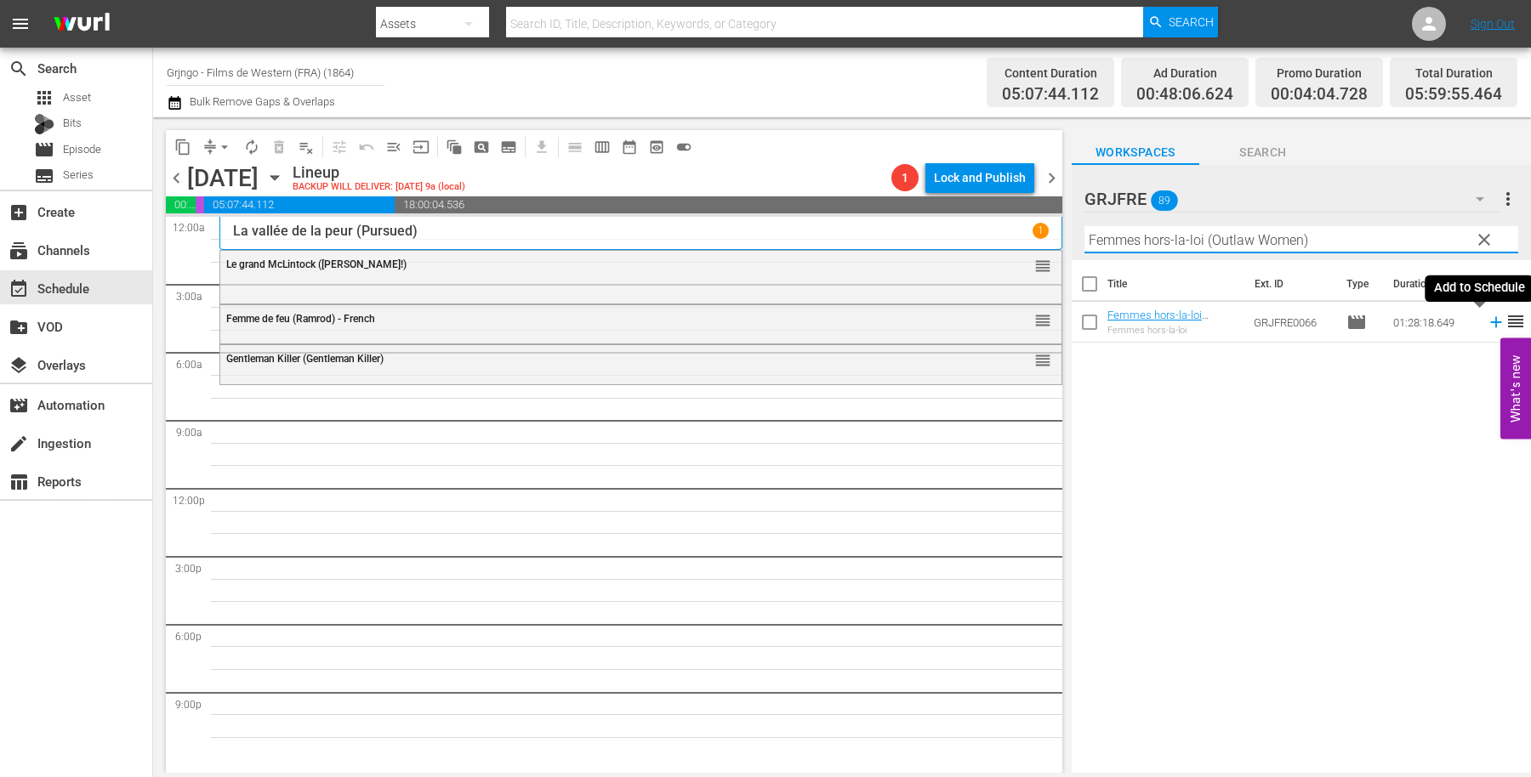
type input "Femmes hors-la-loi (Outlaw Women)"
click at [1490, 322] on icon at bounding box center [1495, 322] width 11 height 11
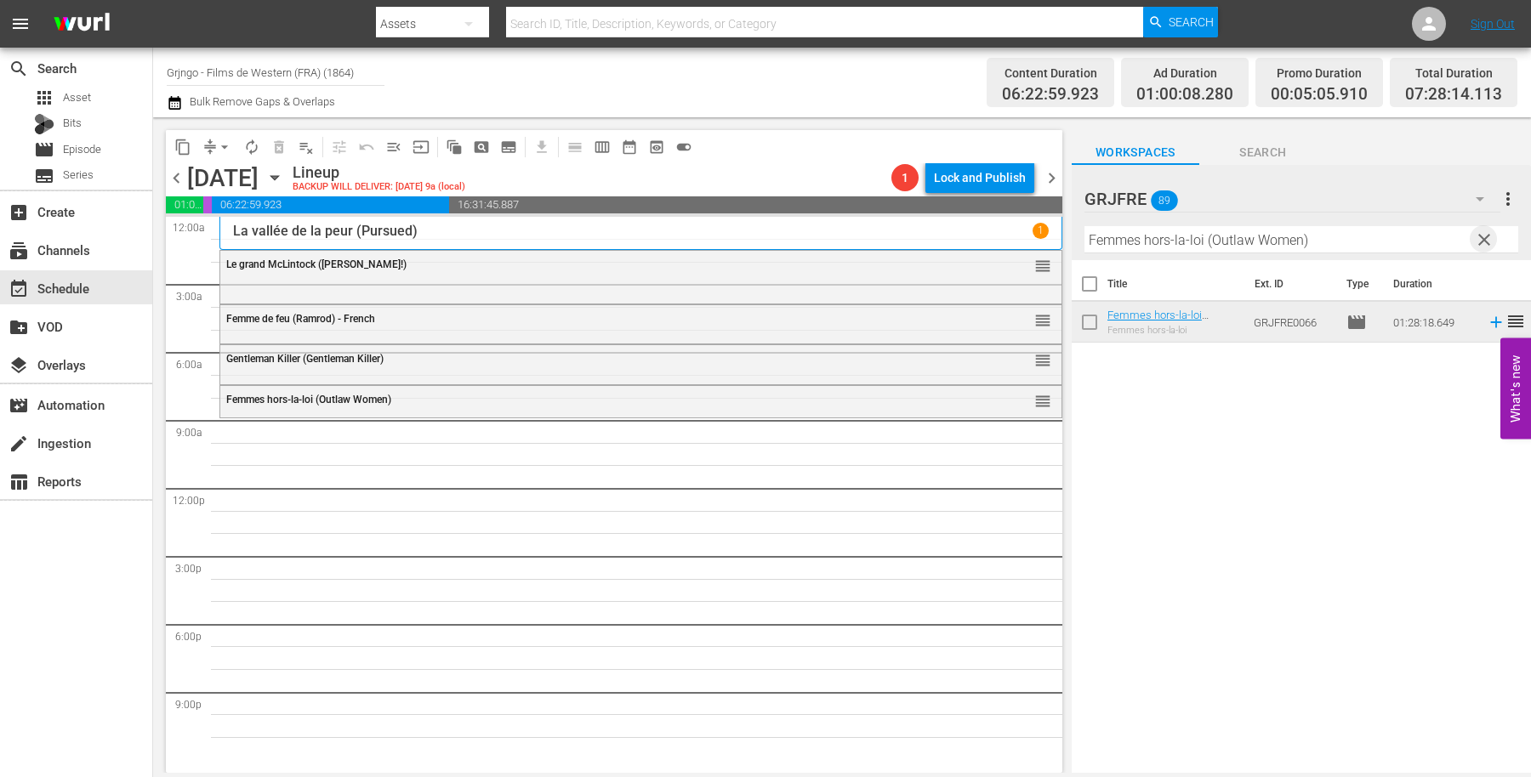
click at [1482, 236] on span "clear" at bounding box center [1484, 240] width 20 height 20
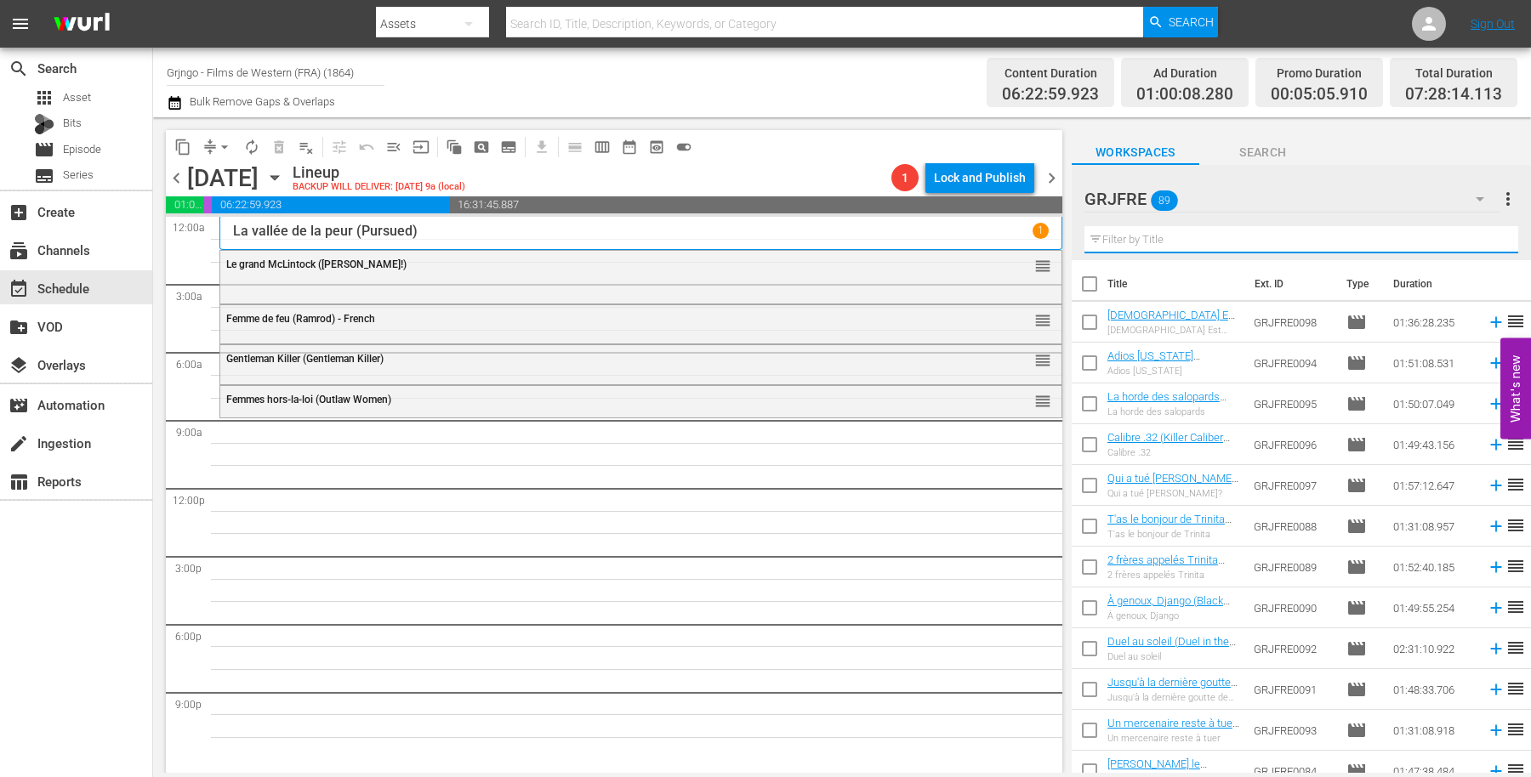
click at [1141, 241] on input "text" at bounding box center [1301, 239] width 434 height 27
paste input "Duel au soleil (Duel in the Sun)"
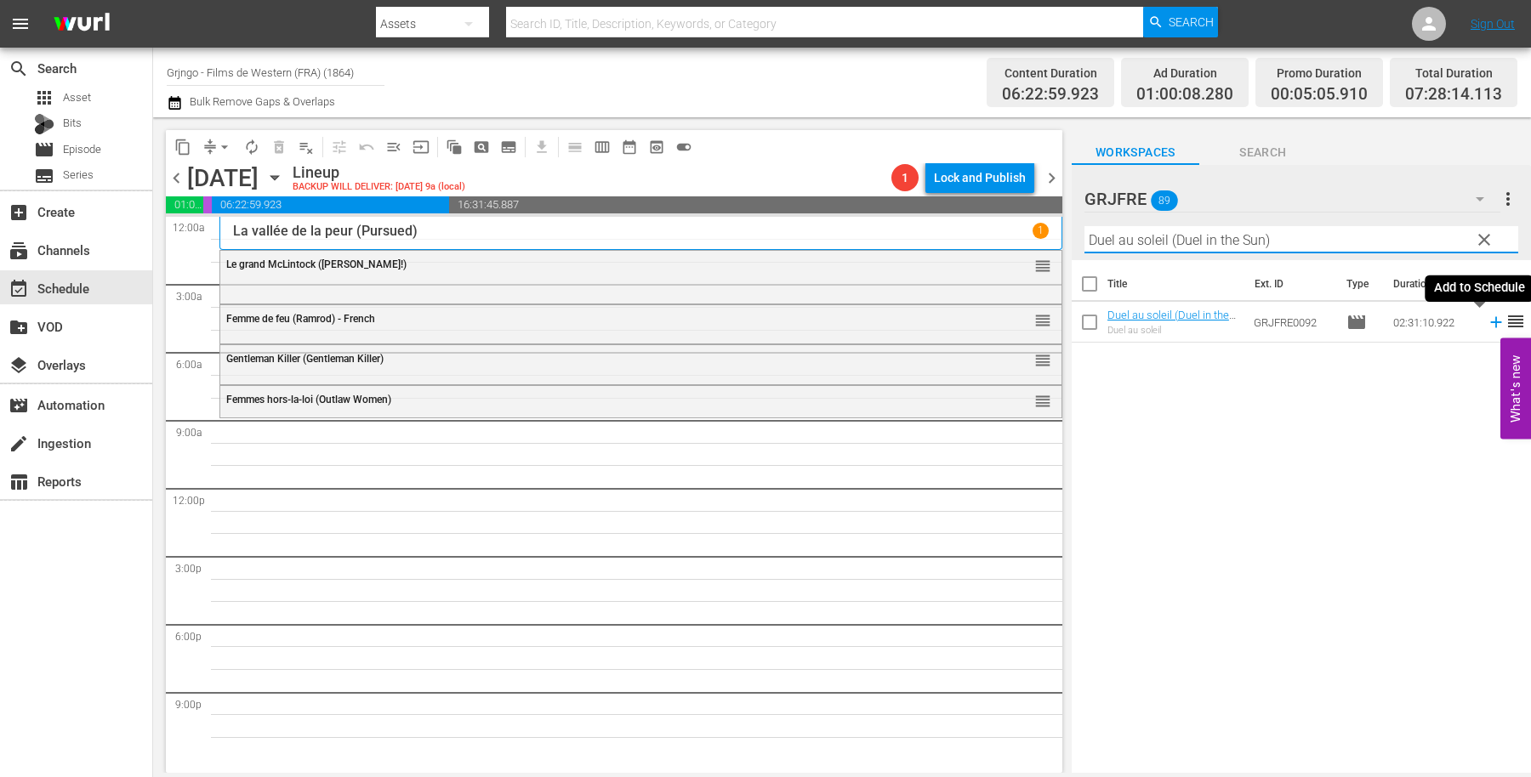
type input "Duel au soleil (Duel in the Sun)"
click at [1486, 320] on icon at bounding box center [1495, 322] width 19 height 19
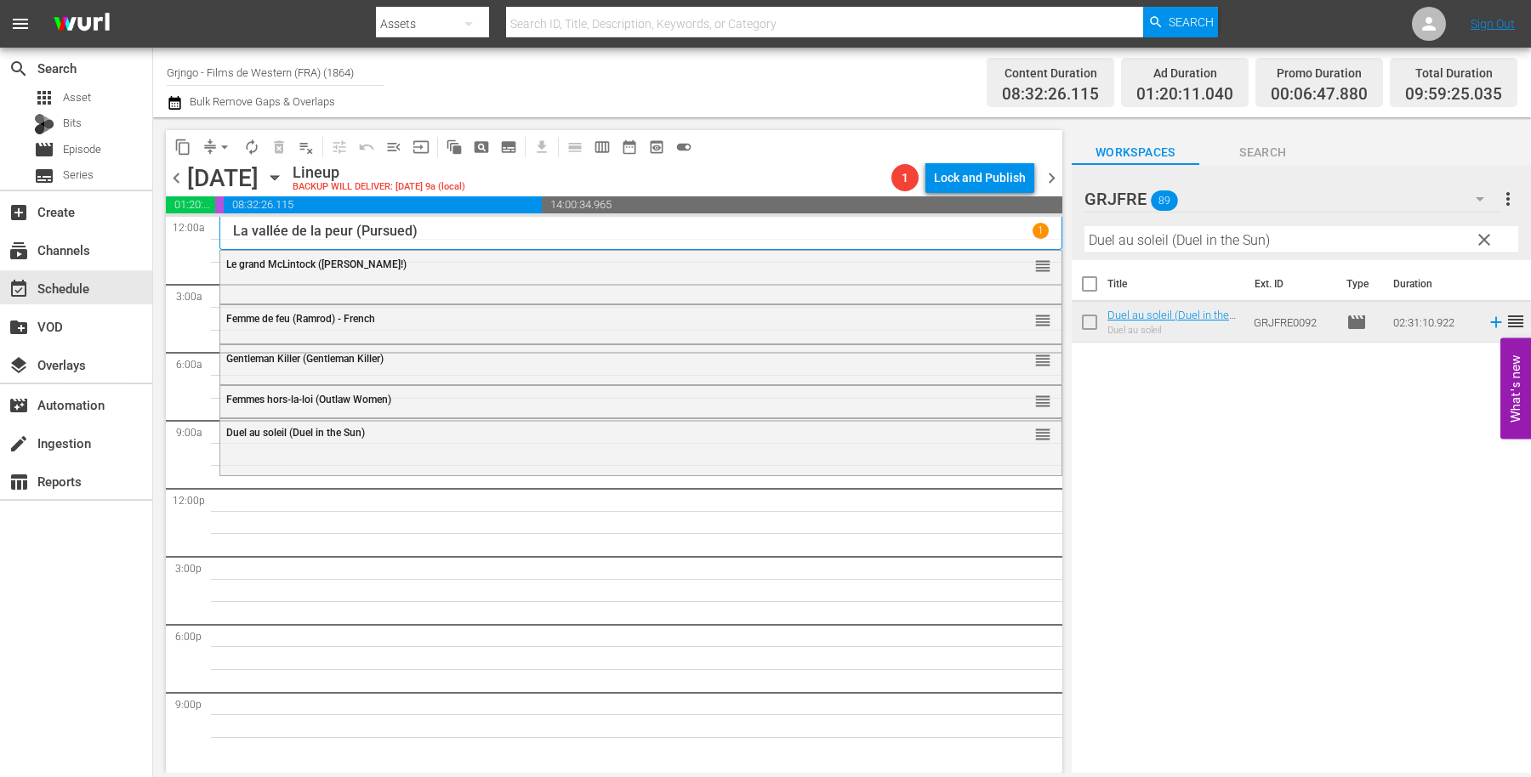
click at [1486, 230] on span "clear" at bounding box center [1484, 240] width 20 height 20
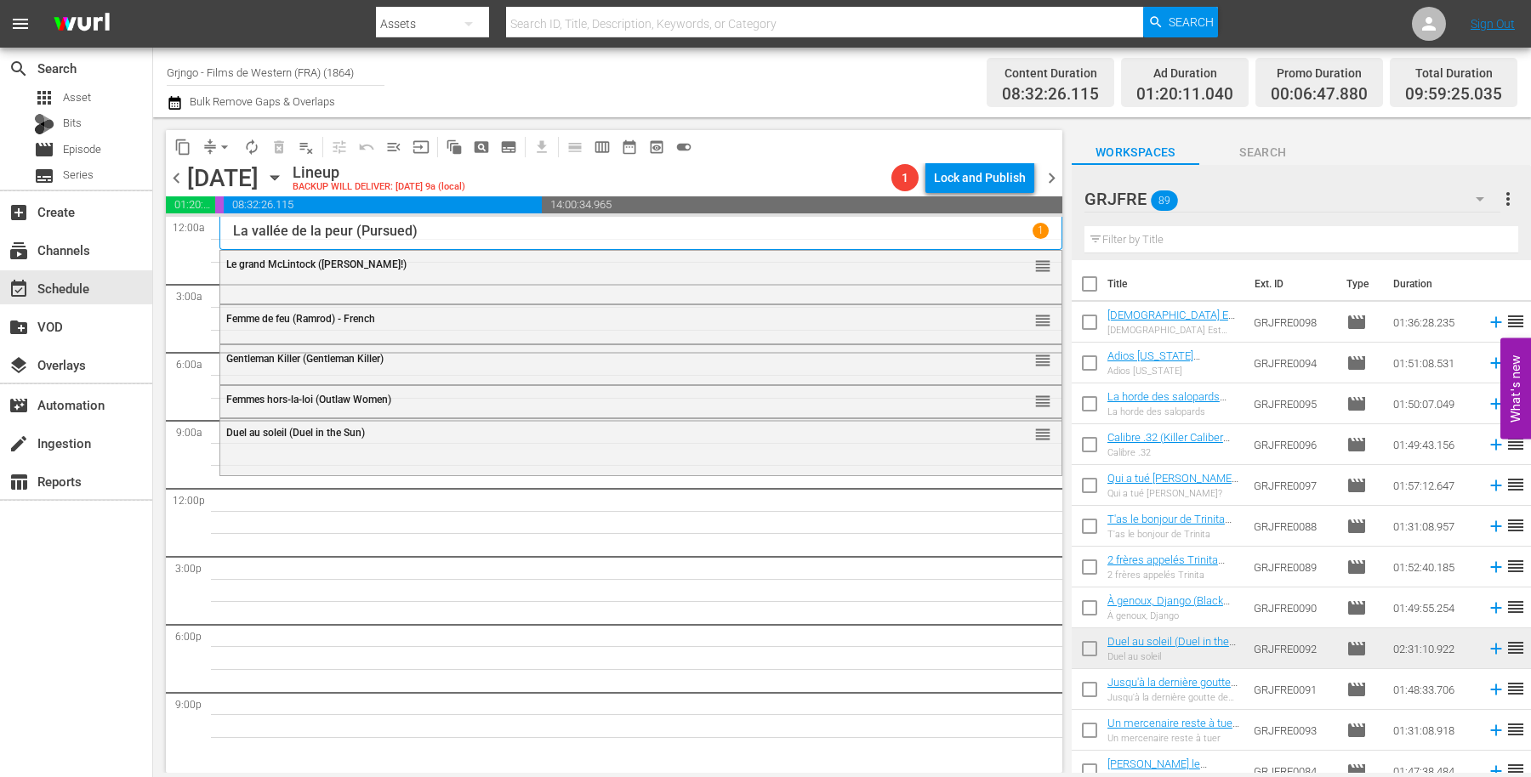
click at [1115, 241] on input "text" at bounding box center [1301, 239] width 434 height 27
paste input "Crazy Westerners"
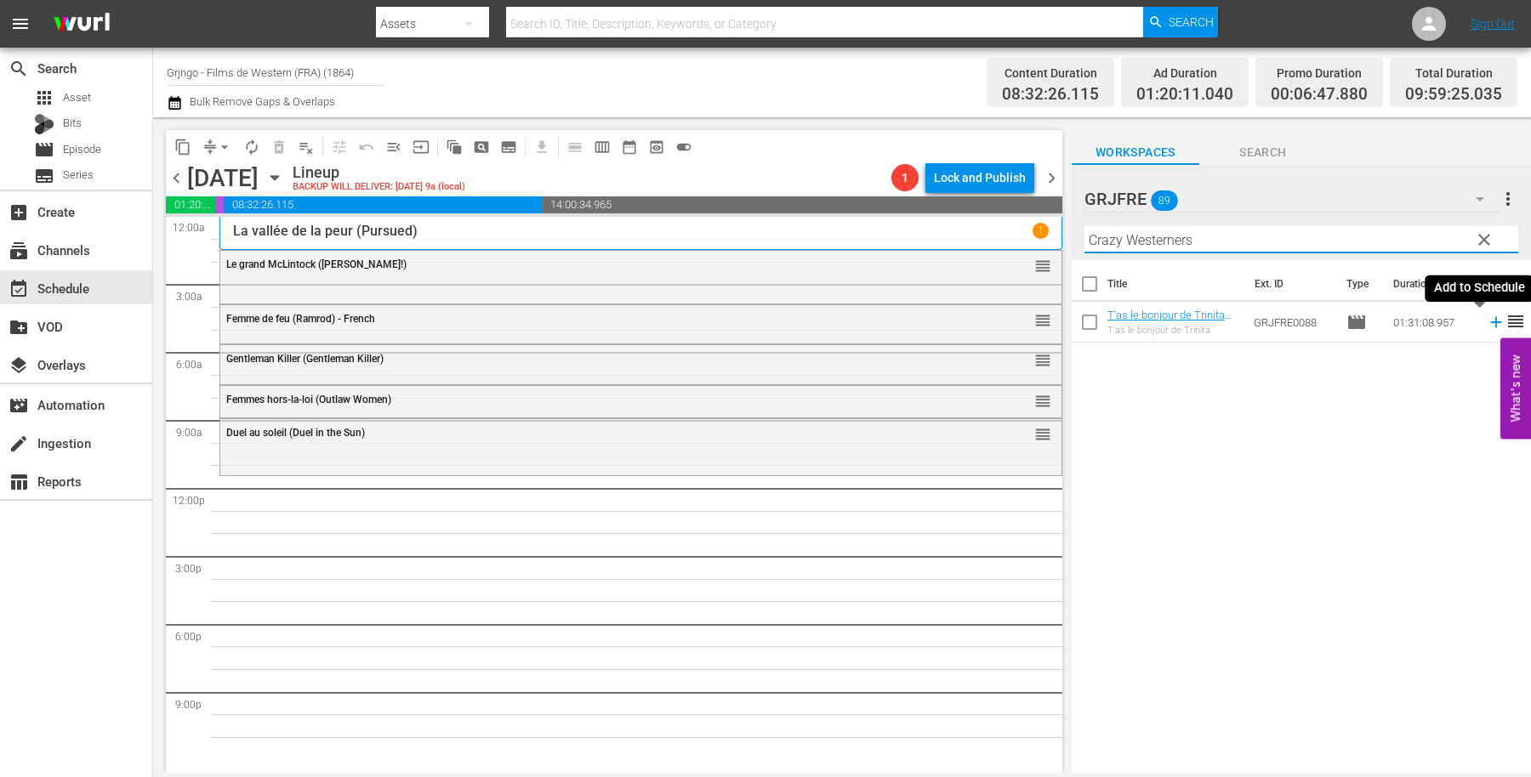
type input "Crazy Westerners"
click at [1490, 322] on icon at bounding box center [1495, 322] width 11 height 11
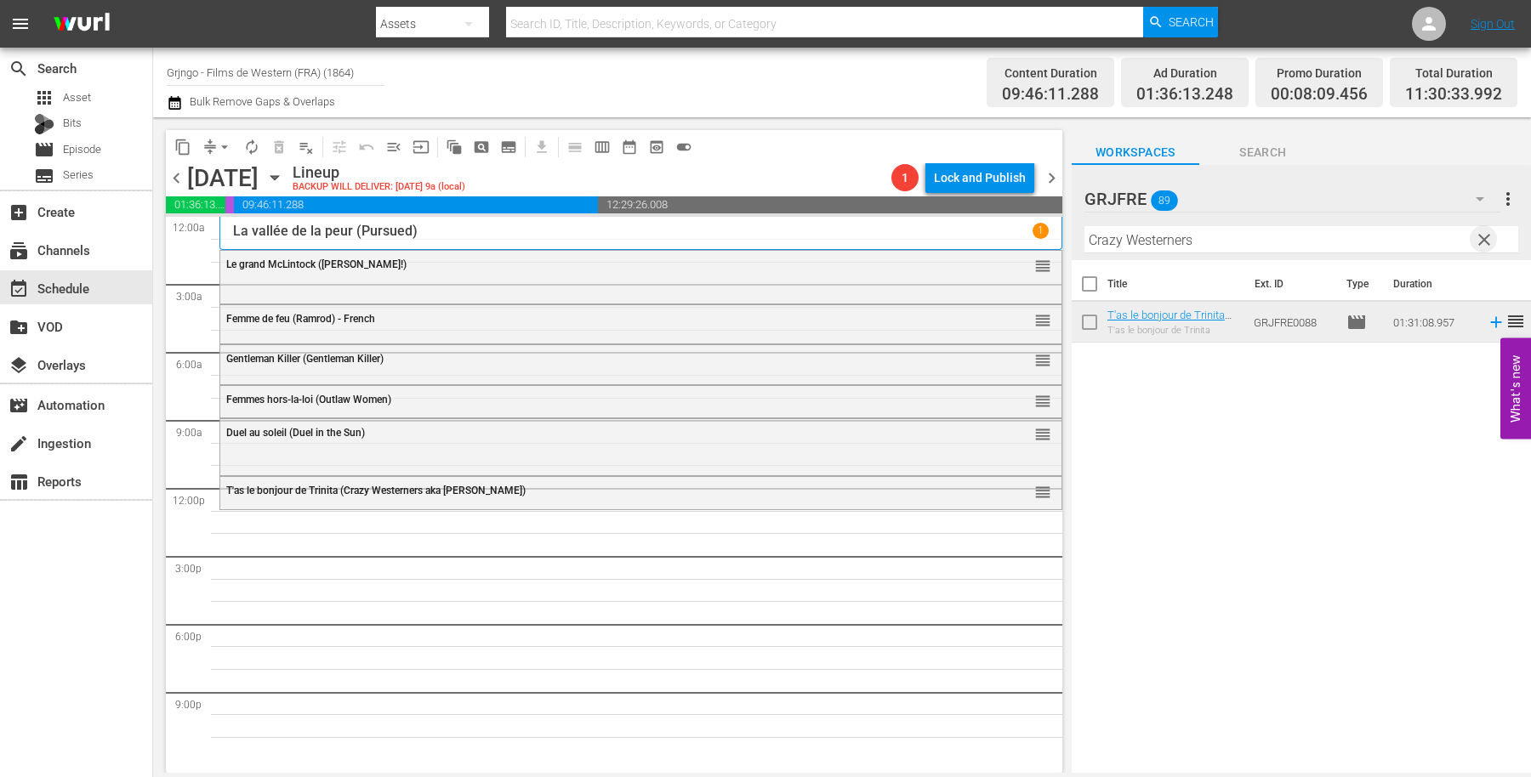
click at [1486, 239] on span "clear" at bounding box center [1484, 240] width 20 height 20
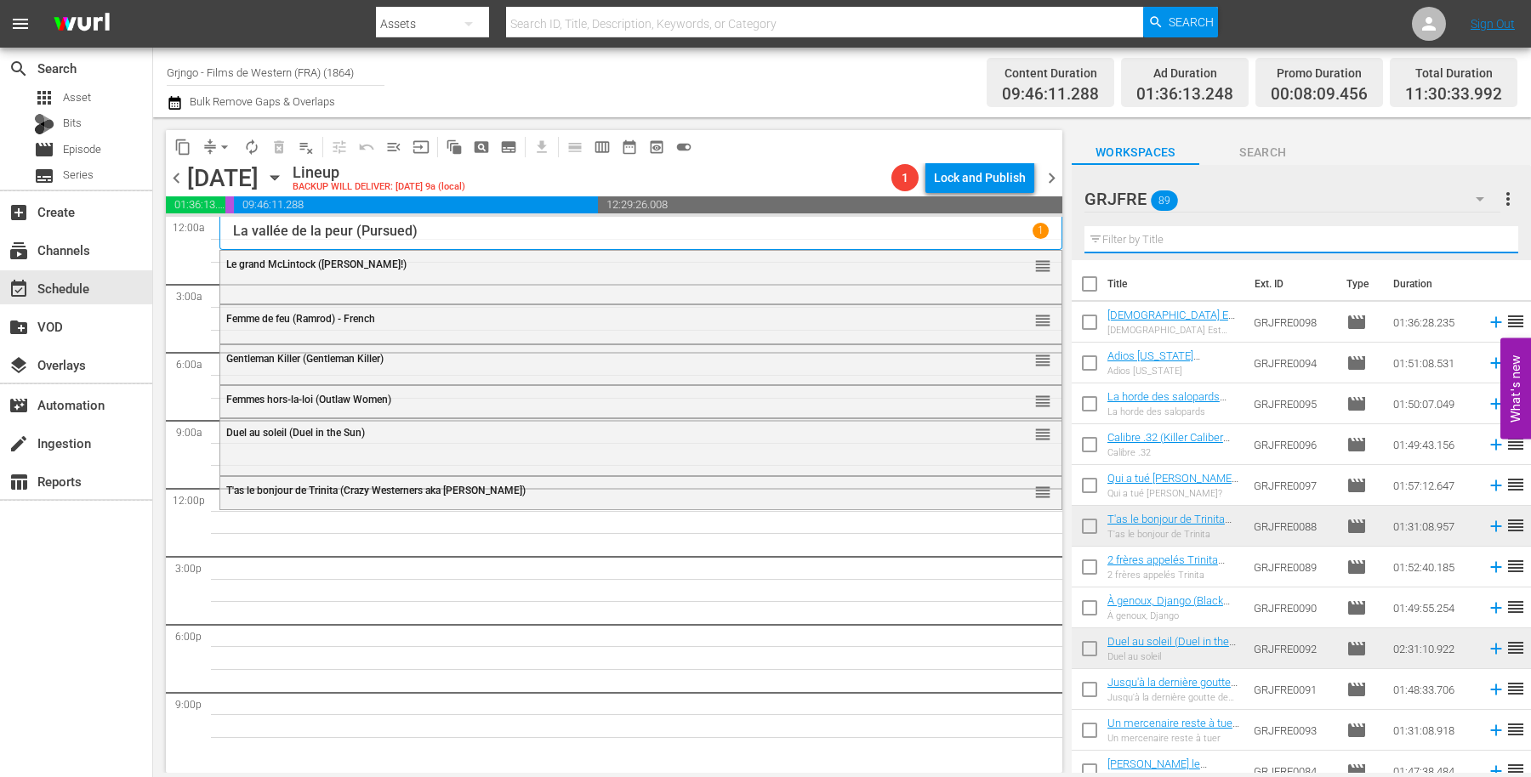
paste input "Day of the Outlaw"
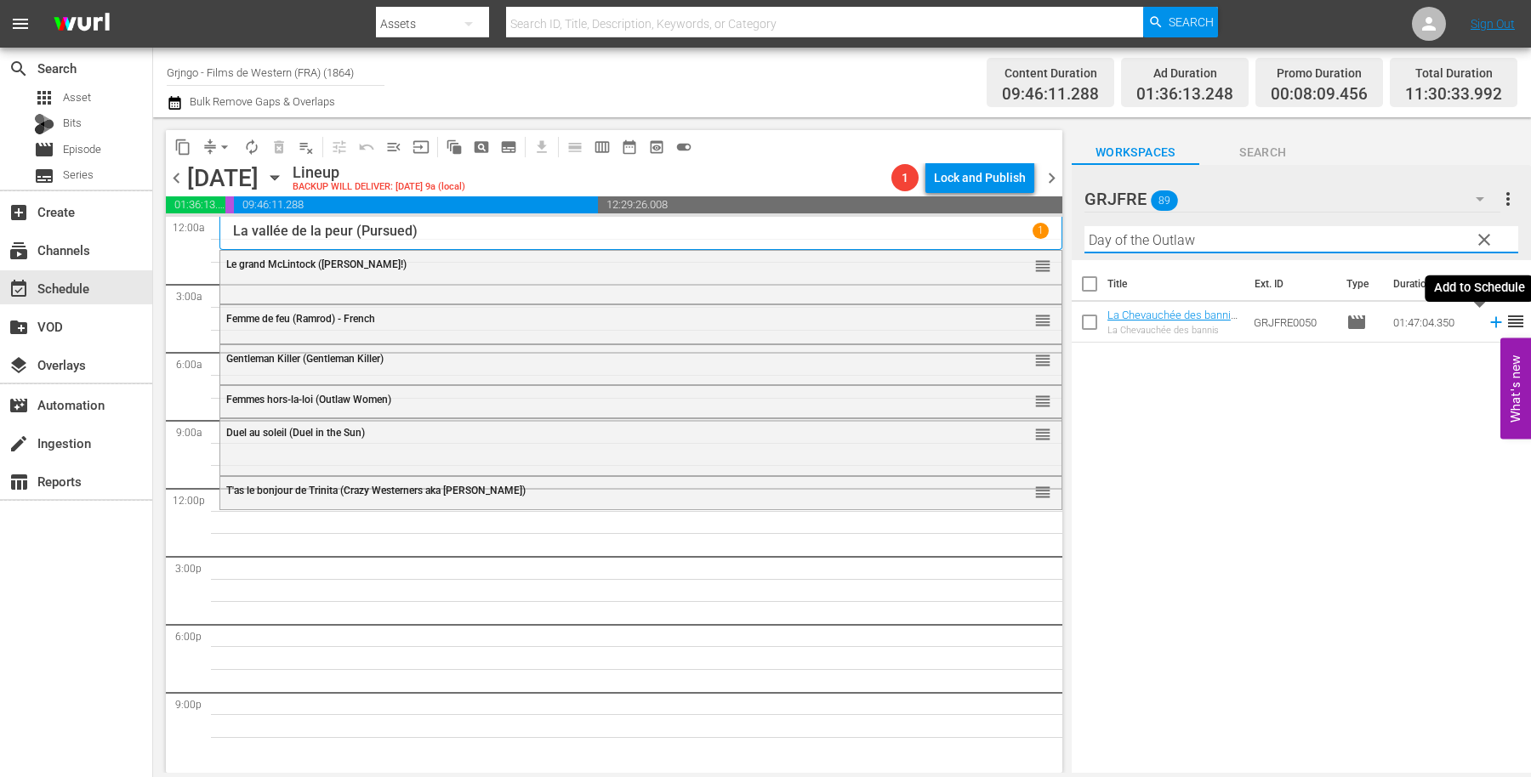
type input "Day of the Outlaw"
click at [1490, 320] on icon at bounding box center [1495, 322] width 11 height 11
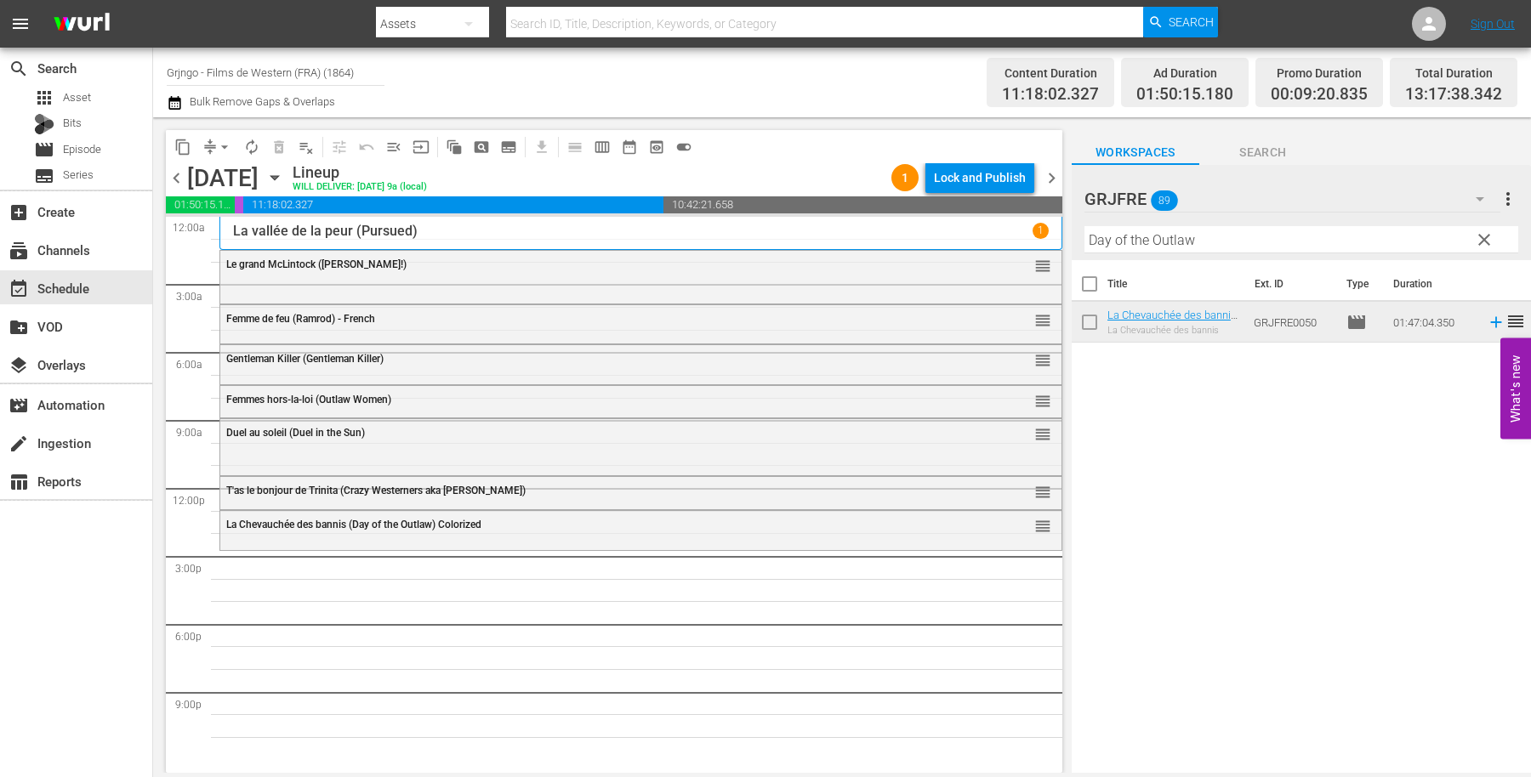
click at [1489, 234] on span "clear" at bounding box center [1484, 240] width 20 height 20
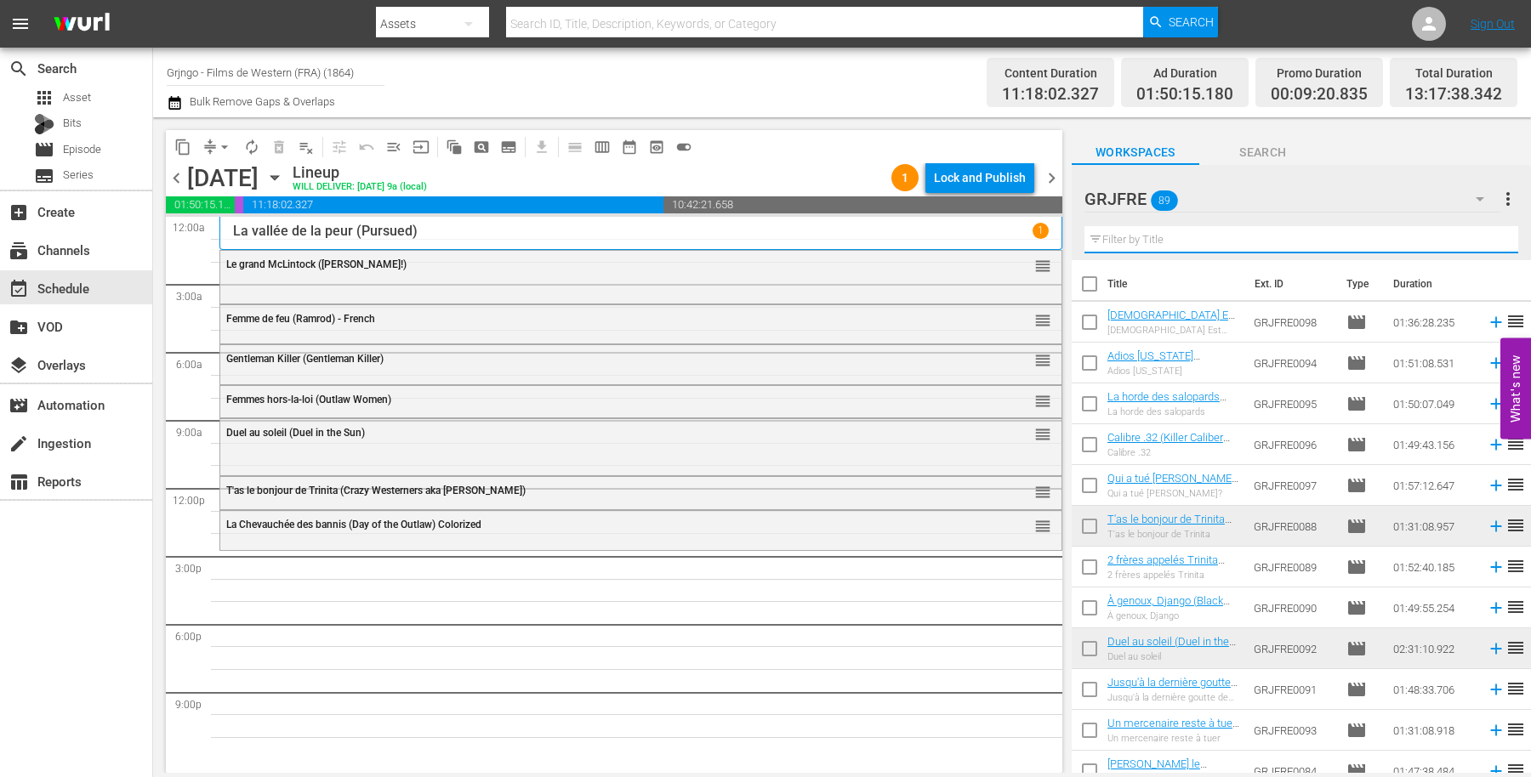
click at [1190, 243] on input "text" at bounding box center [1301, 239] width 434 height 27
paste input "Angel and the Badman"
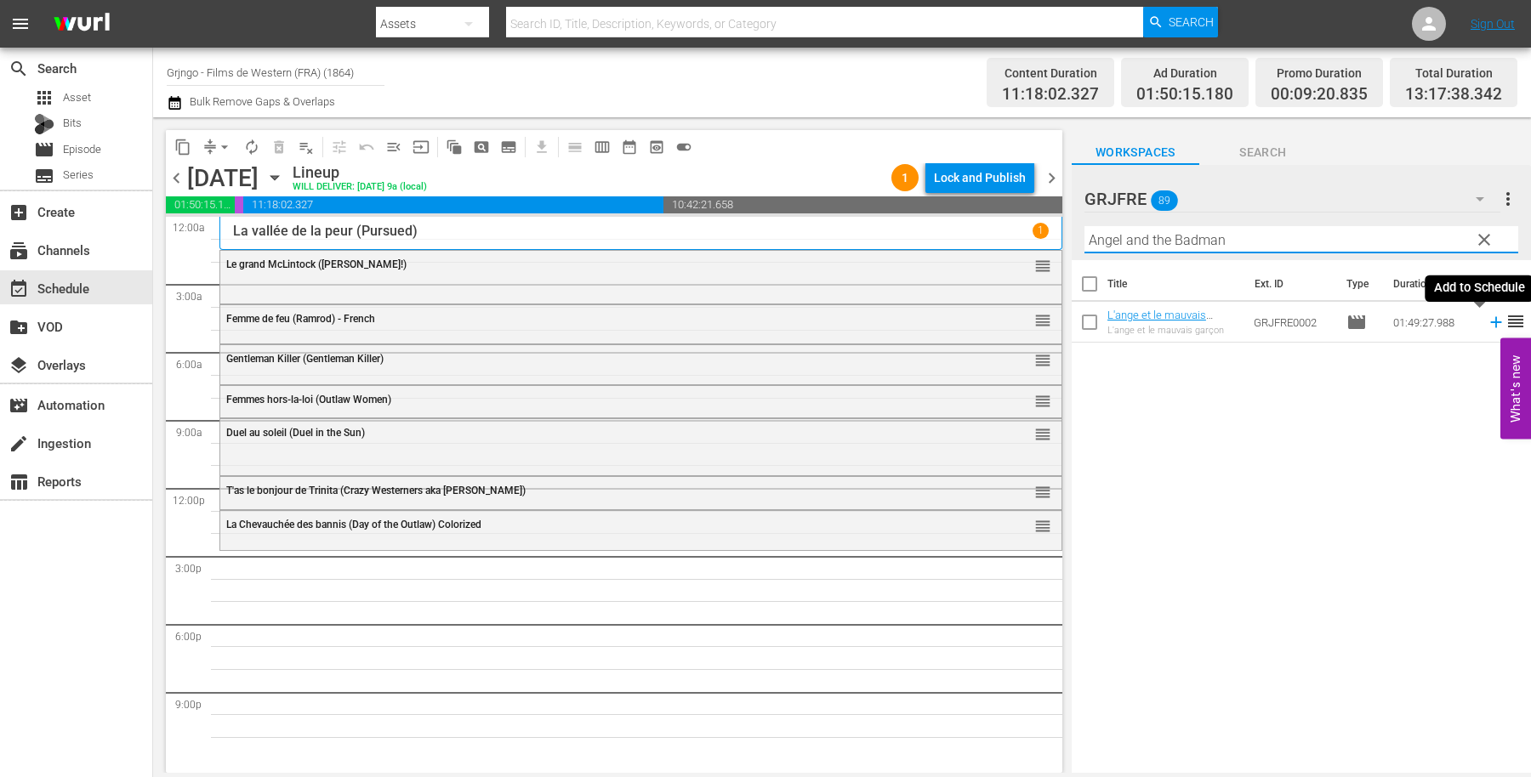
type input "Angel and the Badman"
click at [1490, 319] on icon at bounding box center [1495, 322] width 11 height 11
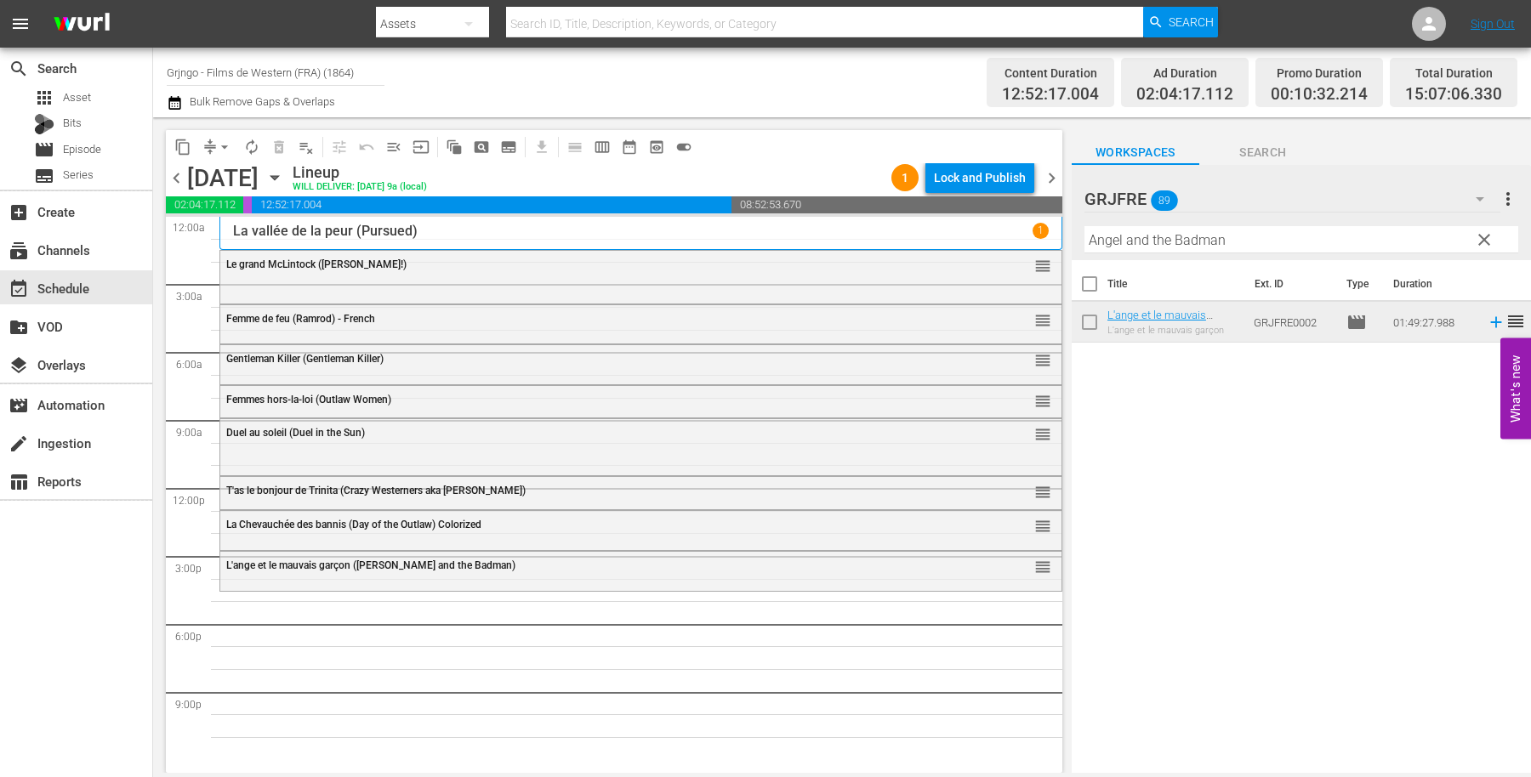
click at [1486, 237] on span "clear" at bounding box center [1484, 240] width 20 height 20
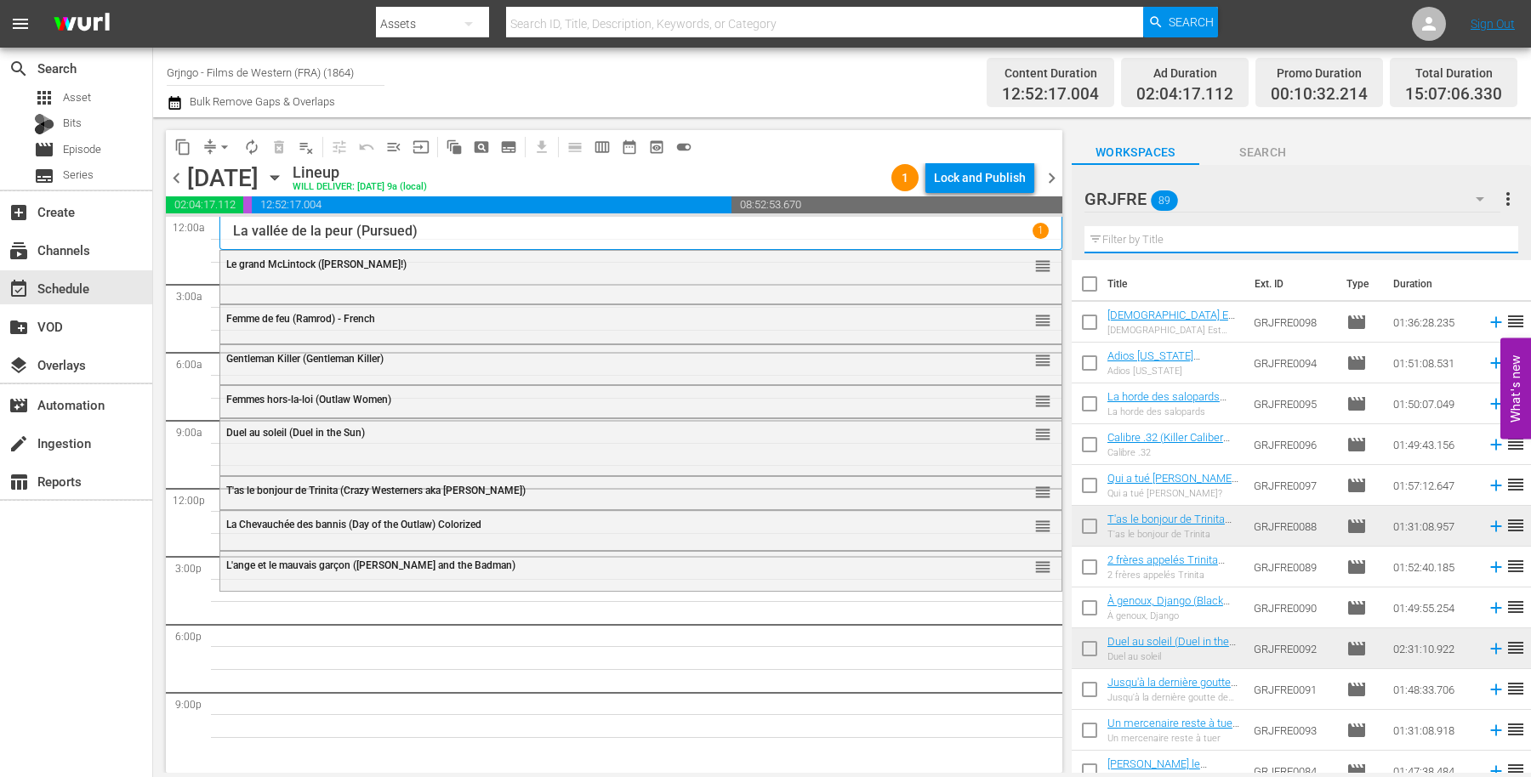
click at [1111, 233] on input "text" at bounding box center [1301, 239] width 434 height 27
paste input "Le Jardin du diable (Garden of Evil)"
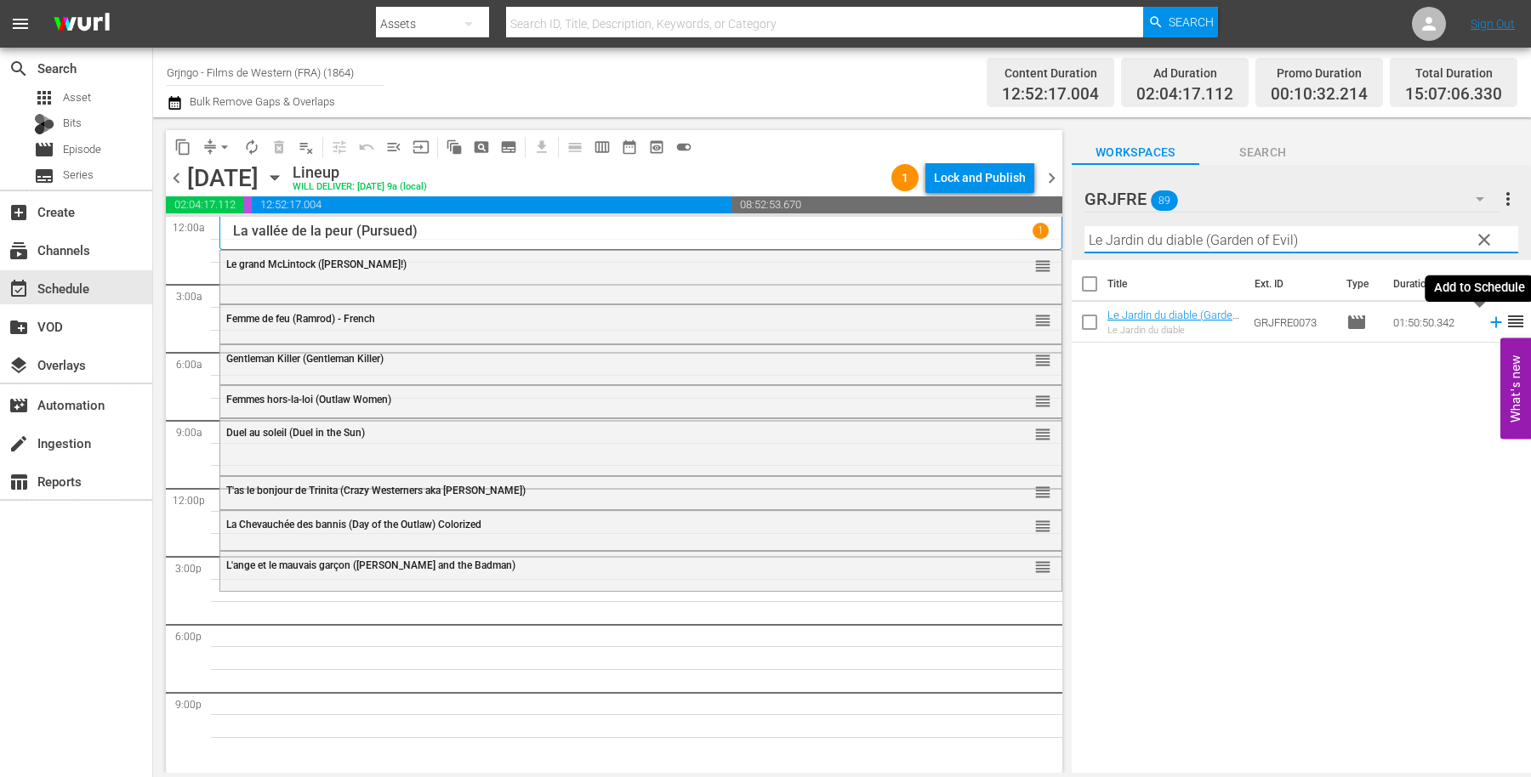
type input "Le Jardin du diable (Garden of Evil)"
click at [1490, 319] on icon at bounding box center [1495, 322] width 11 height 11
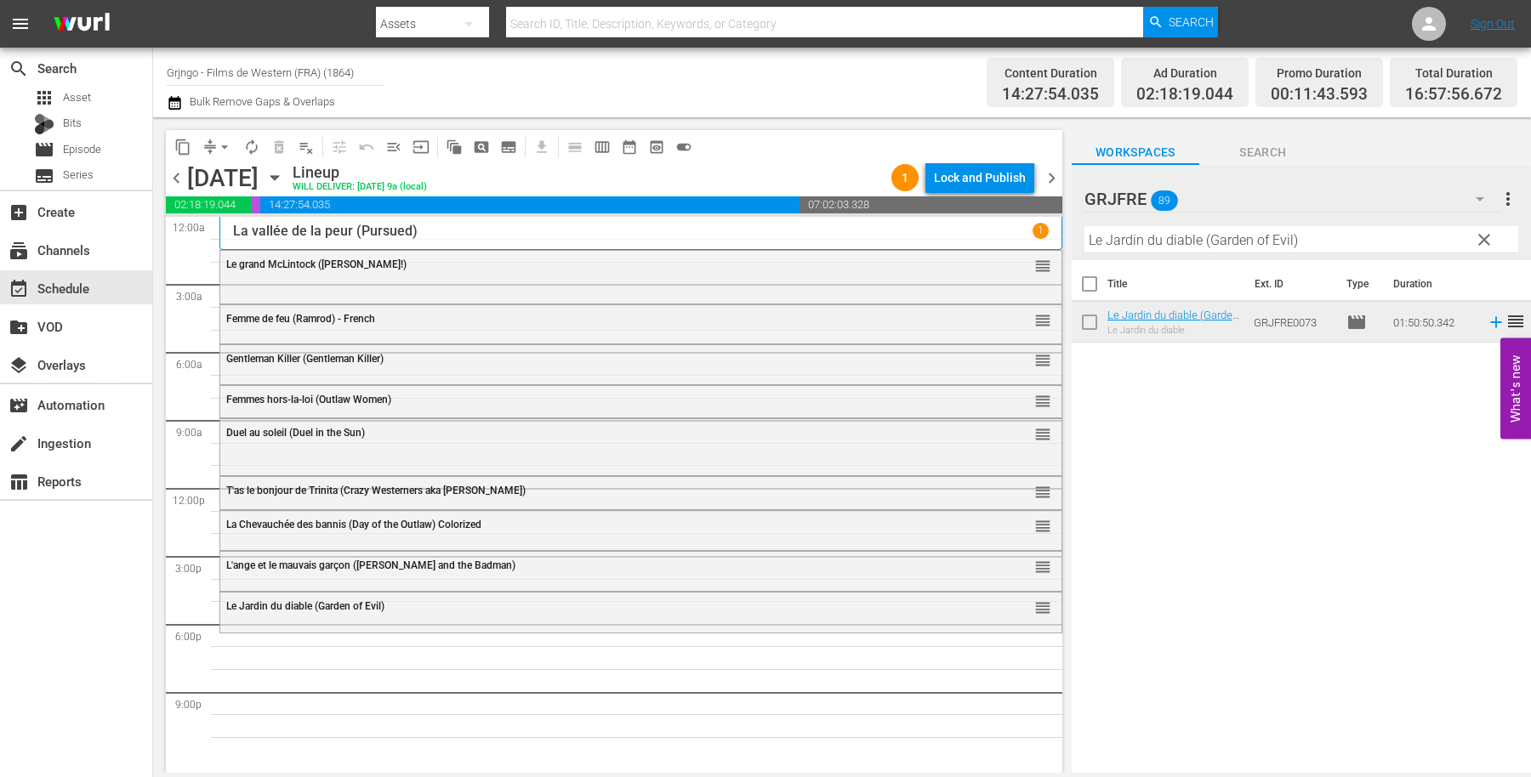
click at [1489, 231] on span "clear" at bounding box center [1484, 240] width 20 height 20
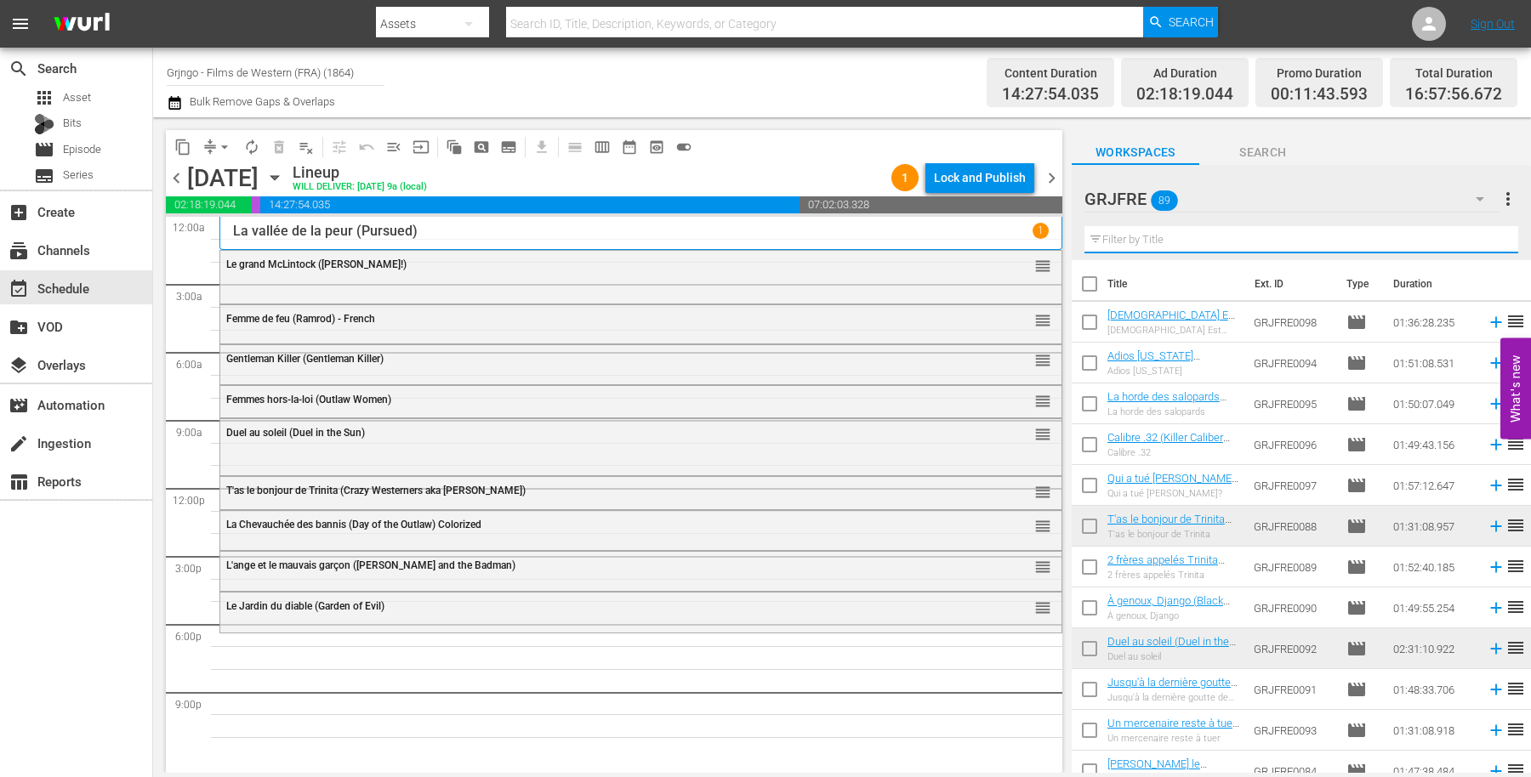
paste input "La course au soleil"
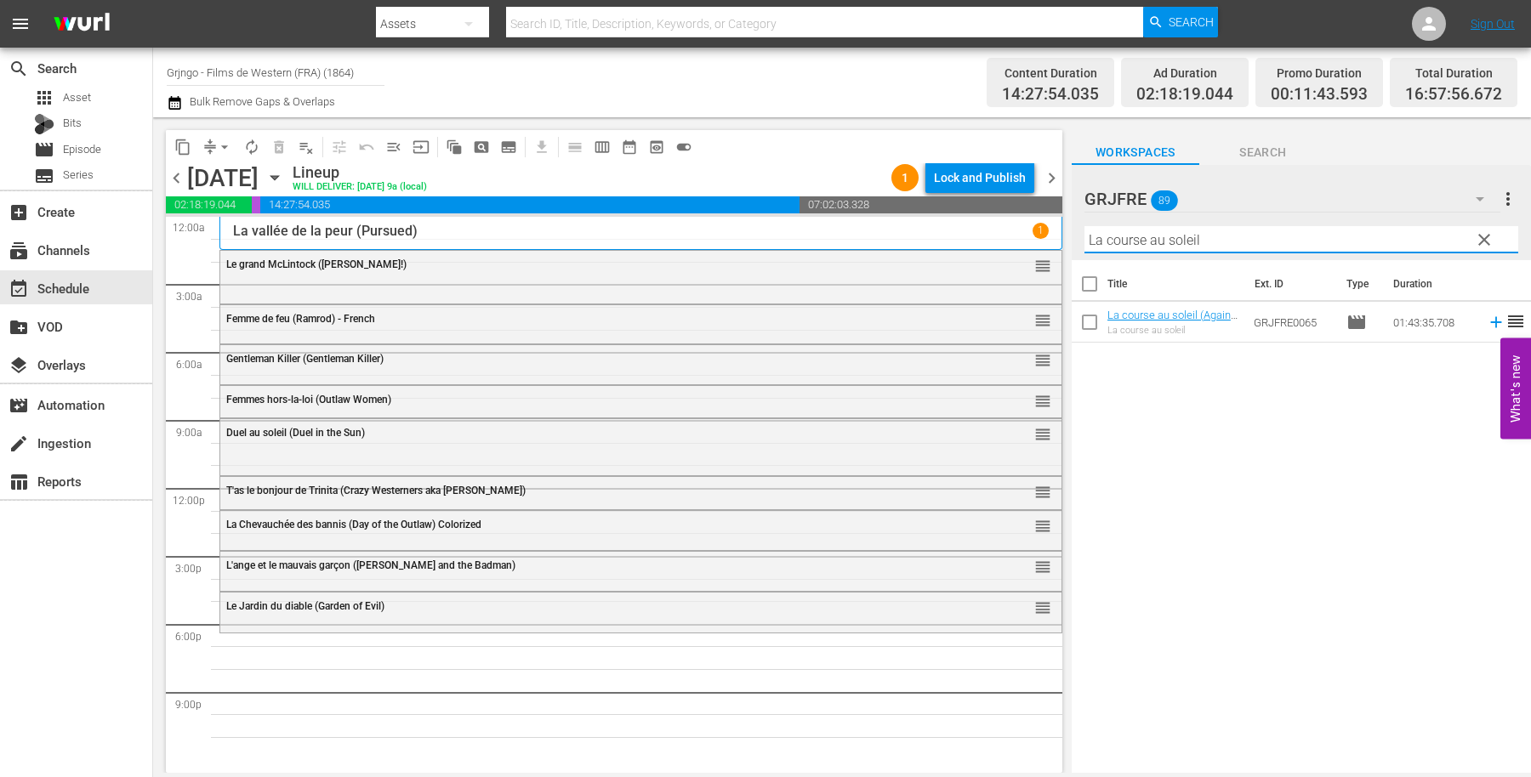
type input "La course au soleil"
click at [1486, 321] on icon at bounding box center [1495, 322] width 19 height 19
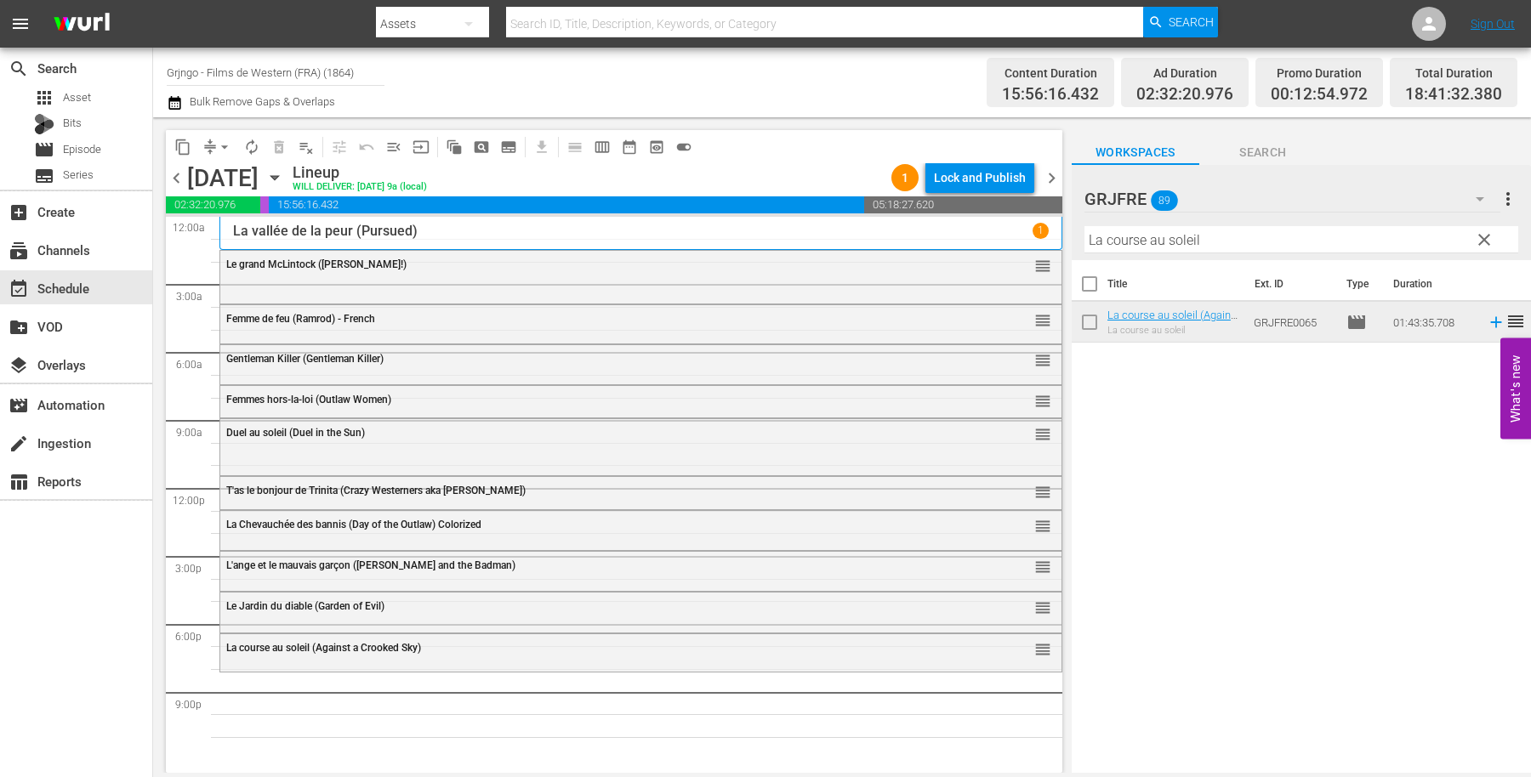
click at [1481, 237] on span "clear" at bounding box center [1484, 240] width 20 height 20
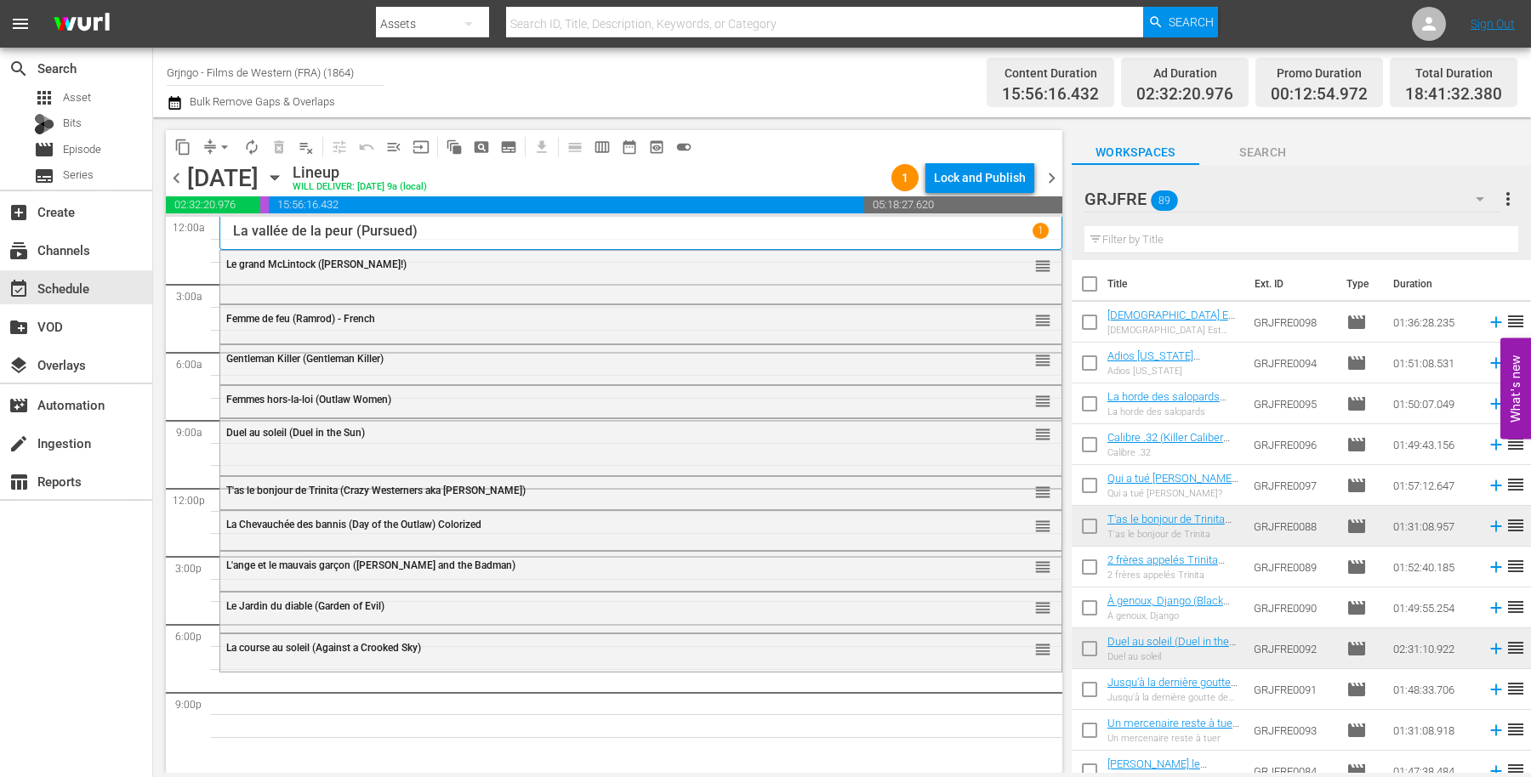
click at [1149, 235] on input "text" at bounding box center [1301, 239] width 434 height 27
paste input "In a Colt's Shadow"
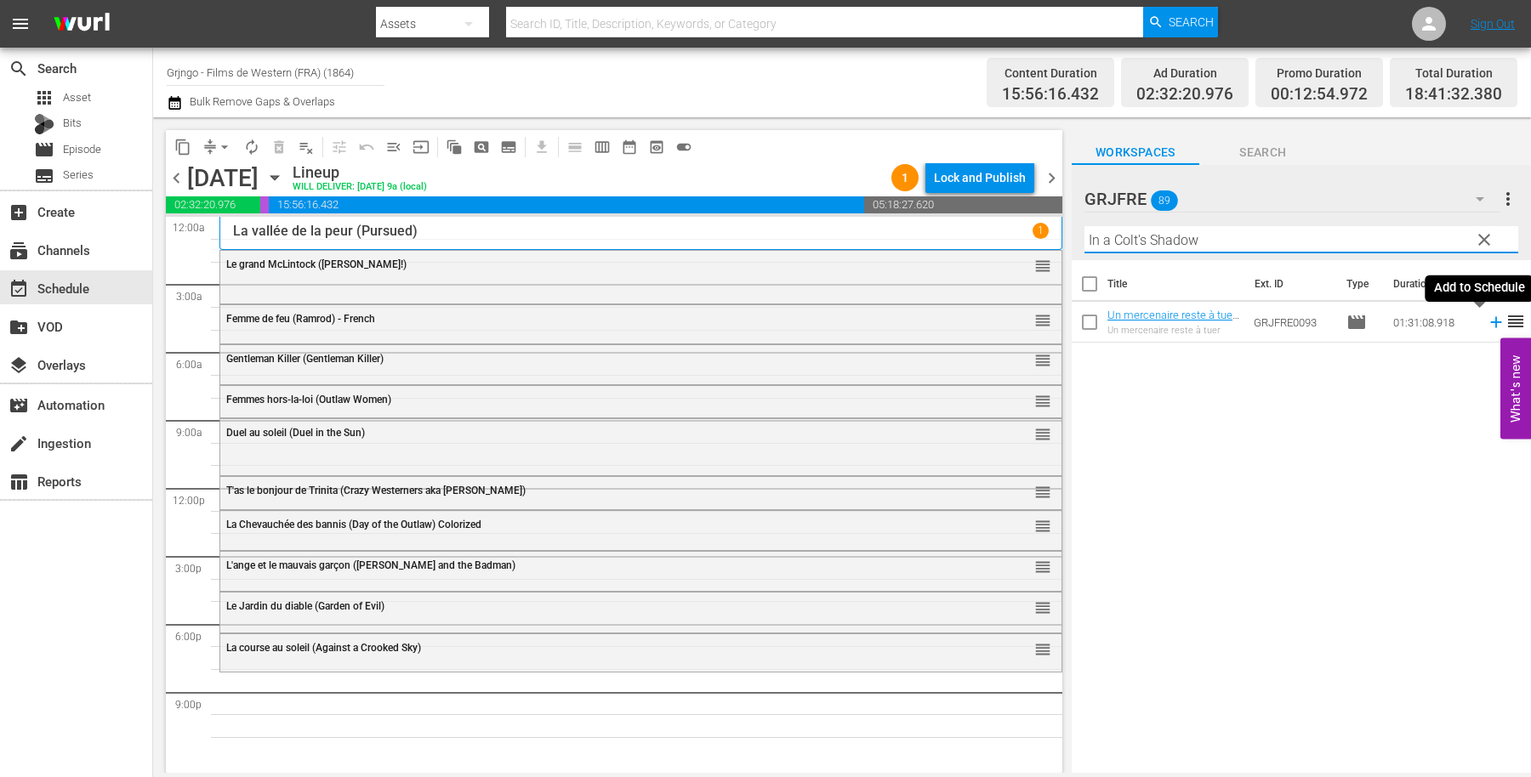
type input "In a Colt's Shadow"
click at [1486, 320] on icon at bounding box center [1495, 322] width 19 height 19
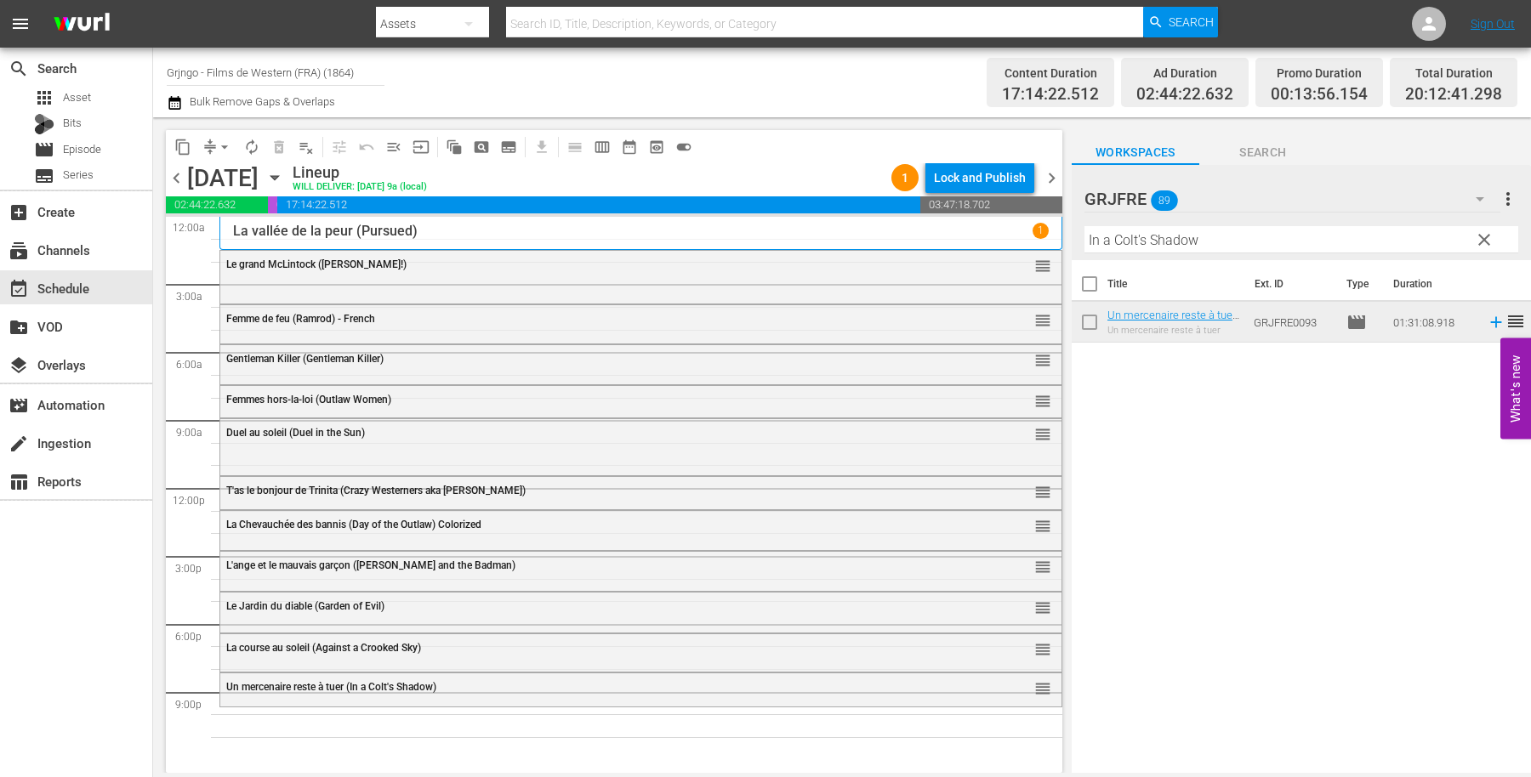
click at [1486, 236] on span "clear" at bounding box center [1484, 240] width 20 height 20
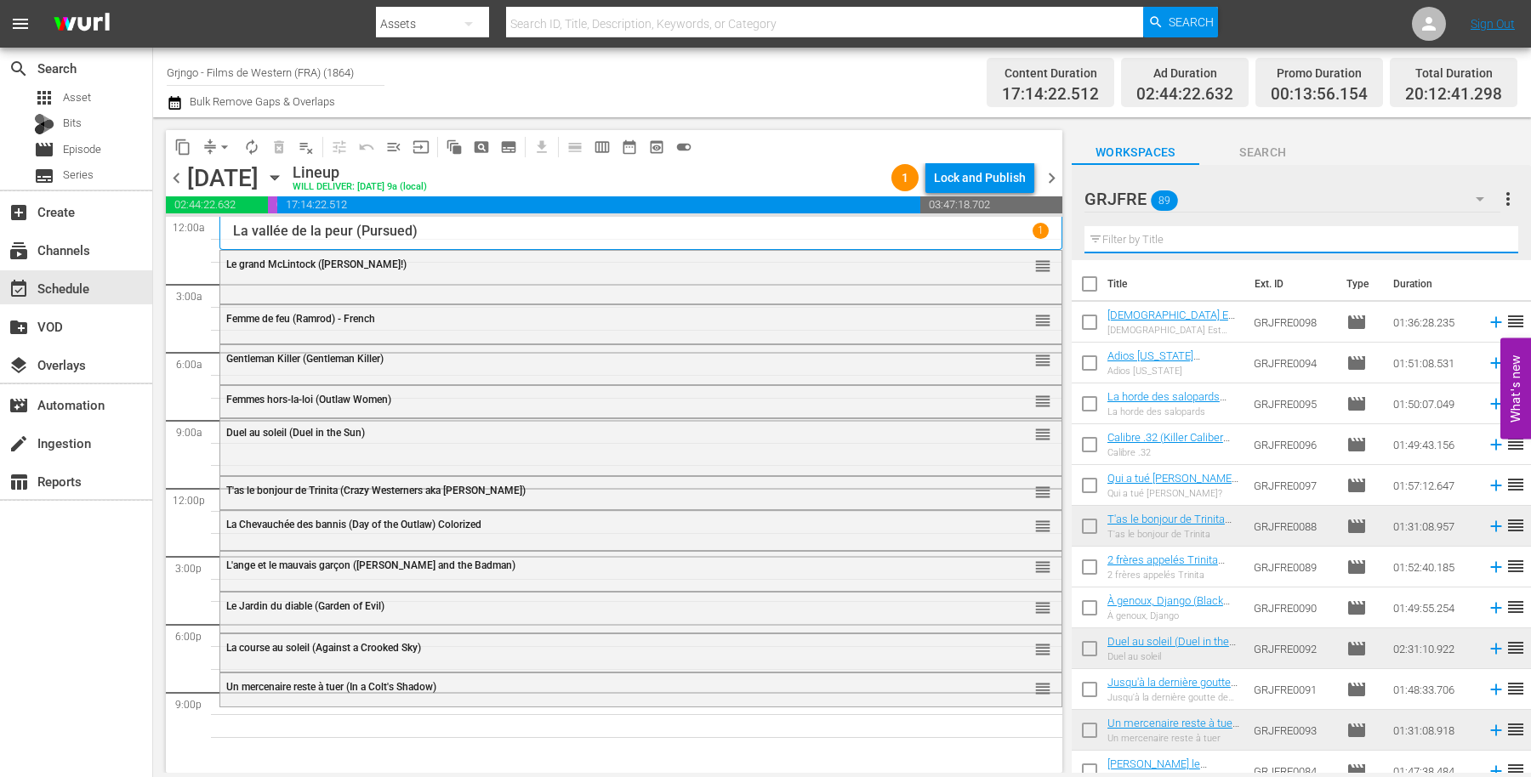
paste input "Django Challenges Sartana"
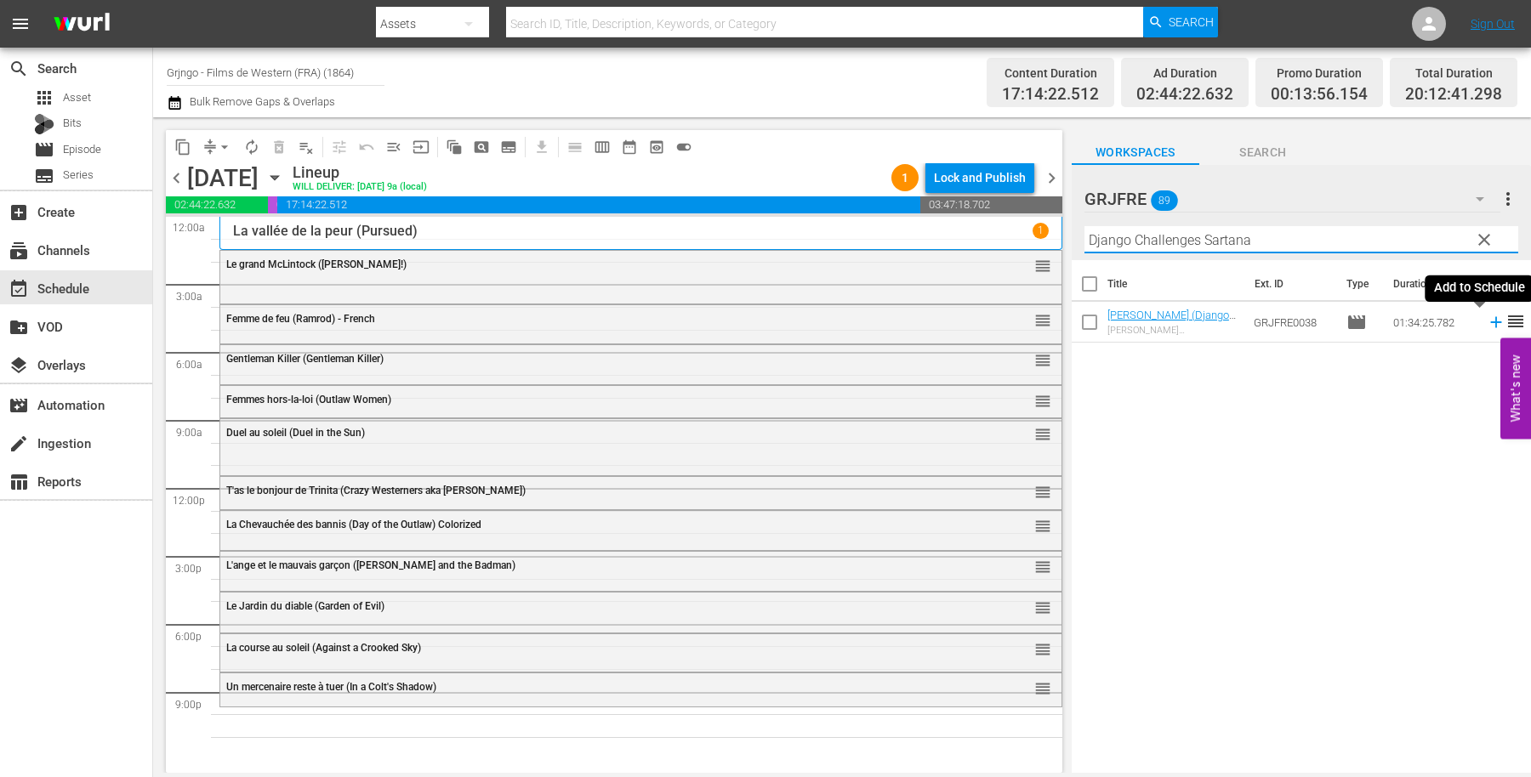
type input "Django Challenges Sartana"
click at [1486, 319] on icon at bounding box center [1495, 322] width 19 height 19
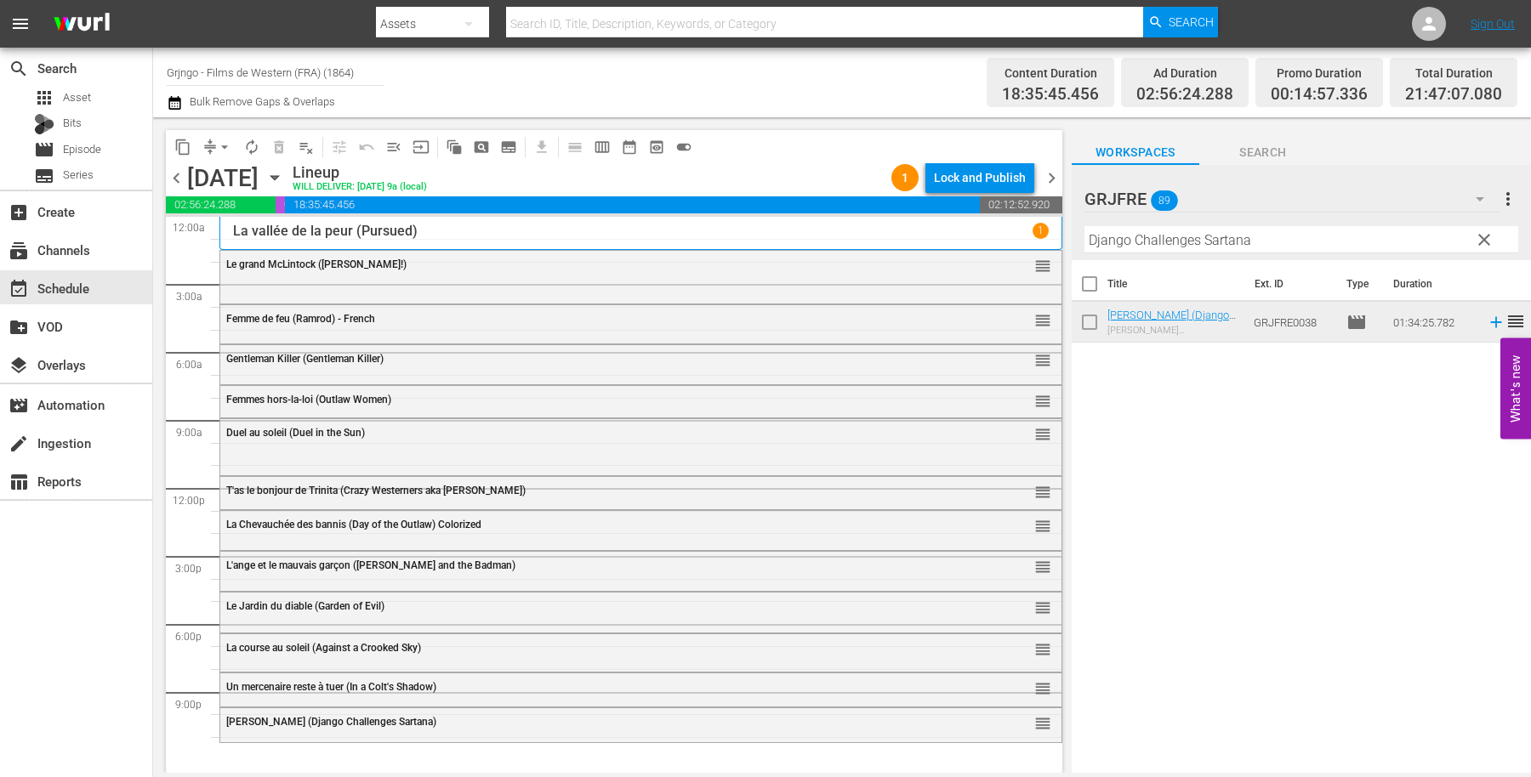
click at [1483, 238] on span "clear" at bounding box center [1484, 240] width 20 height 20
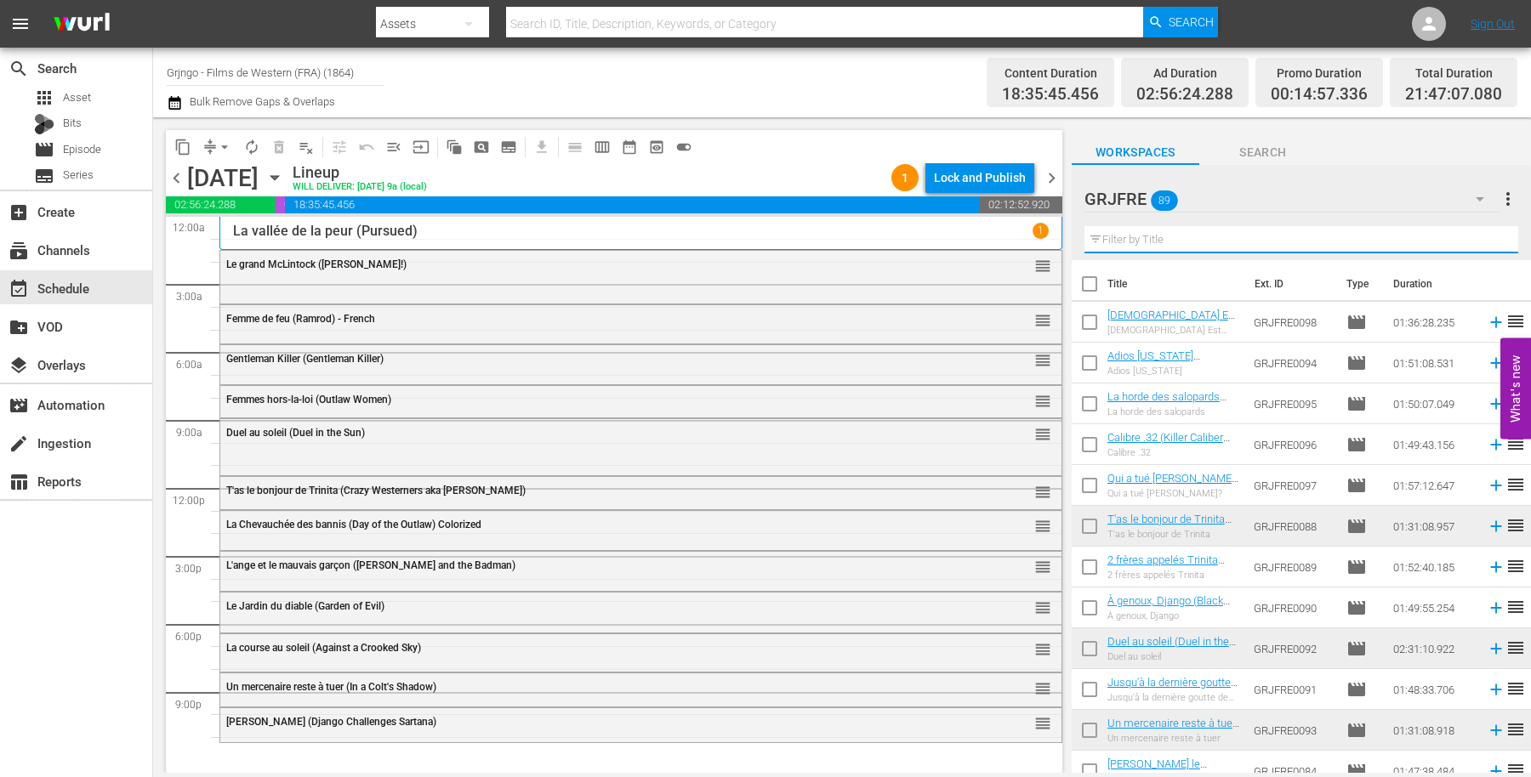
paste input "The Unholy Four"
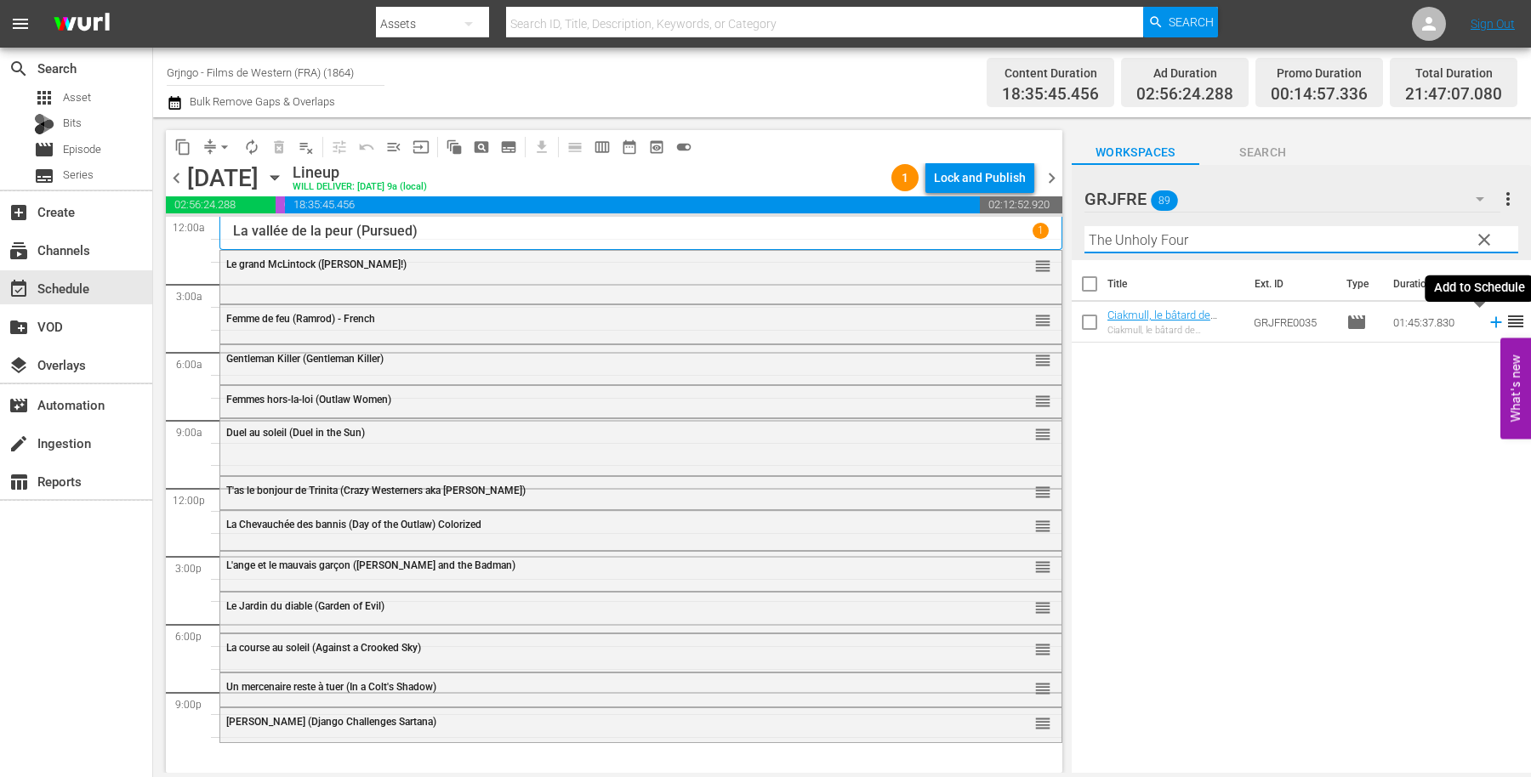
type input "The Unholy Four"
click at [1486, 319] on icon at bounding box center [1495, 322] width 19 height 19
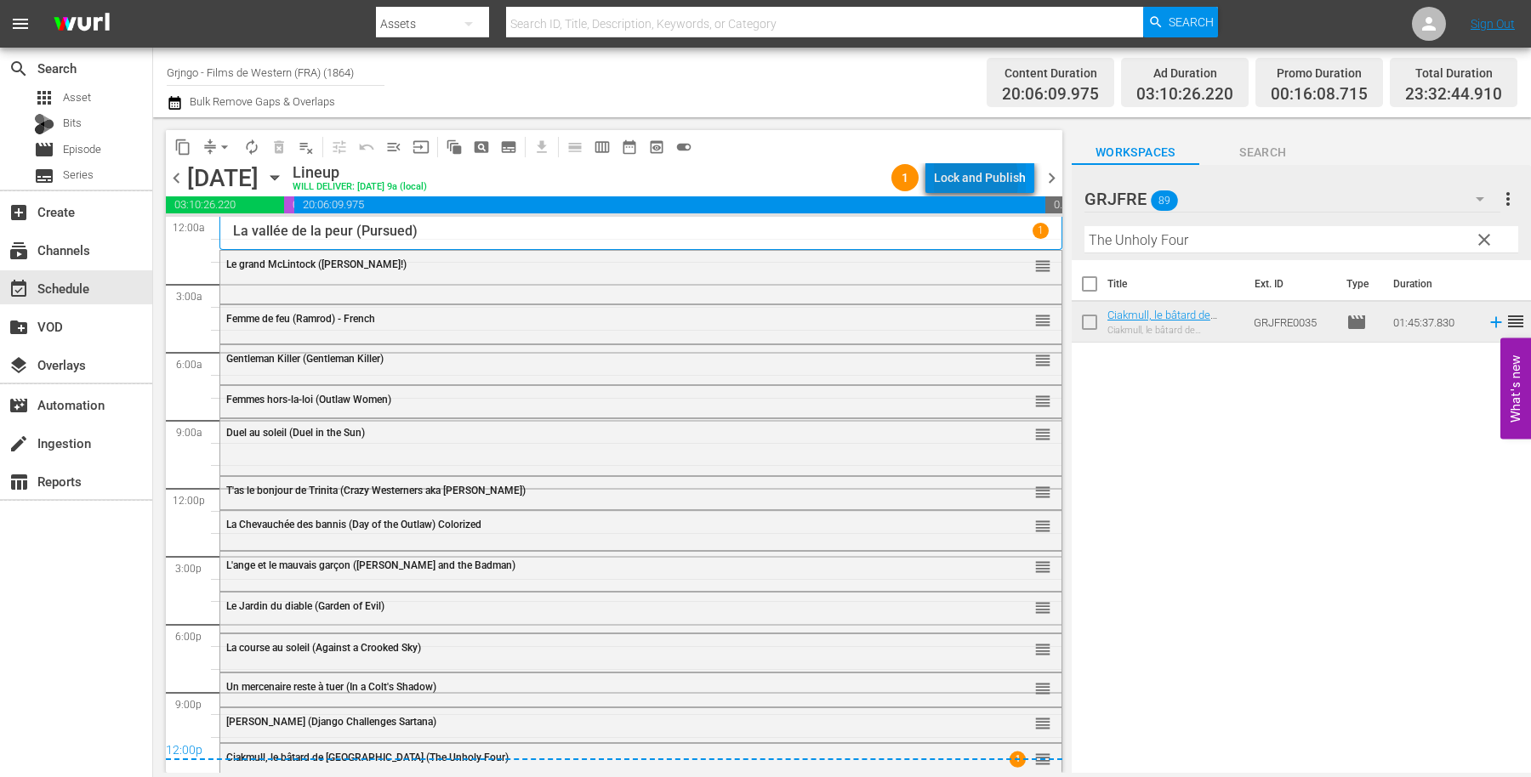
click at [944, 180] on div "Lock and Publish" at bounding box center [980, 177] width 92 height 31
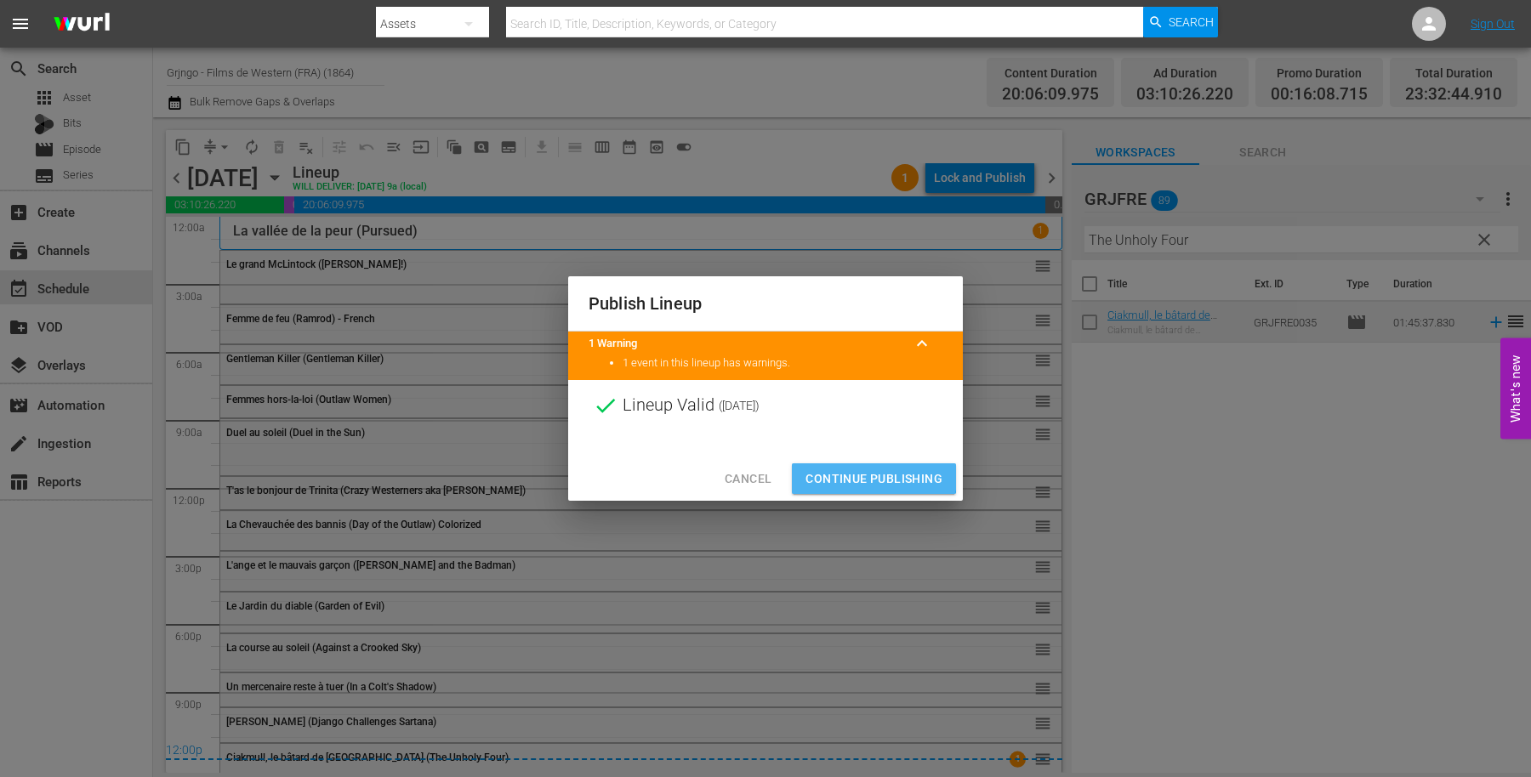
click at [844, 475] on span "Continue Publishing" at bounding box center [873, 479] width 137 height 21
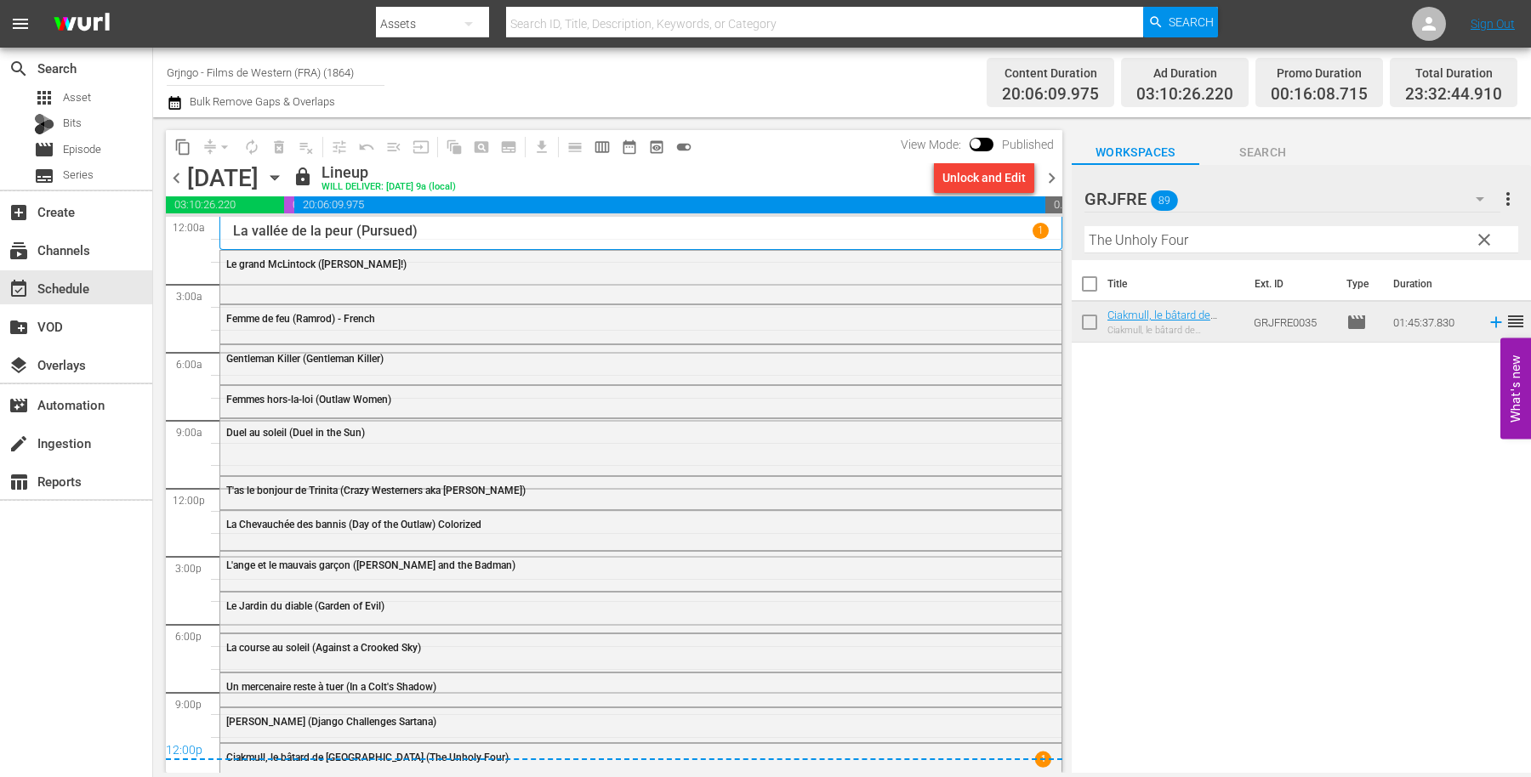
click at [1050, 181] on span "chevron_right" at bounding box center [1051, 178] width 21 height 21
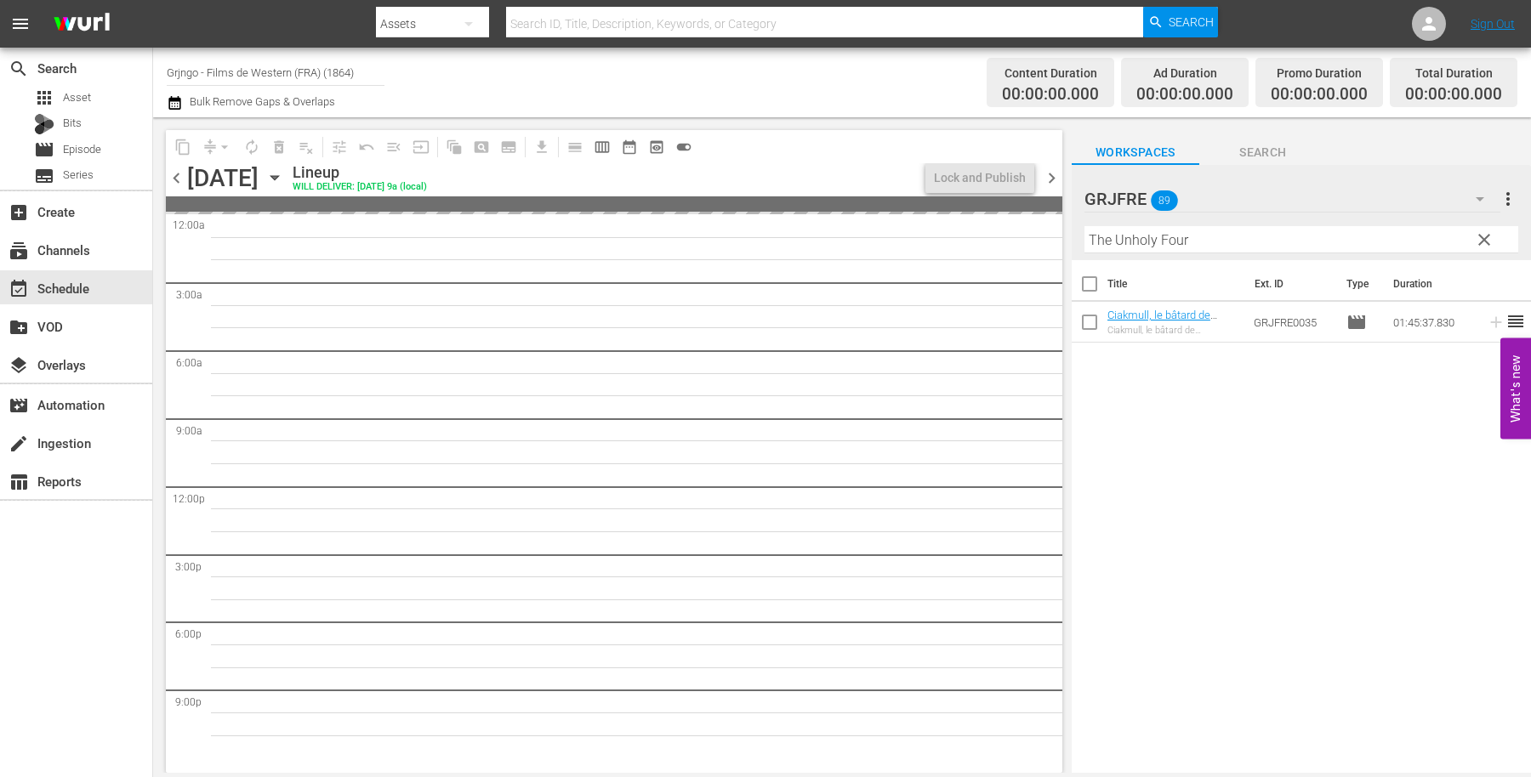
click at [1485, 232] on span "clear" at bounding box center [1484, 240] width 20 height 20
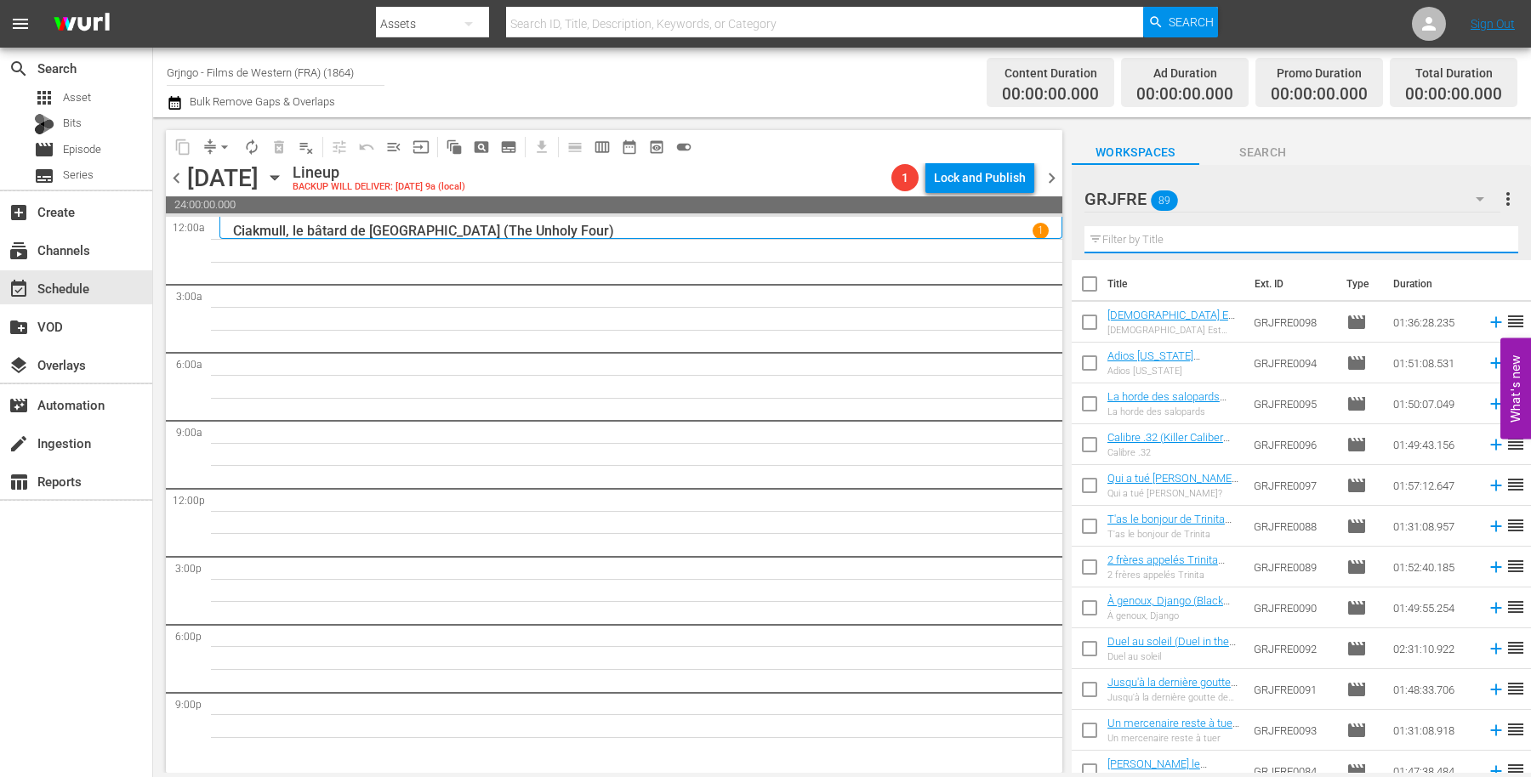
click at [1136, 236] on input "text" at bounding box center [1301, 239] width 434 height 27
paste input "A Minute to Pray, a Second to Die"
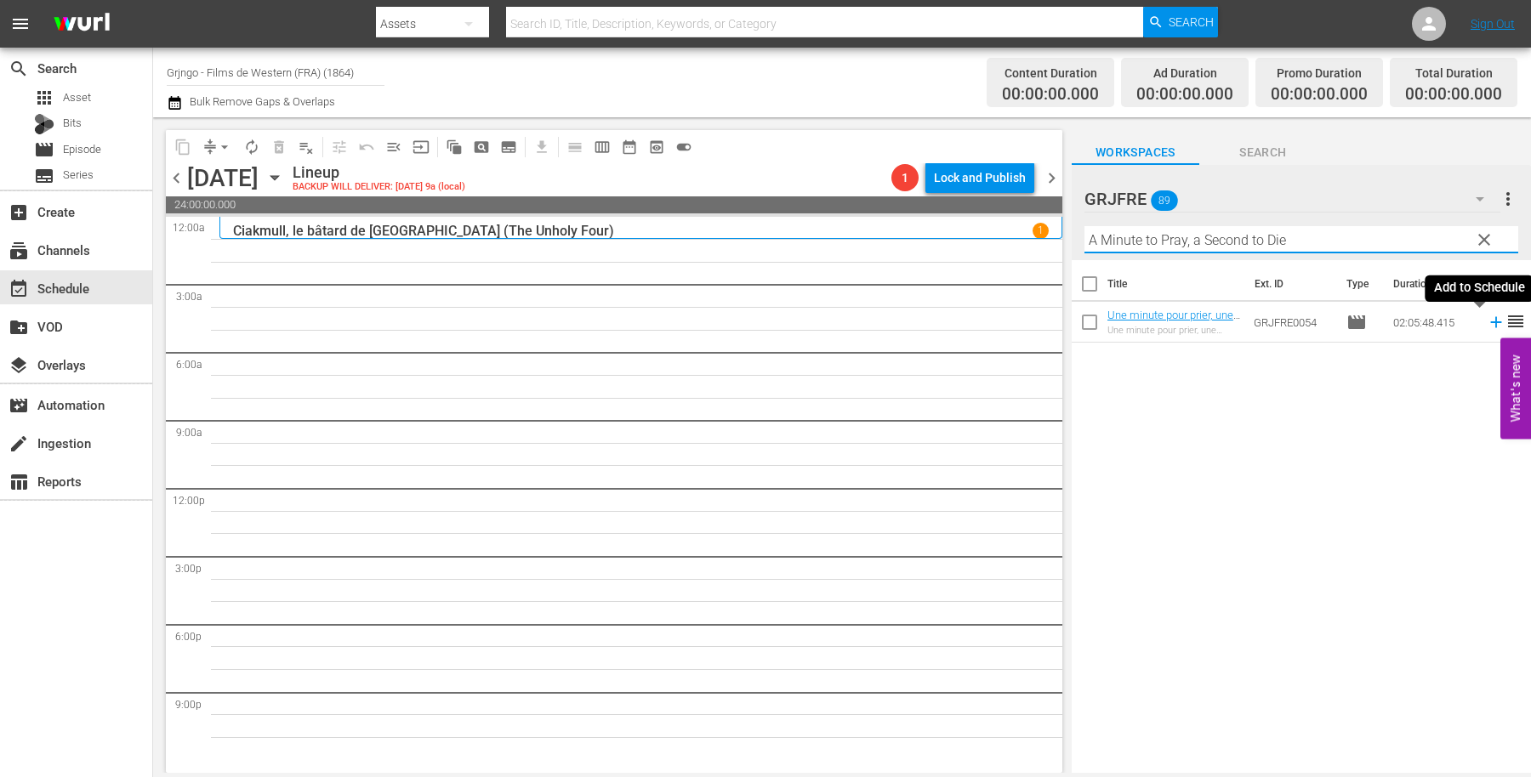
type input "A Minute to Pray, a Second to Die"
click at [1490, 322] on icon at bounding box center [1495, 322] width 11 height 11
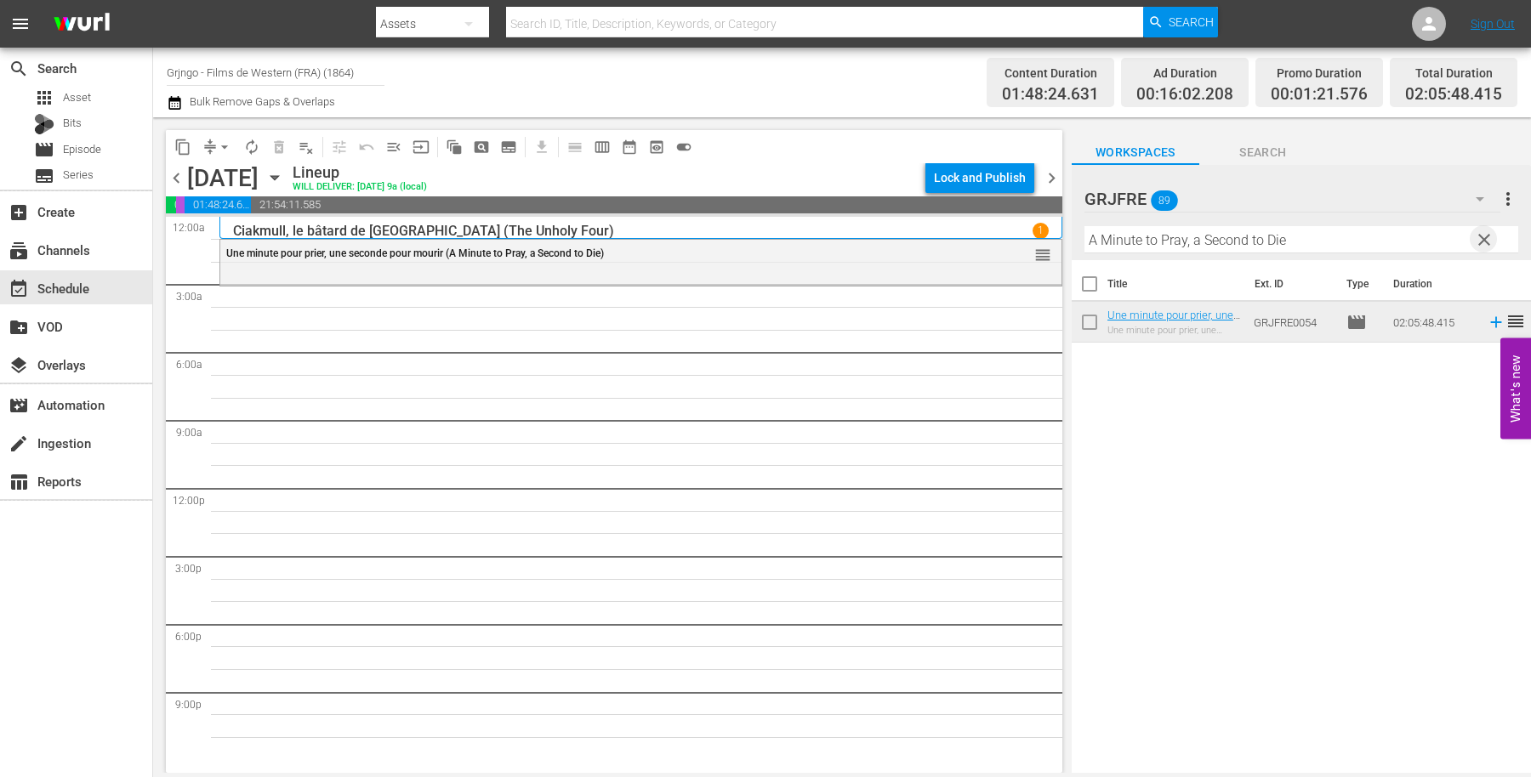
click at [1482, 235] on span "clear" at bounding box center [1484, 240] width 20 height 20
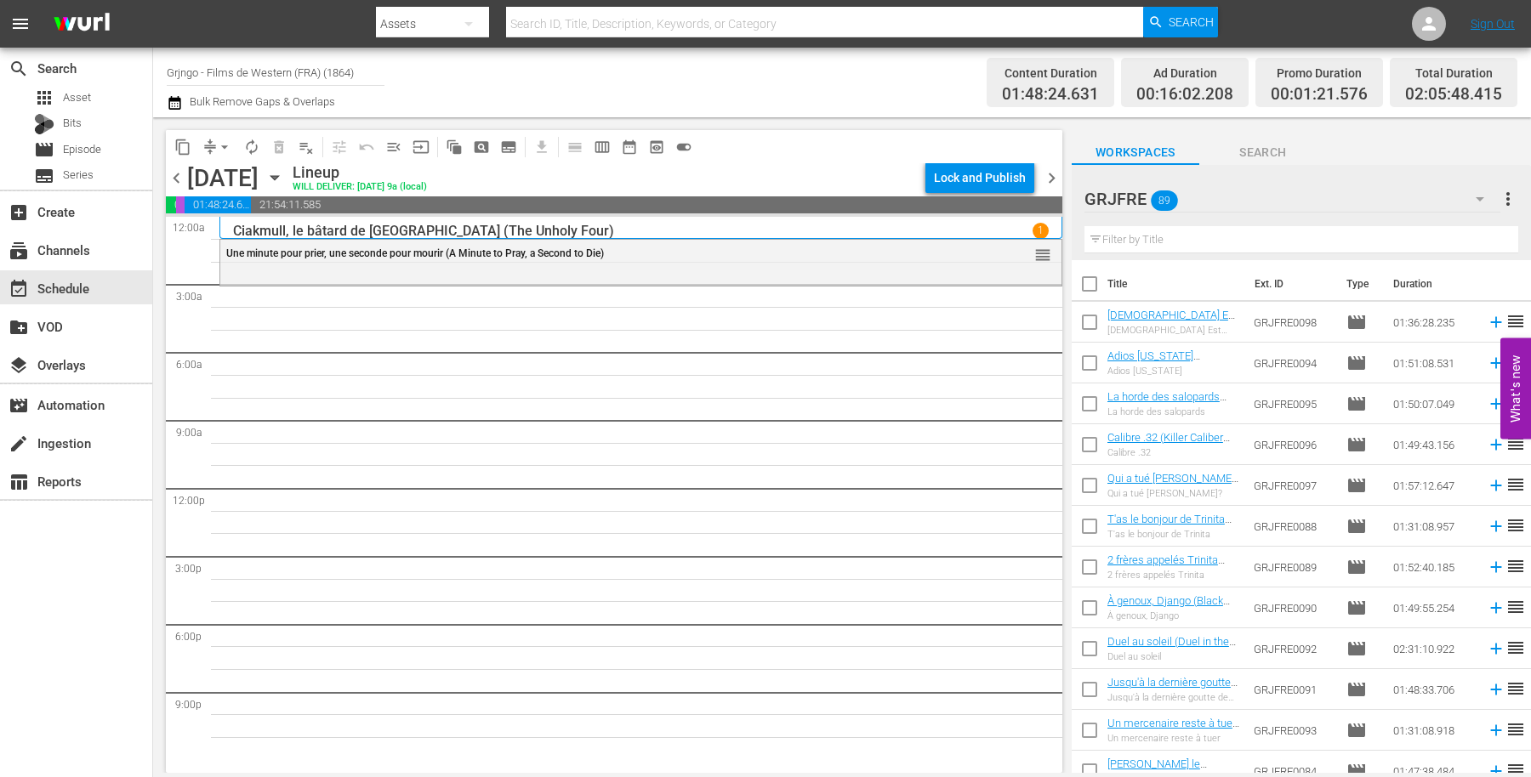
click at [1151, 241] on input "text" at bounding box center [1301, 239] width 434 height 27
paste input "[US_STATE] Colt"
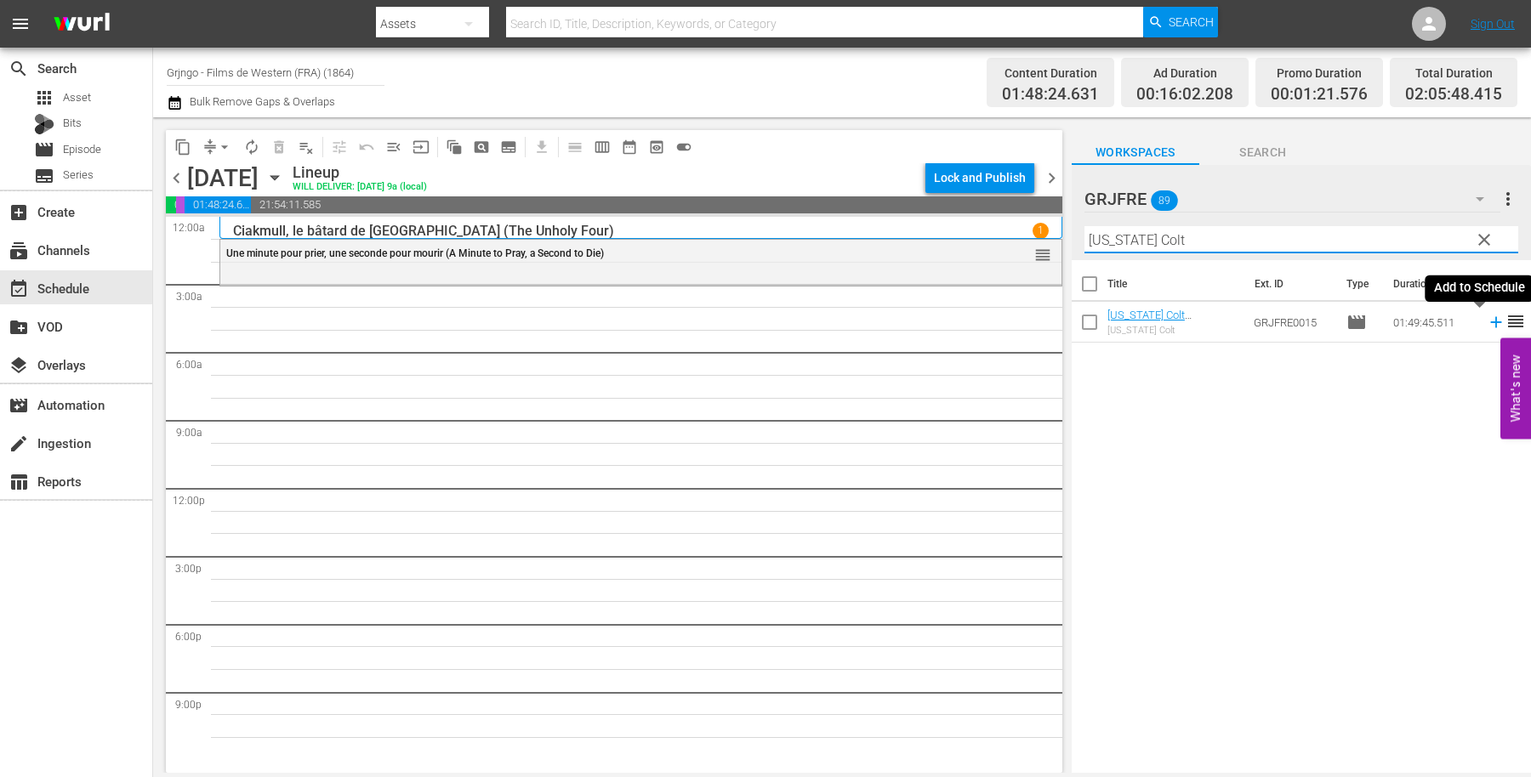
type input "[US_STATE] Colt"
click at [1490, 317] on icon at bounding box center [1495, 322] width 11 height 11
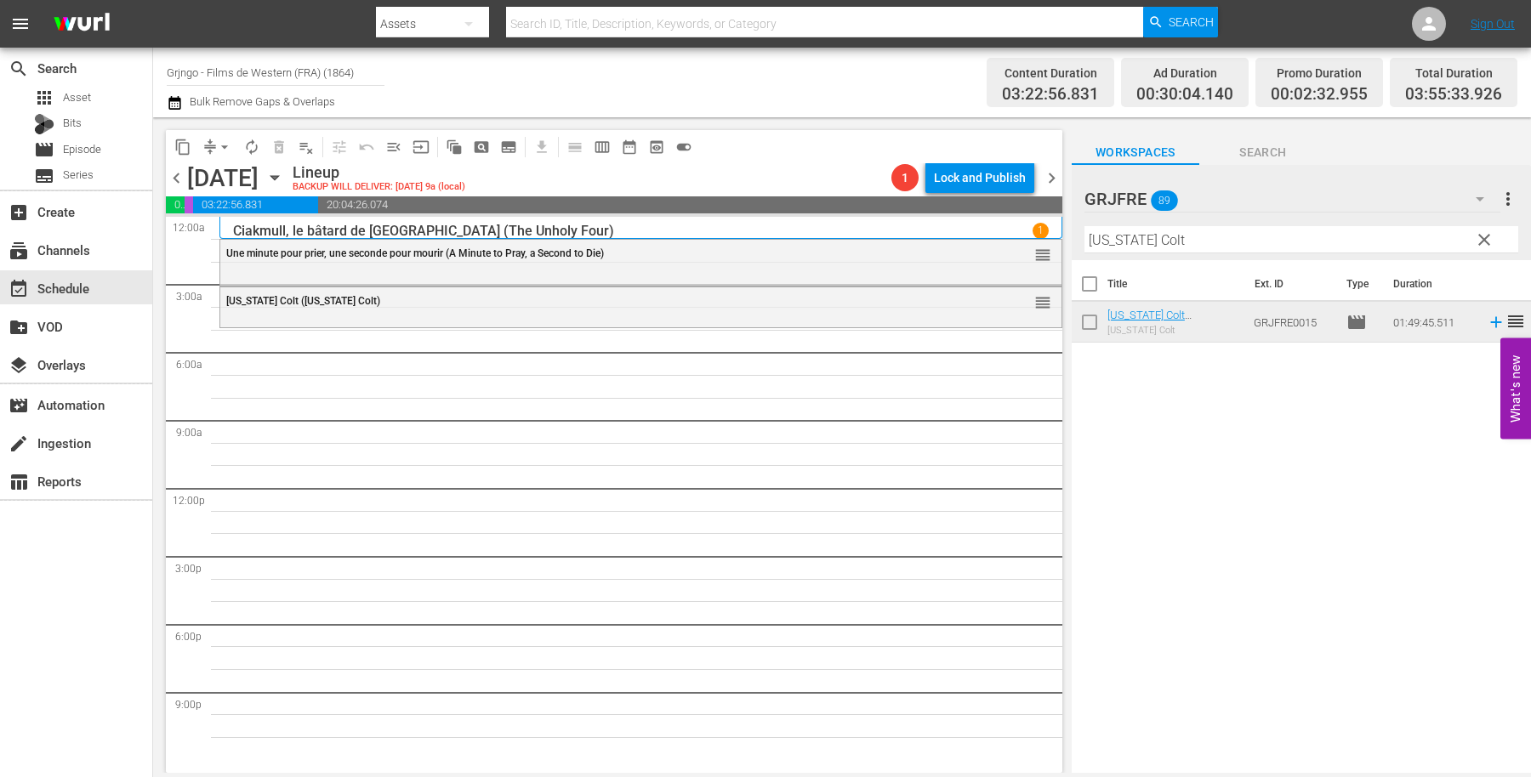
click at [1479, 232] on span "clear" at bounding box center [1484, 240] width 20 height 20
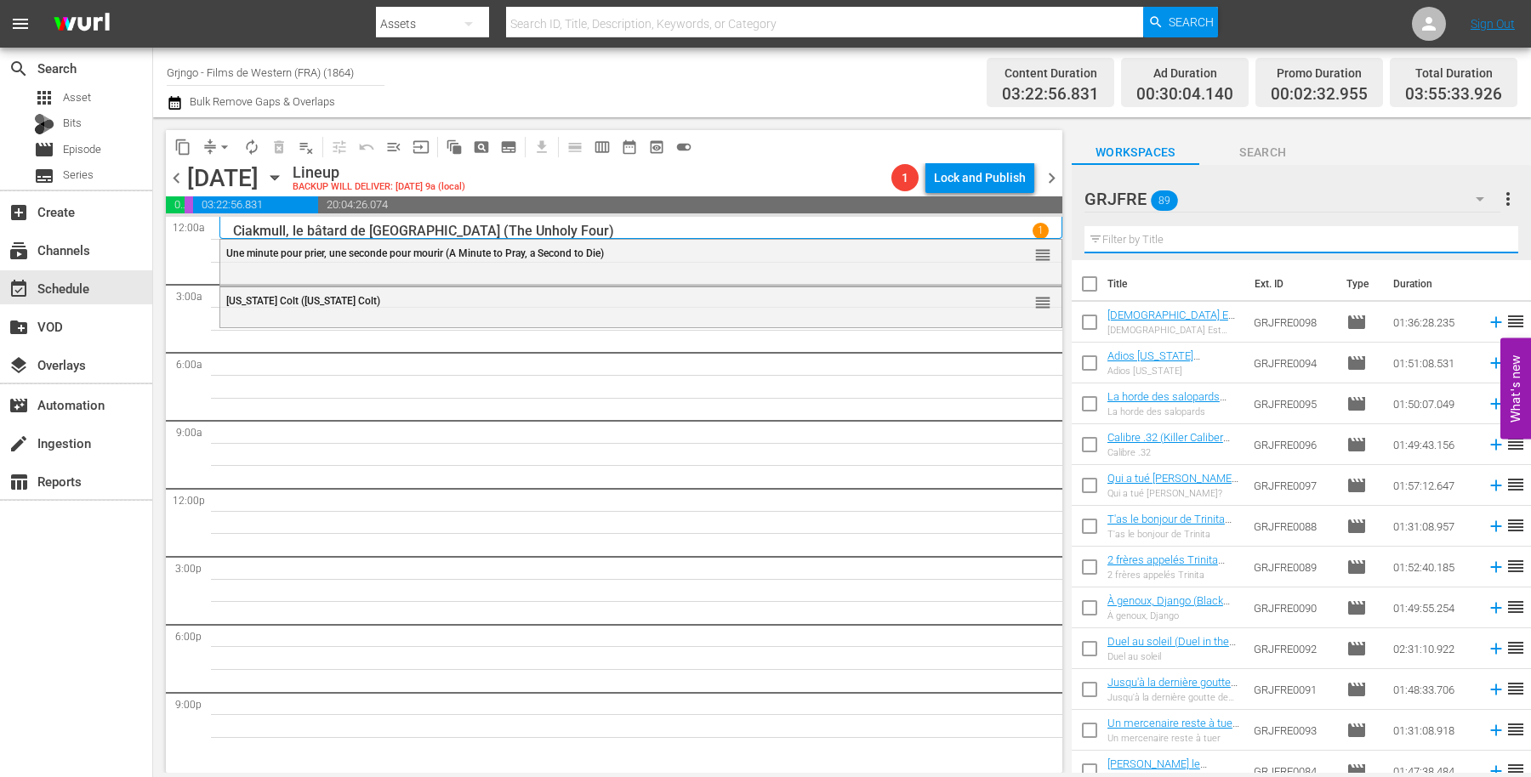
paste input "Lightning Jack"
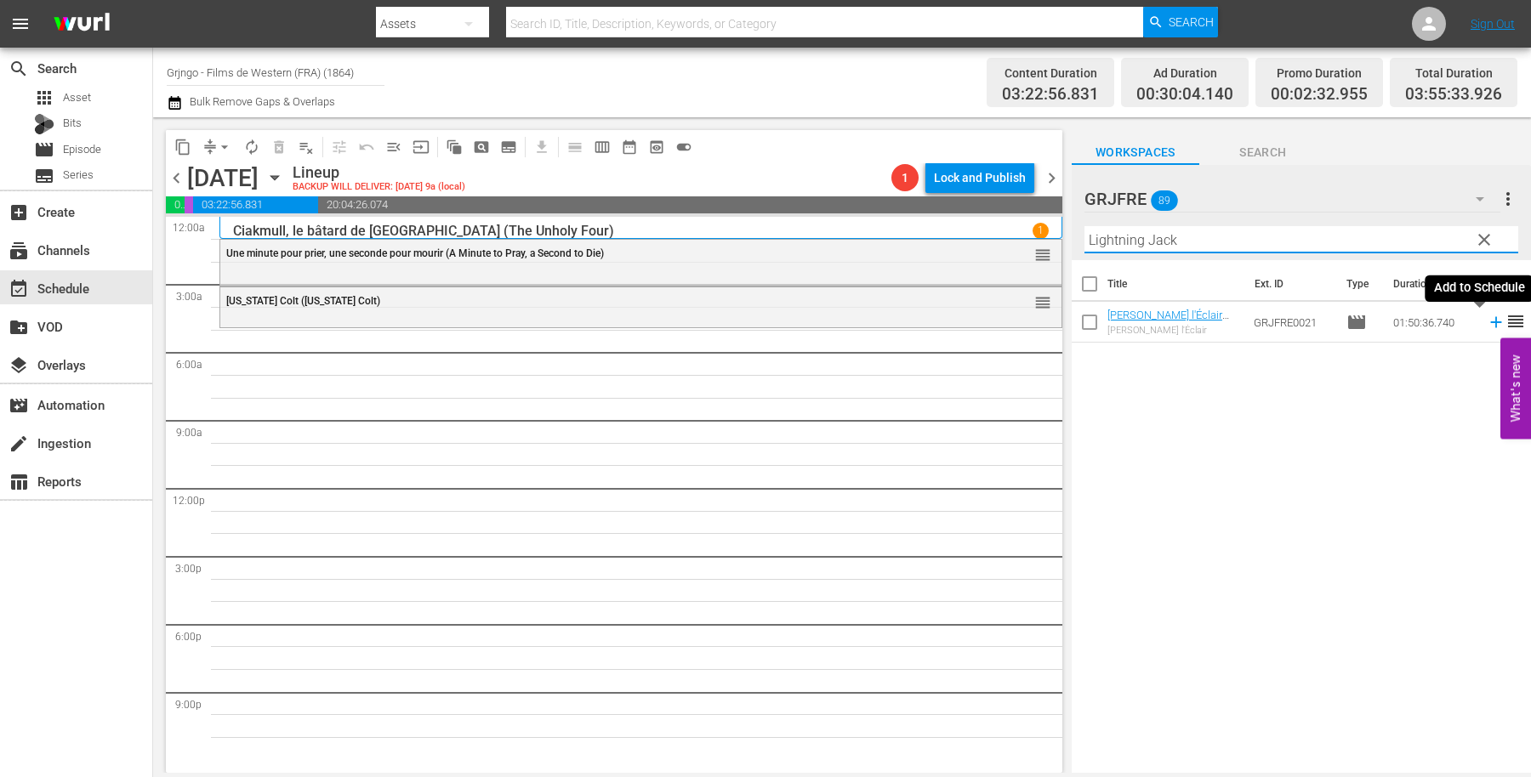
type input "Lightning Jack"
click at [1490, 321] on icon at bounding box center [1495, 322] width 11 height 11
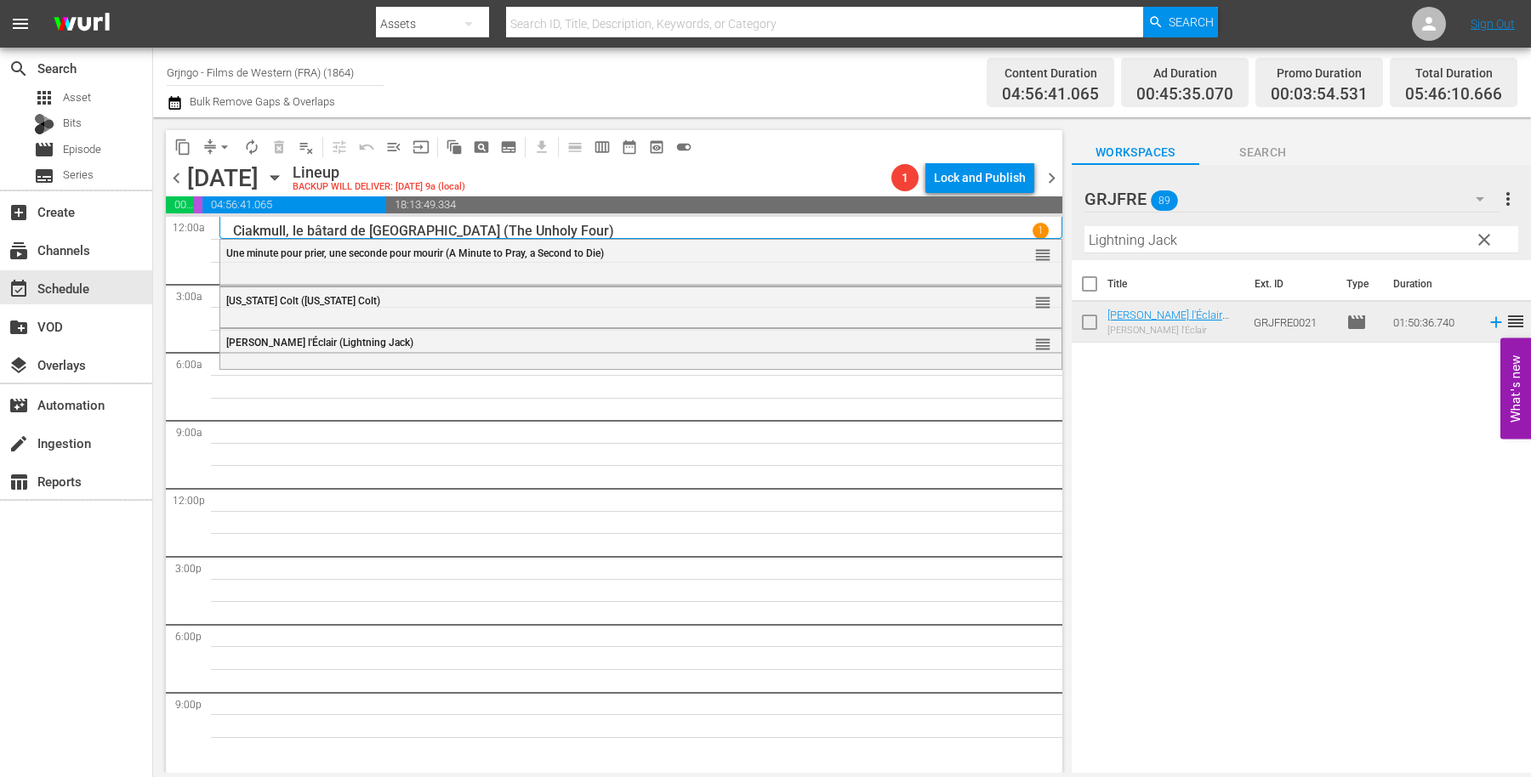
click at [1483, 236] on span "clear" at bounding box center [1484, 240] width 20 height 20
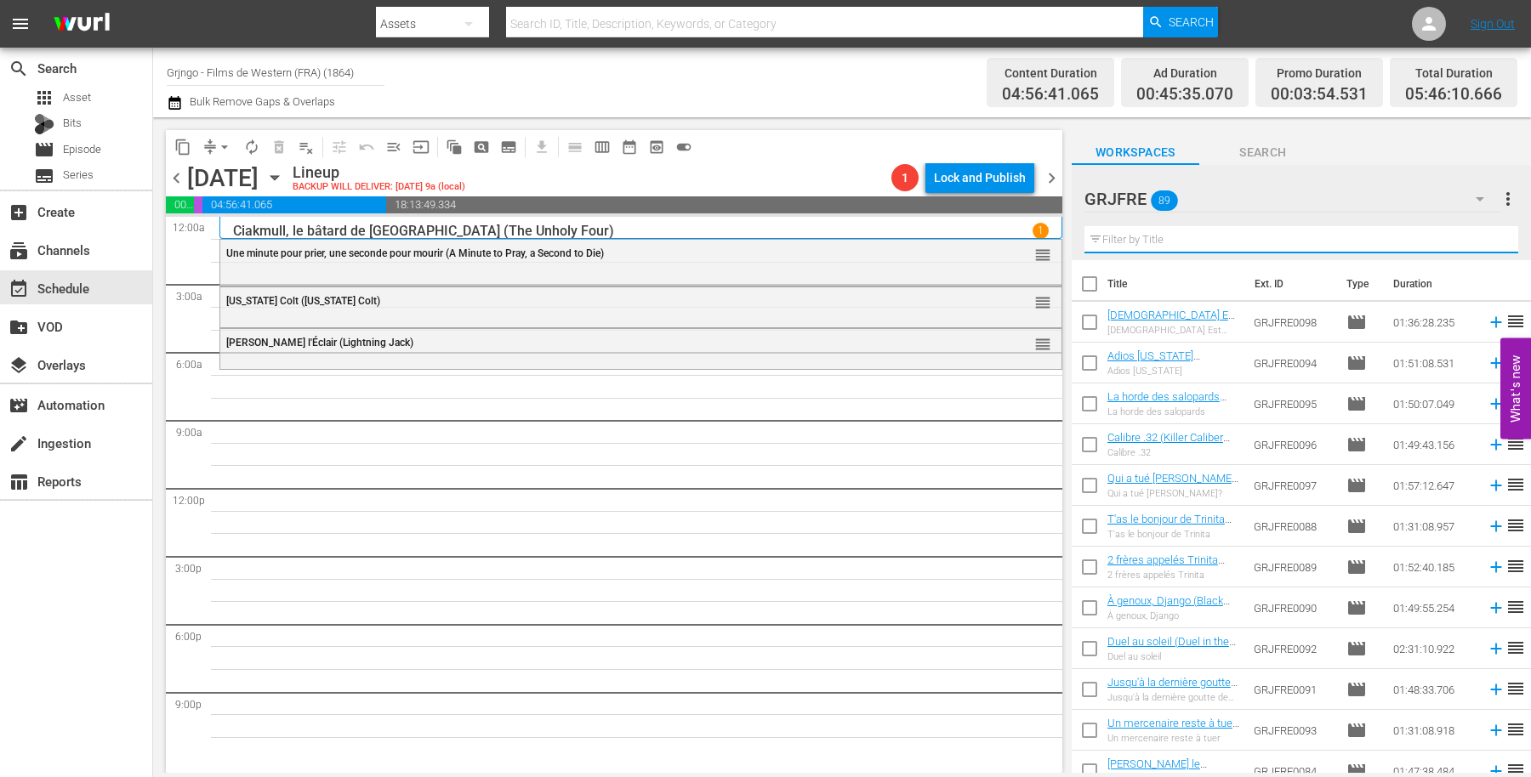
paste input "Those Dirty Dogs"
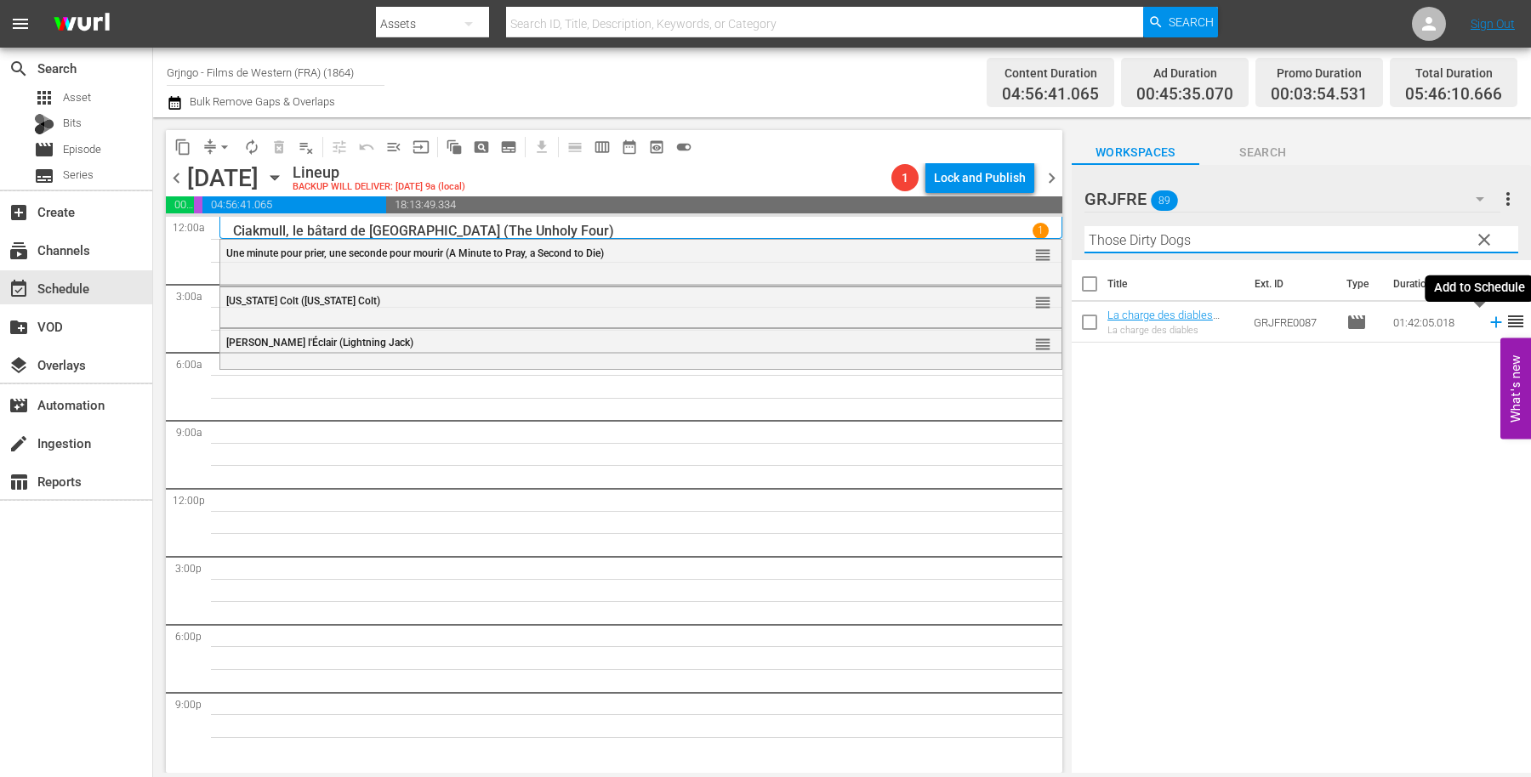
type input "Those Dirty Dogs"
drag, startPoint x: 1481, startPoint y: 320, endPoint x: 1469, endPoint y: 303, distance: 20.8
click at [1486, 319] on icon at bounding box center [1495, 322] width 19 height 19
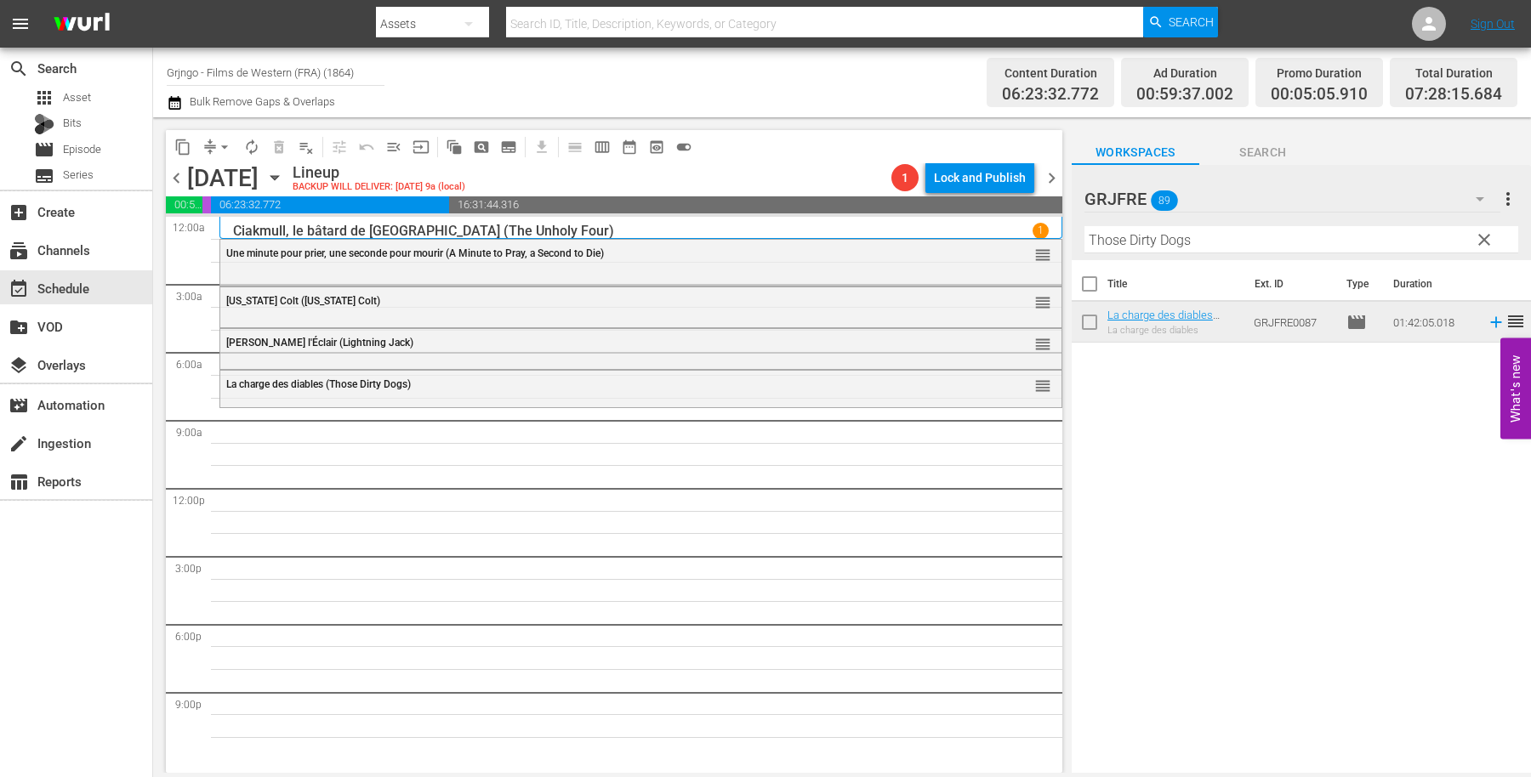
click at [1483, 228] on button "clear" at bounding box center [1482, 238] width 27 height 27
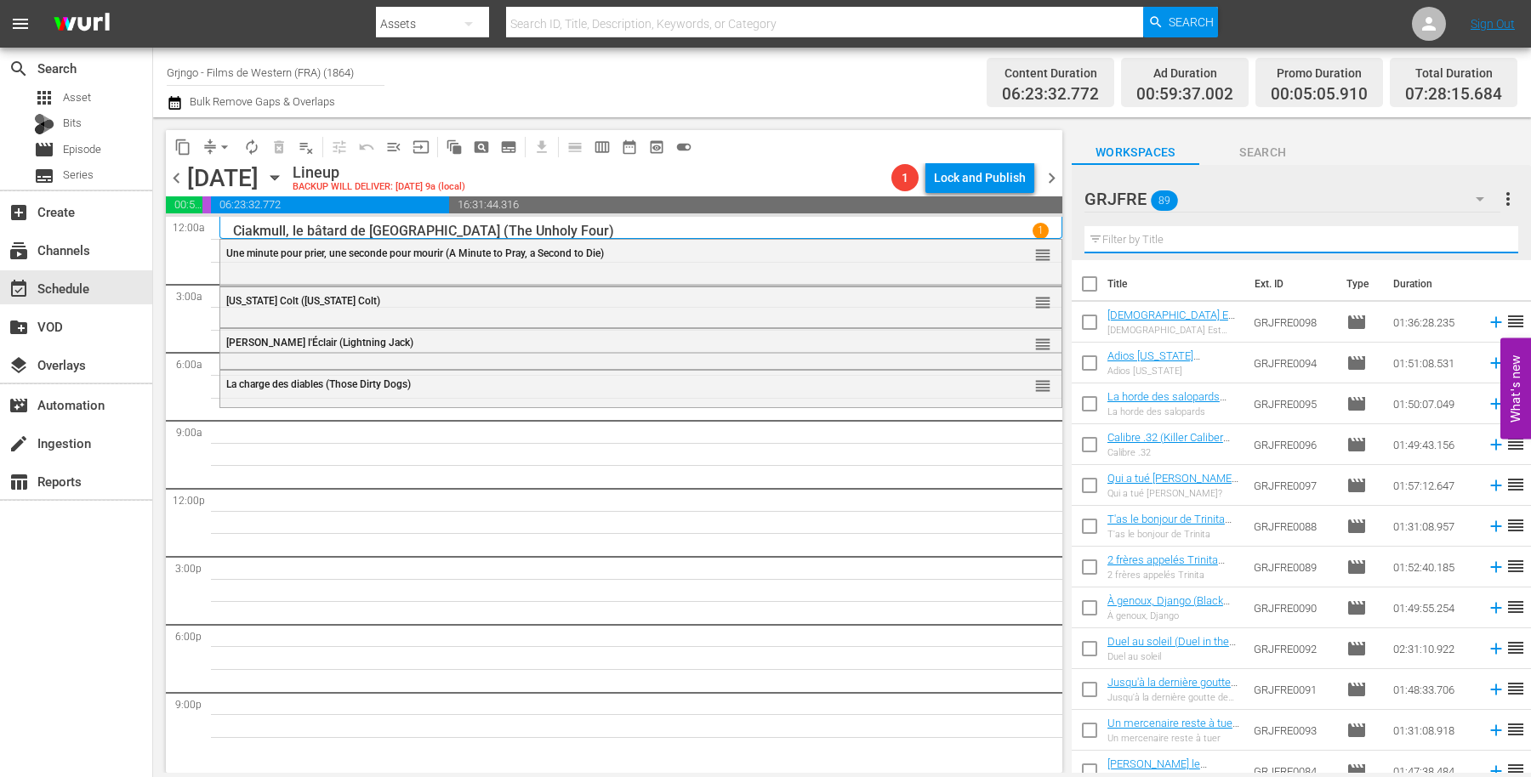
click at [1179, 243] on input "text" at bounding box center [1301, 239] width 434 height 27
paste input "Shoot the Living and Pray for the Dead"
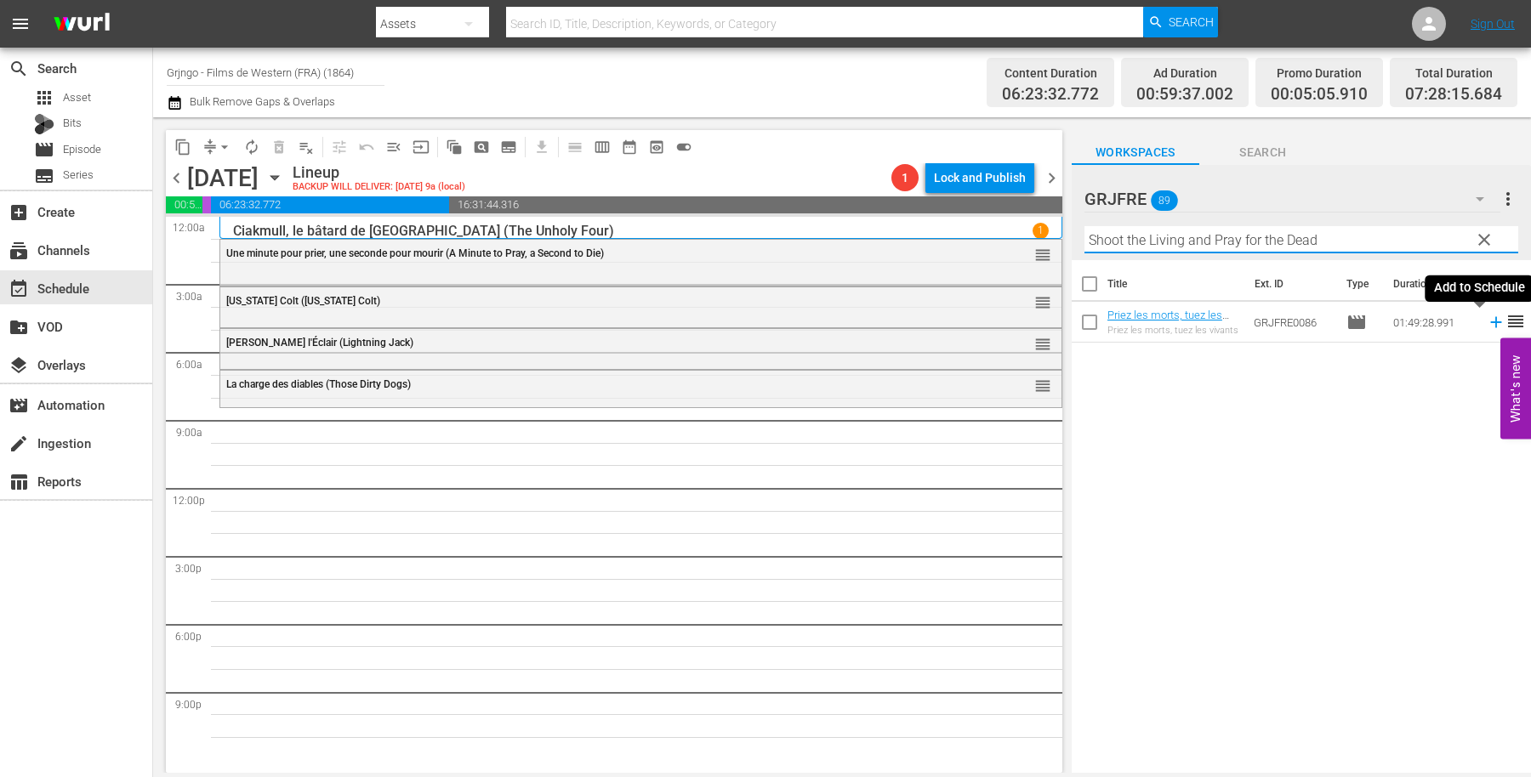
type input "Shoot the Living and Pray for the Dead"
click at [1490, 322] on icon at bounding box center [1495, 322] width 11 height 11
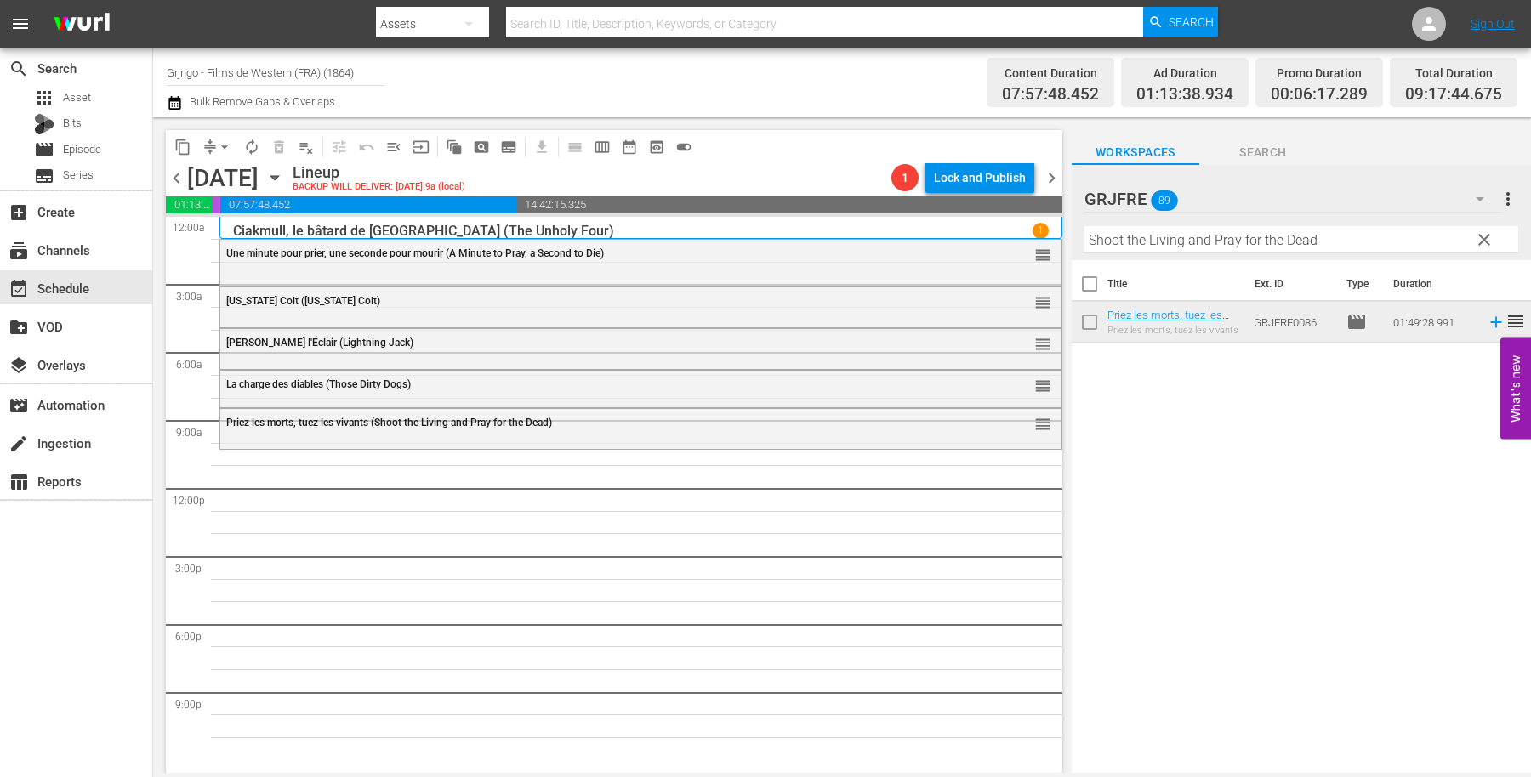
click at [1483, 247] on span "clear" at bounding box center [1484, 240] width 20 height 20
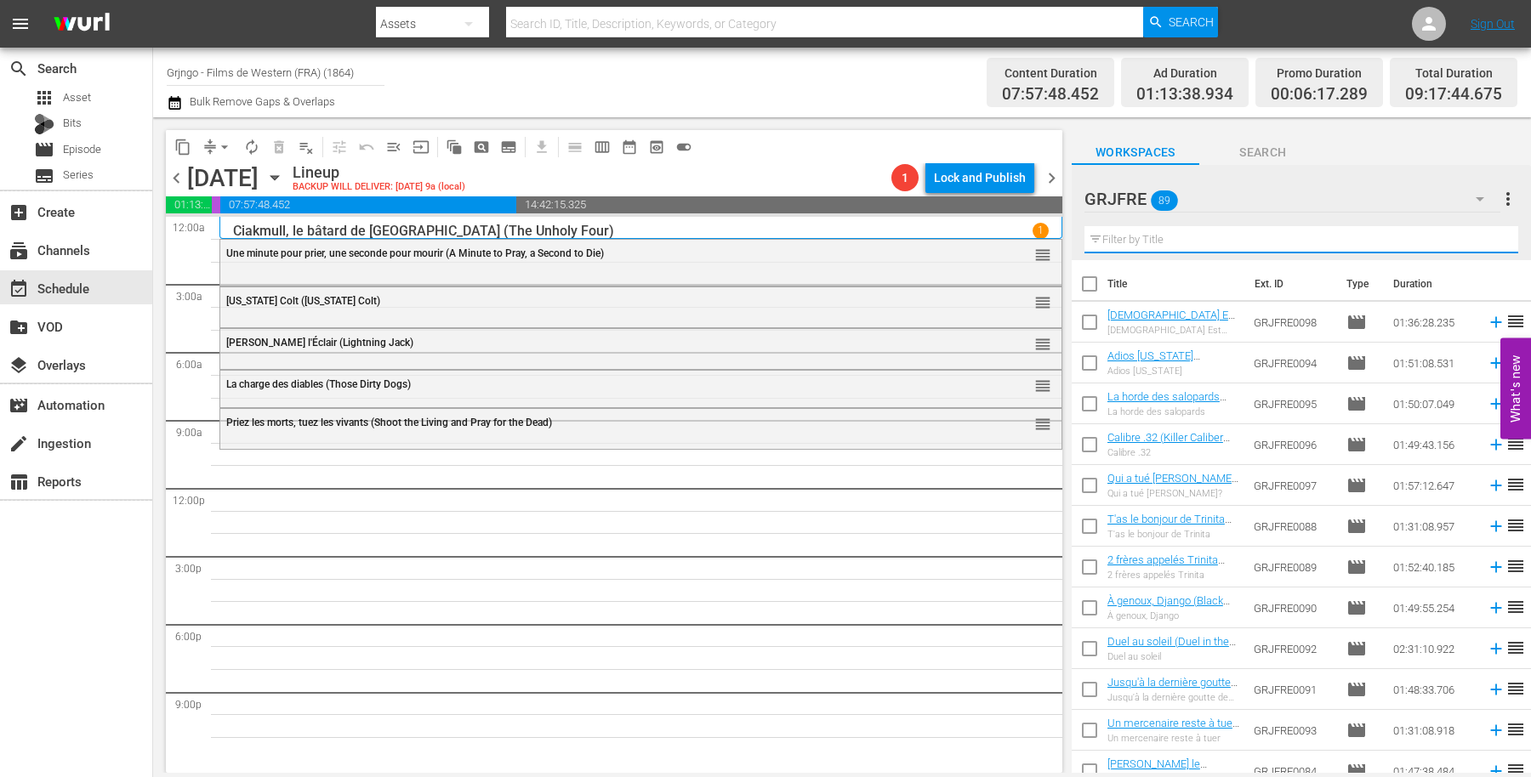
paste input "Viva! [GEOGRAPHIC_DATA]"
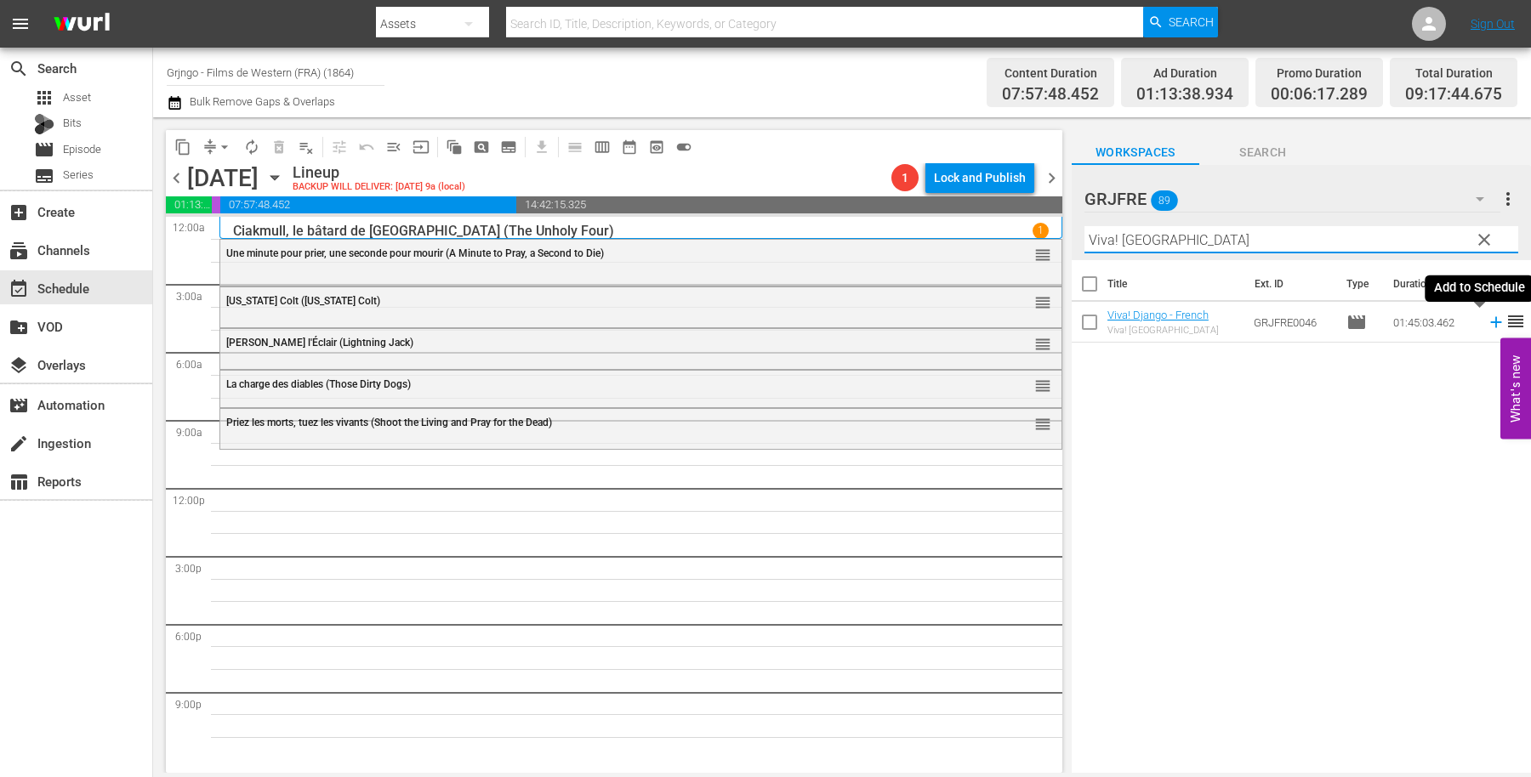
type input "Viva! [GEOGRAPHIC_DATA]"
click at [1486, 319] on icon at bounding box center [1495, 322] width 19 height 19
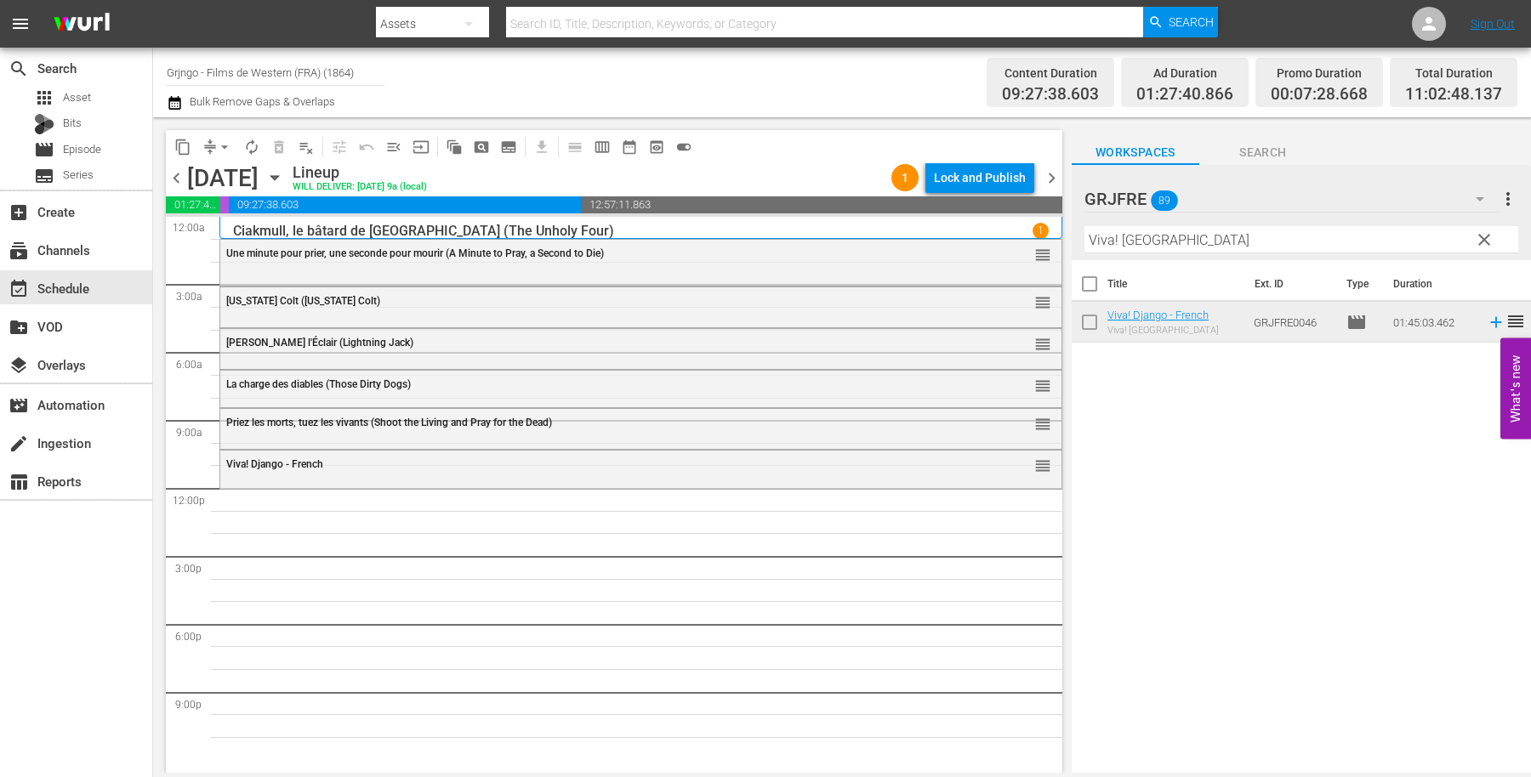
click at [1483, 236] on span "clear" at bounding box center [1484, 240] width 20 height 20
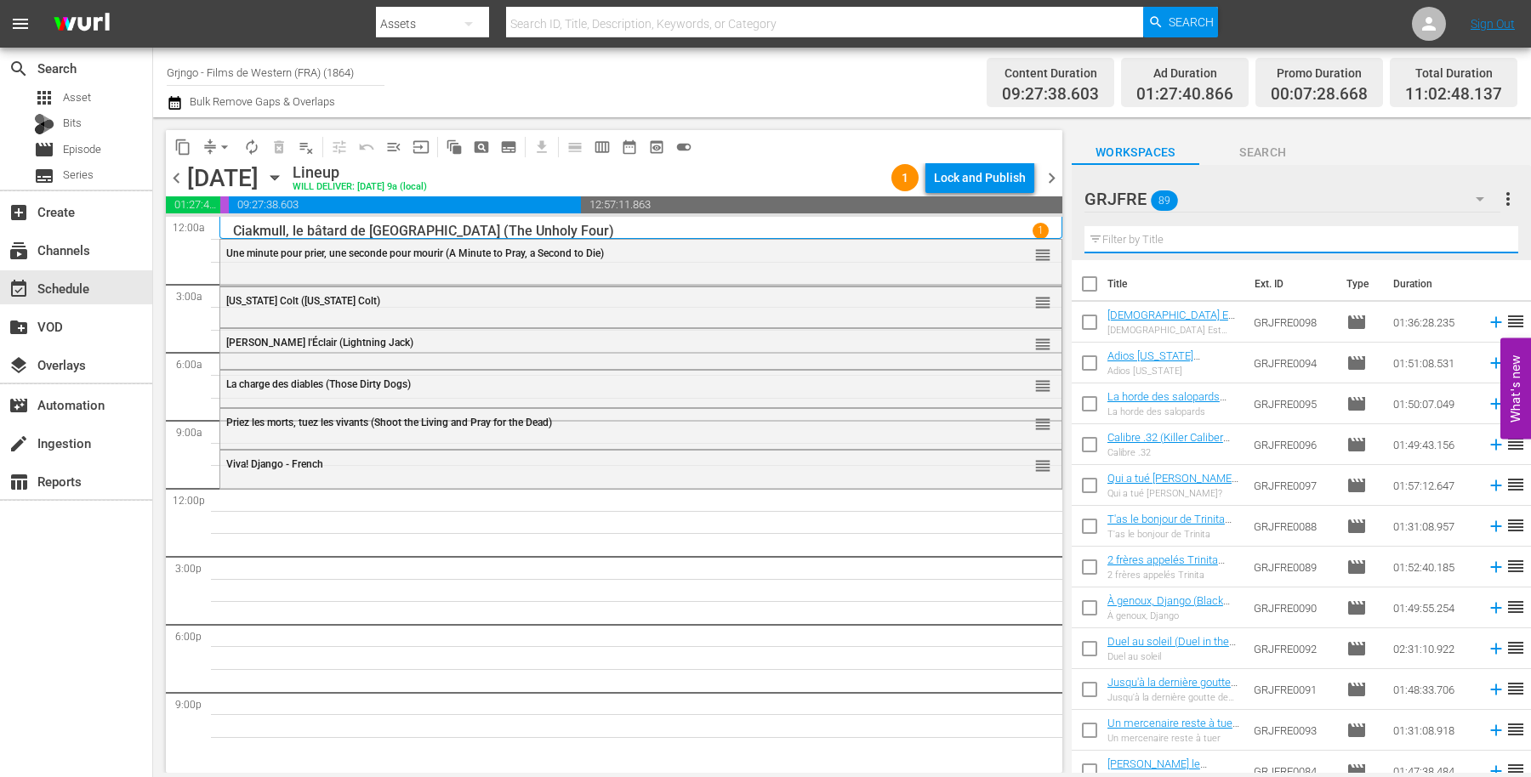
paste input "Stagecoach"
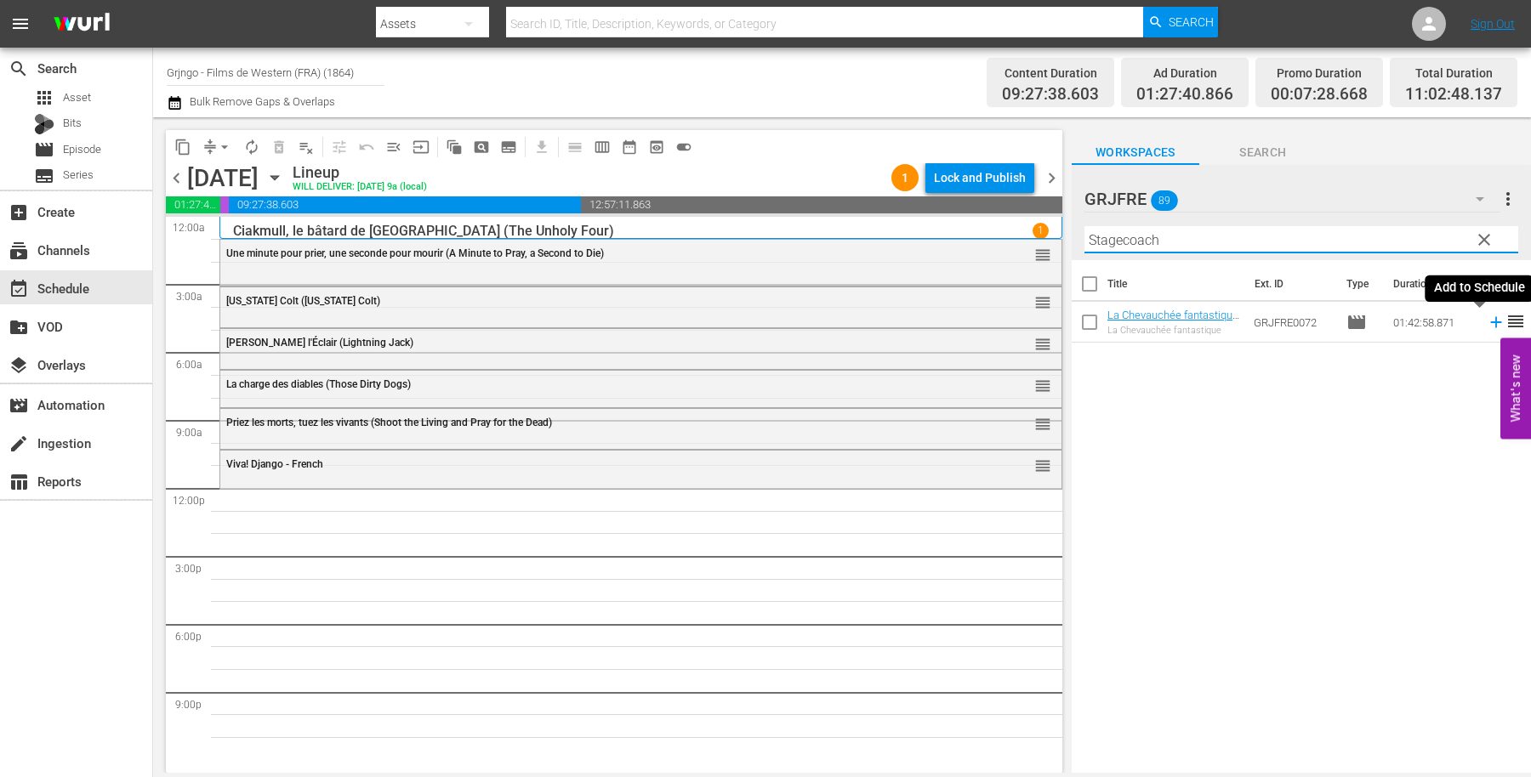
type input "Stagecoach"
click at [1490, 322] on icon at bounding box center [1495, 322] width 11 height 11
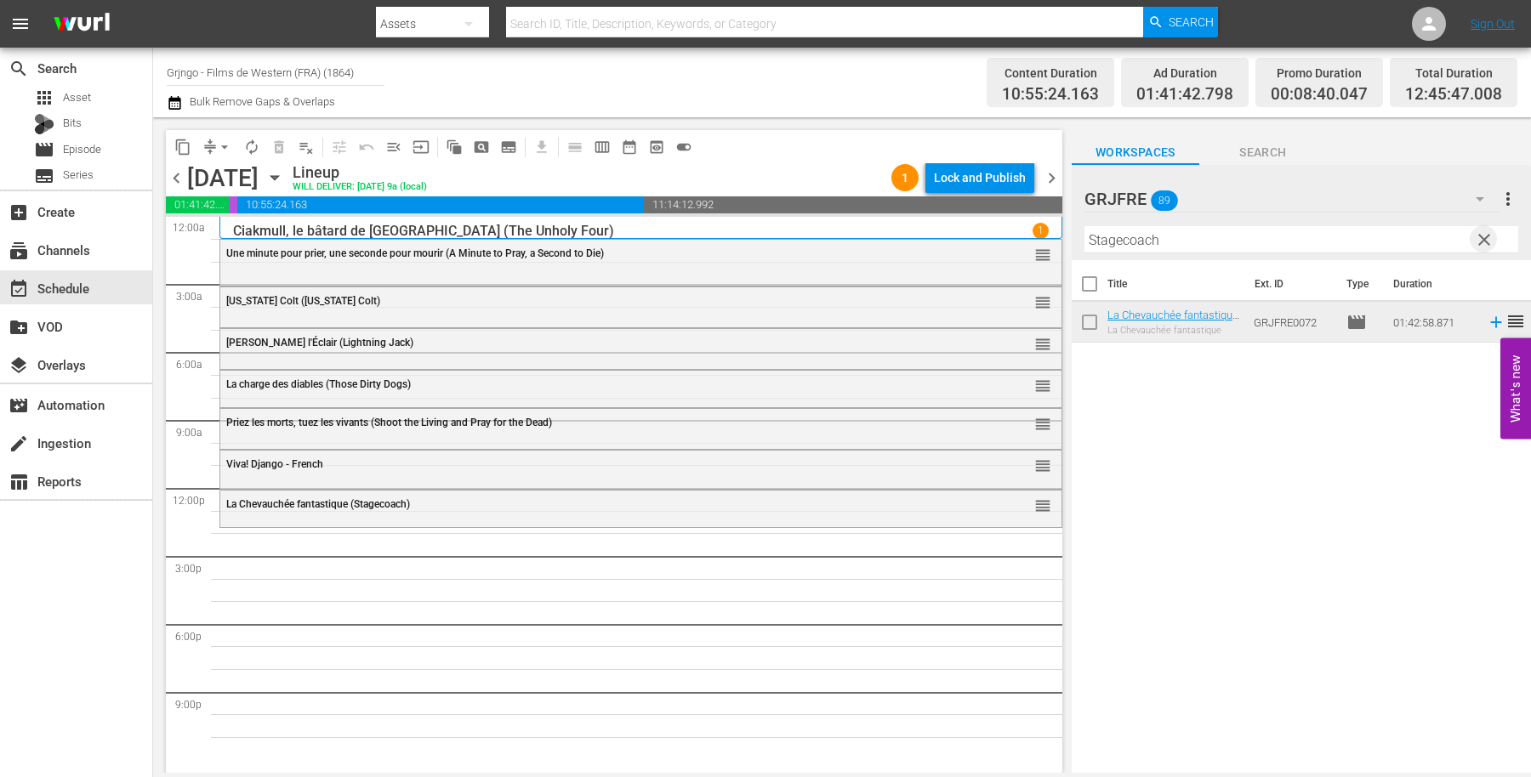
click at [1488, 236] on span "clear" at bounding box center [1484, 240] width 20 height 20
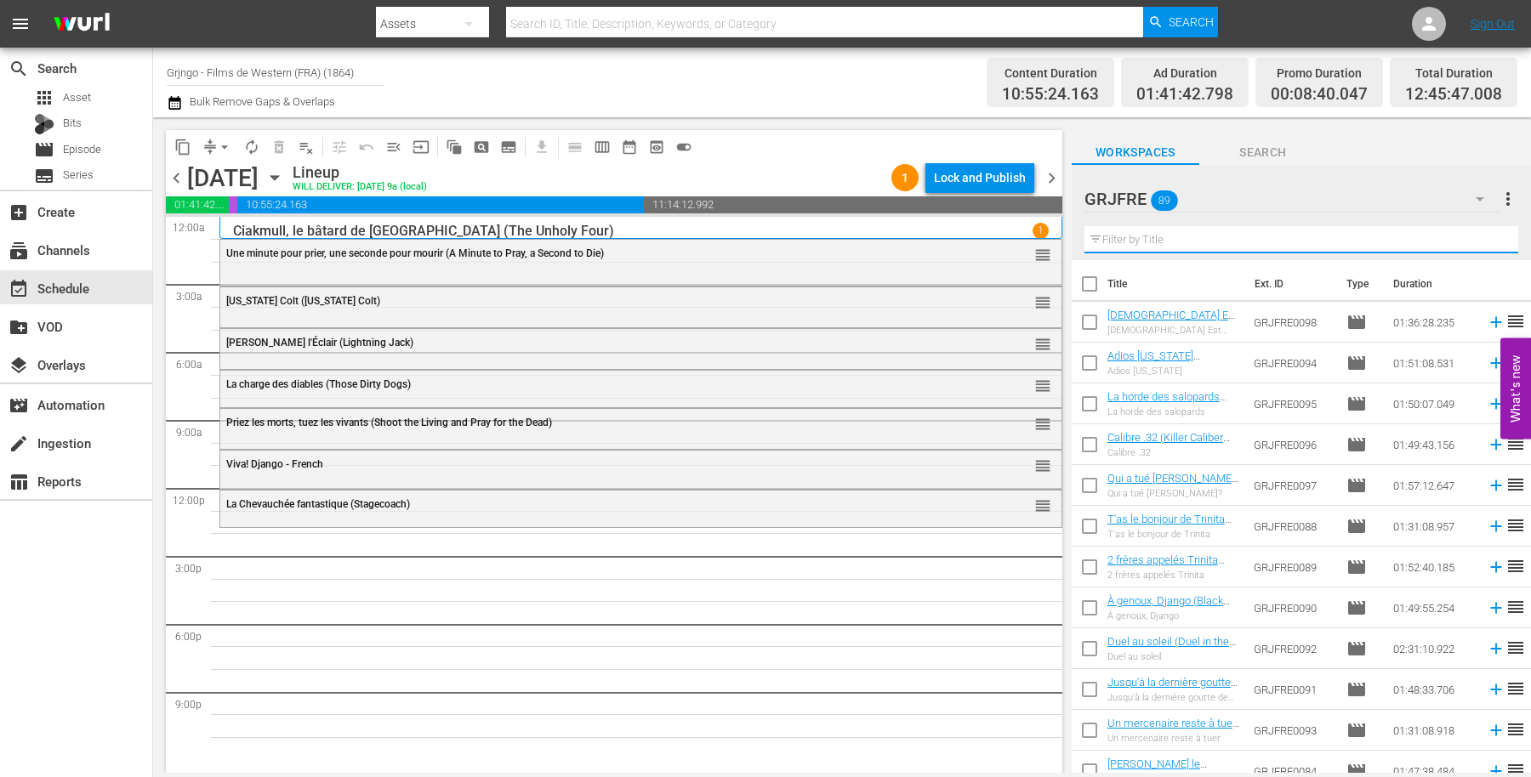
click at [1147, 239] on input "text" at bounding box center [1301, 239] width 434 height 27
paste input "Ramon the Mexican"
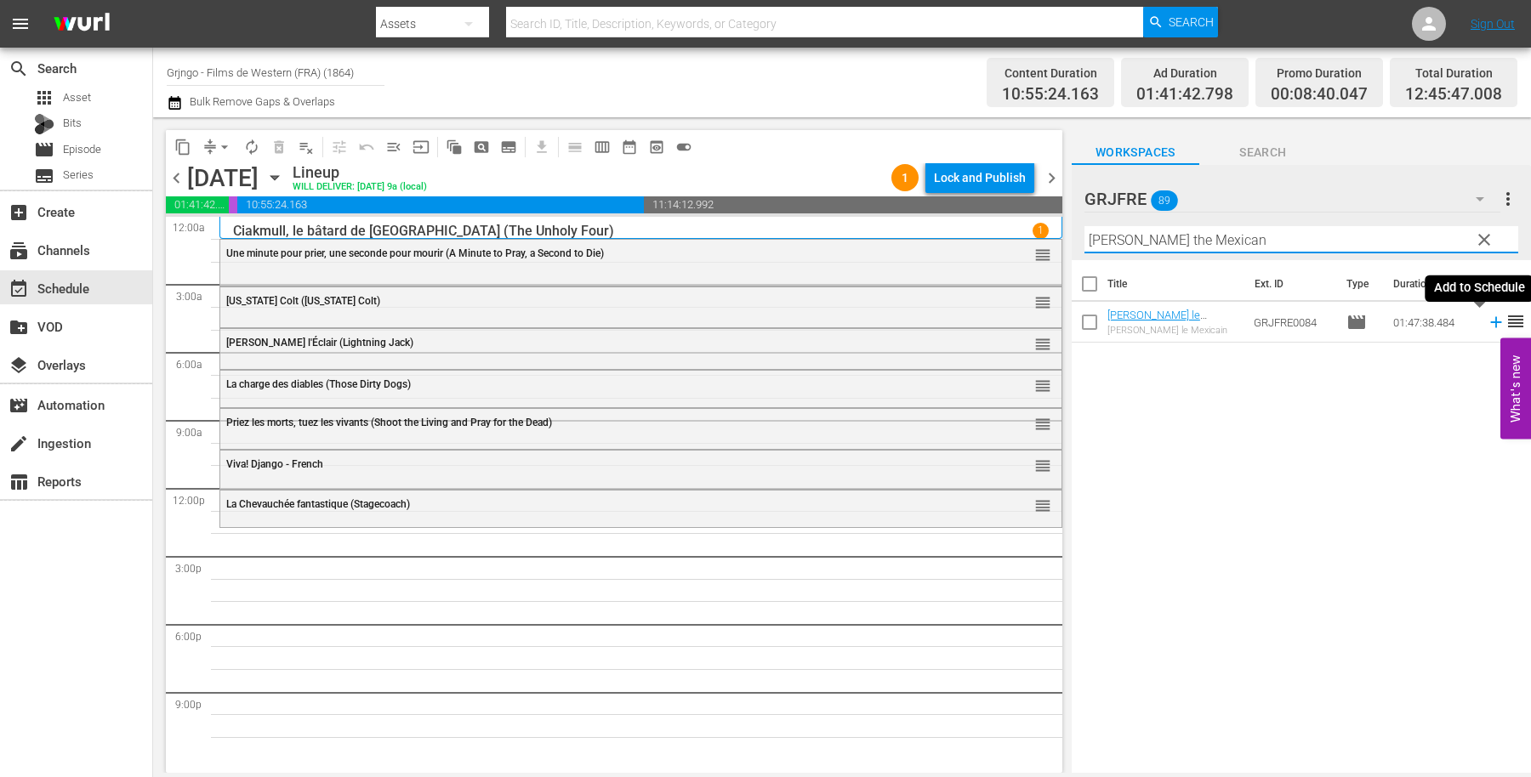
type input "Ramon the Mexican"
click at [1490, 321] on icon at bounding box center [1495, 322] width 11 height 11
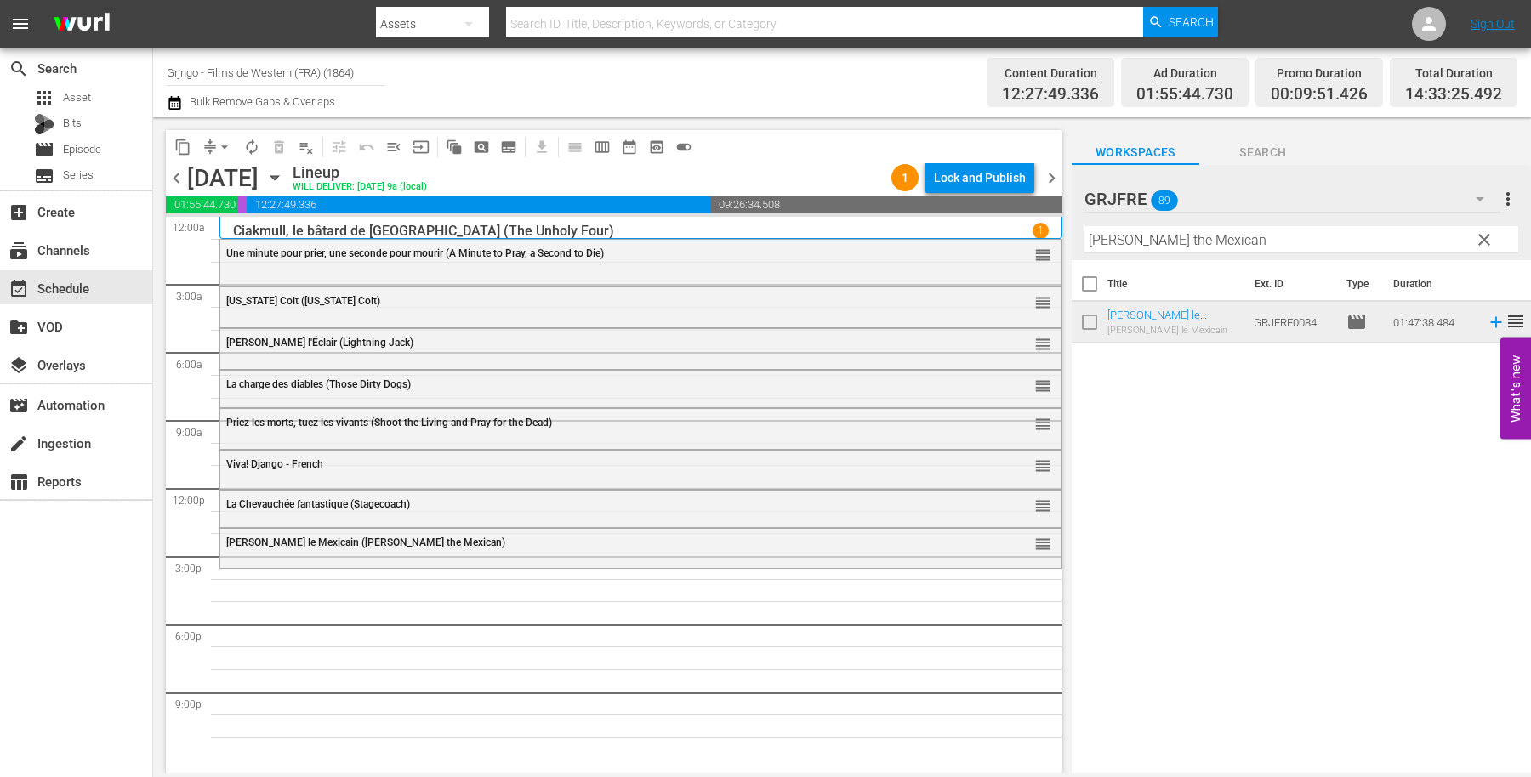
click at [1479, 236] on span "clear" at bounding box center [1484, 240] width 20 height 20
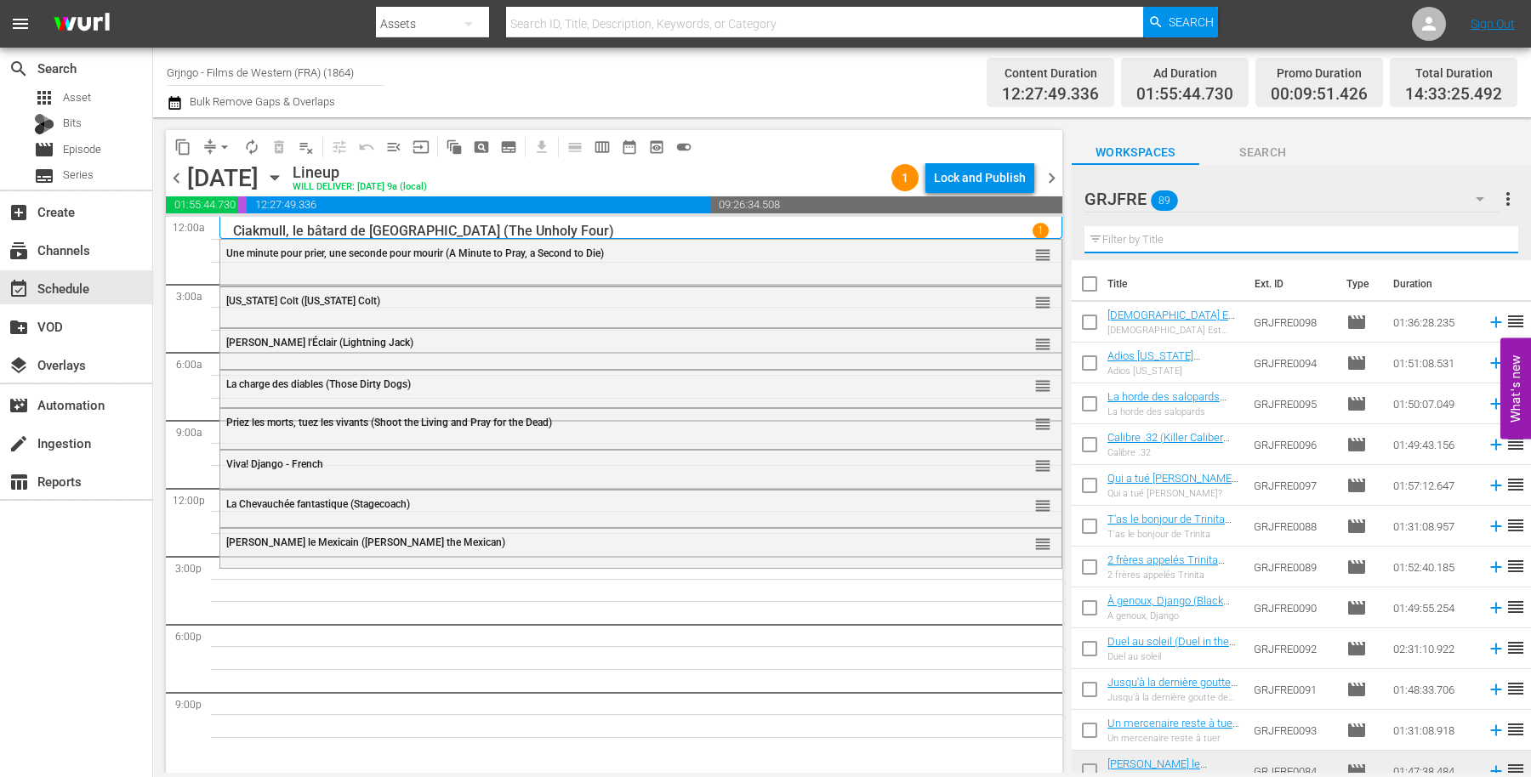
paste input "A Taste of Death"
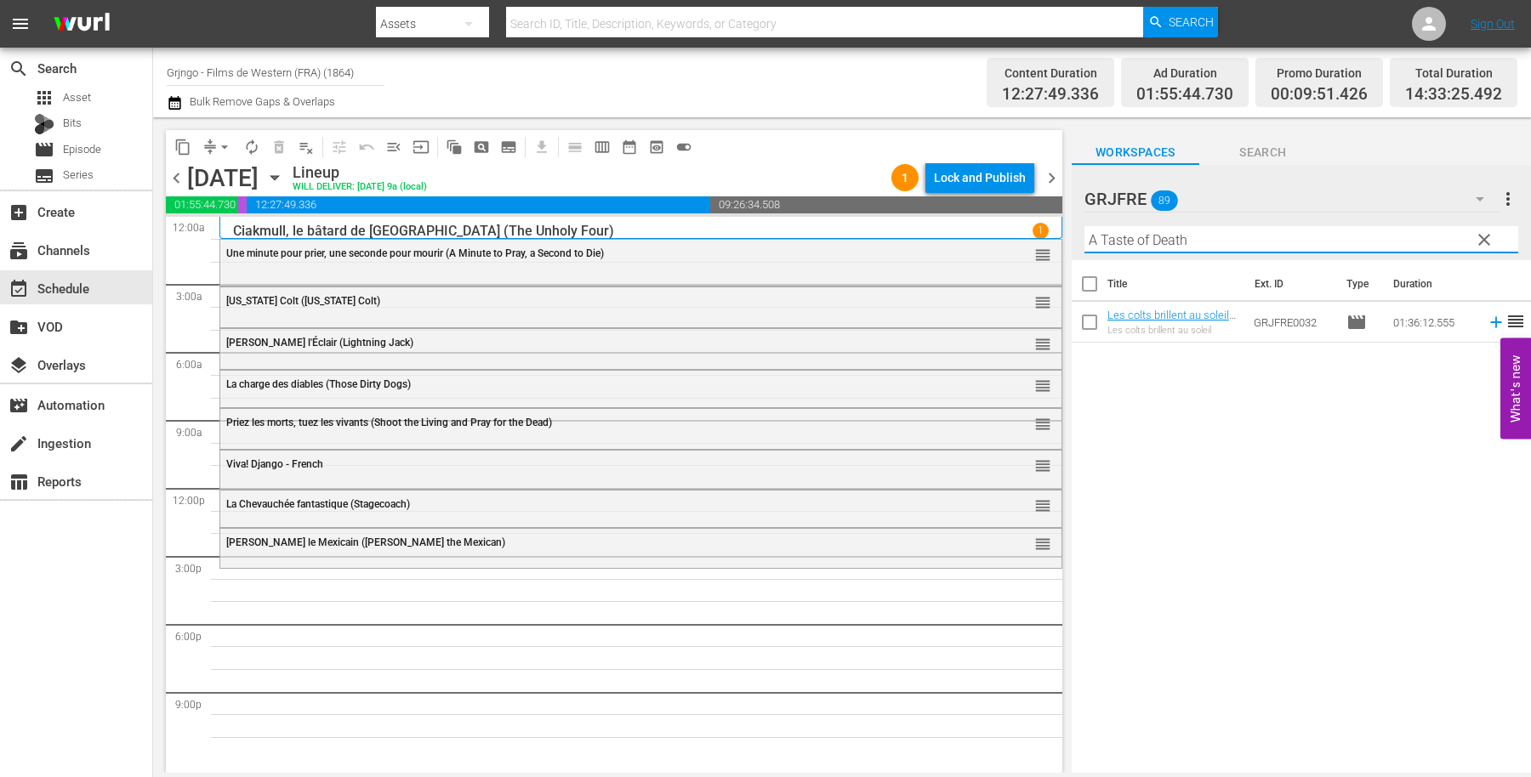
type input "A Taste of Death"
click at [1490, 326] on icon at bounding box center [1495, 322] width 11 height 11
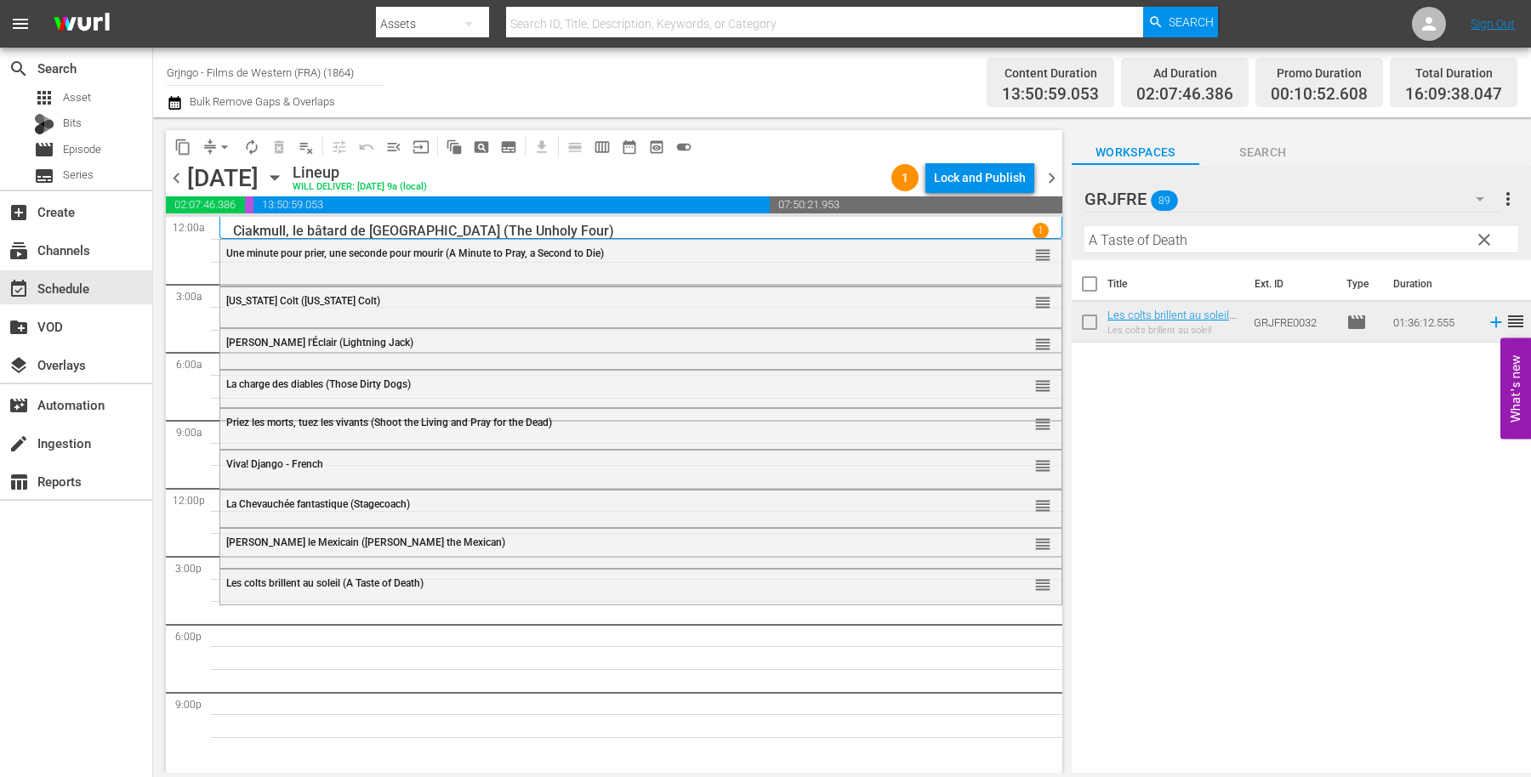
click at [1481, 241] on span "clear" at bounding box center [1484, 240] width 20 height 20
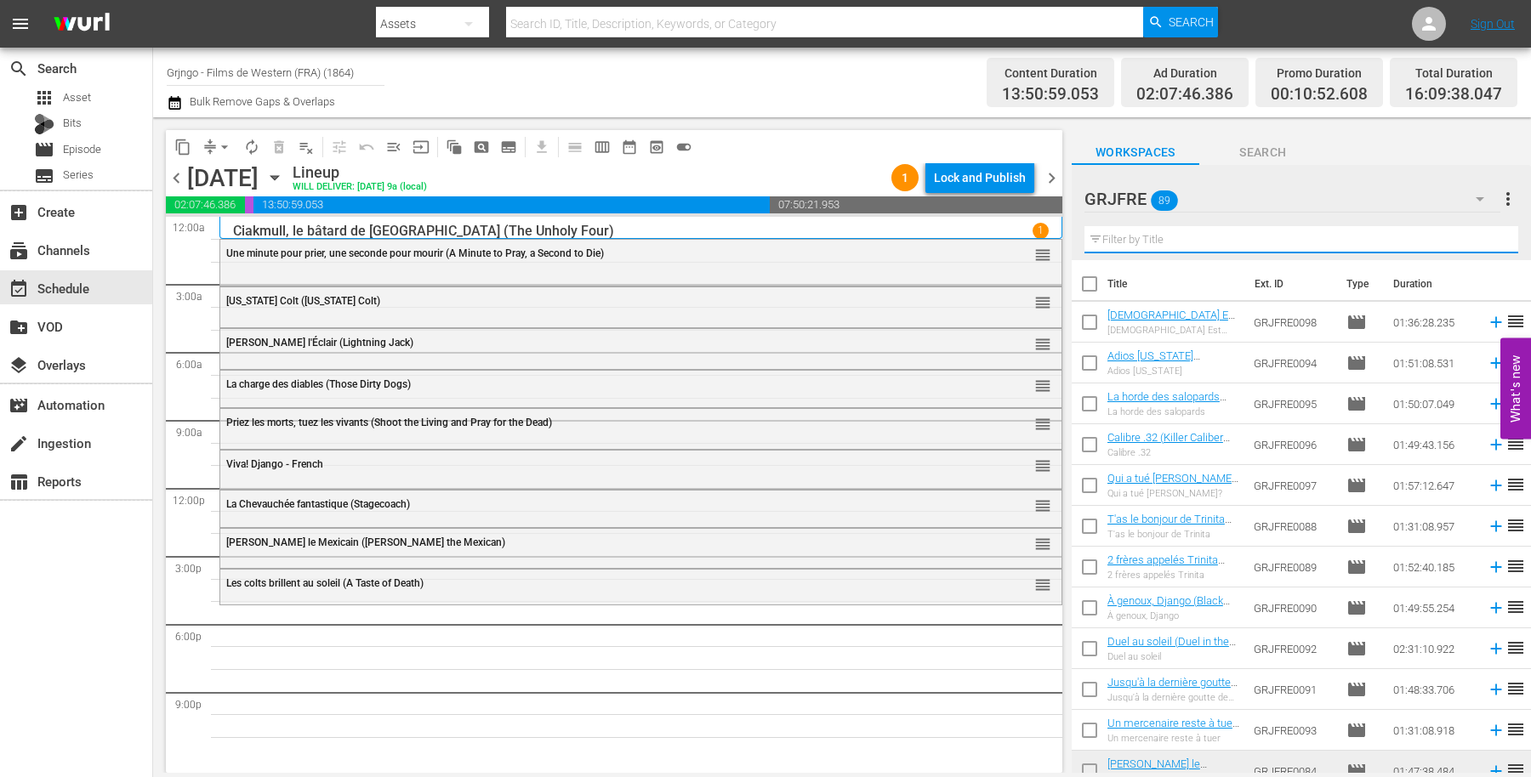
click at [1161, 237] on input "text" at bounding box center [1301, 239] width 434 height 27
paste input "Paradise Canyon"
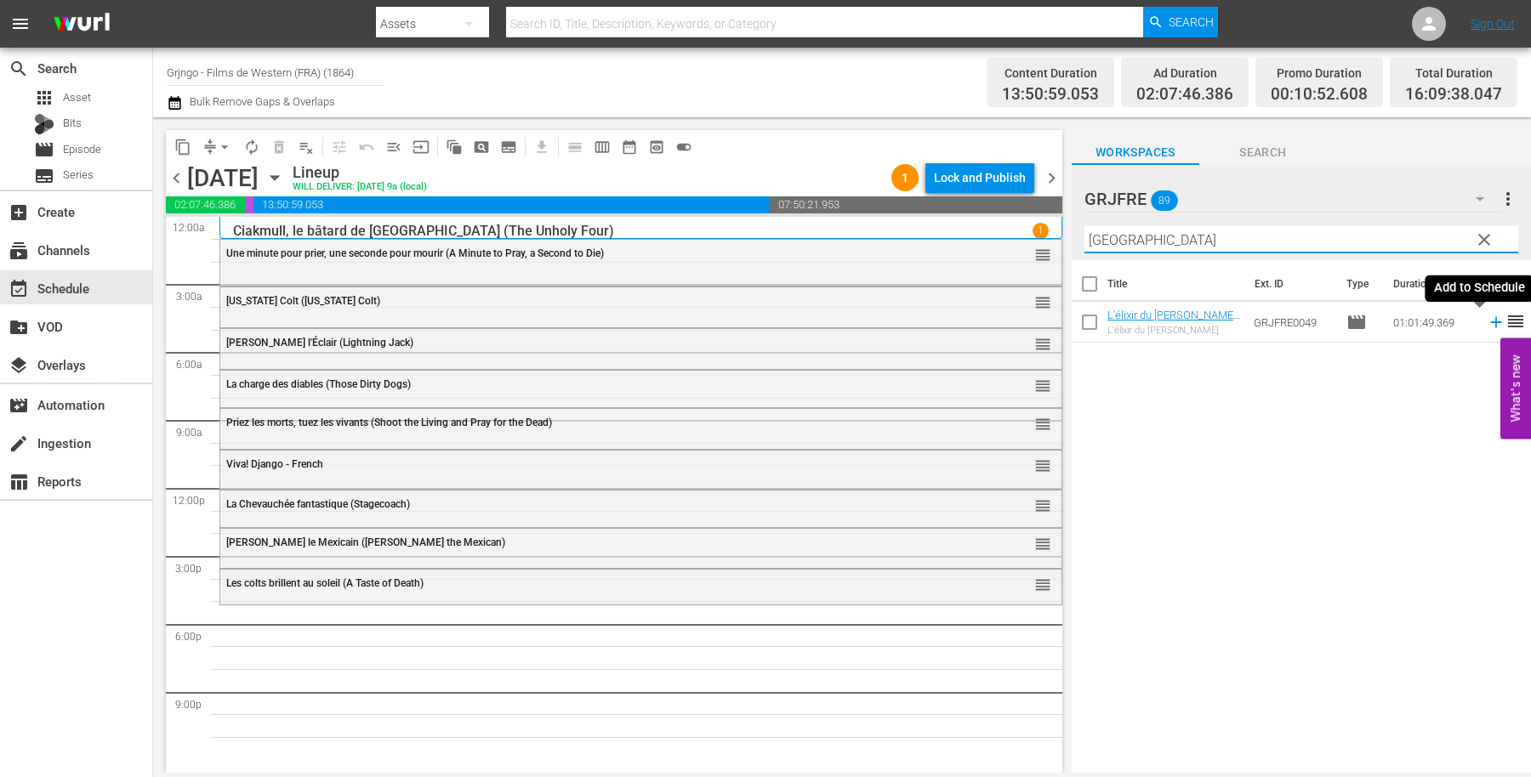
type input "Paradise Canyon"
click at [1486, 327] on icon at bounding box center [1495, 322] width 19 height 19
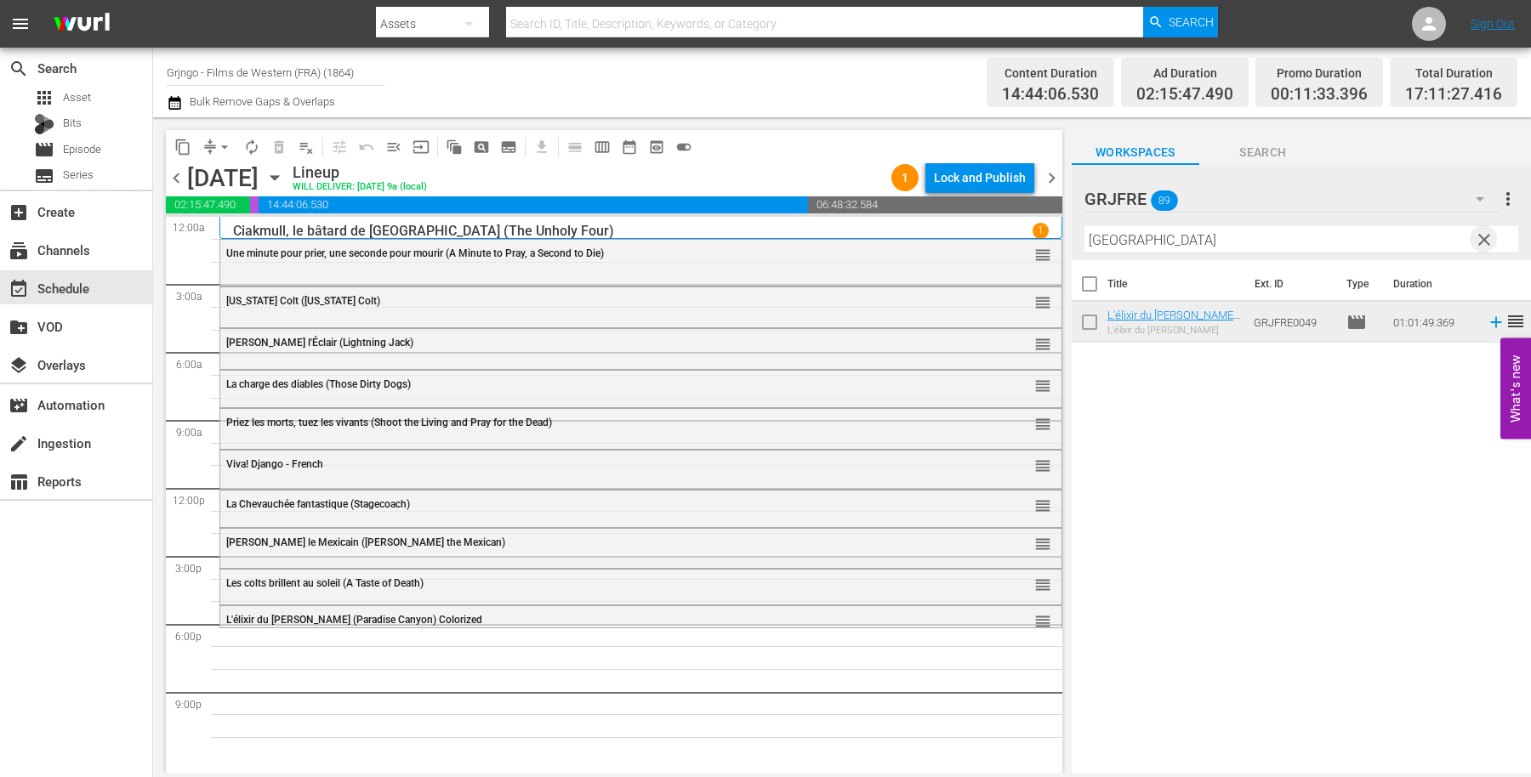
click at [1484, 230] on span "clear" at bounding box center [1484, 240] width 20 height 20
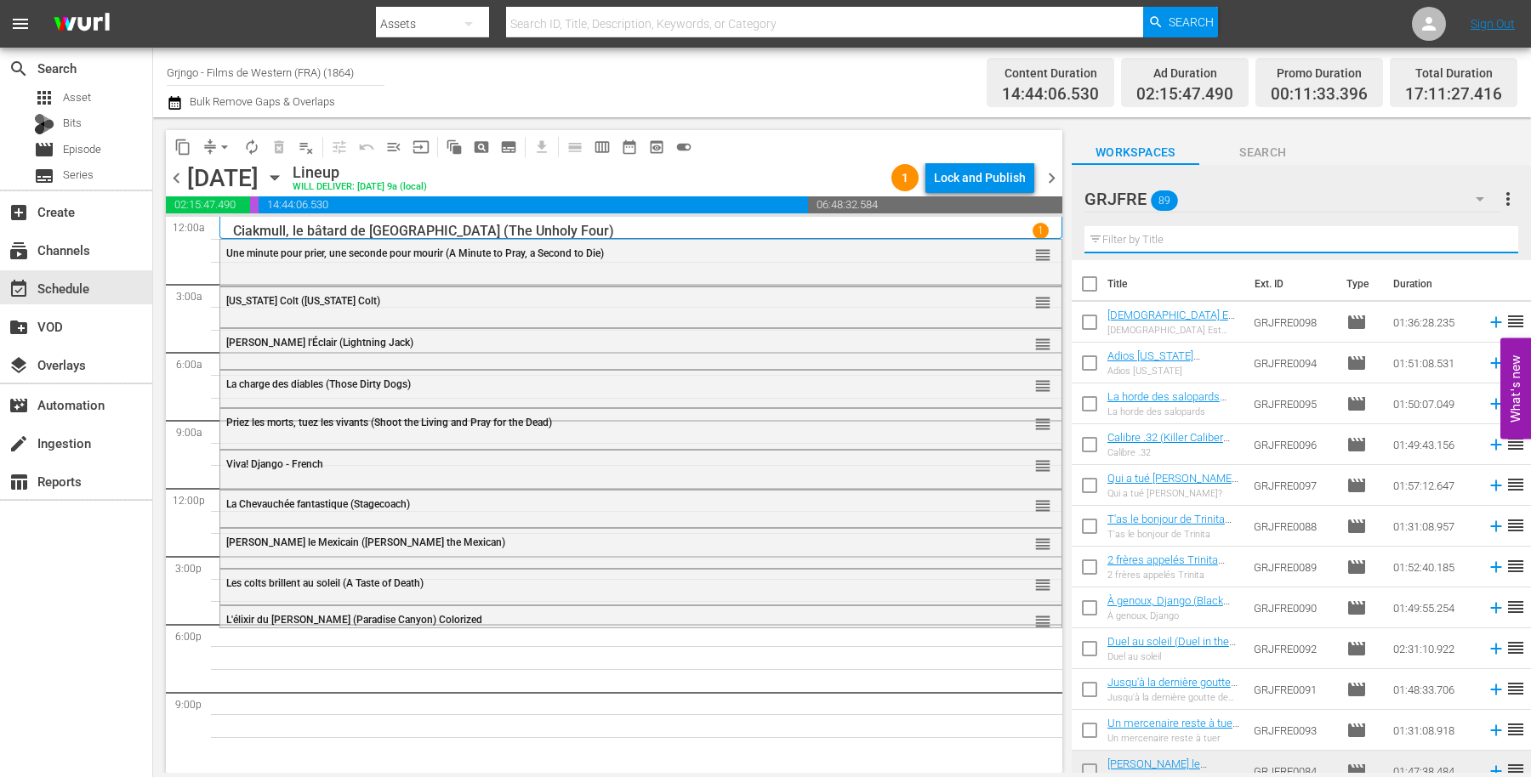
click at [1157, 247] on input "text" at bounding box center [1301, 239] width 434 height 27
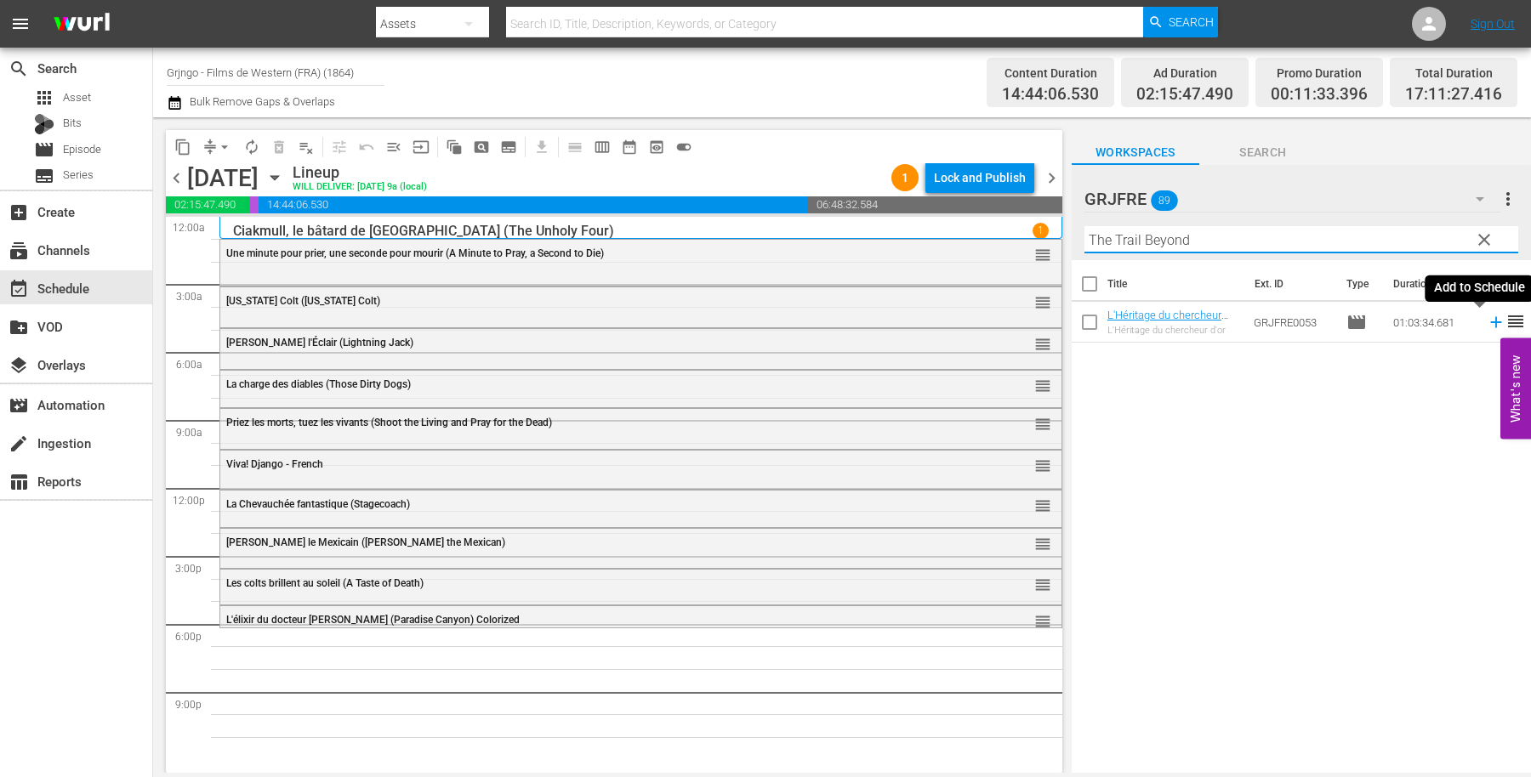
type input "The Trail Beyond"
click at [1490, 323] on icon at bounding box center [1495, 322] width 11 height 11
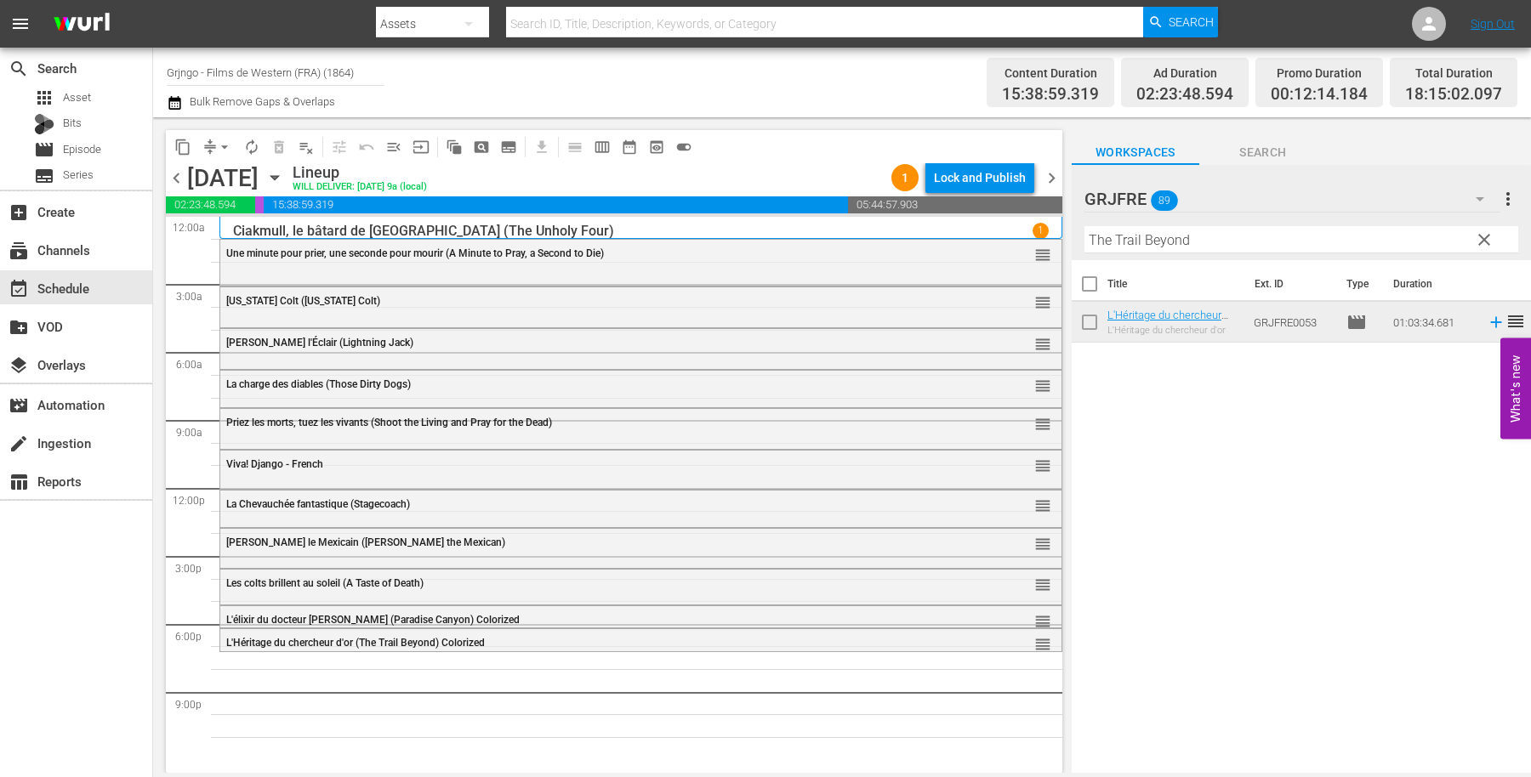
click at [1486, 235] on span "clear" at bounding box center [1484, 240] width 20 height 20
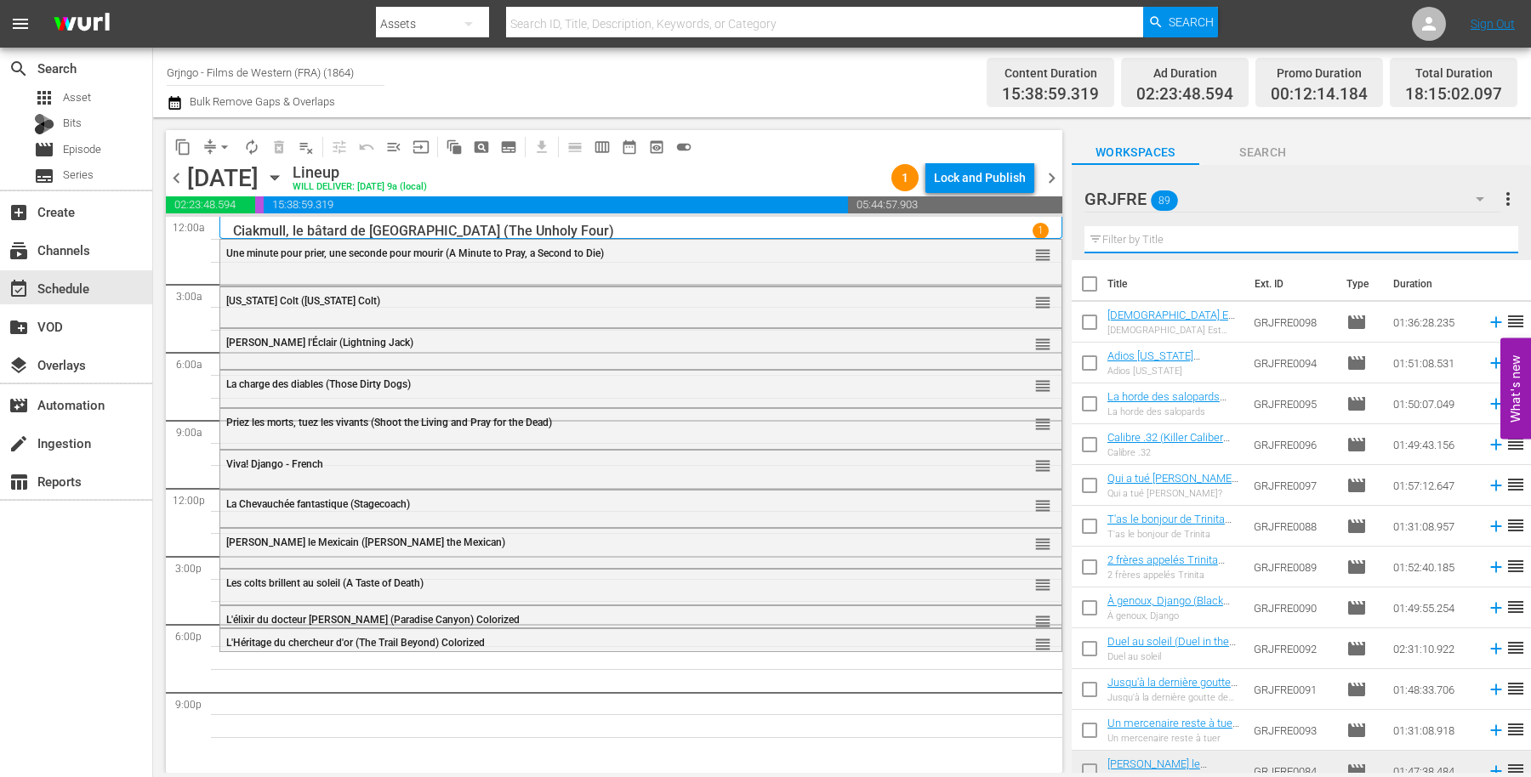
paste input "Cattle Queen of [US_STATE]"
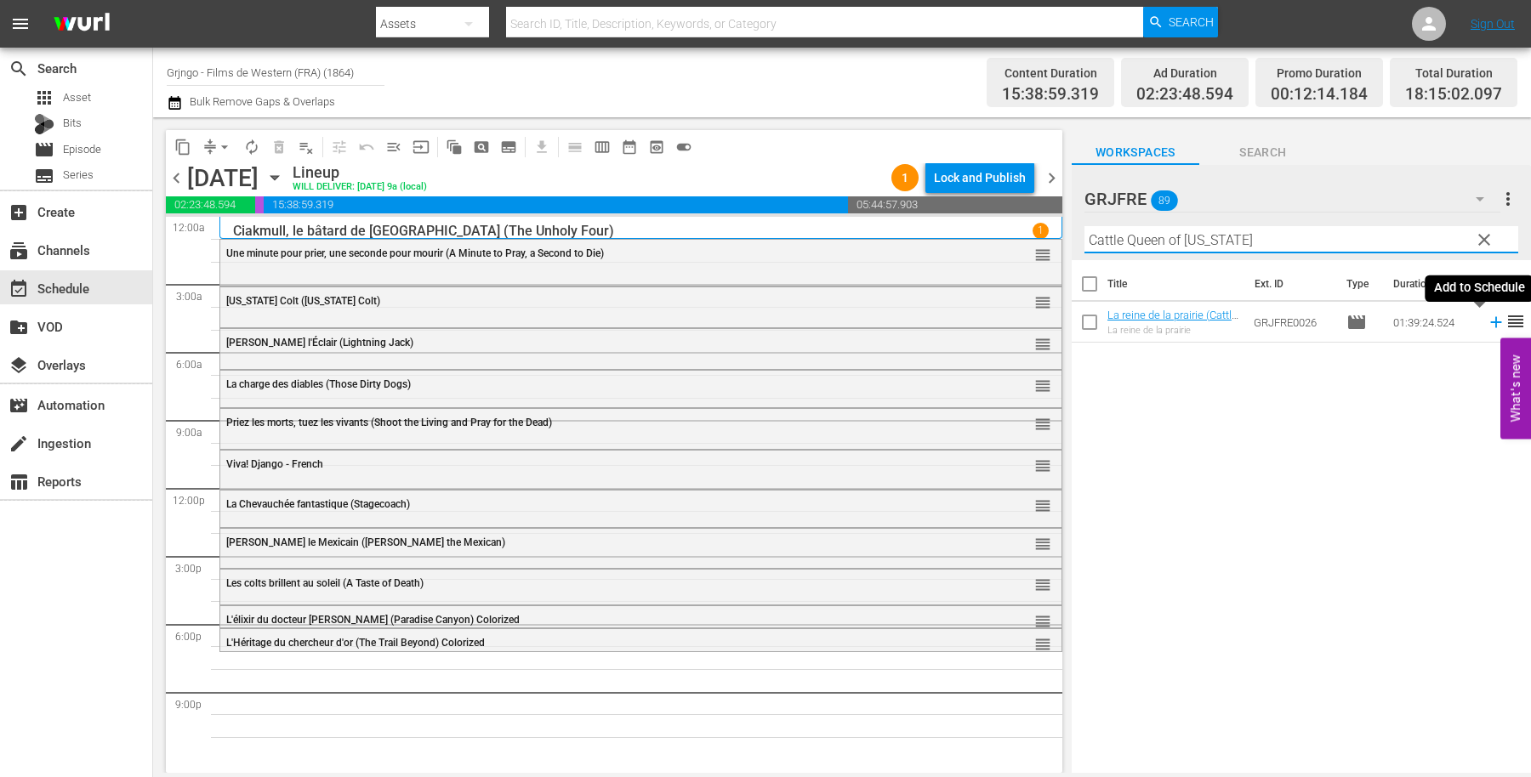
type input "Cattle Queen of [US_STATE]"
click at [1486, 320] on icon at bounding box center [1495, 322] width 19 height 19
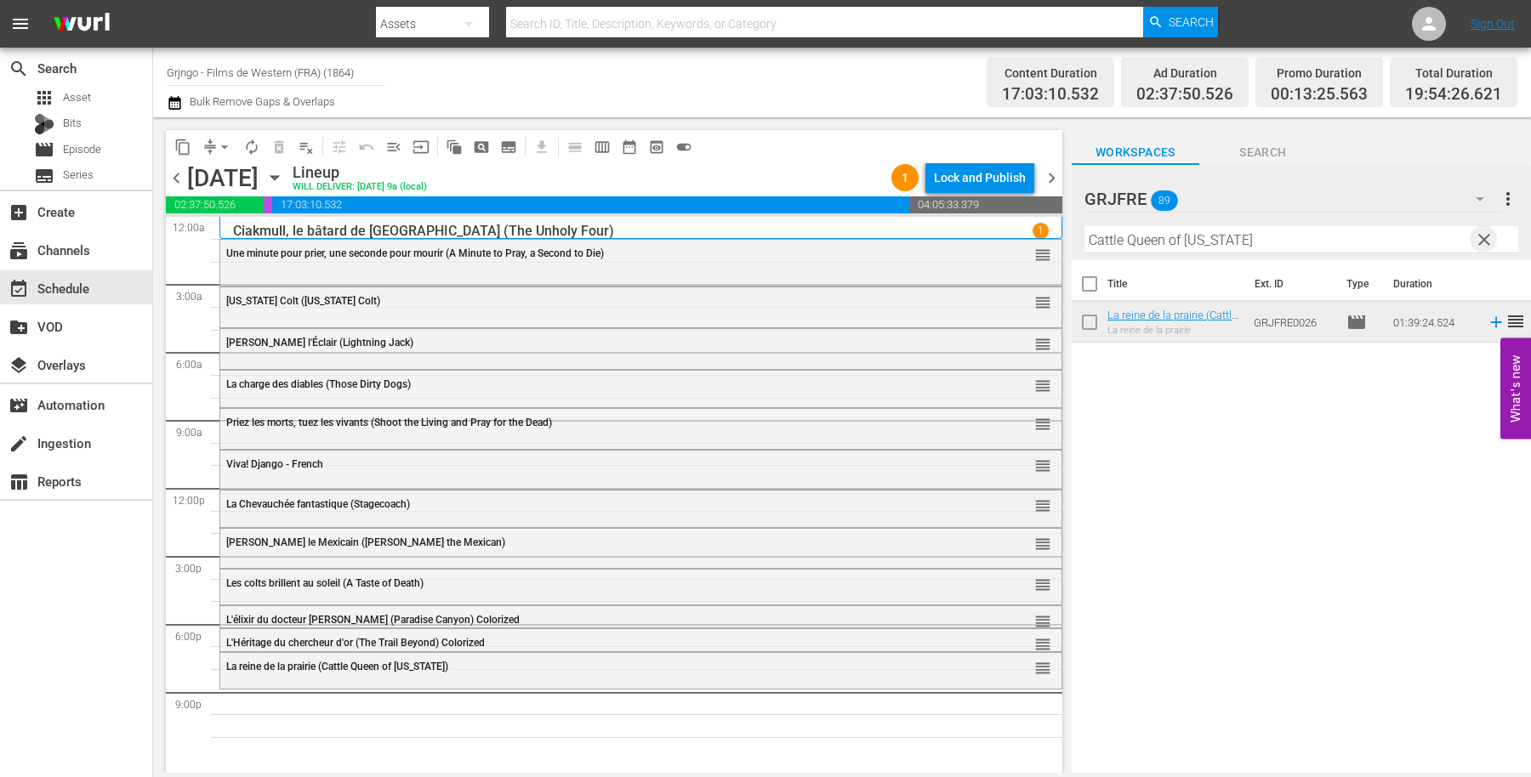
click at [1478, 237] on span "clear" at bounding box center [1484, 240] width 20 height 20
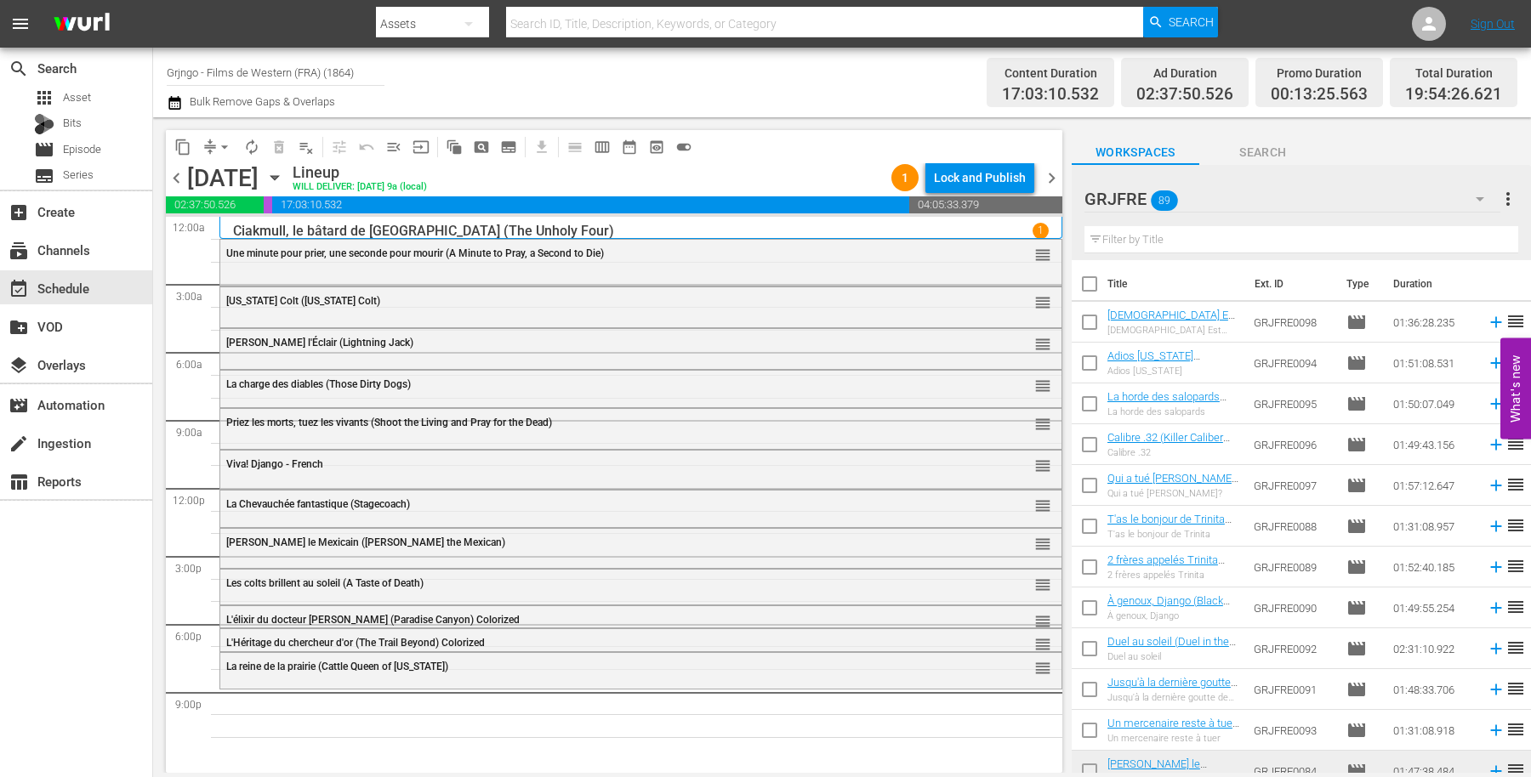
click at [1144, 242] on input "text" at bounding box center [1301, 239] width 434 height 27
paste input "Sitting Bull"
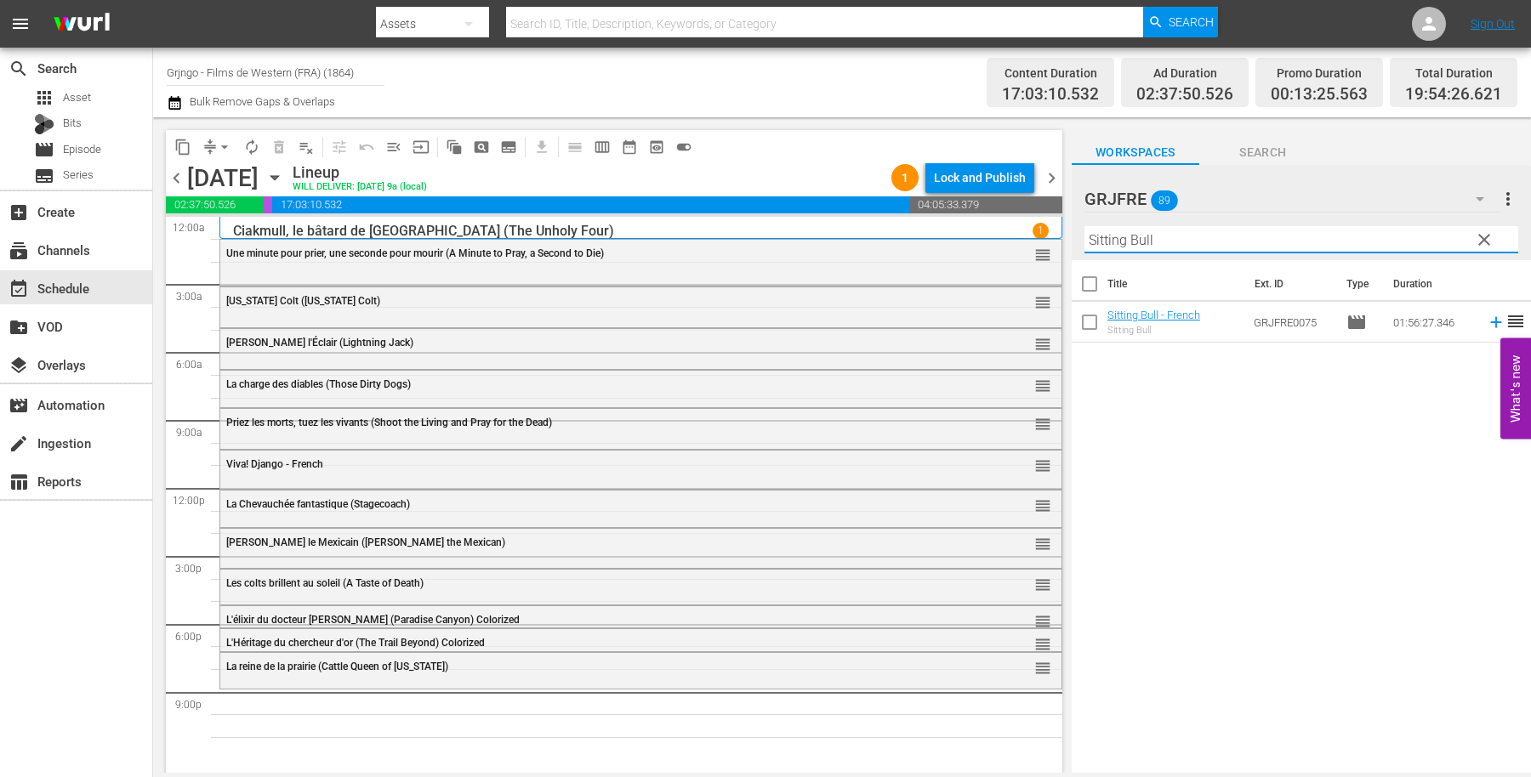
type input "Sitting Bull"
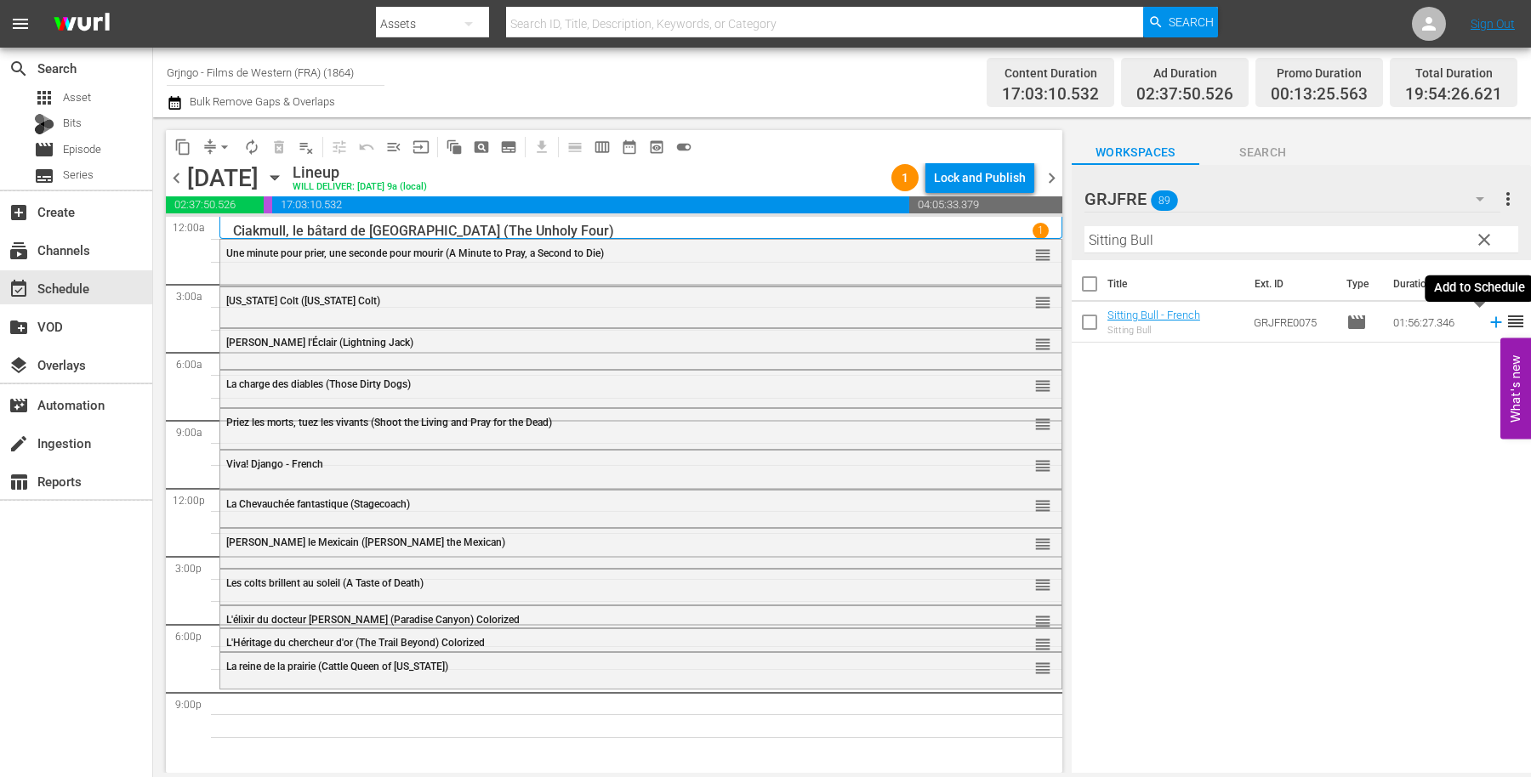
click at [1490, 321] on icon at bounding box center [1495, 322] width 11 height 11
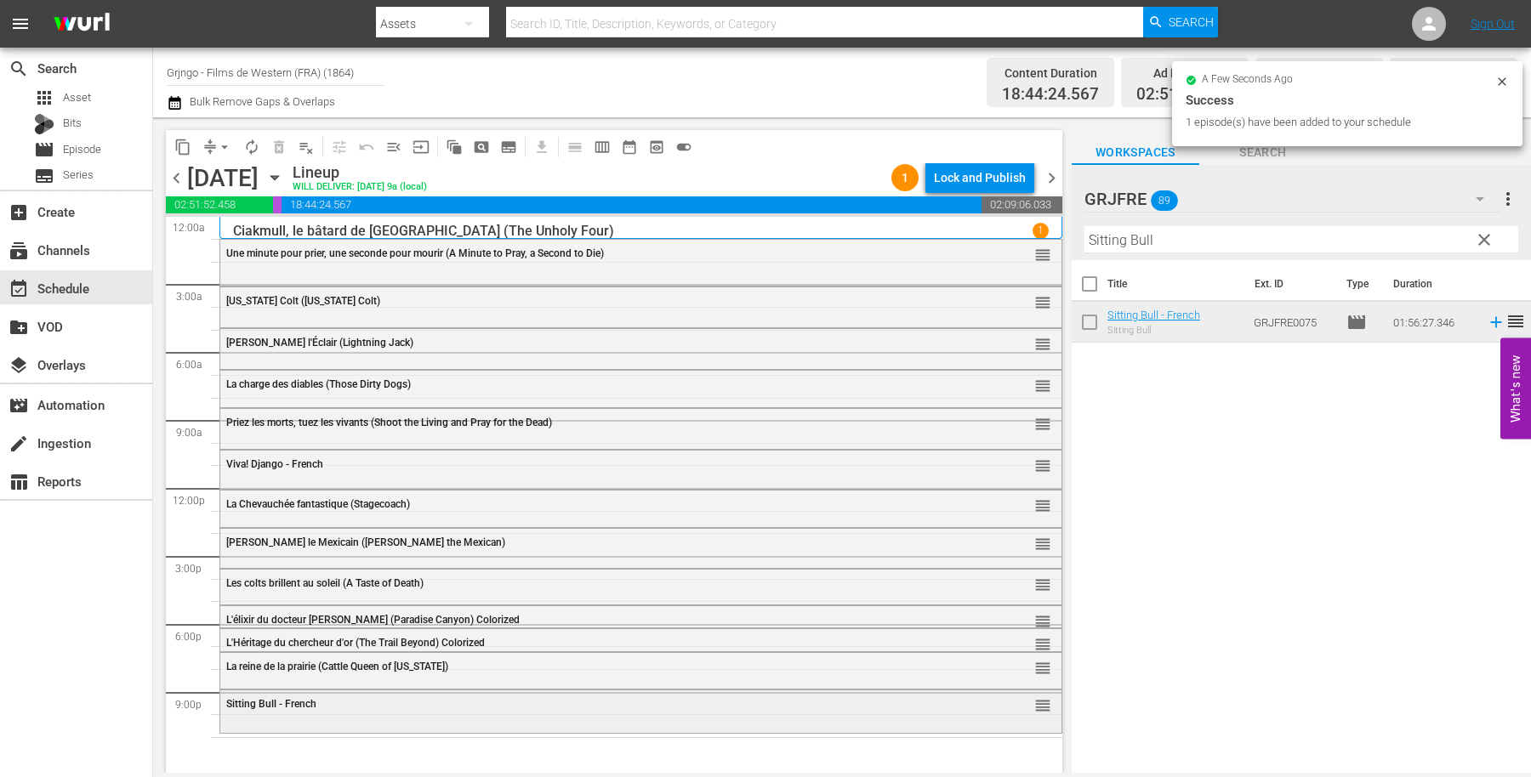
click at [452, 719] on div "[PERSON_NAME] - French reorder" at bounding box center [640, 705] width 841 height 29
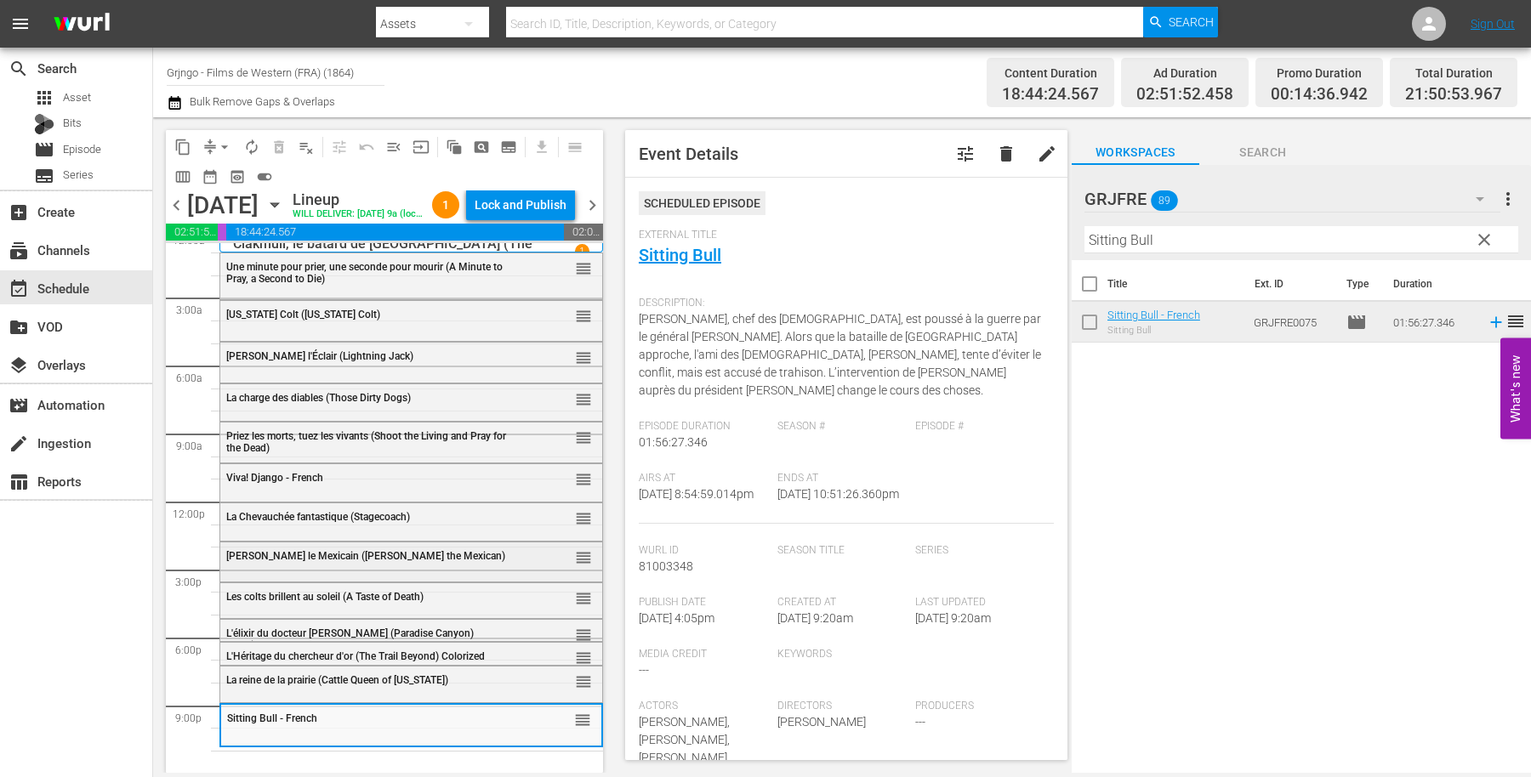
scroll to position [42, 0]
click at [350, 651] on span "L'Héritage du chercheur d'or (The Trail Beyond) Colorized" at bounding box center [355, 657] width 259 height 12
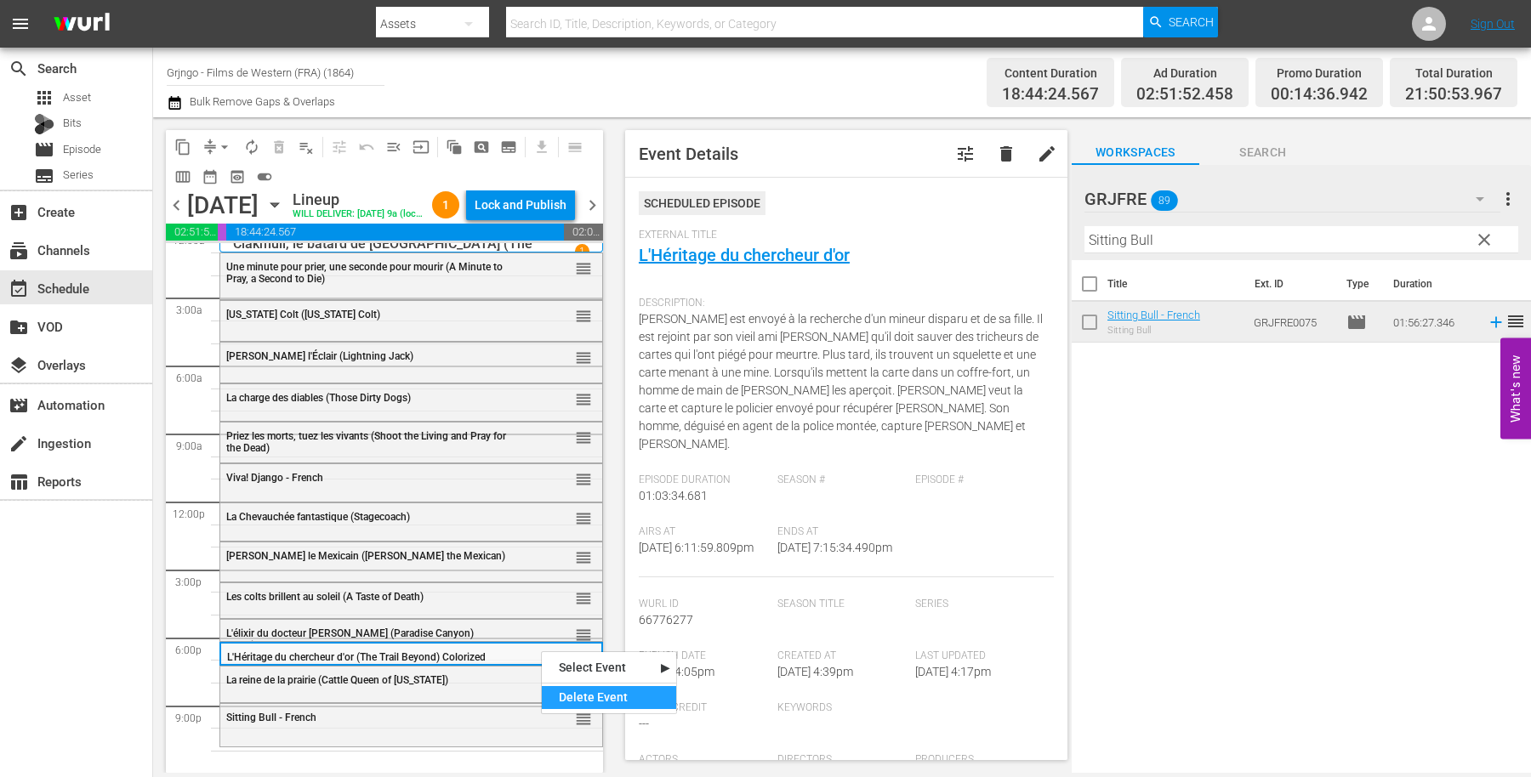
click at [568, 694] on div "Delete Event" at bounding box center [609, 697] width 134 height 23
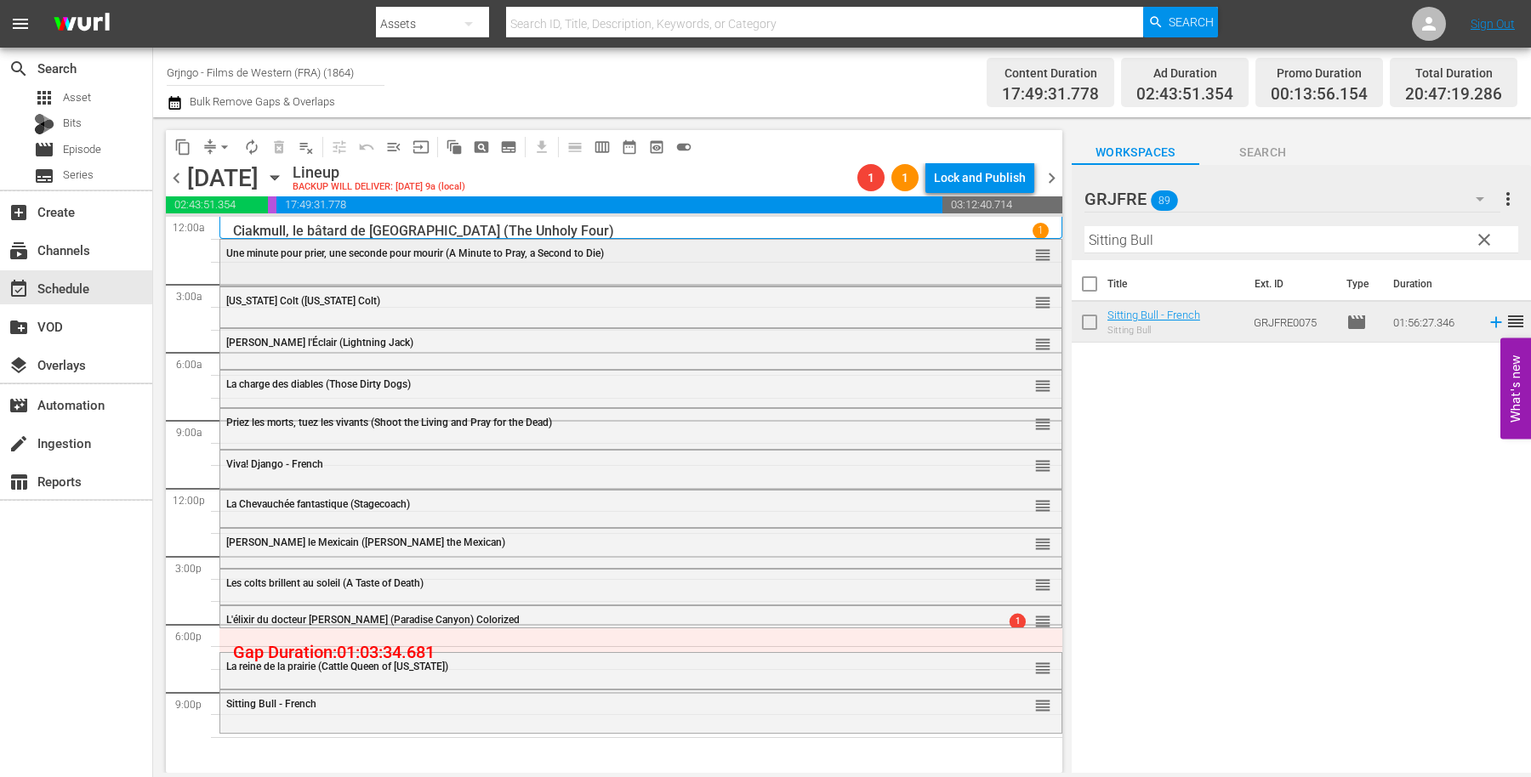
scroll to position [0, 0]
click at [225, 139] on span "arrow_drop_down" at bounding box center [224, 147] width 17 height 17
click at [245, 241] on li "Align to End of Previous Day" at bounding box center [225, 237] width 179 height 28
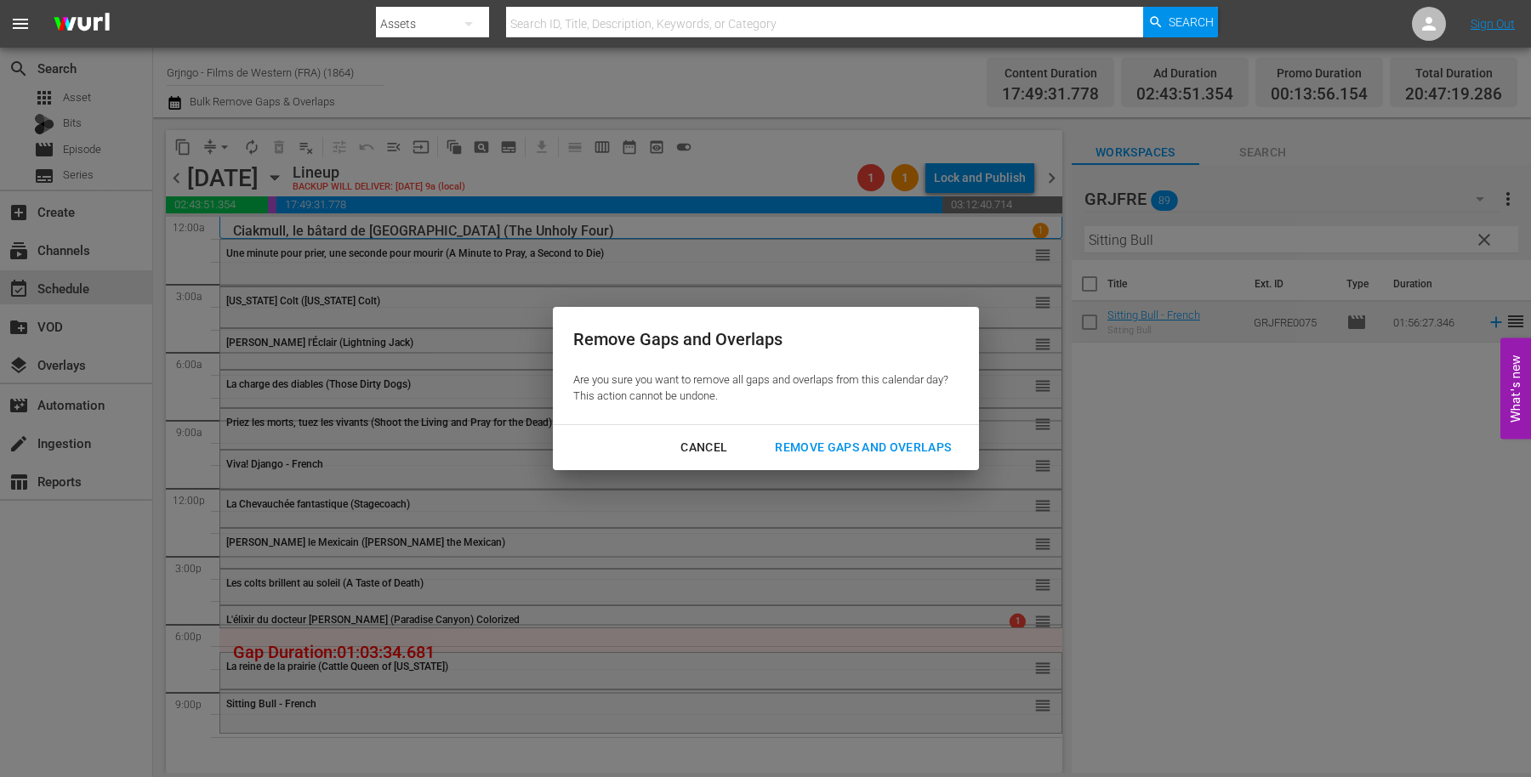
click at [879, 443] on div "Remove Gaps and Overlaps" at bounding box center [862, 447] width 203 height 21
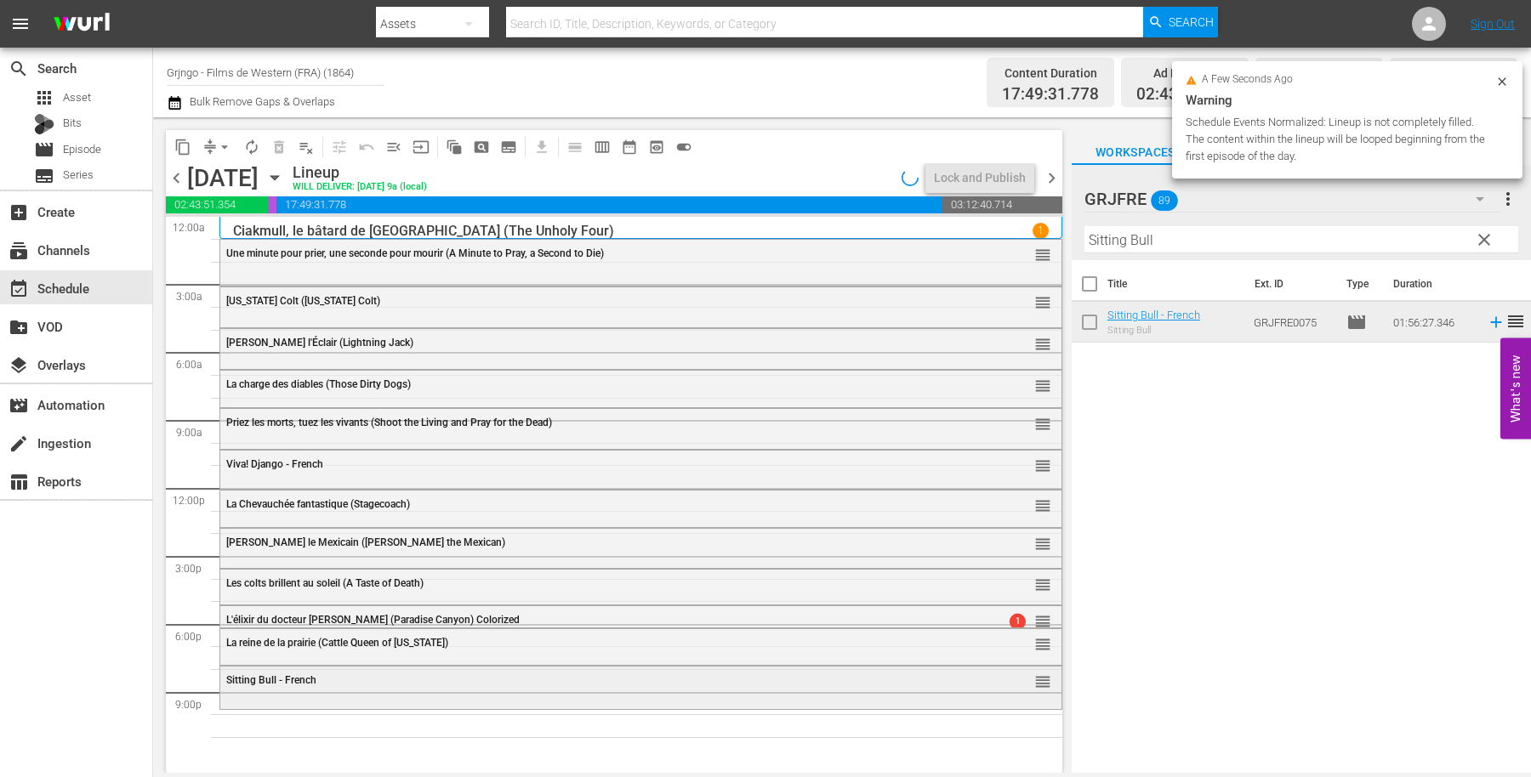
click at [402, 685] on div "Sitting Bull - French" at bounding box center [594, 680] width 737 height 12
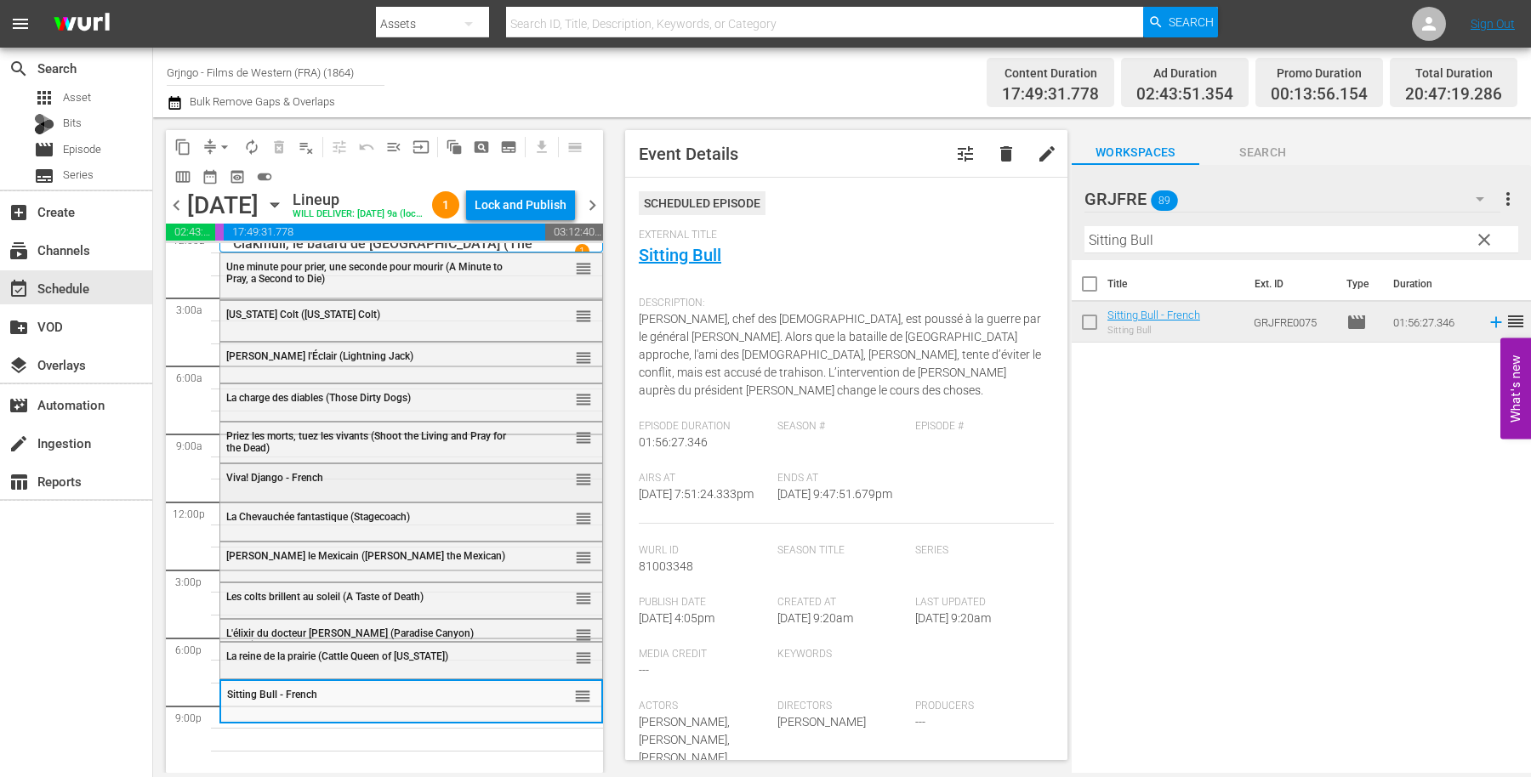
scroll to position [42, 0]
click at [1486, 236] on span "clear" at bounding box center [1484, 240] width 20 height 20
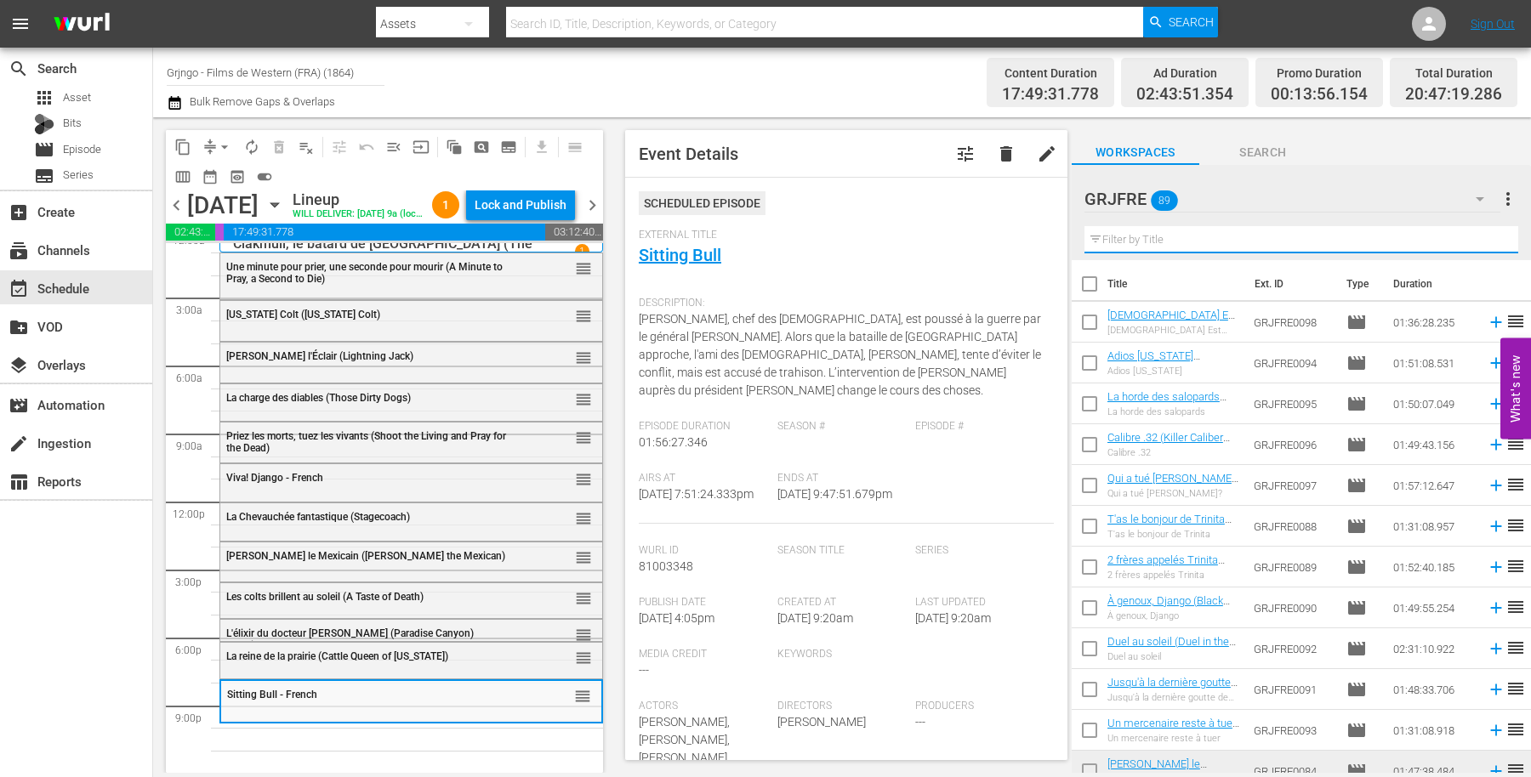
click at [1117, 246] on input "text" at bounding box center [1301, 239] width 434 height 27
paste input "Woman They Almost Lynched"
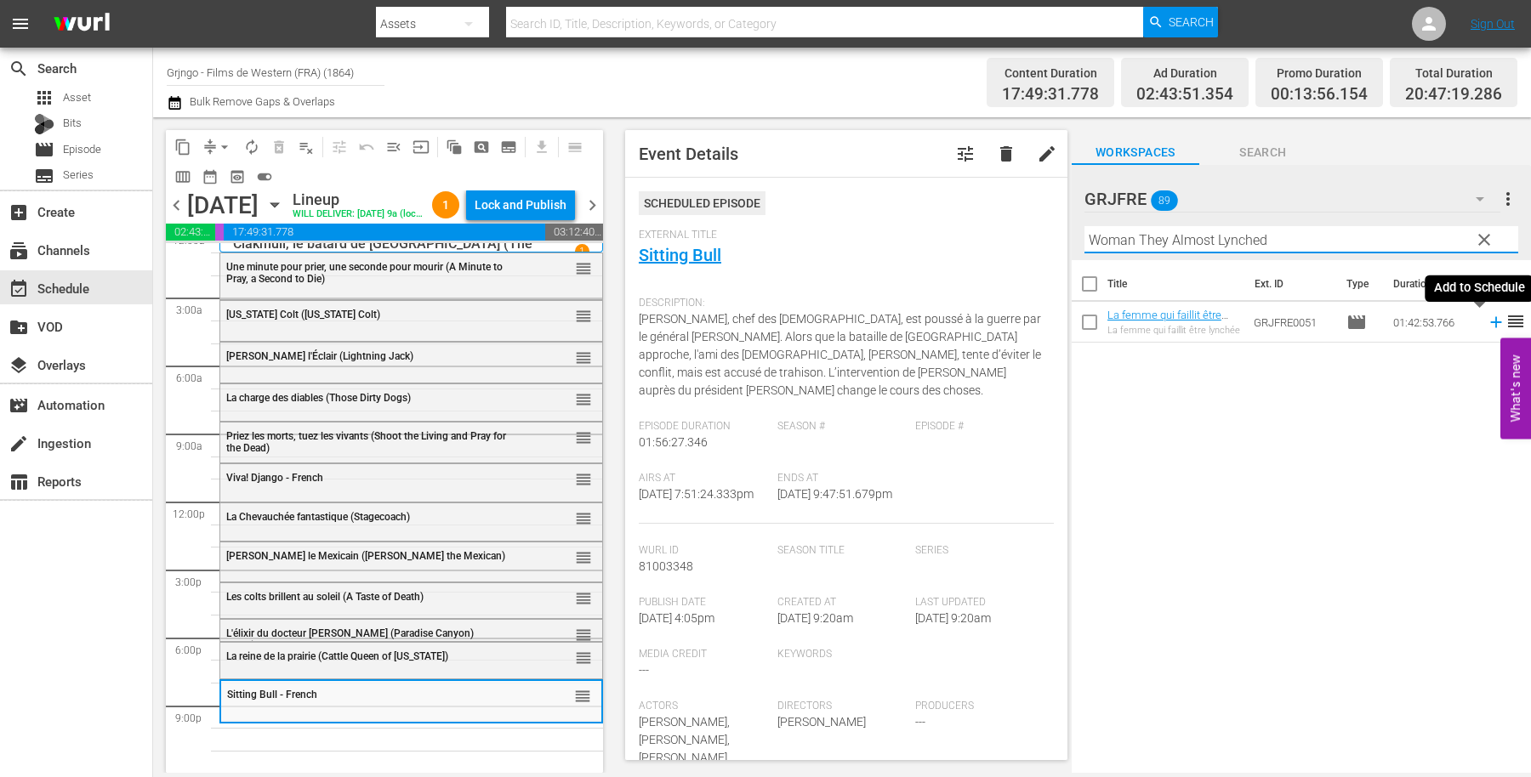
type input "Woman They Almost Lynched"
click at [1486, 318] on icon at bounding box center [1495, 322] width 19 height 19
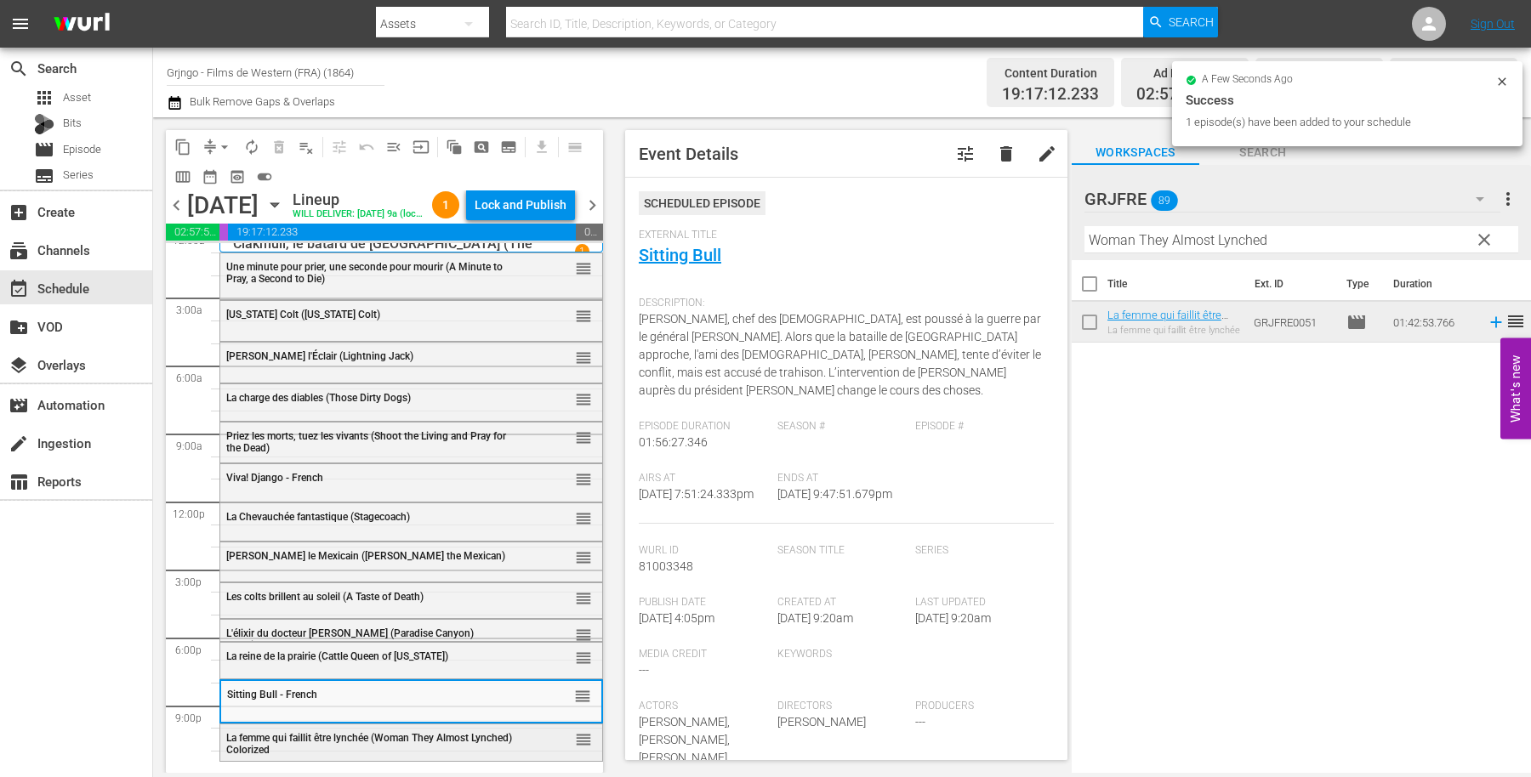
click at [355, 730] on div "La femme qui faillit être lynchée (Woman They Almost Lynched) Colorized" at bounding box center [369, 743] width 287 height 26
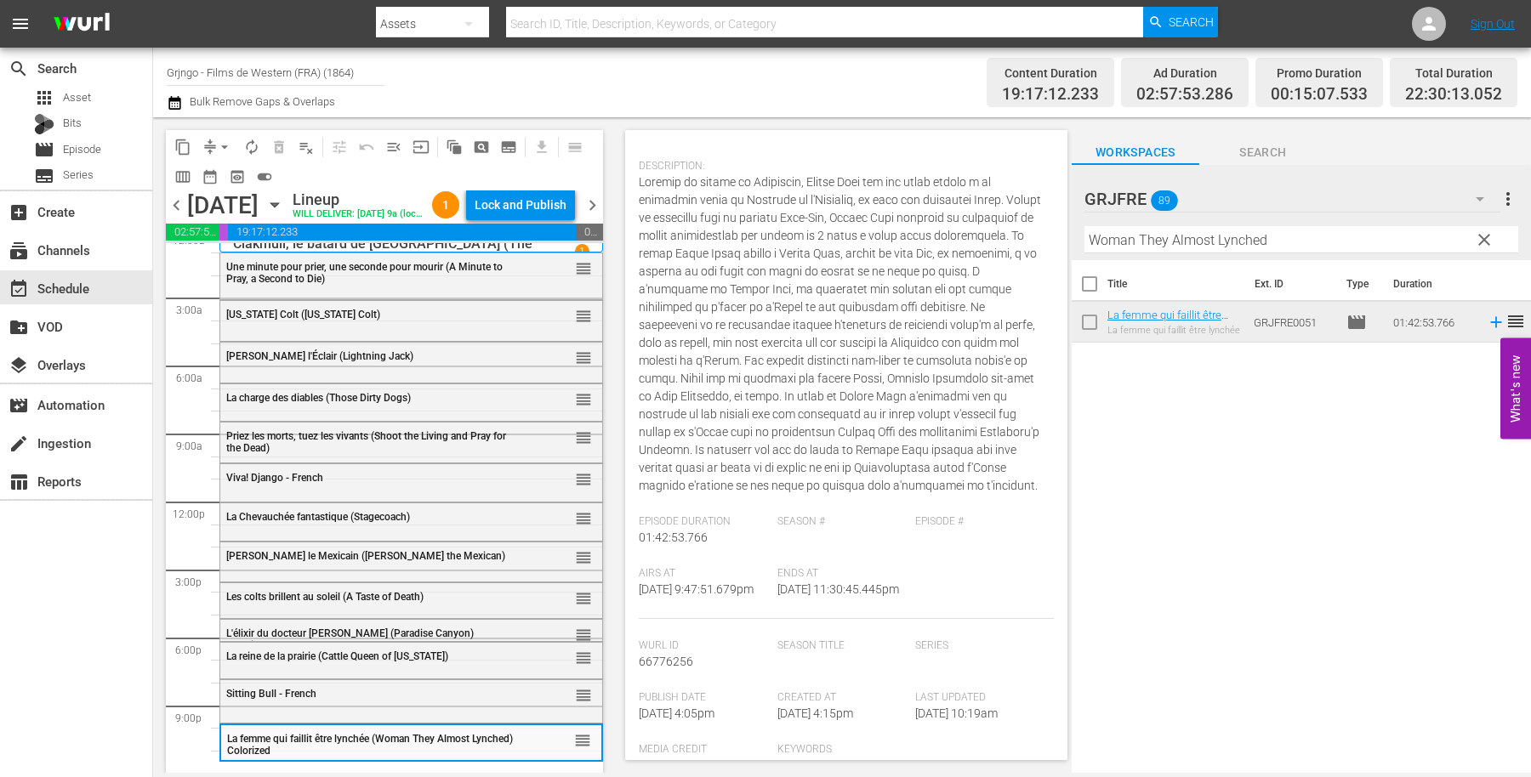
scroll to position [213, 0]
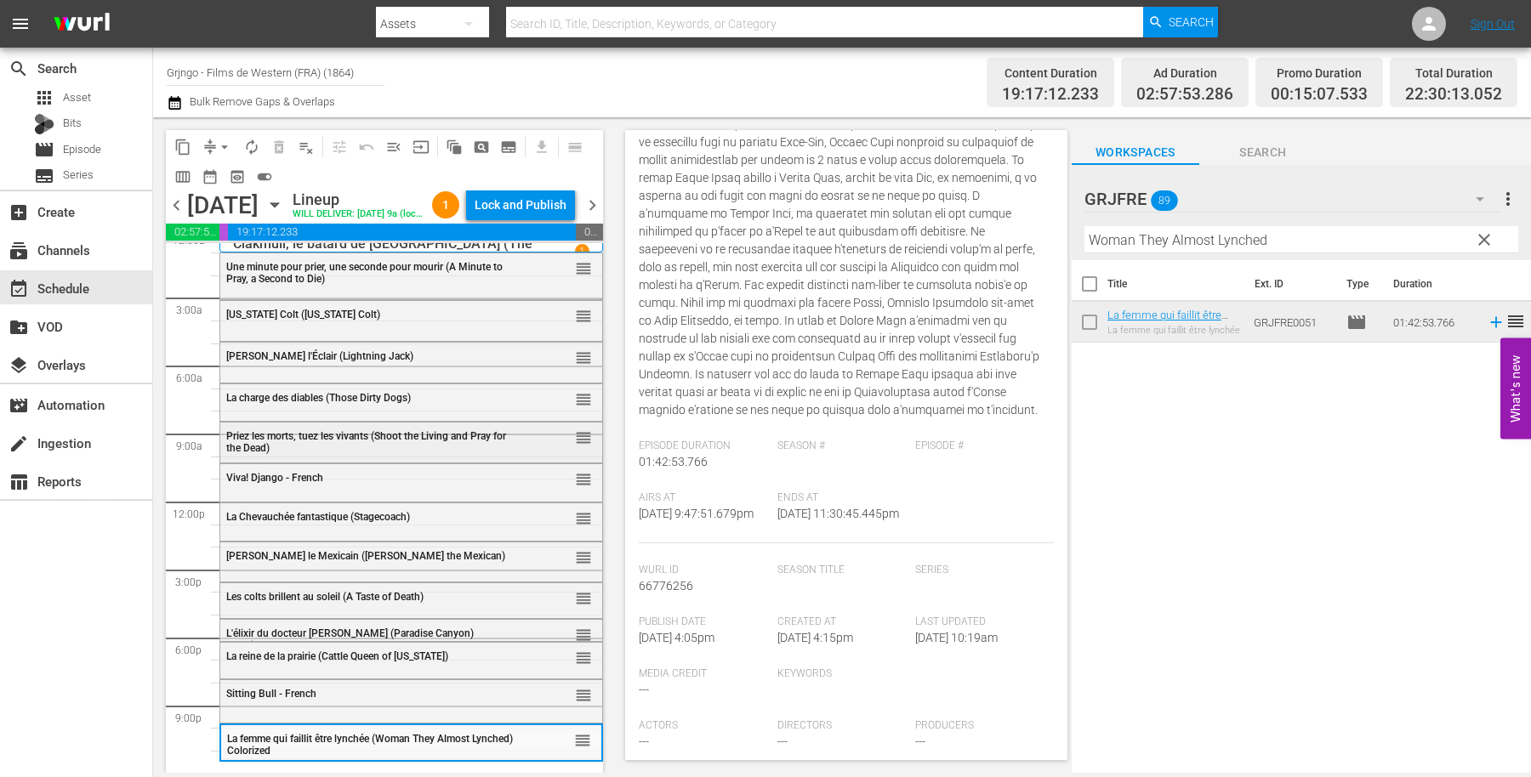
click at [369, 434] on span "Priez les morts, tuez les vivants (Shoot the Living and Pray for the Dead)" at bounding box center [366, 442] width 280 height 24
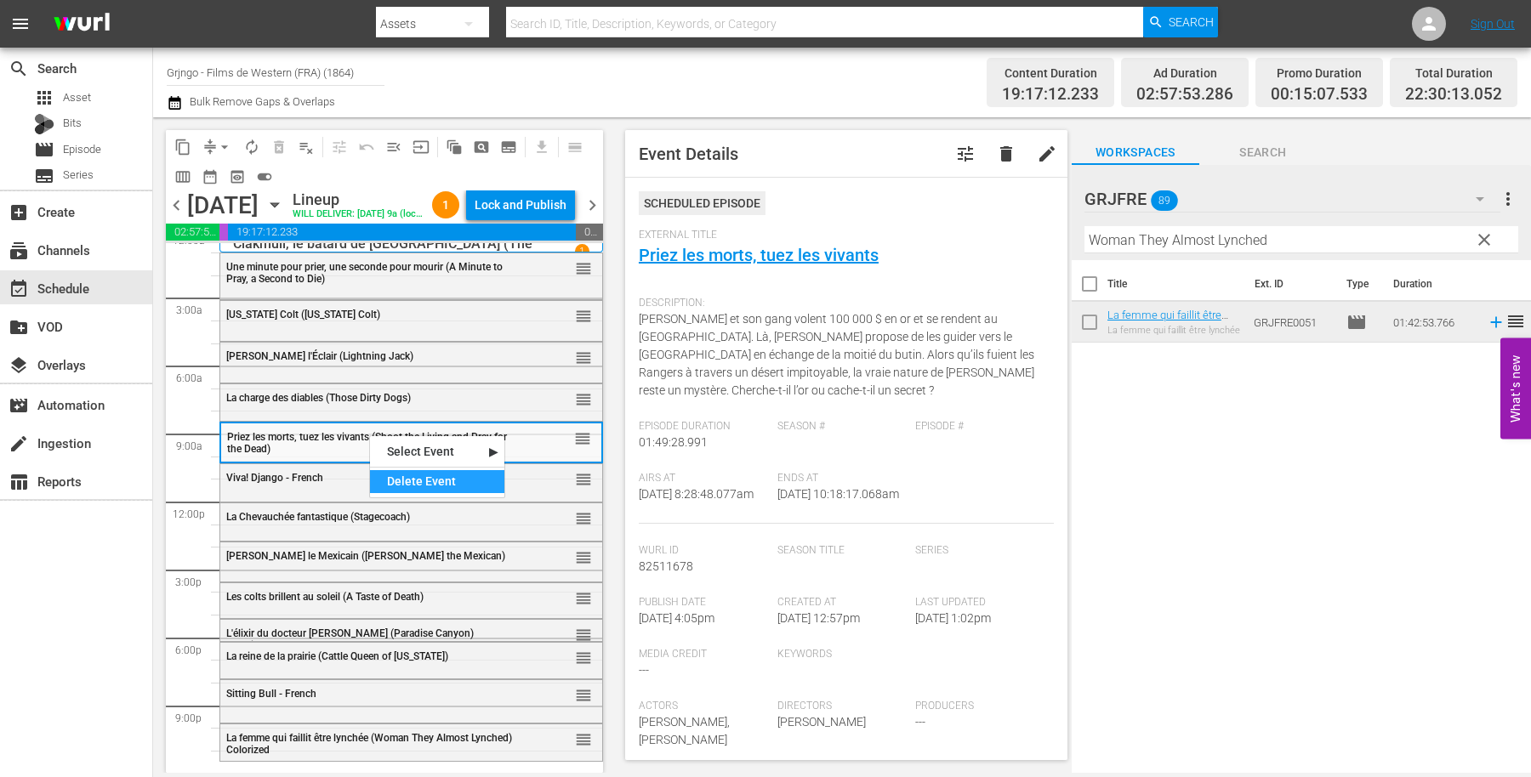
click at [423, 475] on div "Delete Event" at bounding box center [437, 481] width 134 height 23
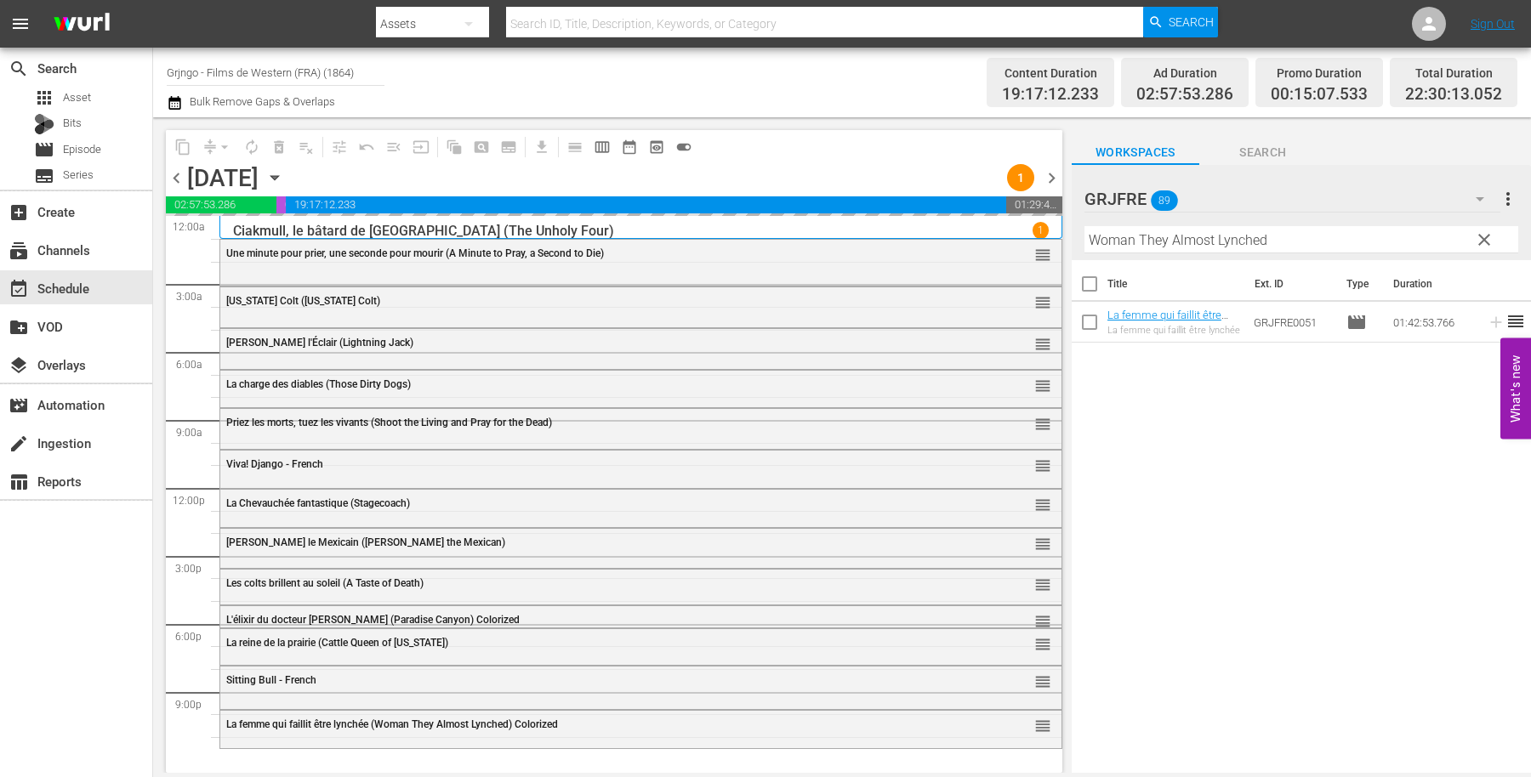
scroll to position [0, 0]
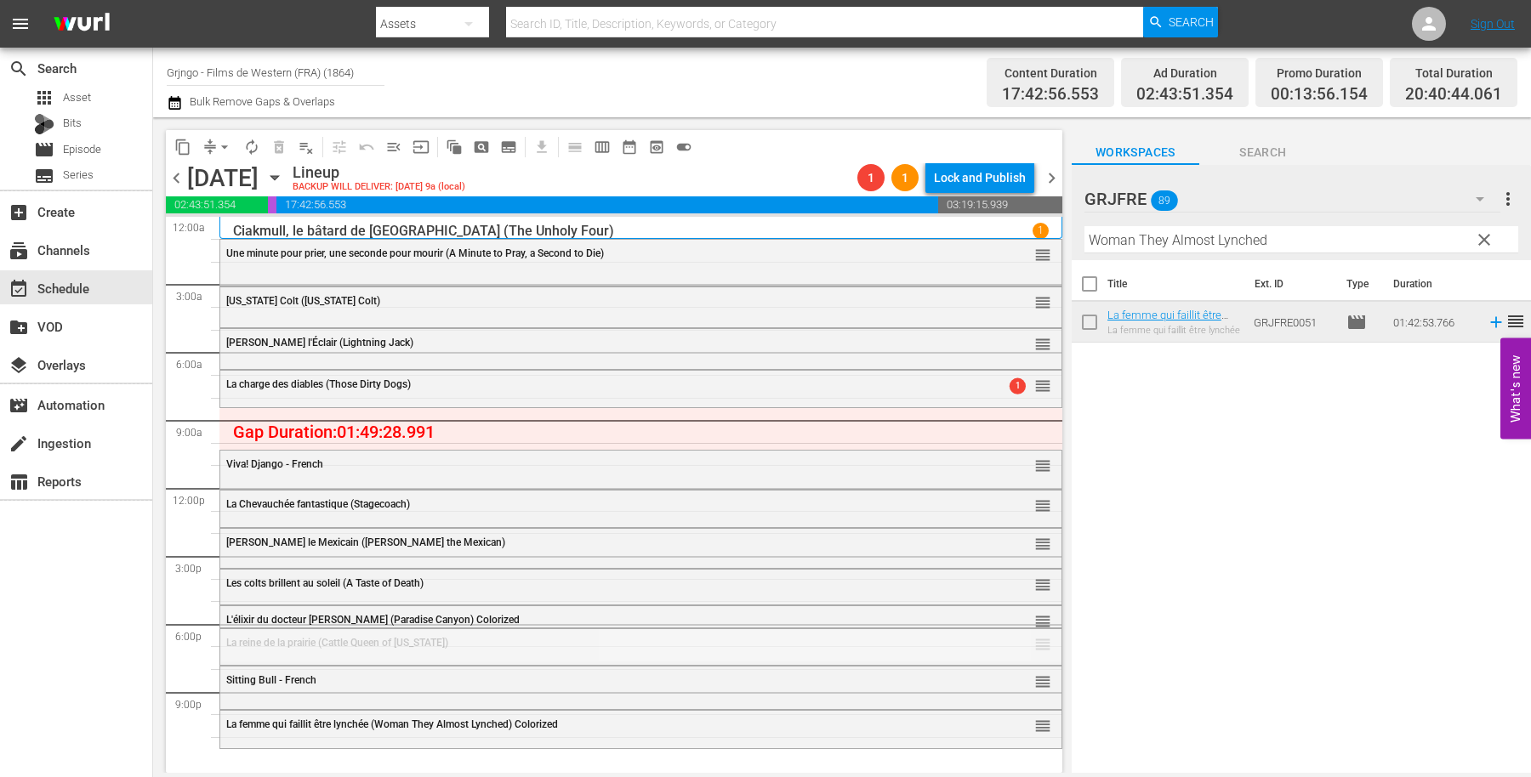
drag, startPoint x: 1026, startPoint y: 646, endPoint x: 1035, endPoint y: 408, distance: 238.3
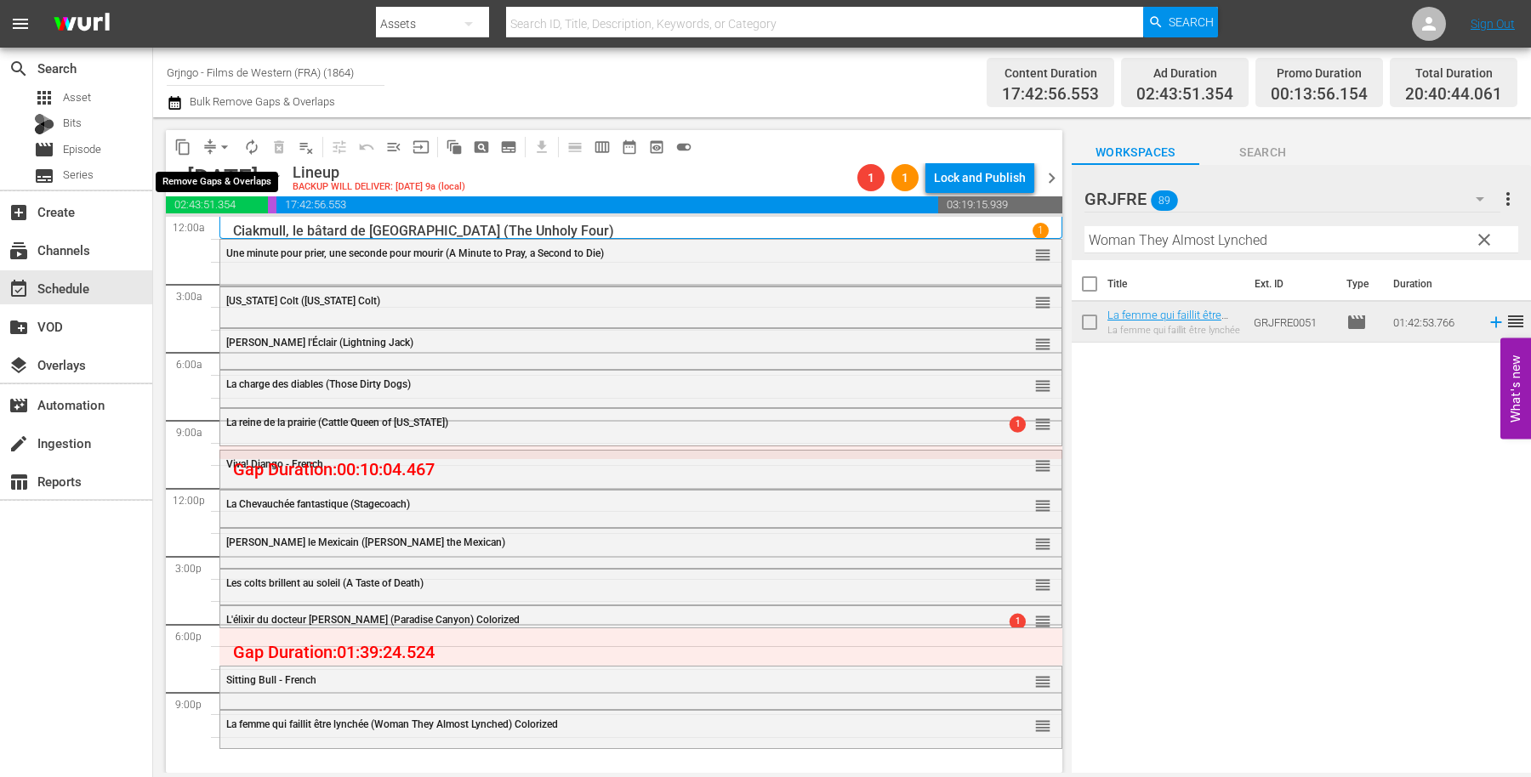
click at [220, 147] on span "arrow_drop_down" at bounding box center [224, 147] width 17 height 17
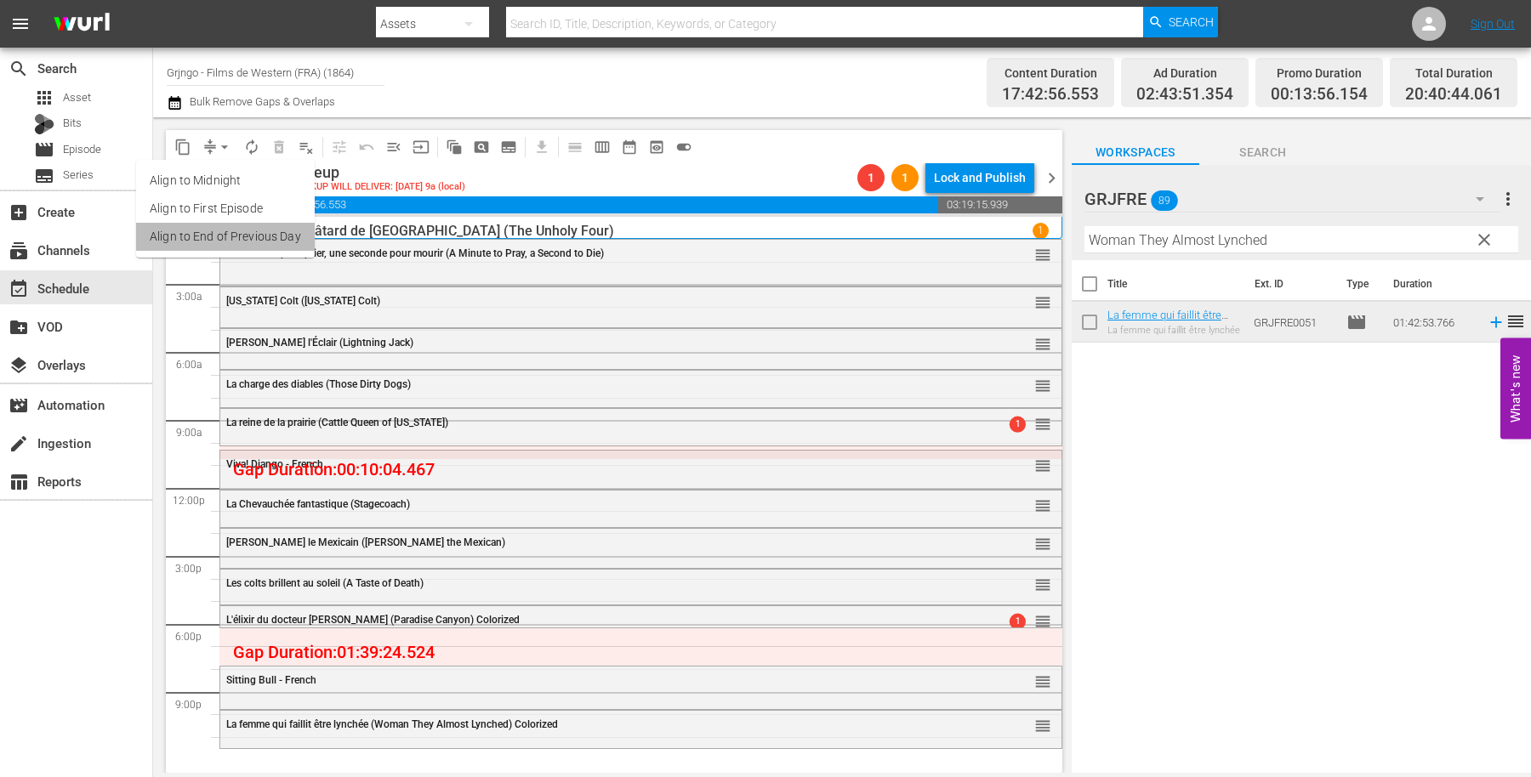
click at [270, 234] on li "Align to End of Previous Day" at bounding box center [225, 237] width 179 height 28
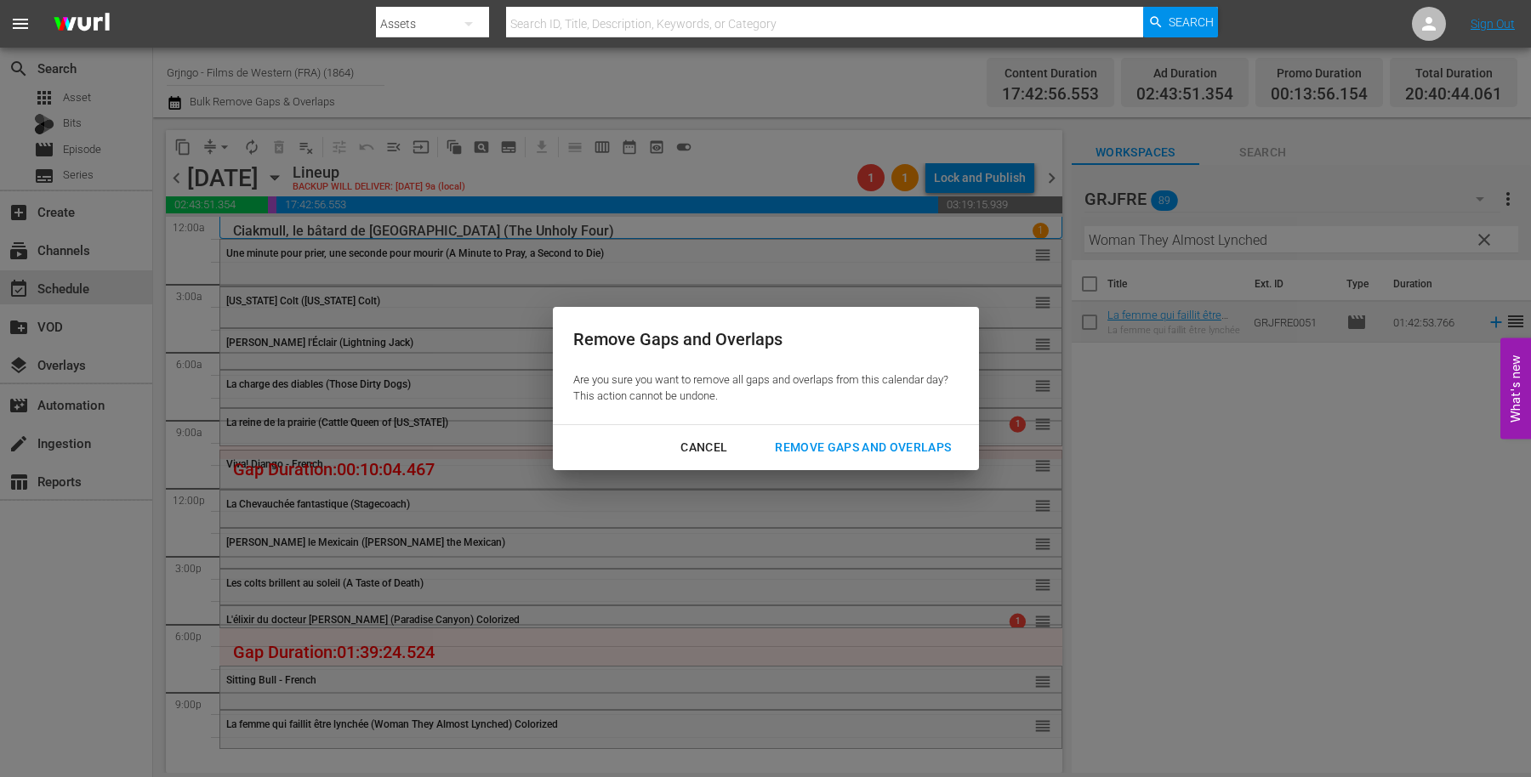
click at [822, 441] on div "Remove Gaps and Overlaps" at bounding box center [862, 447] width 203 height 21
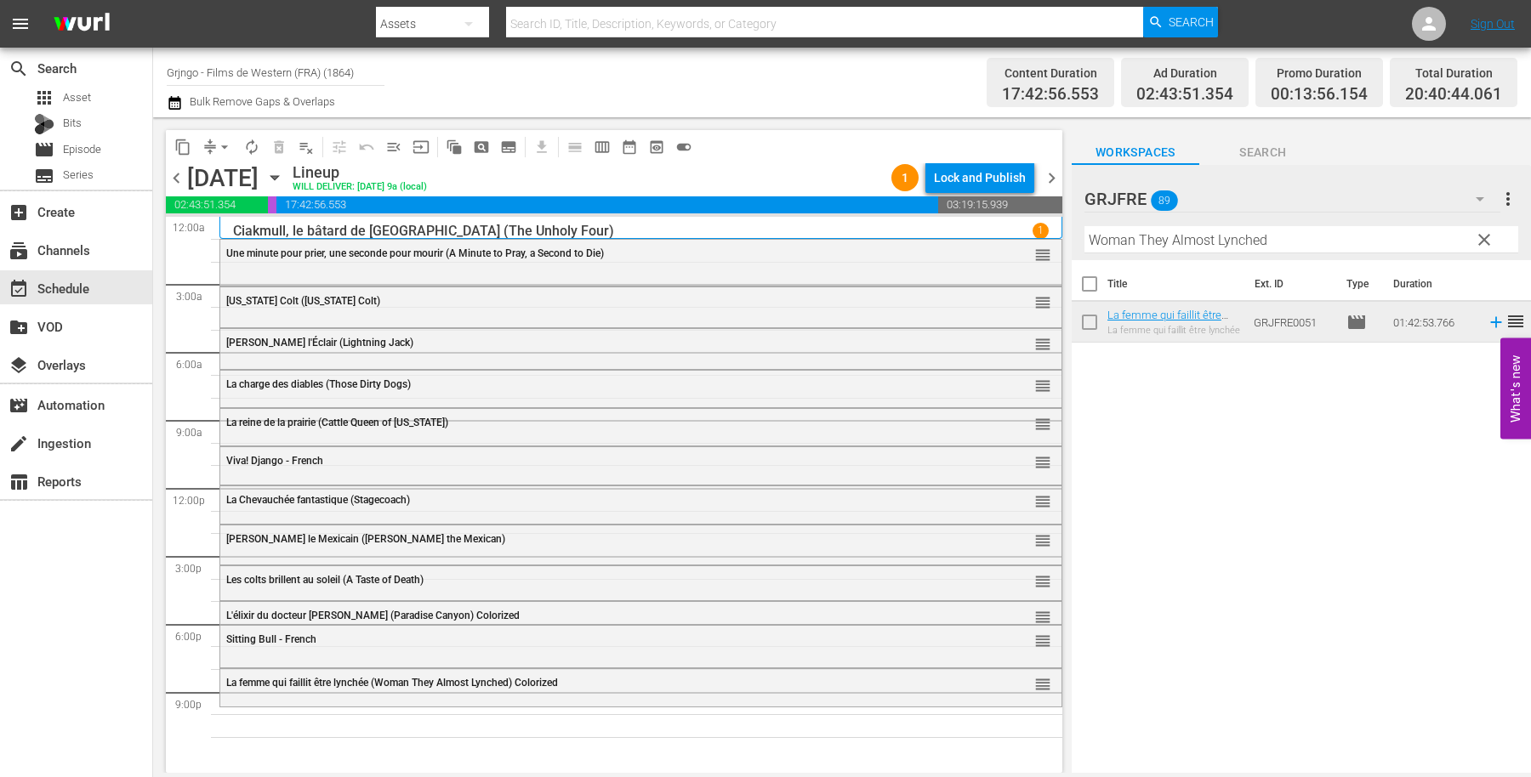
click at [1485, 236] on span "clear" at bounding box center [1484, 240] width 20 height 20
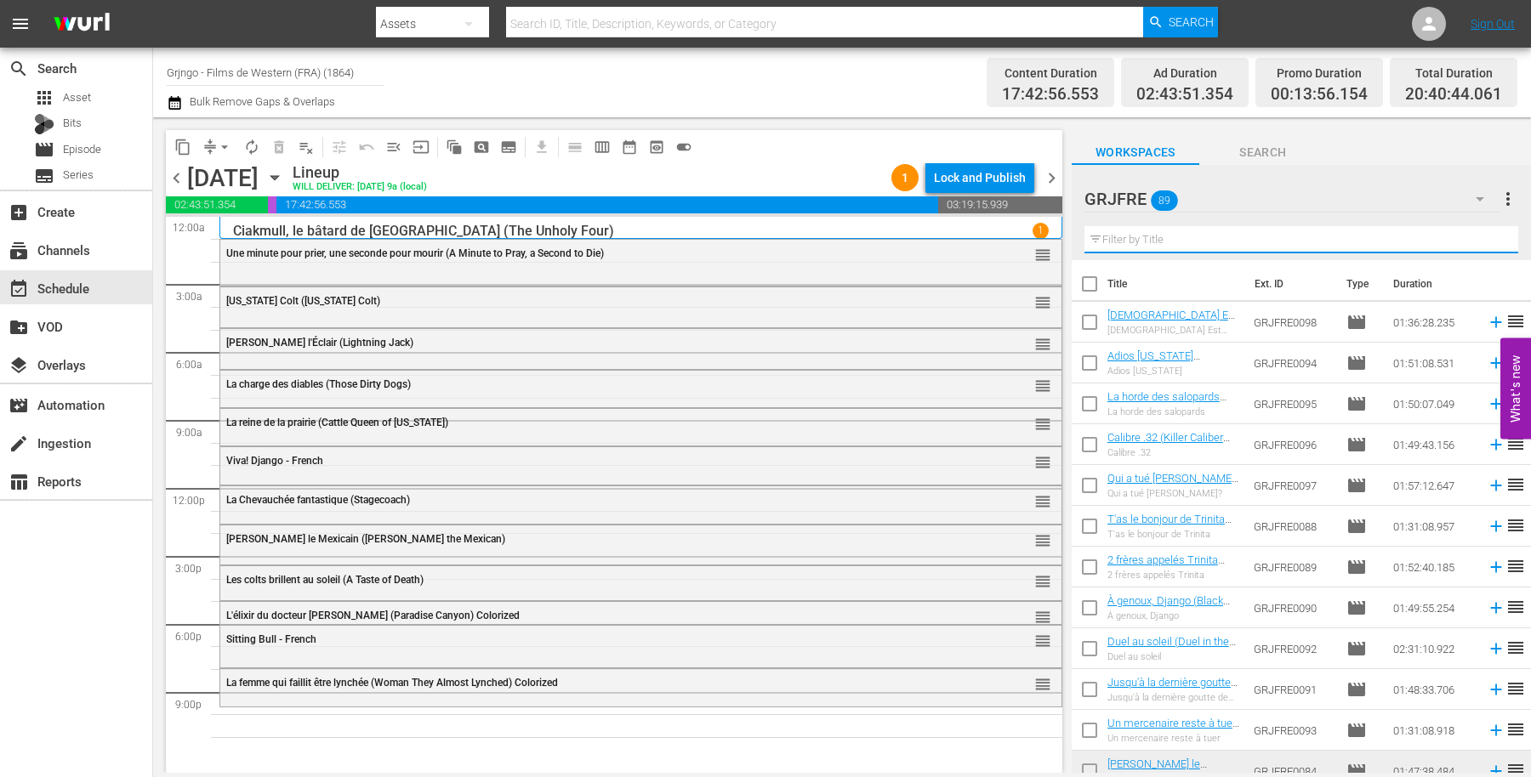
click at [1100, 235] on input "text" at bounding box center [1301, 239] width 434 height 27
paste input "[PERSON_NAME]"
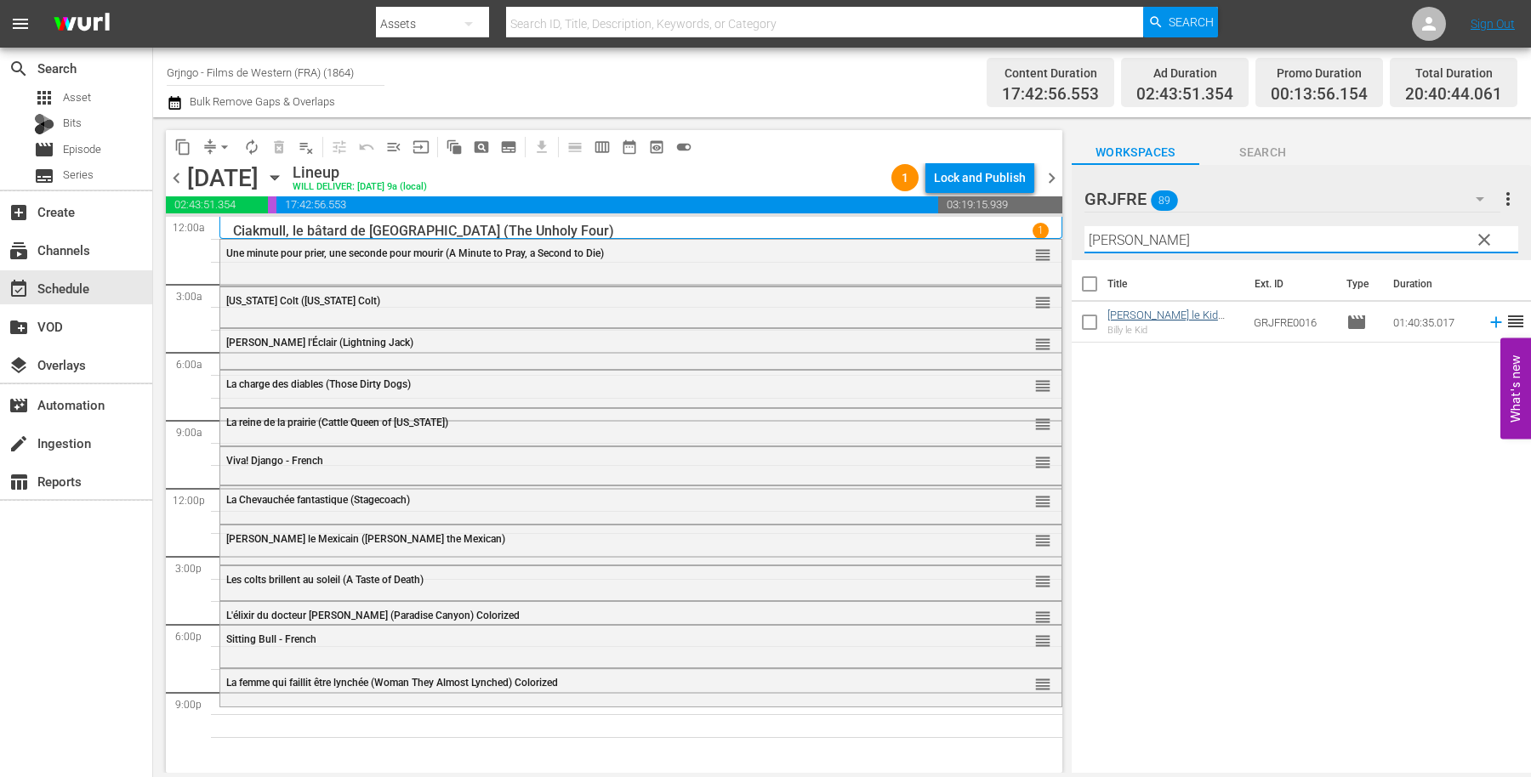
type input "[PERSON_NAME]"
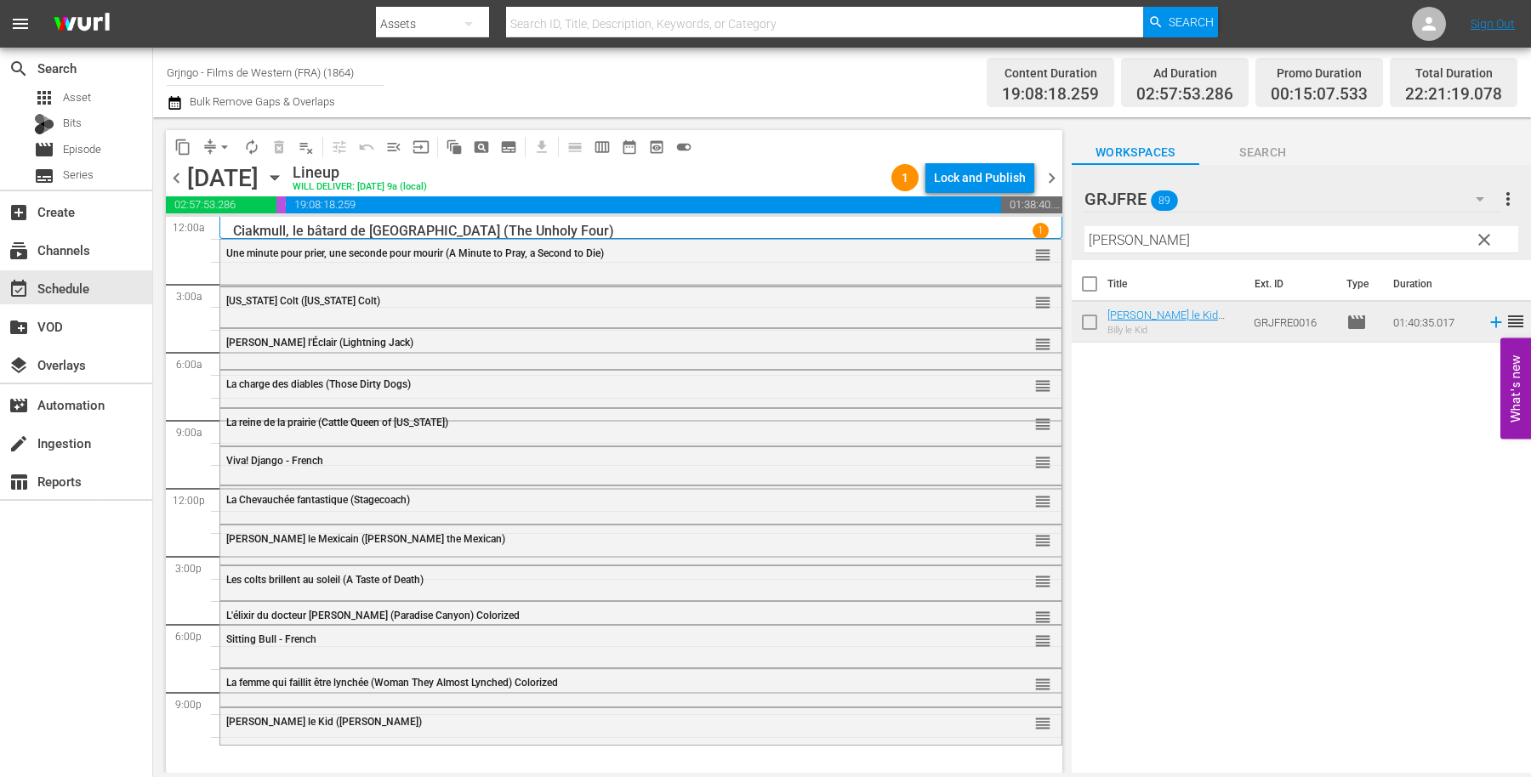
click at [1486, 230] on span "clear" at bounding box center [1484, 240] width 20 height 20
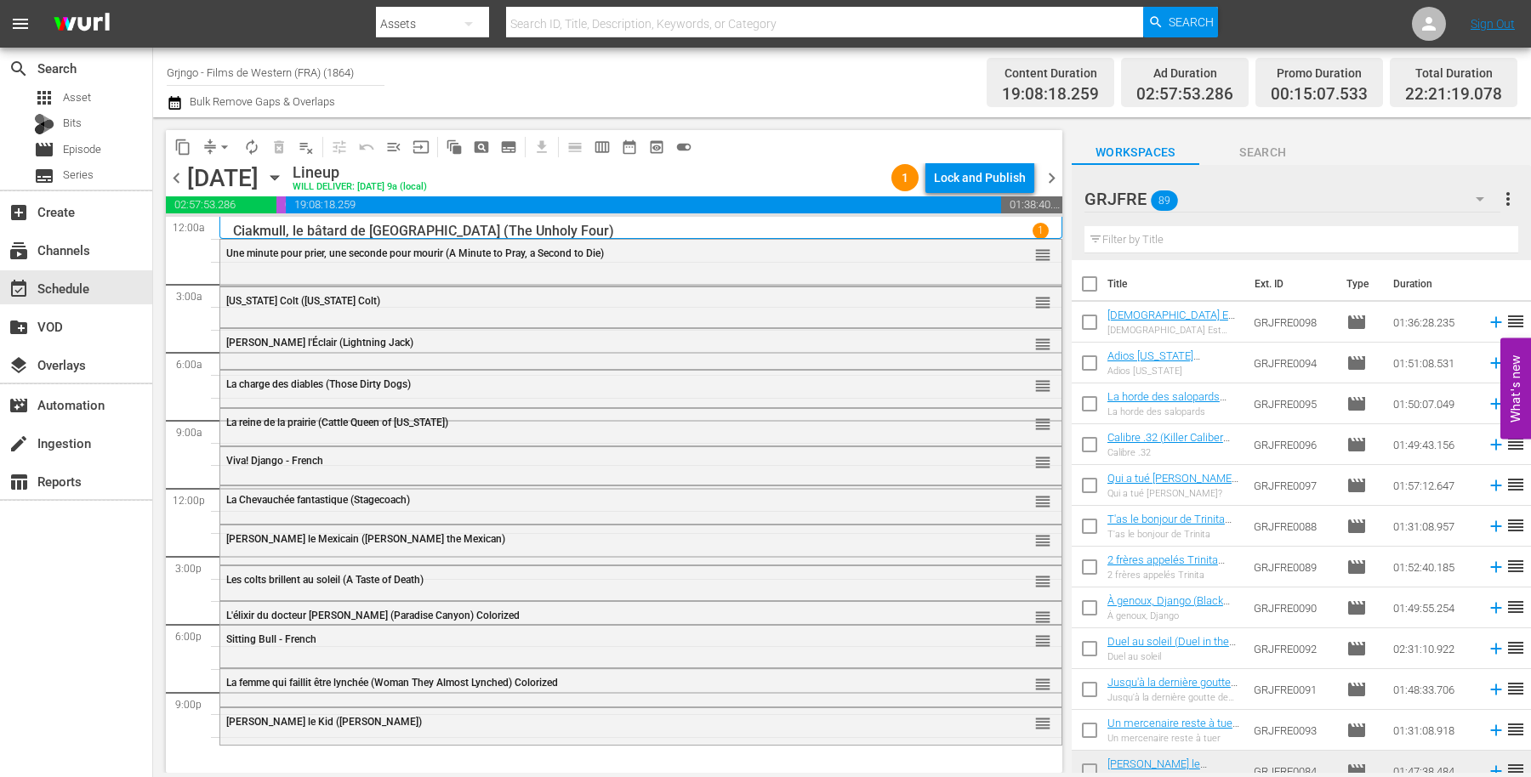
click at [1118, 234] on input "text" at bounding box center [1301, 239] width 434 height 27
paste input "The Road to [GEOGRAPHIC_DATA]"
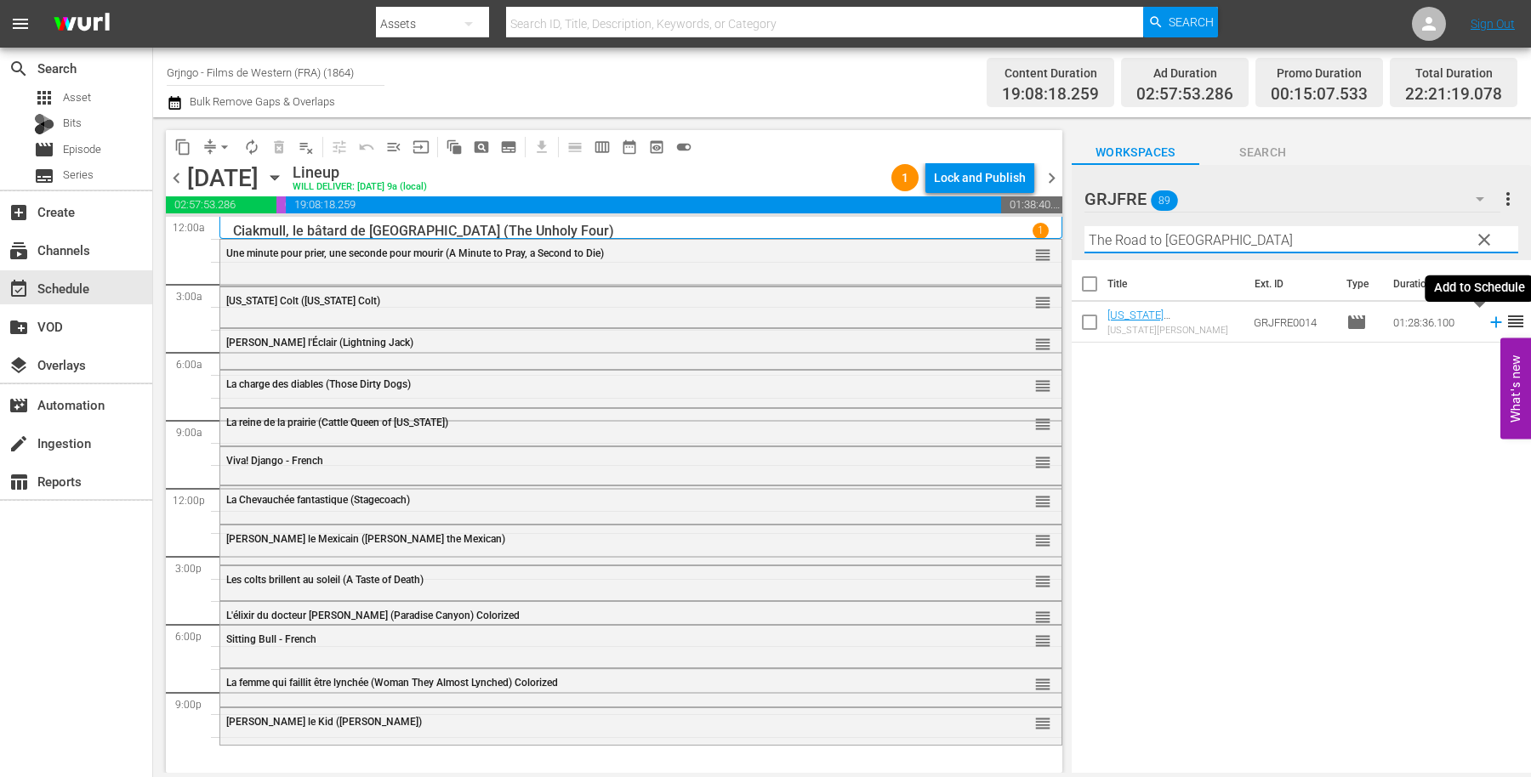
type input "The Road to [GEOGRAPHIC_DATA]"
click at [1486, 323] on icon at bounding box center [1495, 322] width 19 height 19
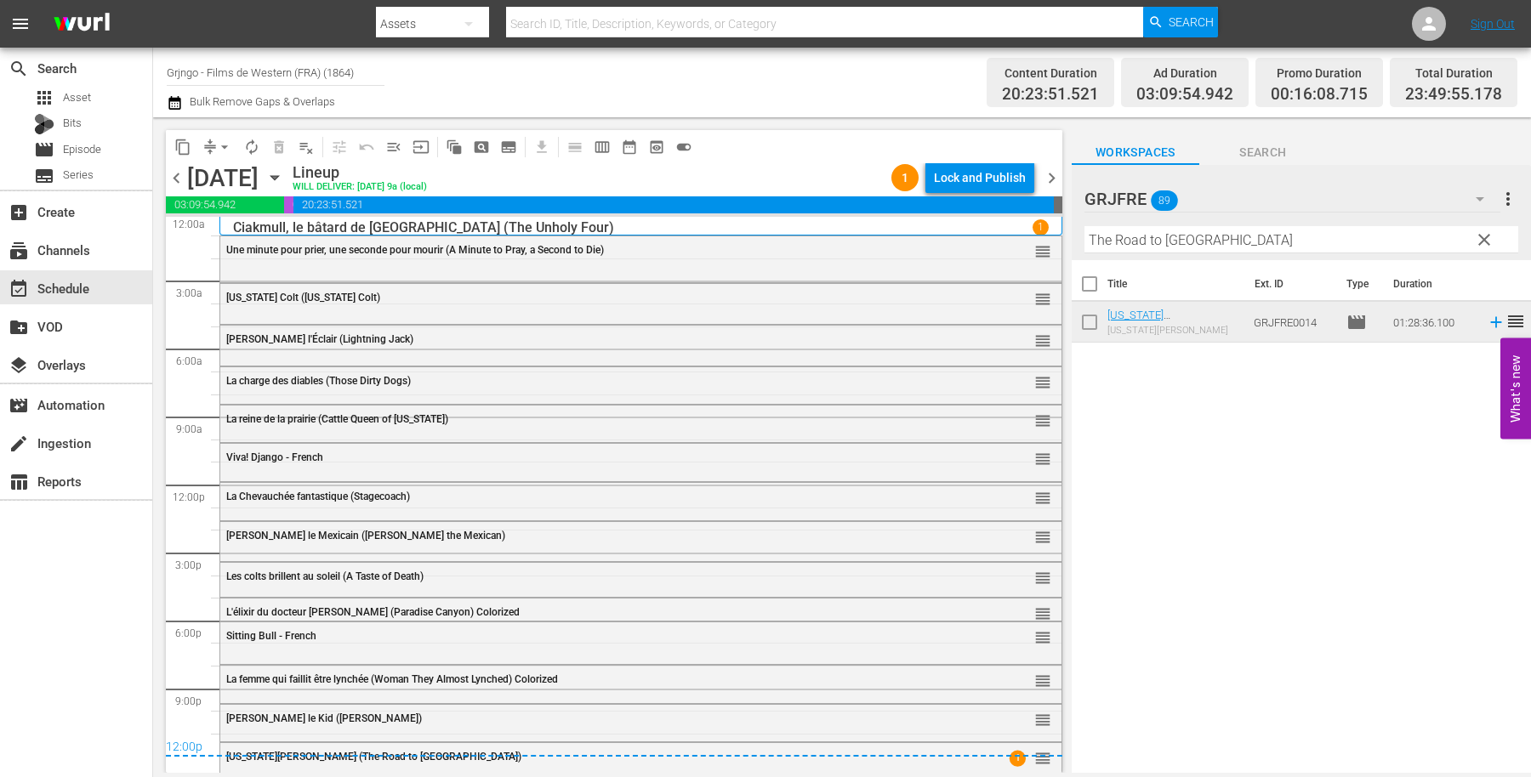
scroll to position [5, 0]
click at [915, 738] on div "Delete Event" at bounding box center [932, 741] width 134 height 23
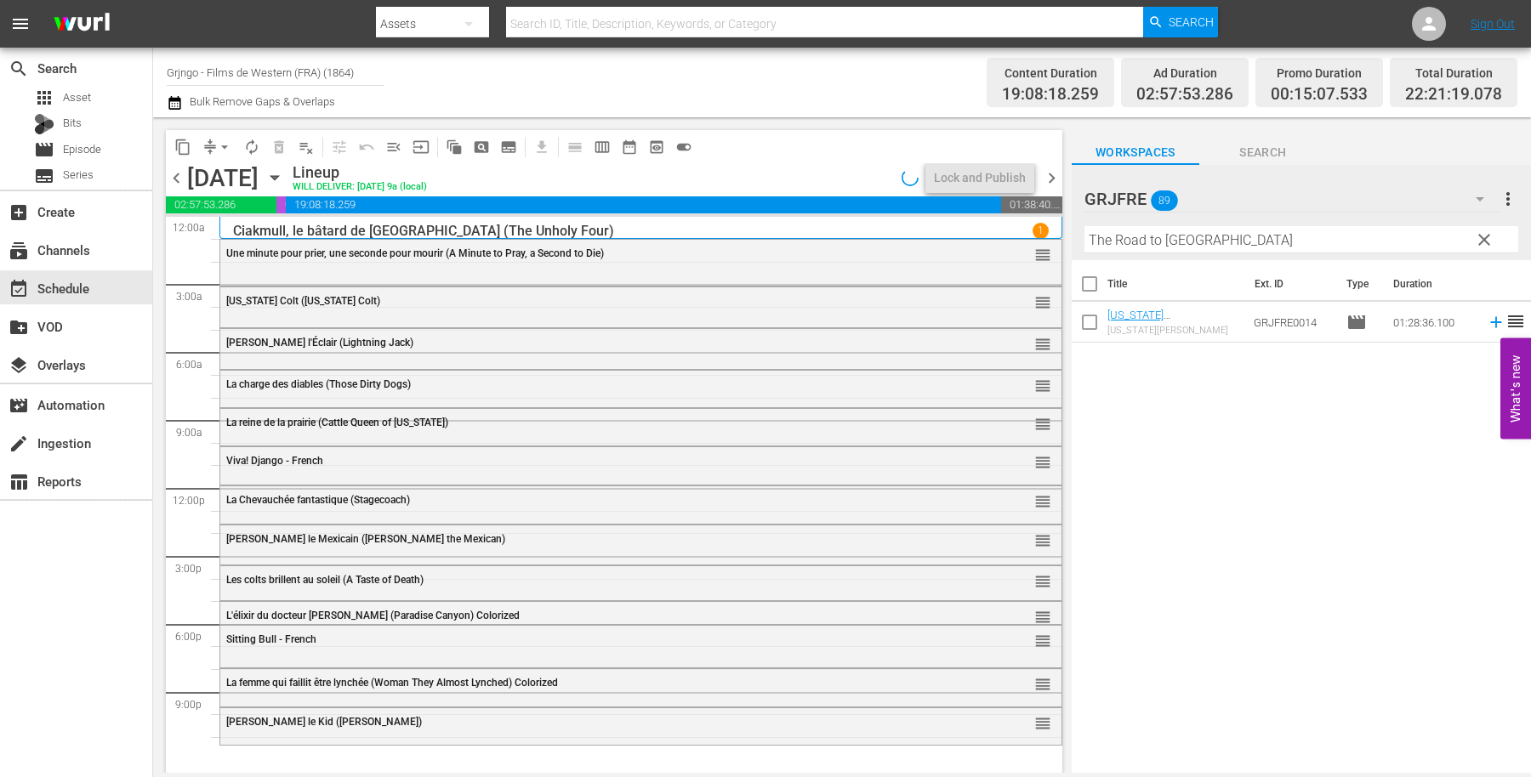
scroll to position [0, 0]
drag, startPoint x: 1484, startPoint y: 236, endPoint x: 1149, endPoint y: 243, distance: 335.1
click at [1484, 236] on span "clear" at bounding box center [1484, 240] width 20 height 20
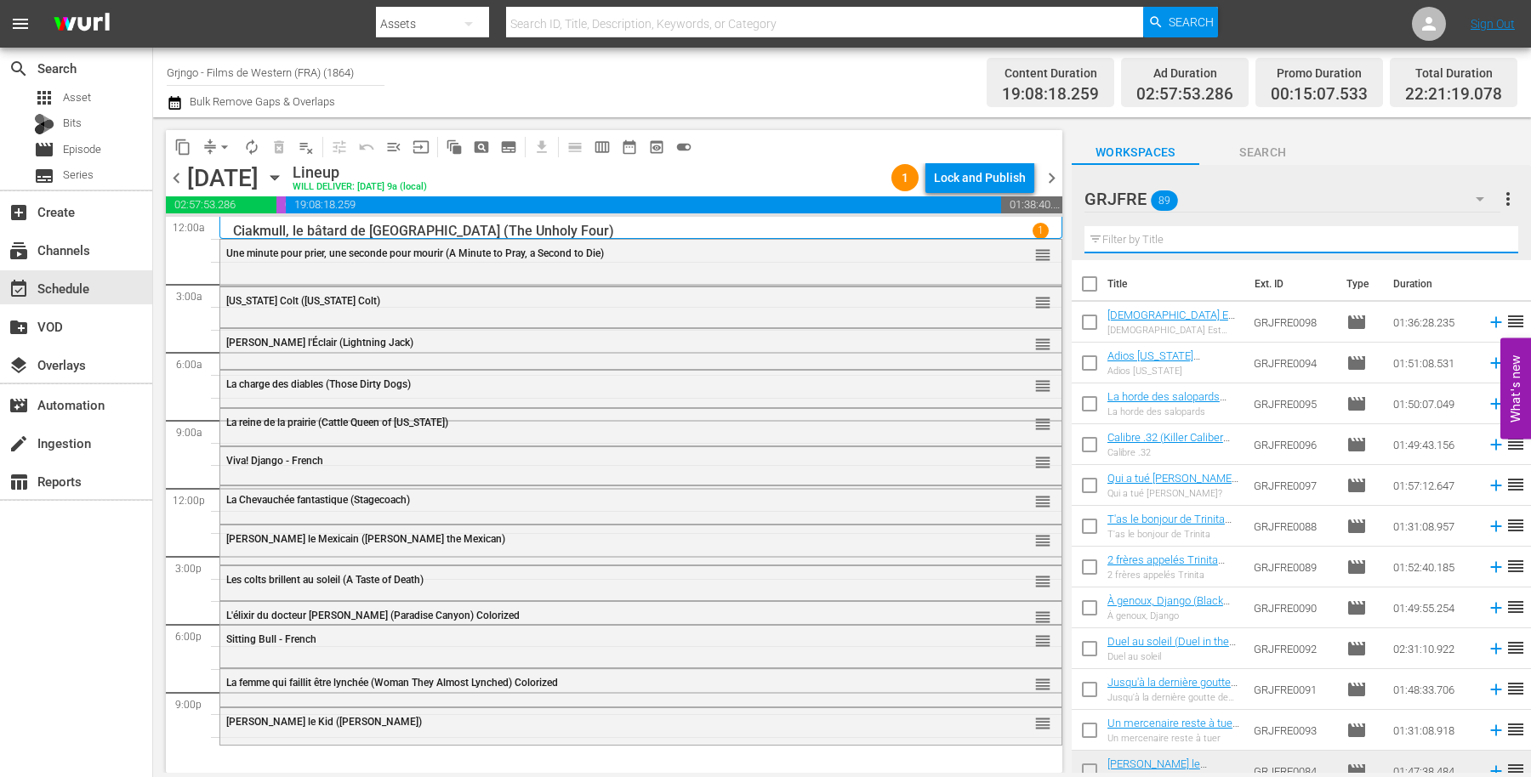
paste input "The Trail Beyond"
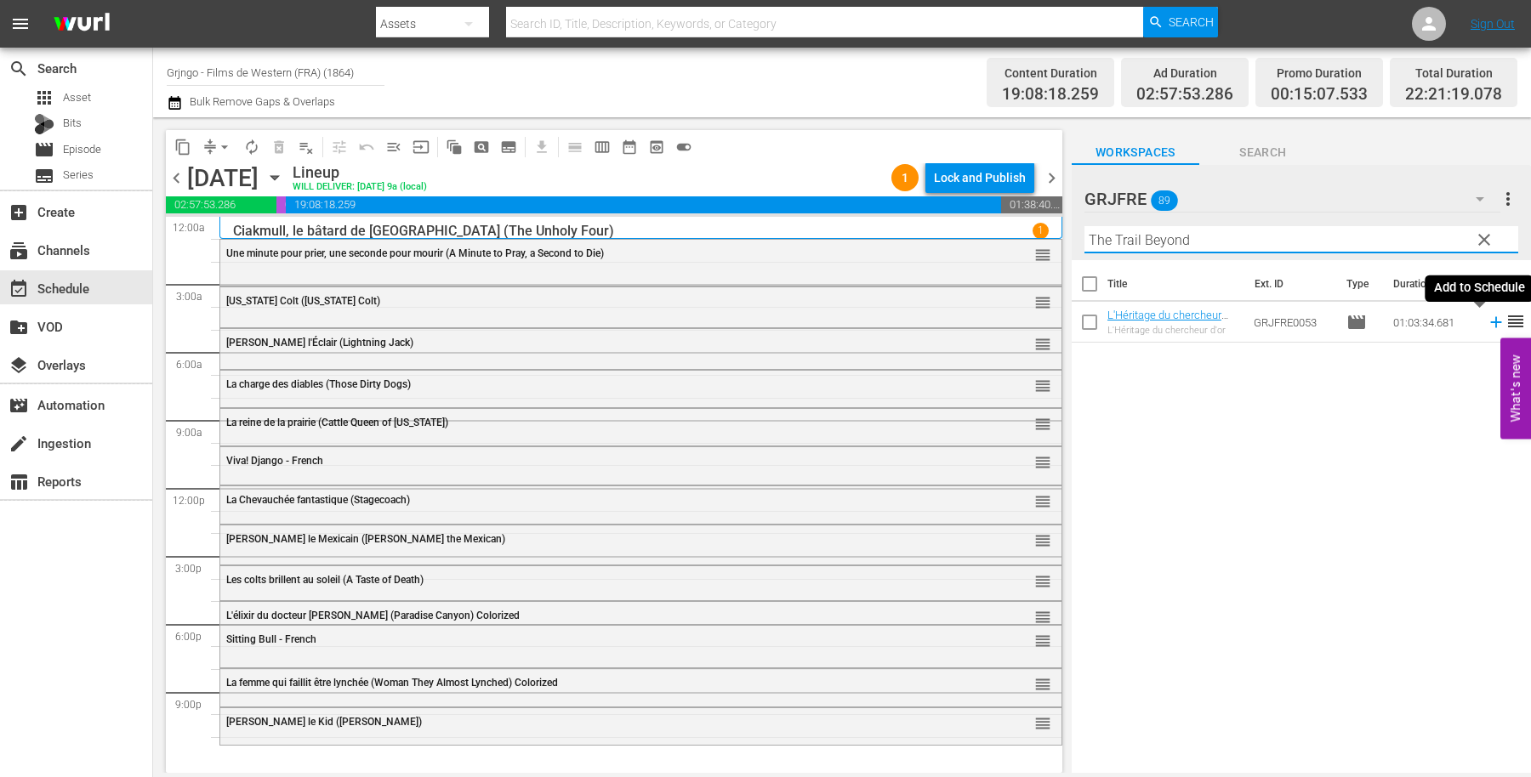
type input "The Trail Beyond"
click at [1490, 322] on icon at bounding box center [1495, 322] width 11 height 11
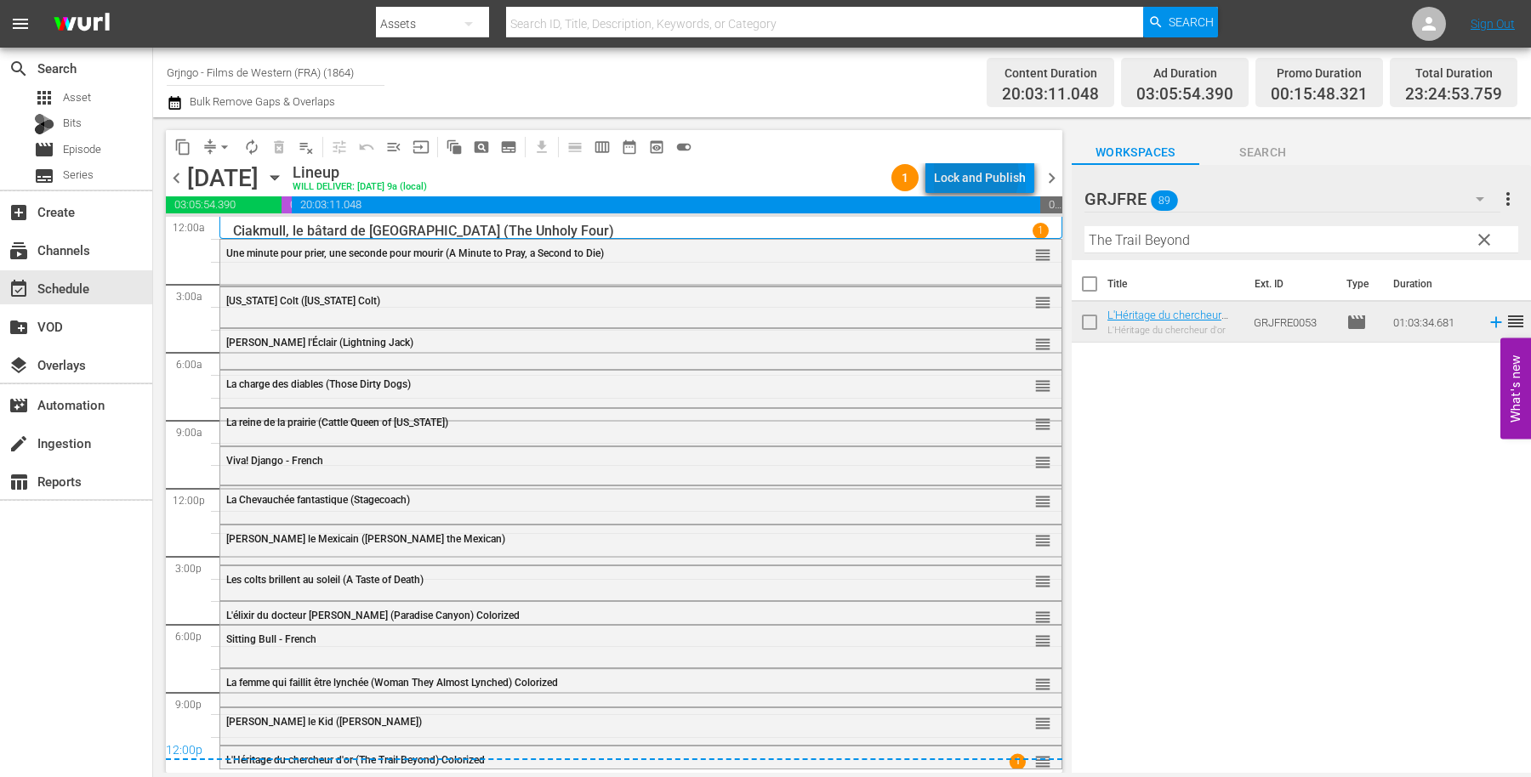
click at [973, 175] on div "Lock and Publish" at bounding box center [980, 177] width 92 height 31
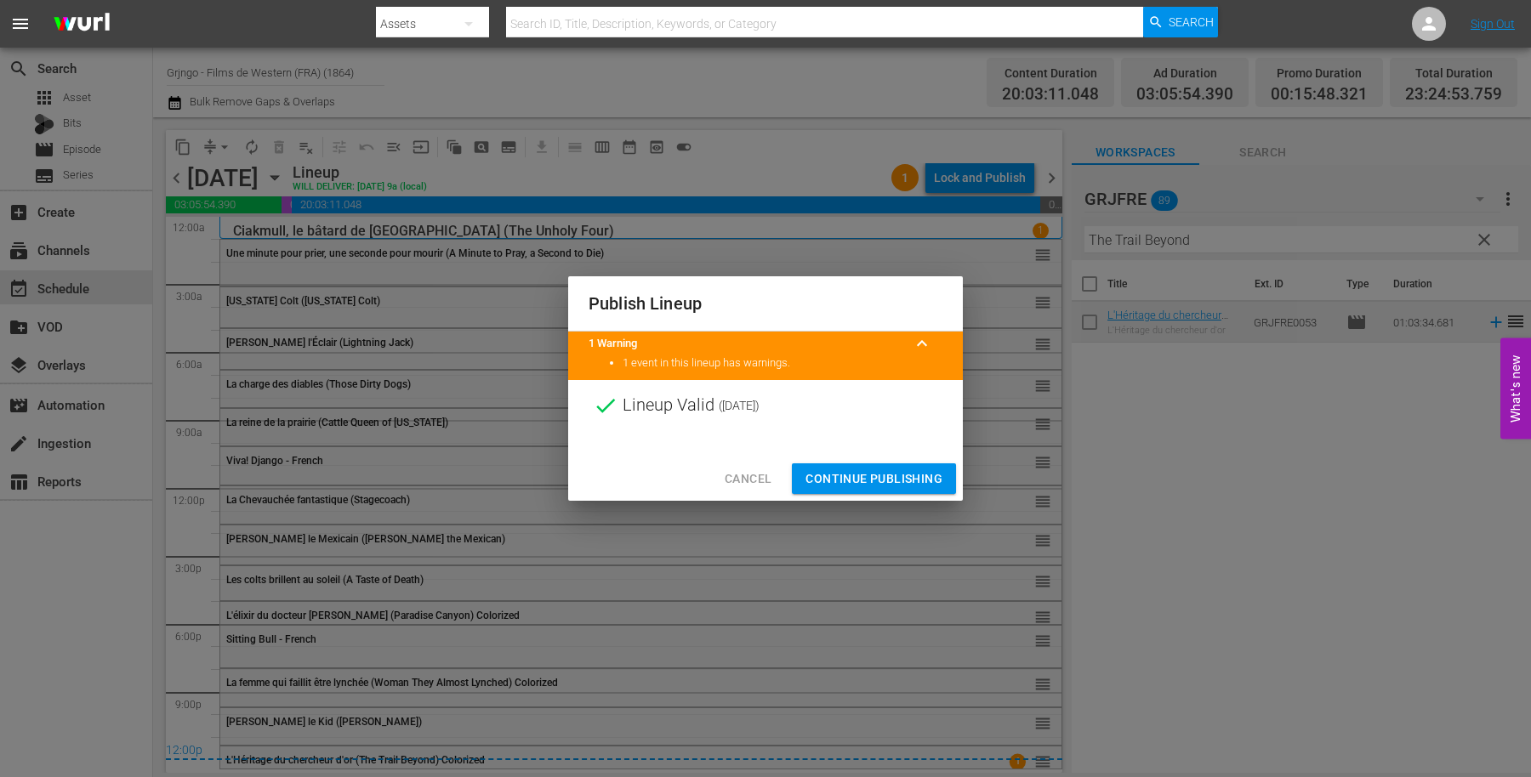
click at [838, 477] on span "Continue Publishing" at bounding box center [873, 479] width 137 height 21
